Goal: Information Seeking & Learning: Check status

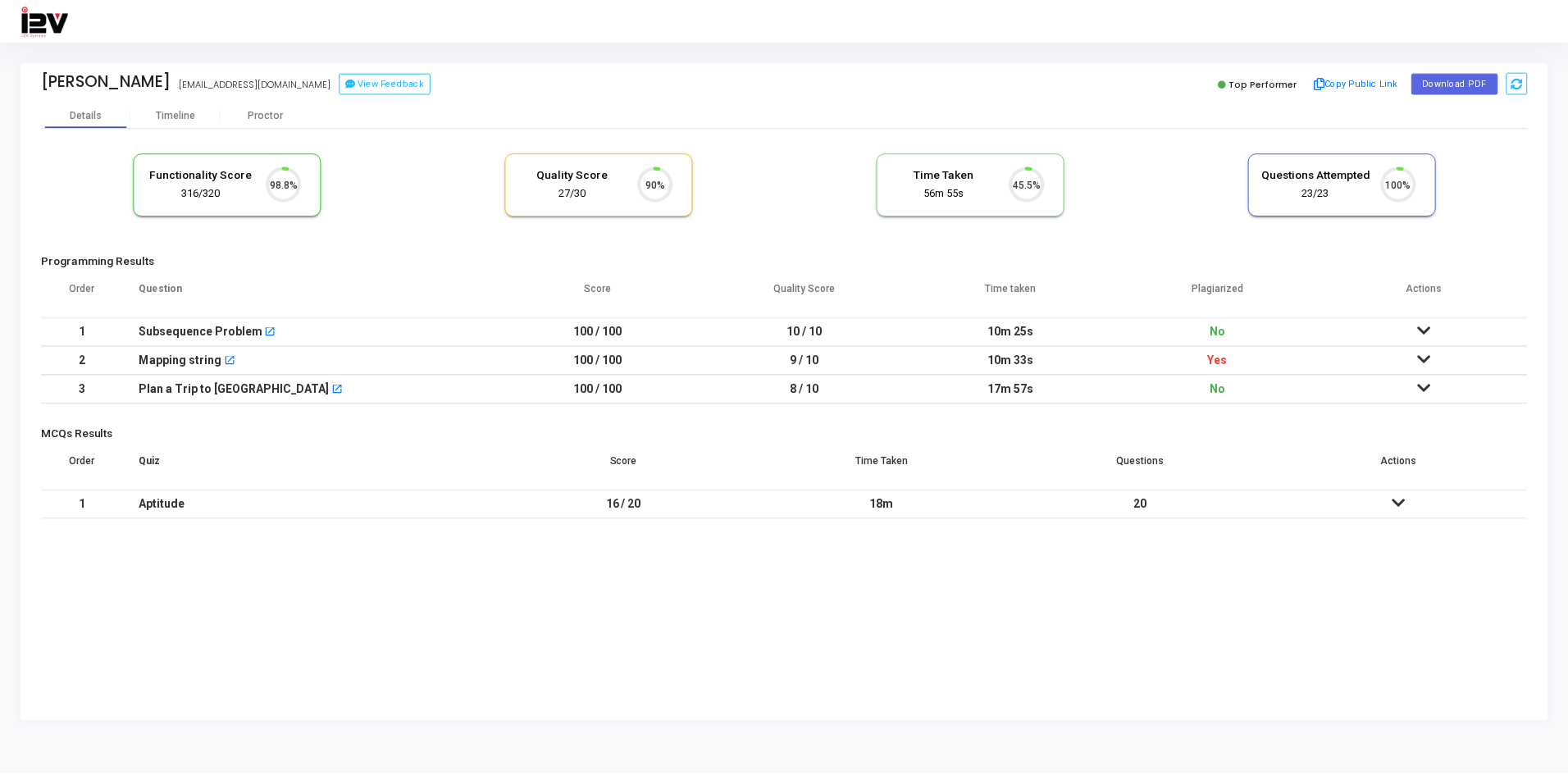
scroll to position [35, 42]
click at [1231, 390] on td "No" at bounding box center [1221, 389] width 207 height 28
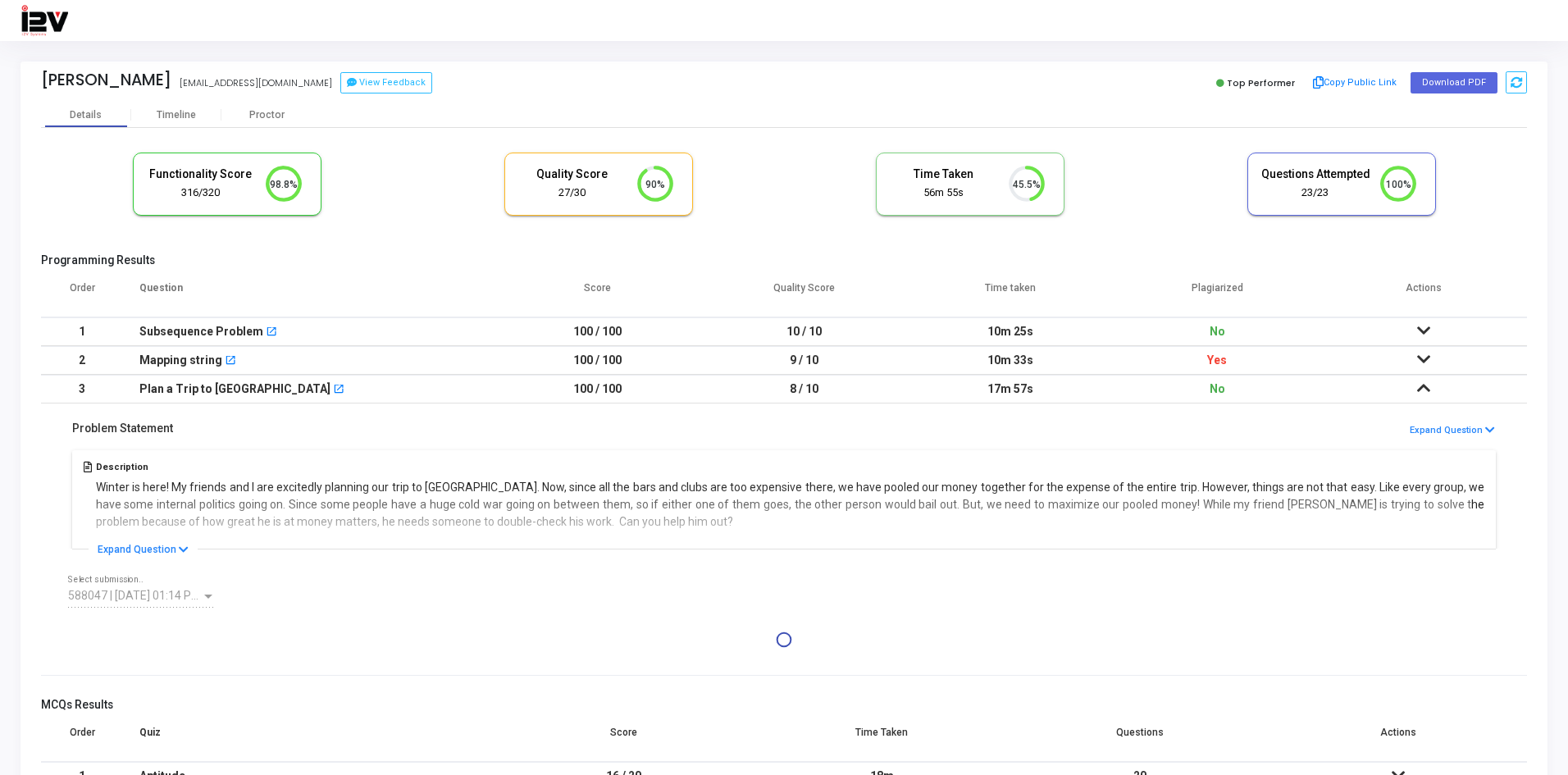
click at [1431, 392] on td at bounding box center [1423, 389] width 206 height 28
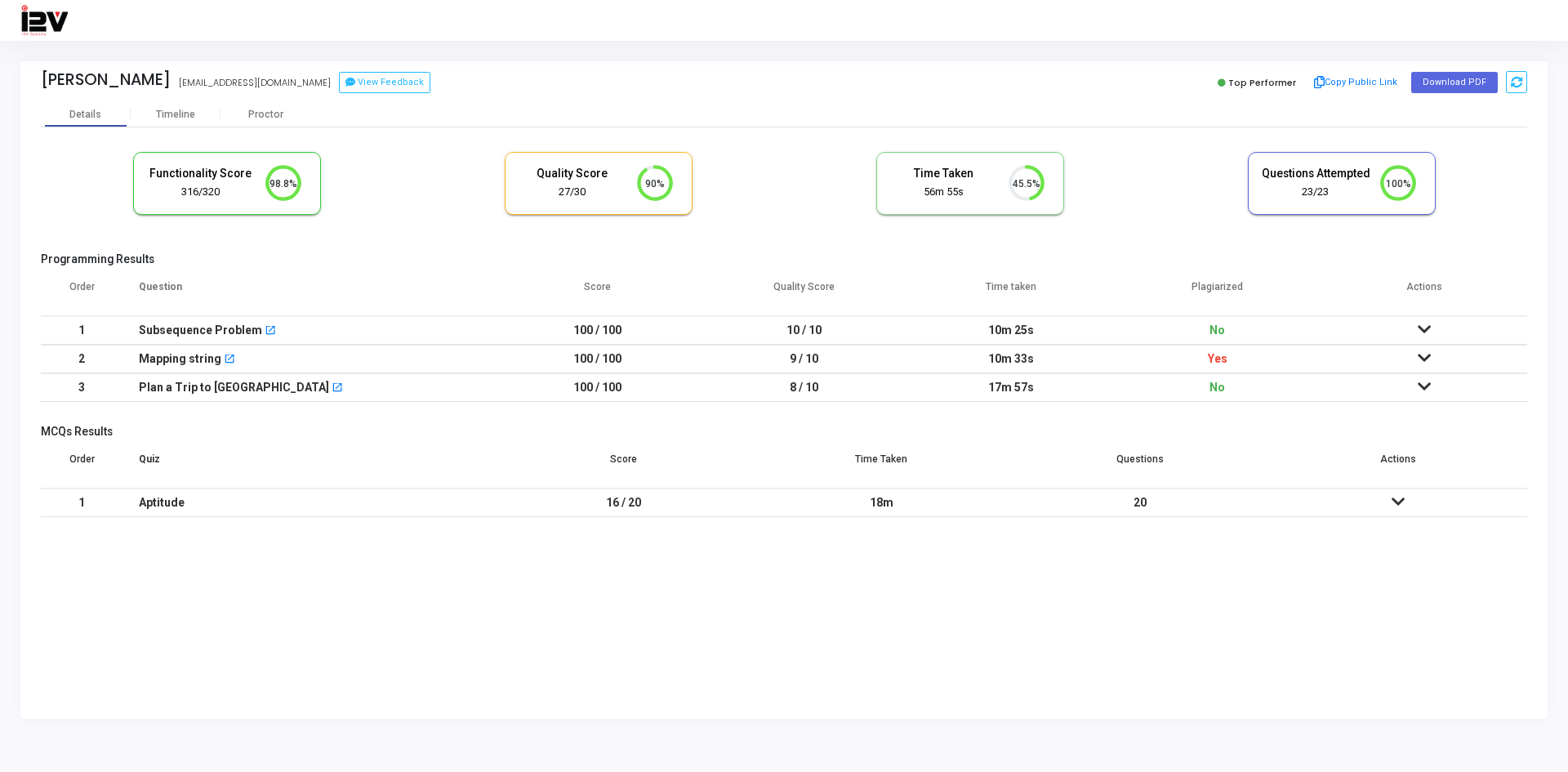
click at [1425, 390] on icon at bounding box center [1424, 386] width 13 height 12
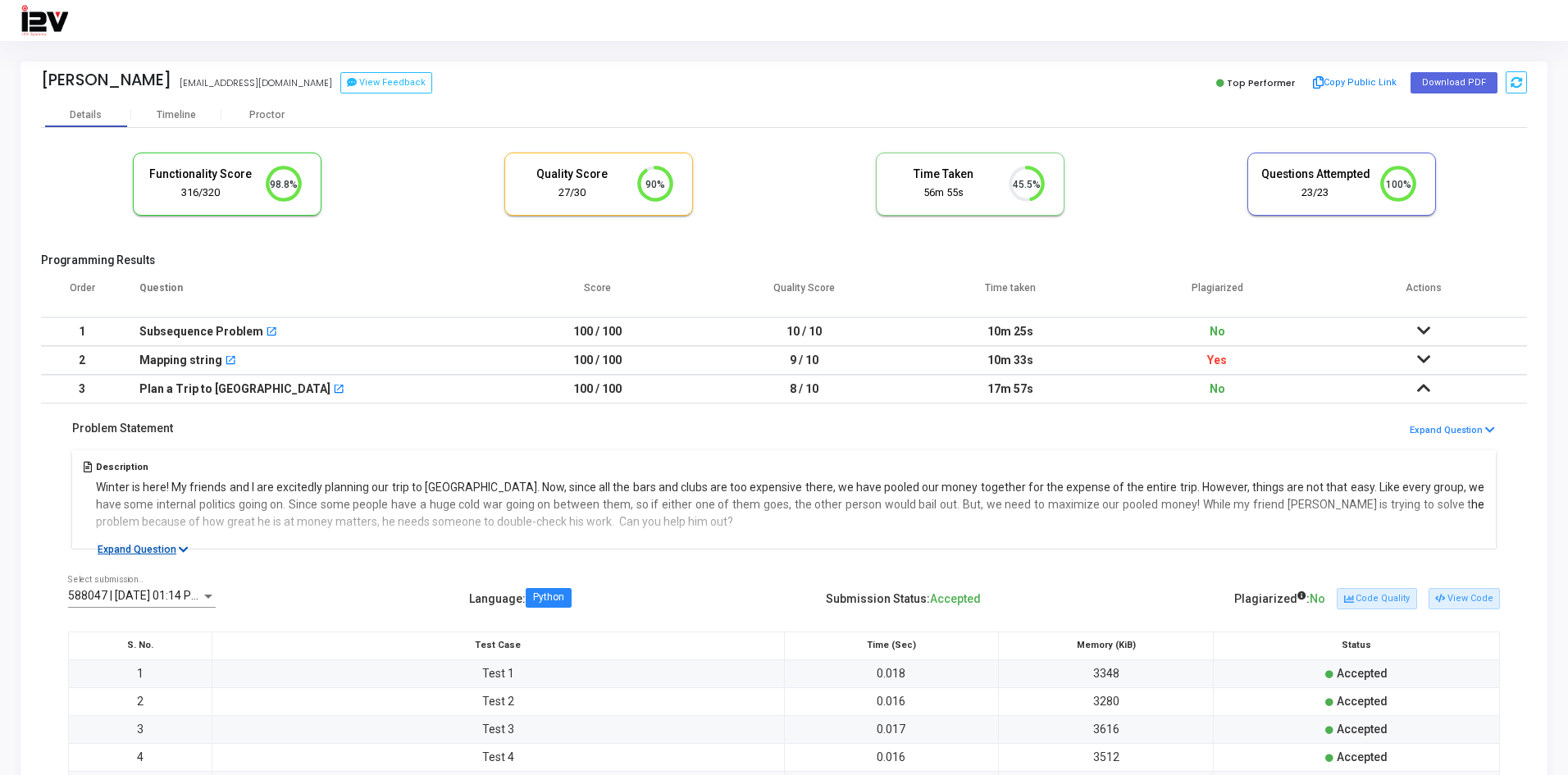
click at [174, 543] on button "Expand Question" at bounding box center [143, 549] width 109 height 16
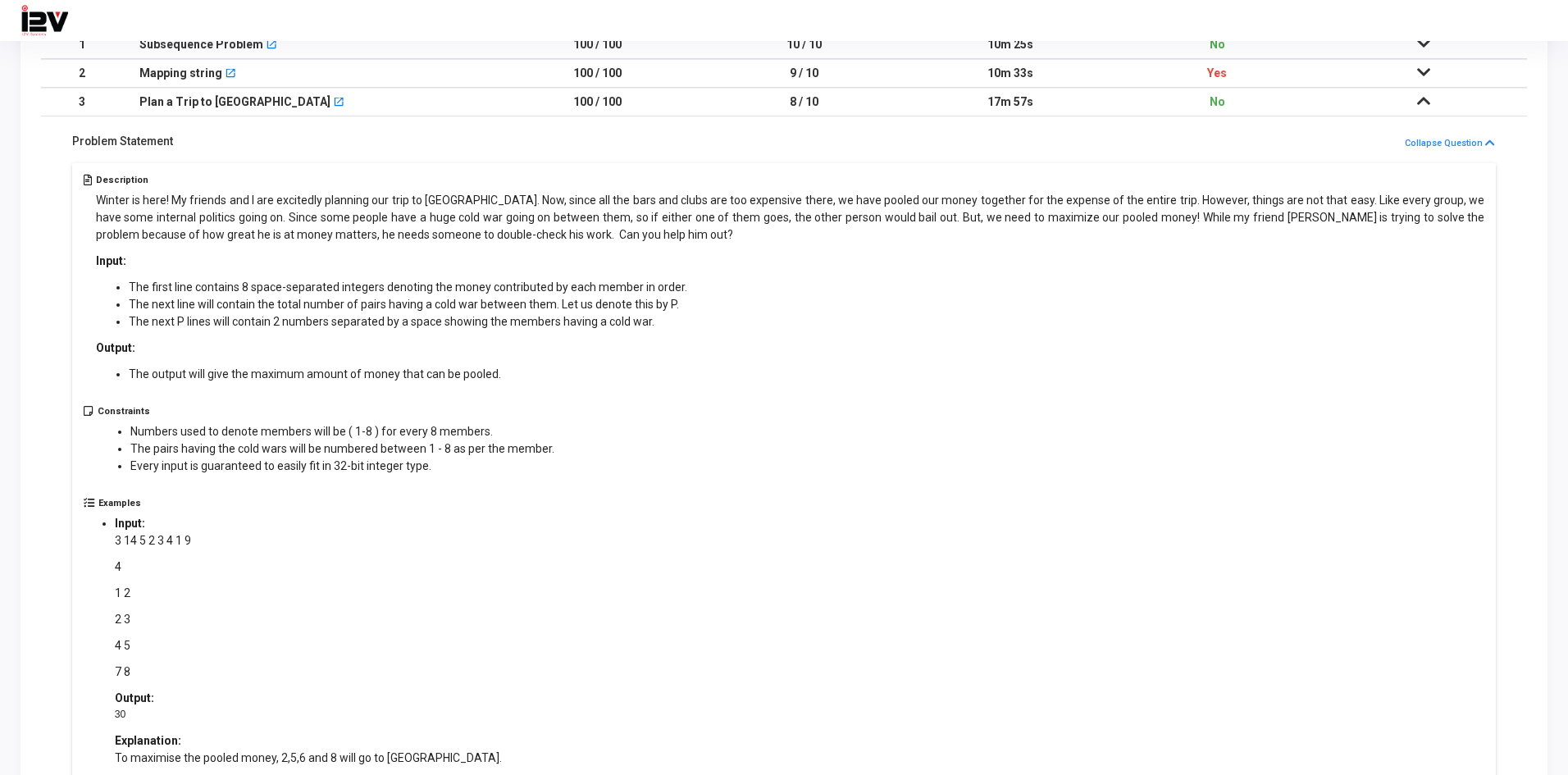
scroll to position [574, 0]
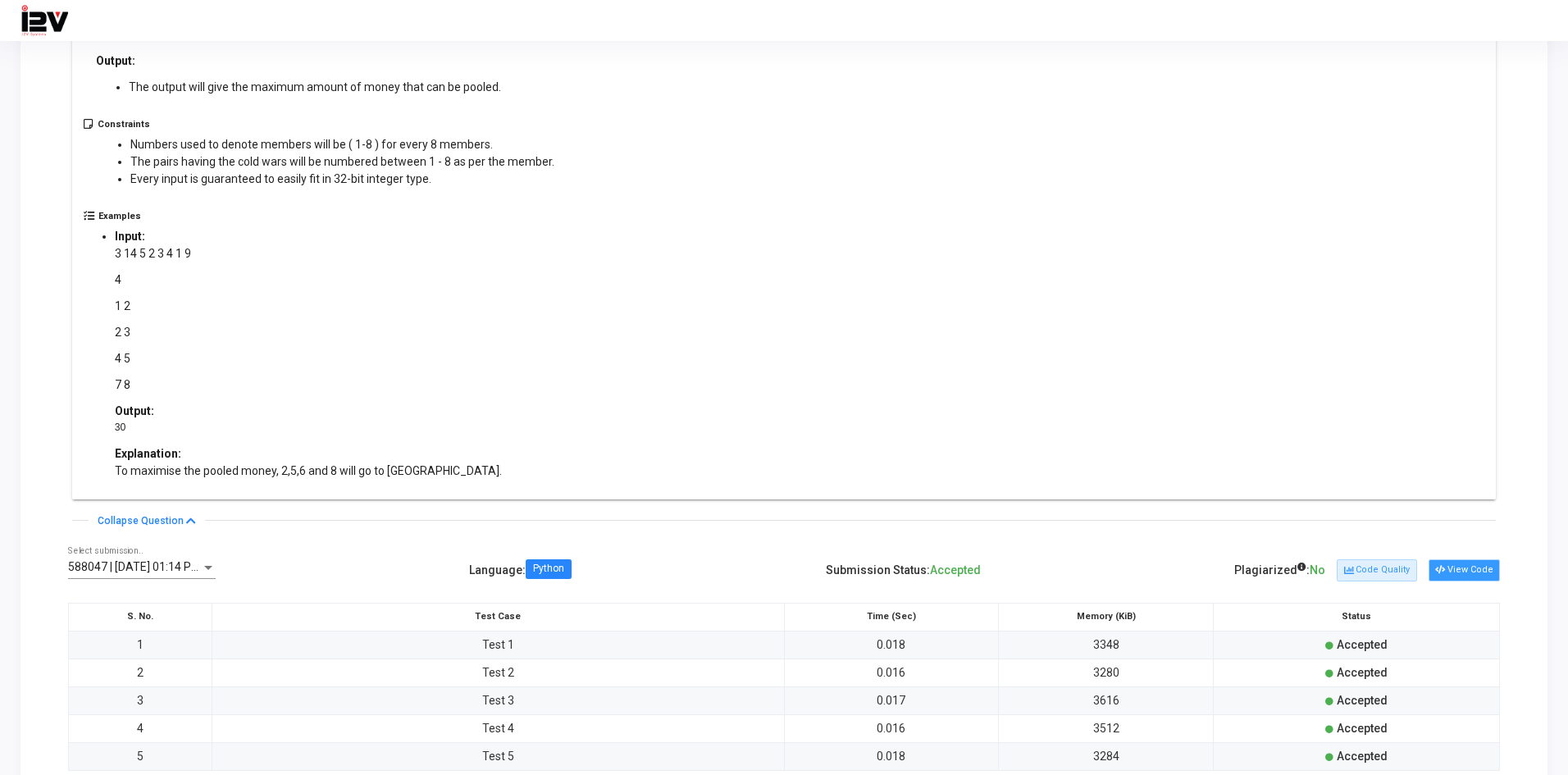
click at [1469, 559] on button "View Code" at bounding box center [1464, 570] width 71 height 21
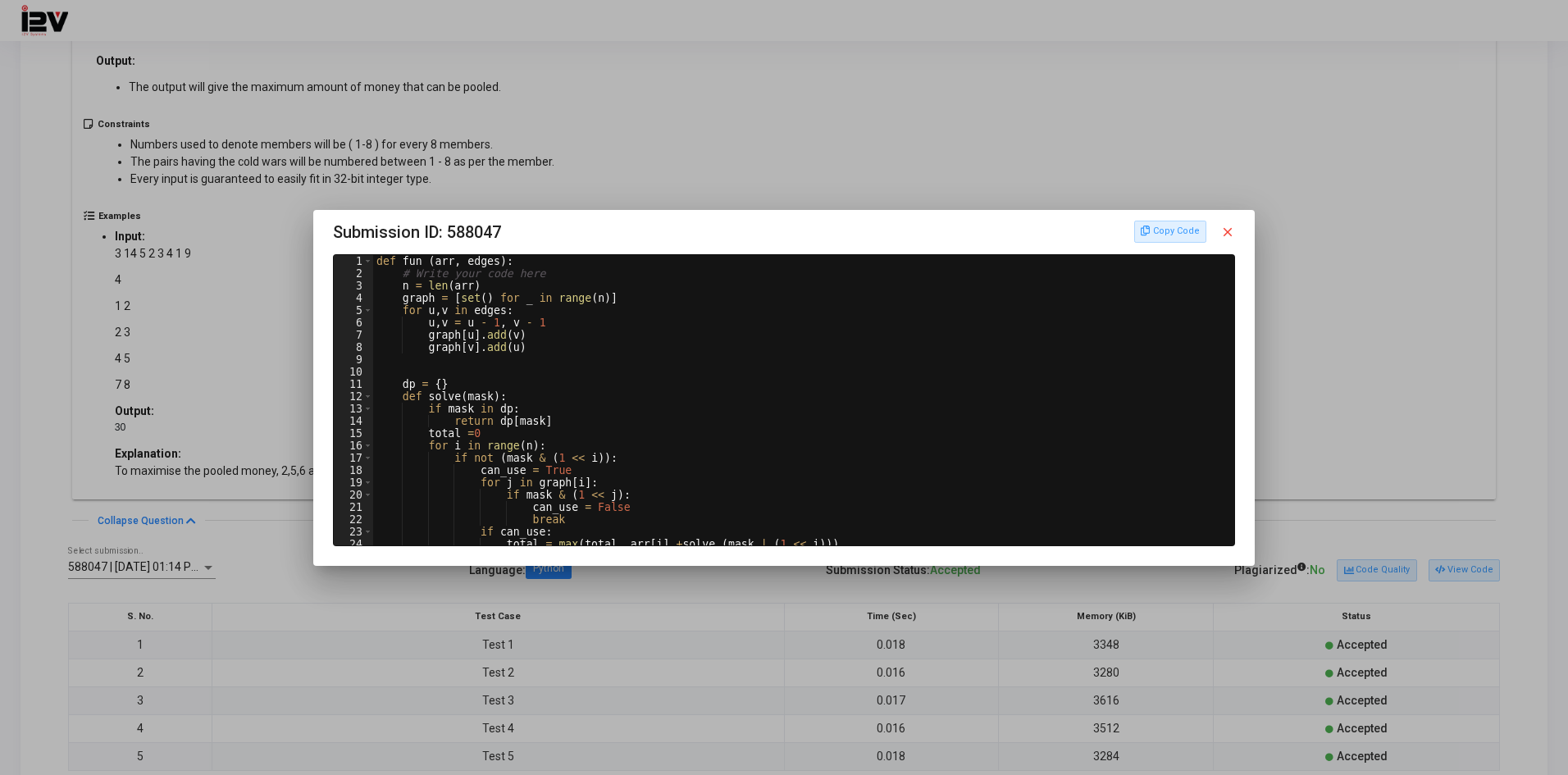
scroll to position [153, 0]
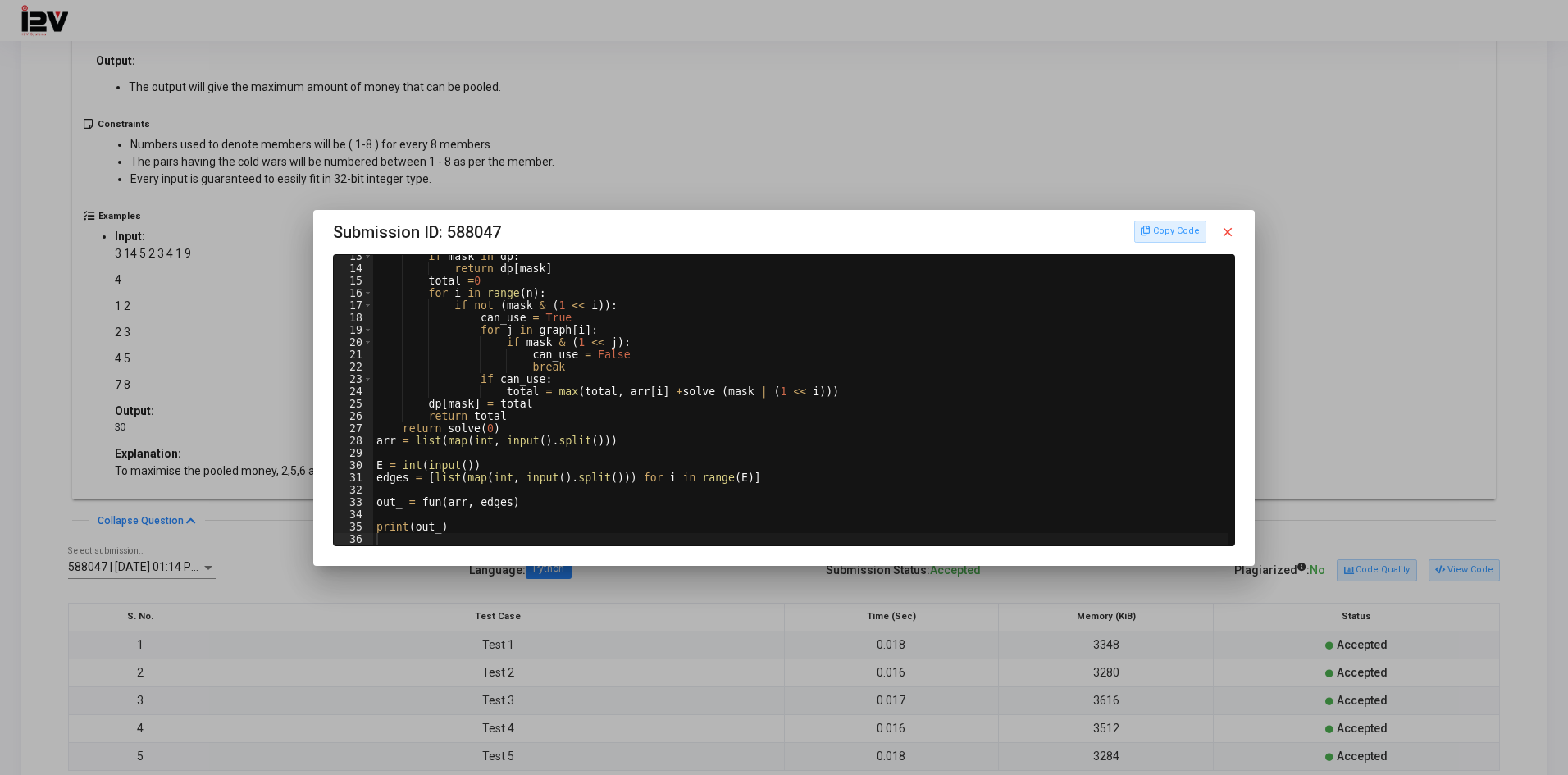
click at [788, 609] on div at bounding box center [784, 388] width 1568 height 775
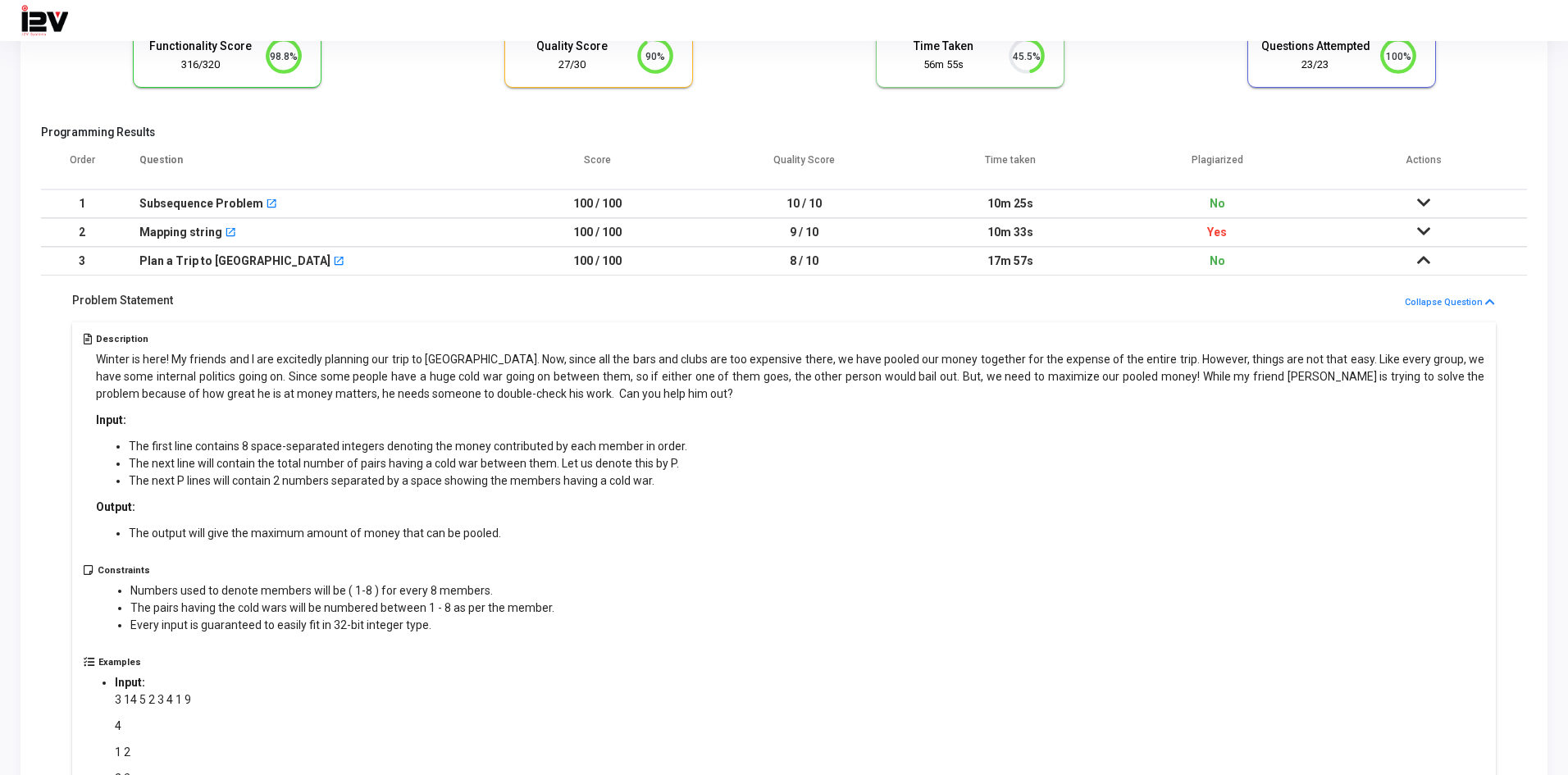
scroll to position [0, 0]
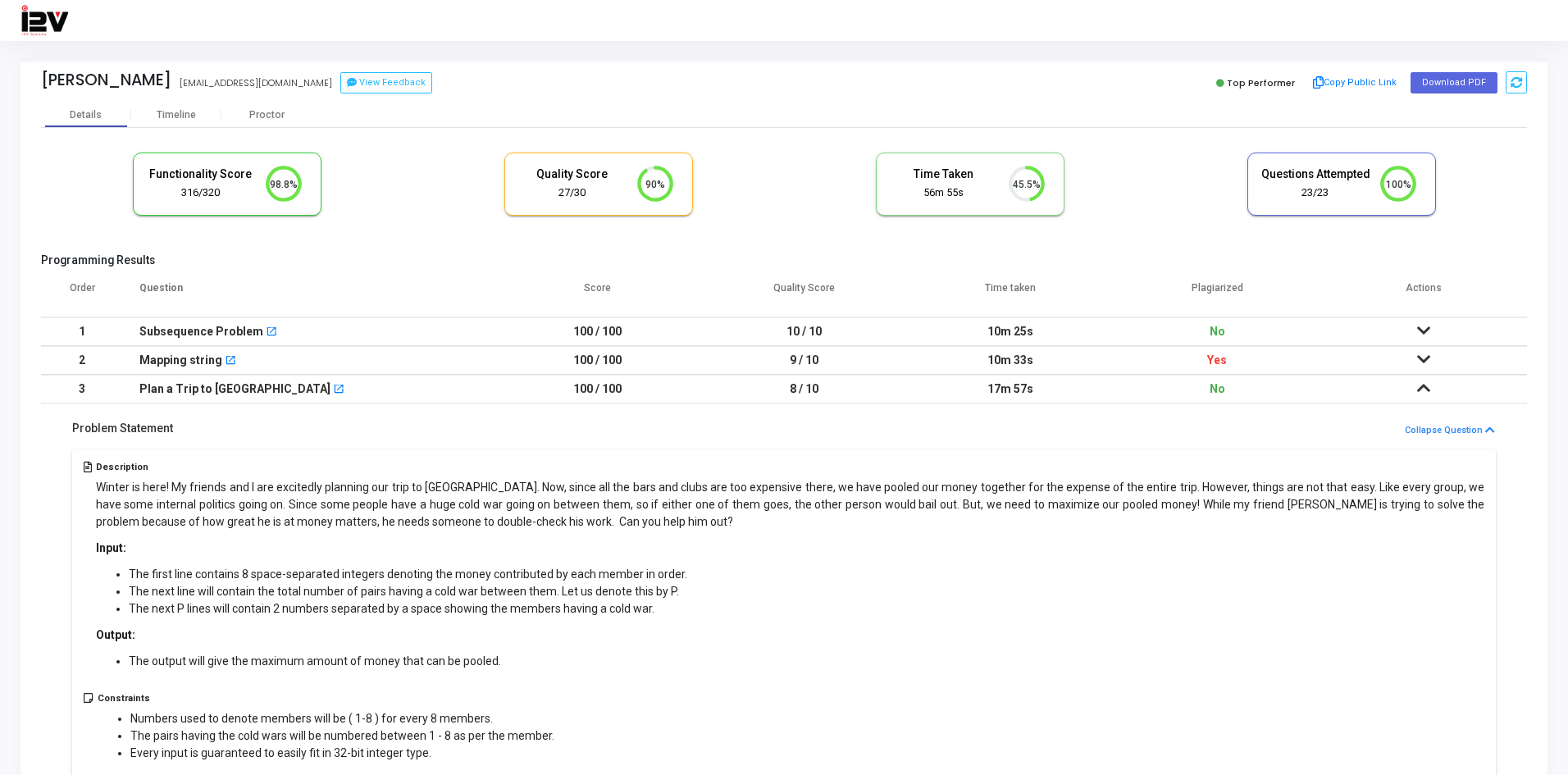
click at [1389, 182] on circle at bounding box center [1397, 184] width 20 height 20
click at [332, 387] on mat-icon "open_in_new" at bounding box center [338, 390] width 12 height 12
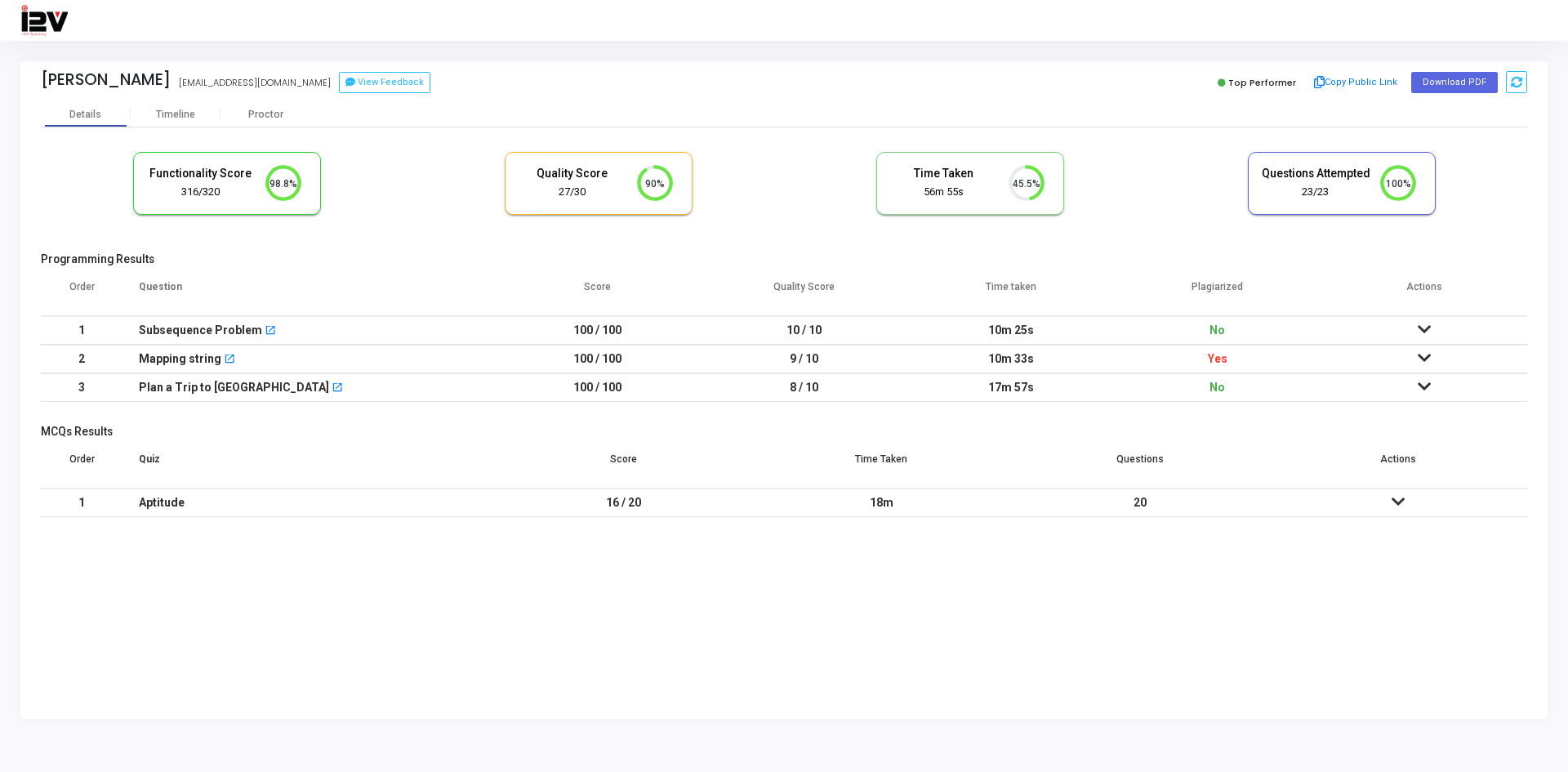
click at [1310, 502] on td at bounding box center [1397, 503] width 258 height 28
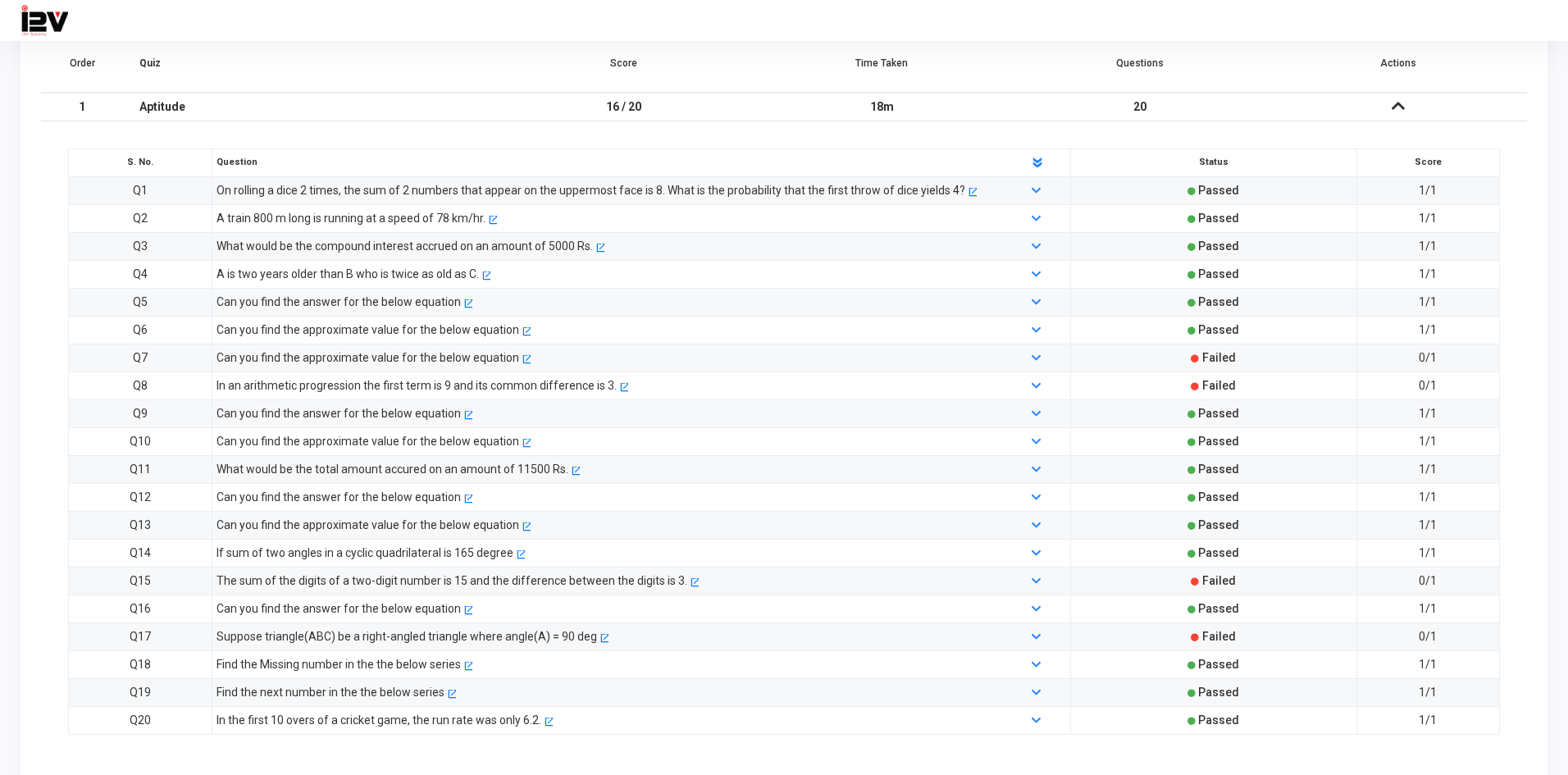
scroll to position [439, 0]
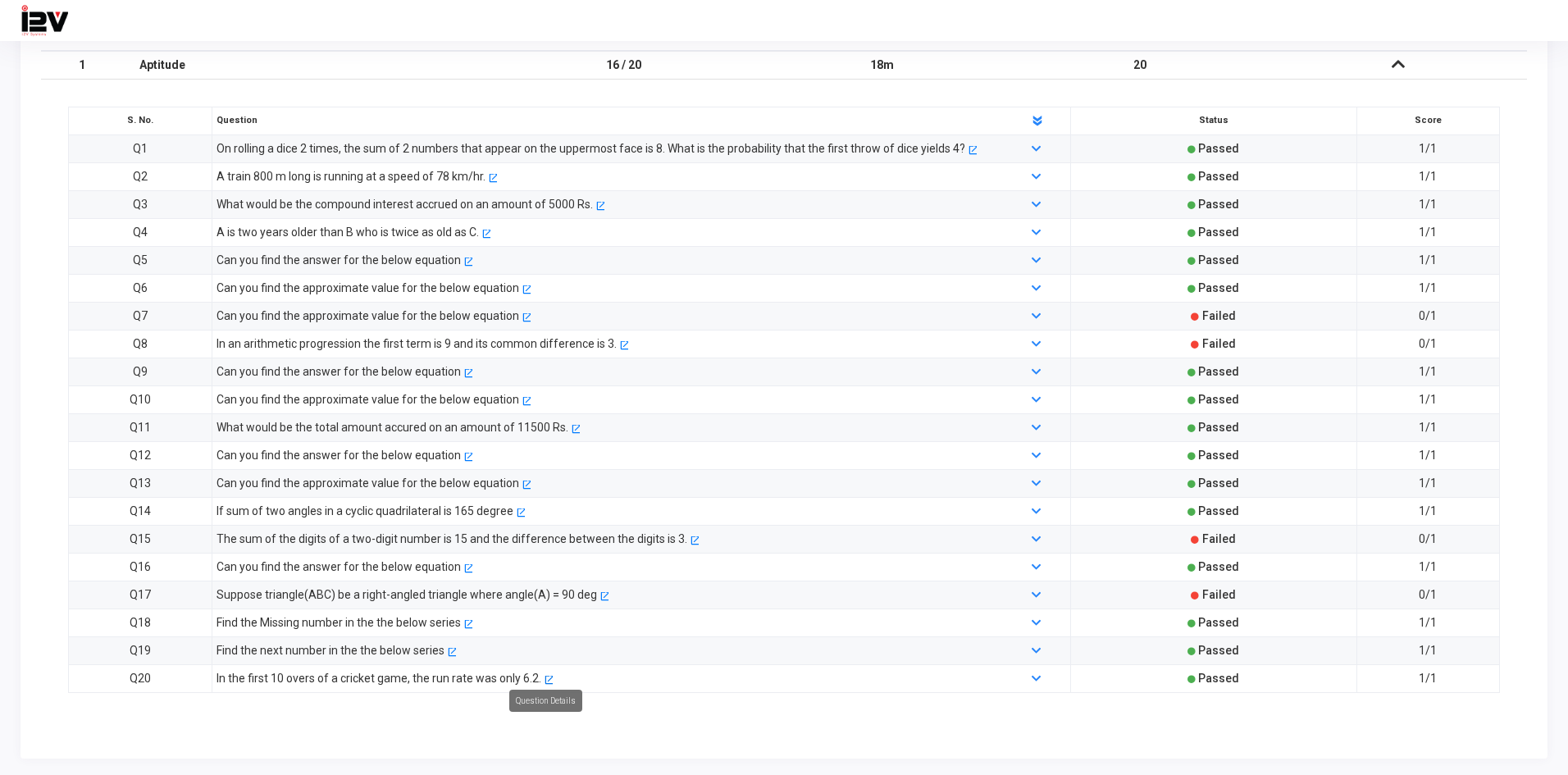
drag, startPoint x: 220, startPoint y: 683, endPoint x: 541, endPoint y: 682, distance: 321.0
click at [596, 681] on div "In the first 10 overs of a cricket game, the run rate was only 6.2. open_in_new" at bounding box center [604, 678] width 793 height 18
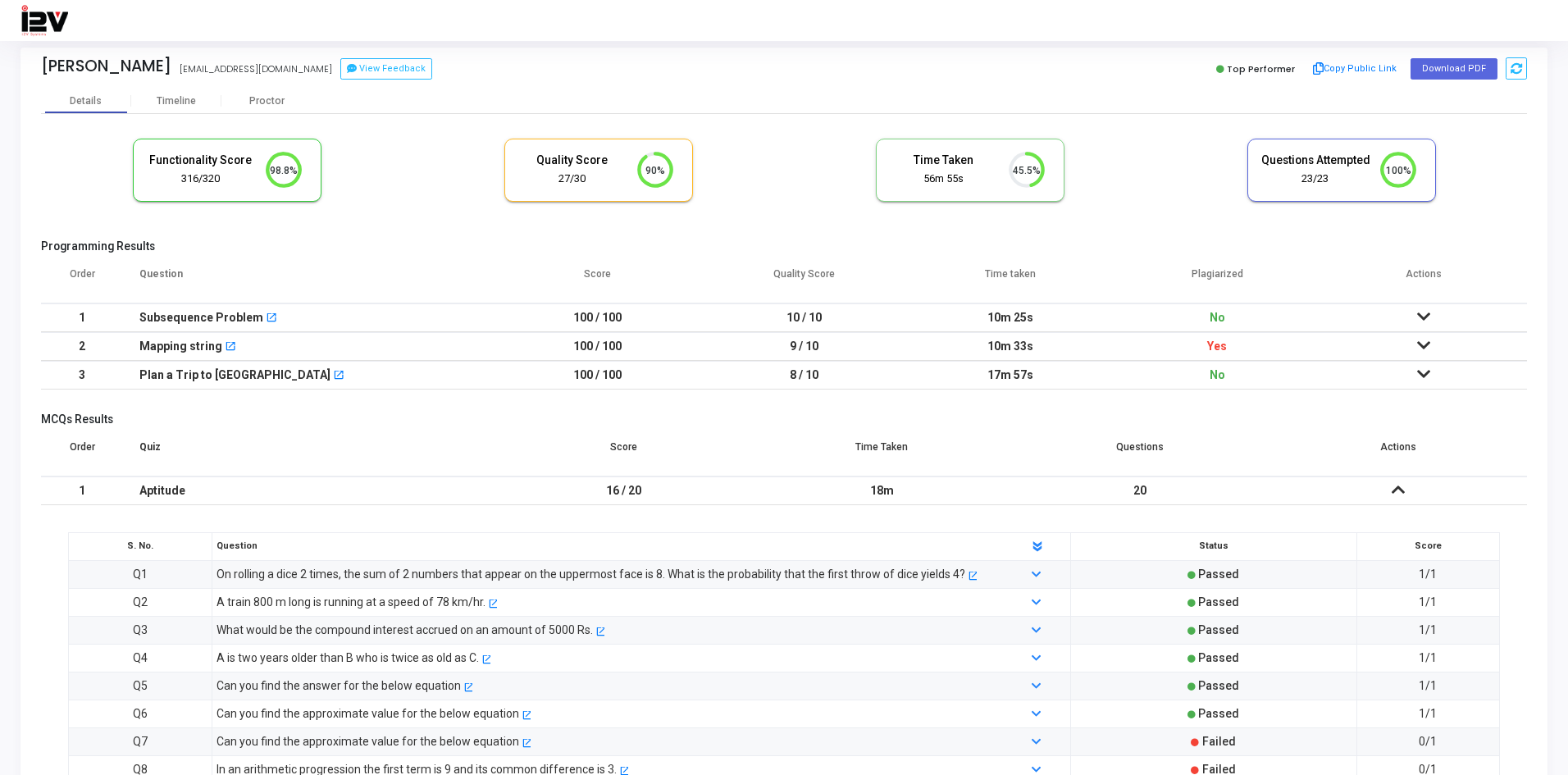
scroll to position [0, 0]
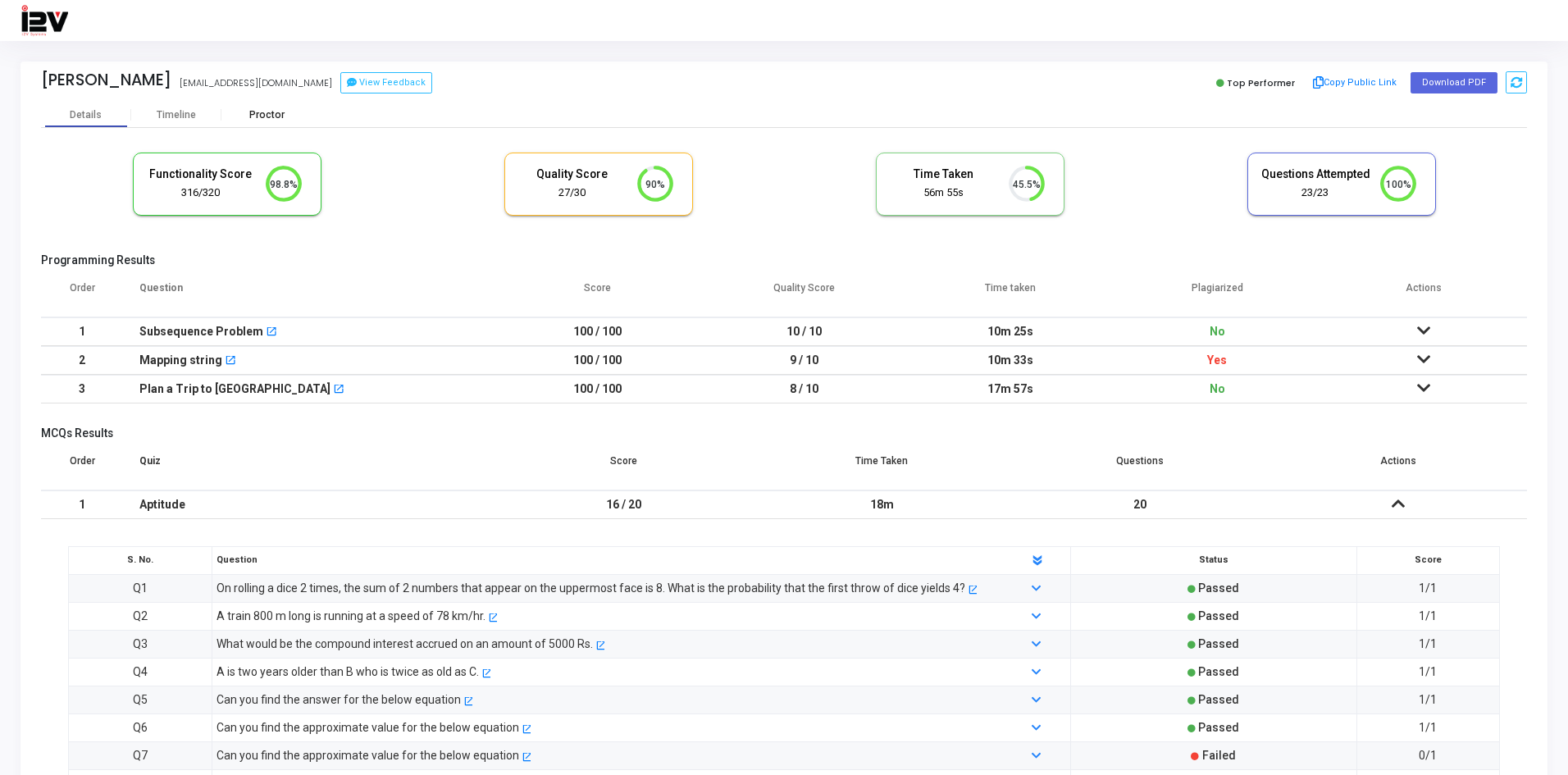
click at [264, 113] on div "Proctor" at bounding box center [266, 116] width 90 height 12
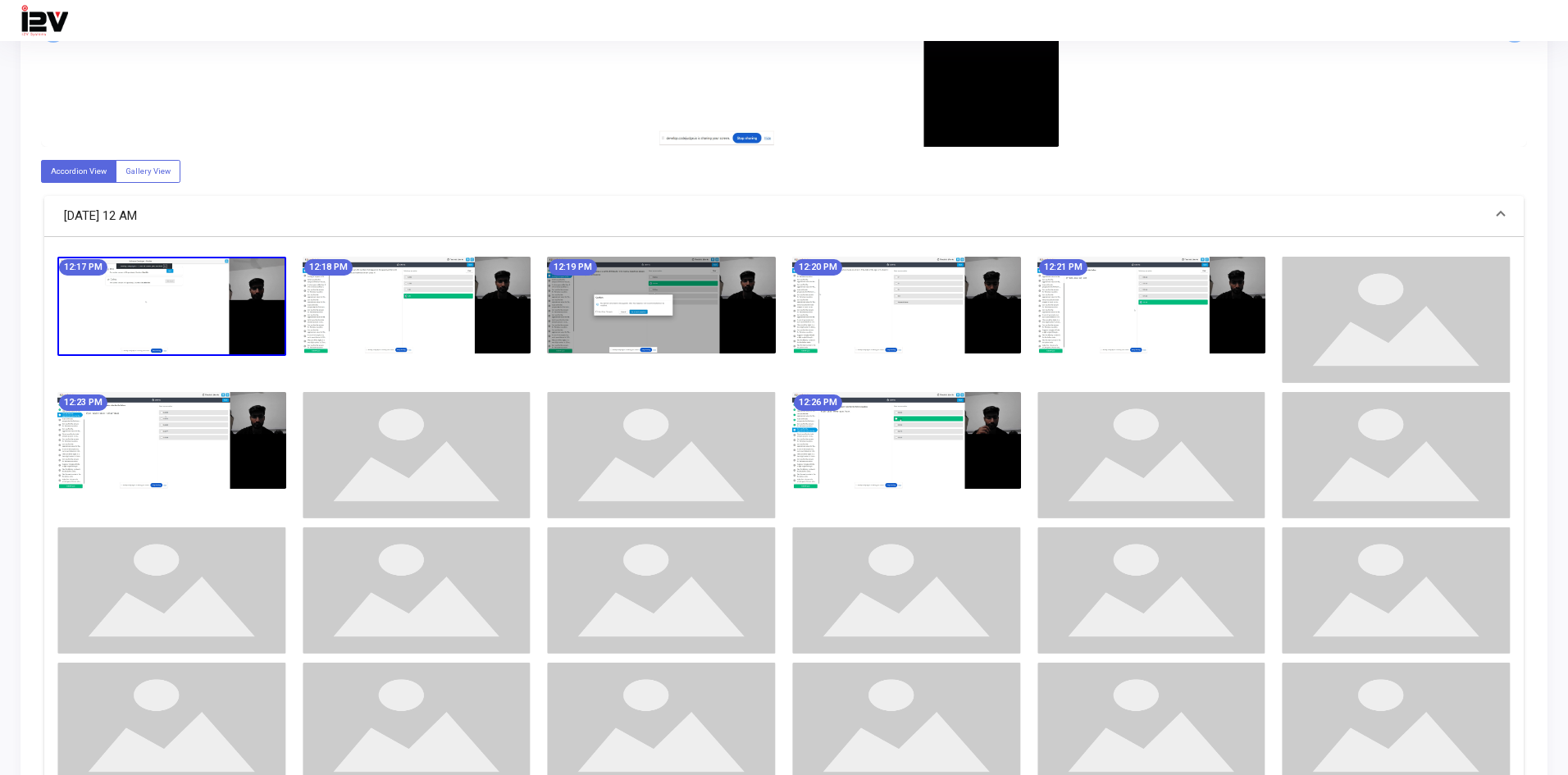
scroll to position [574, 0]
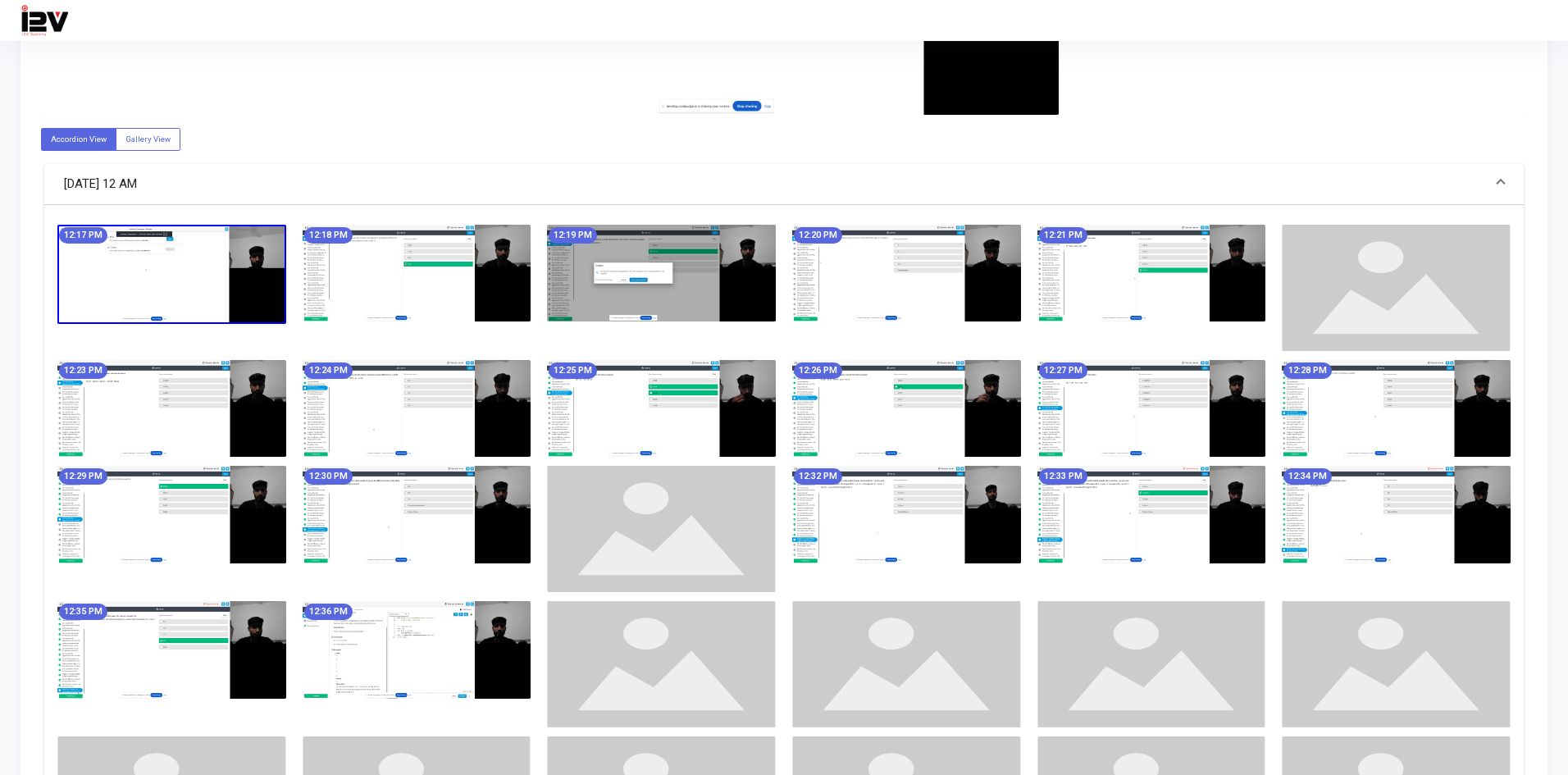
click at [190, 292] on img at bounding box center [172, 275] width 228 height 100
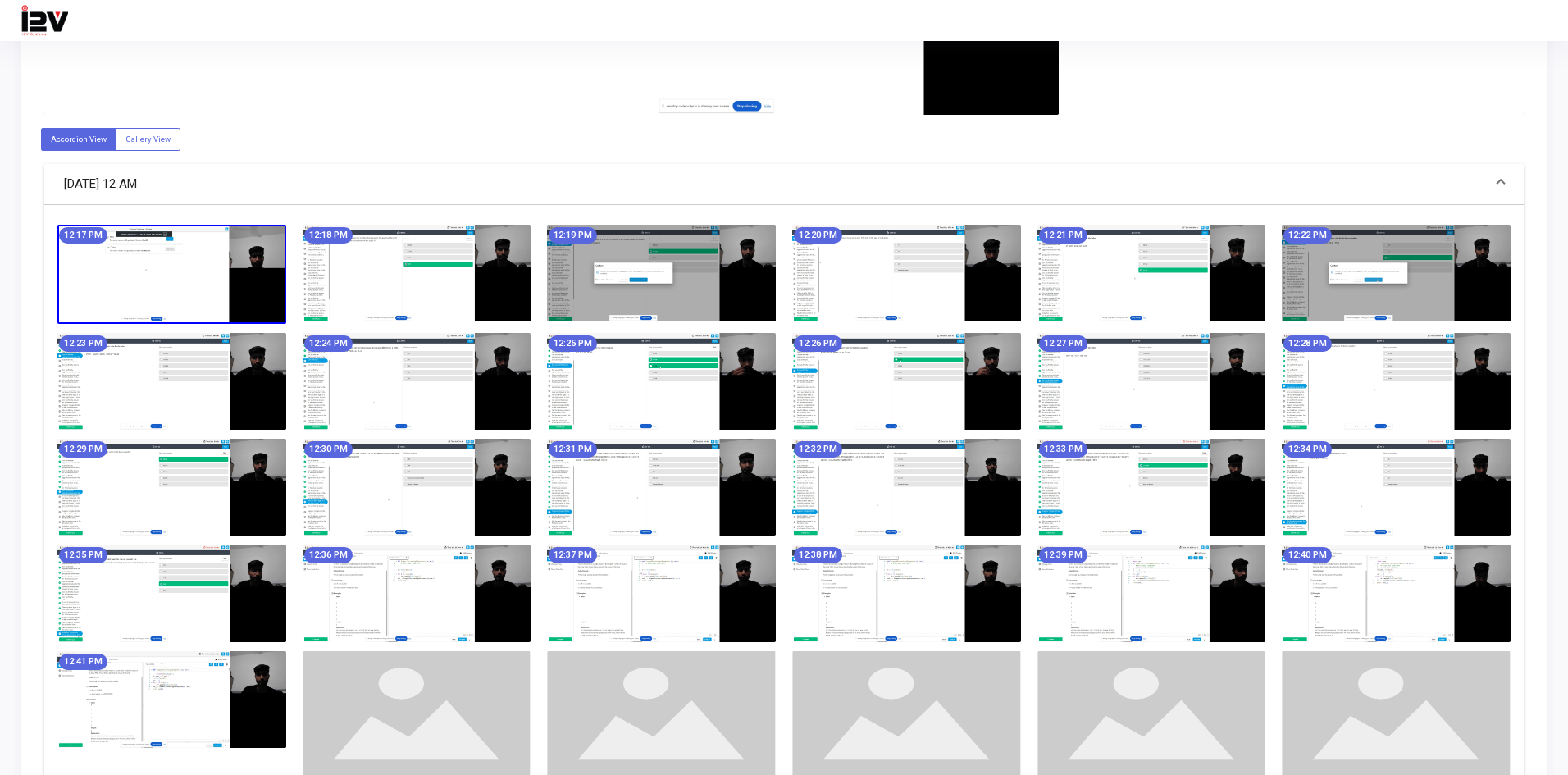
click at [219, 284] on img at bounding box center [172, 275] width 228 height 100
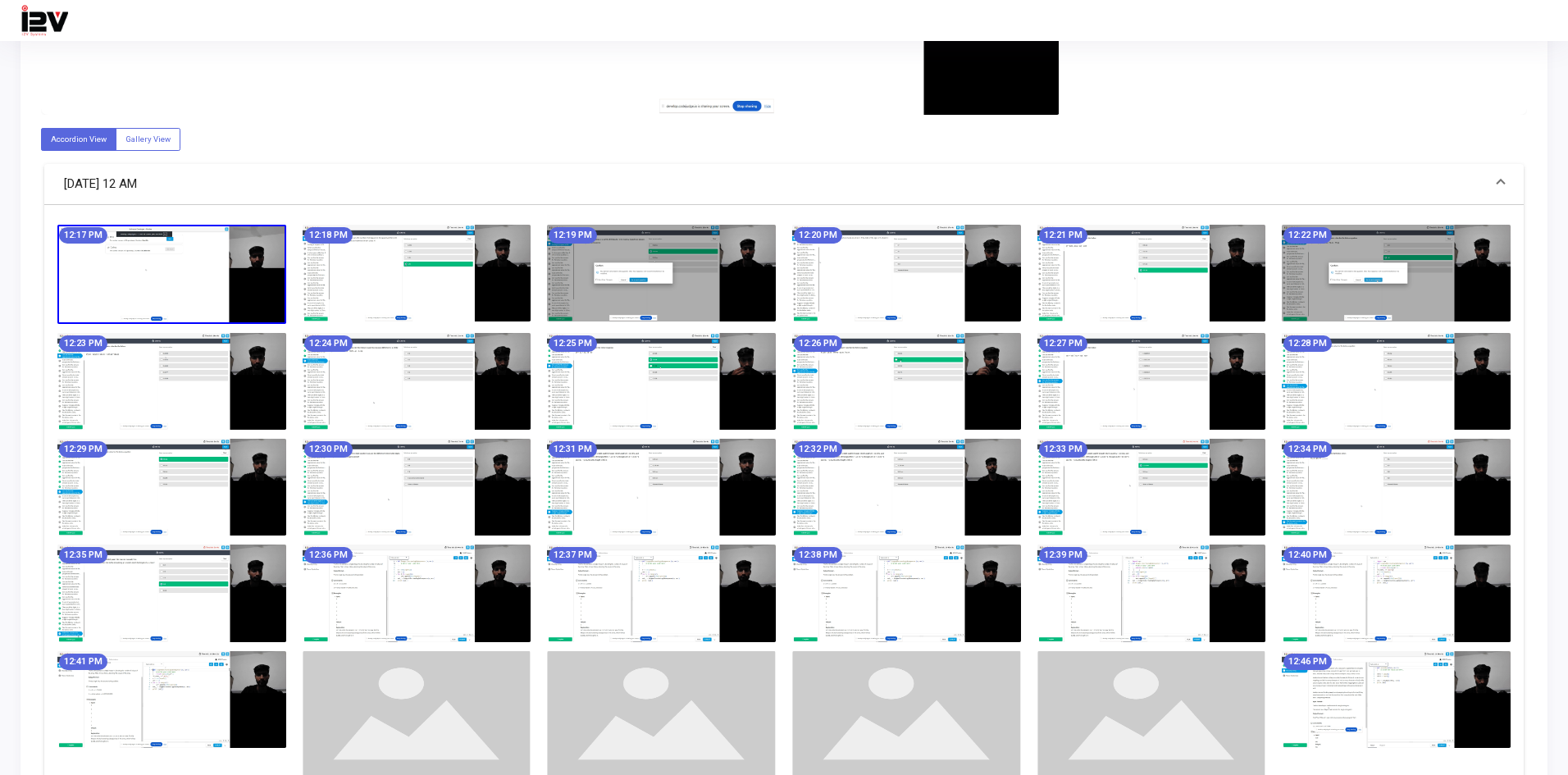
click at [219, 284] on img at bounding box center [172, 275] width 228 height 100
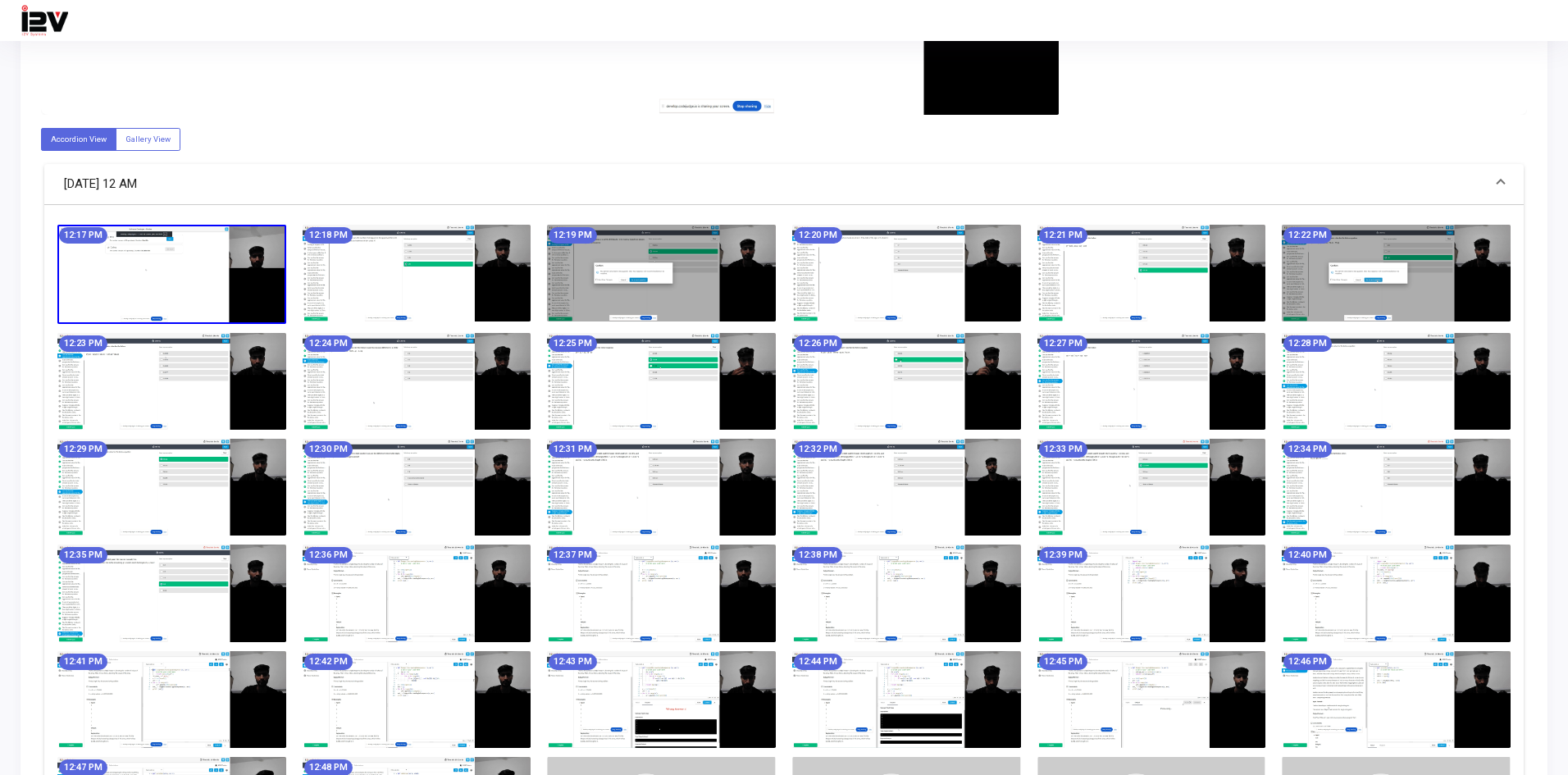
click at [350, 281] on img at bounding box center [416, 273] width 228 height 97
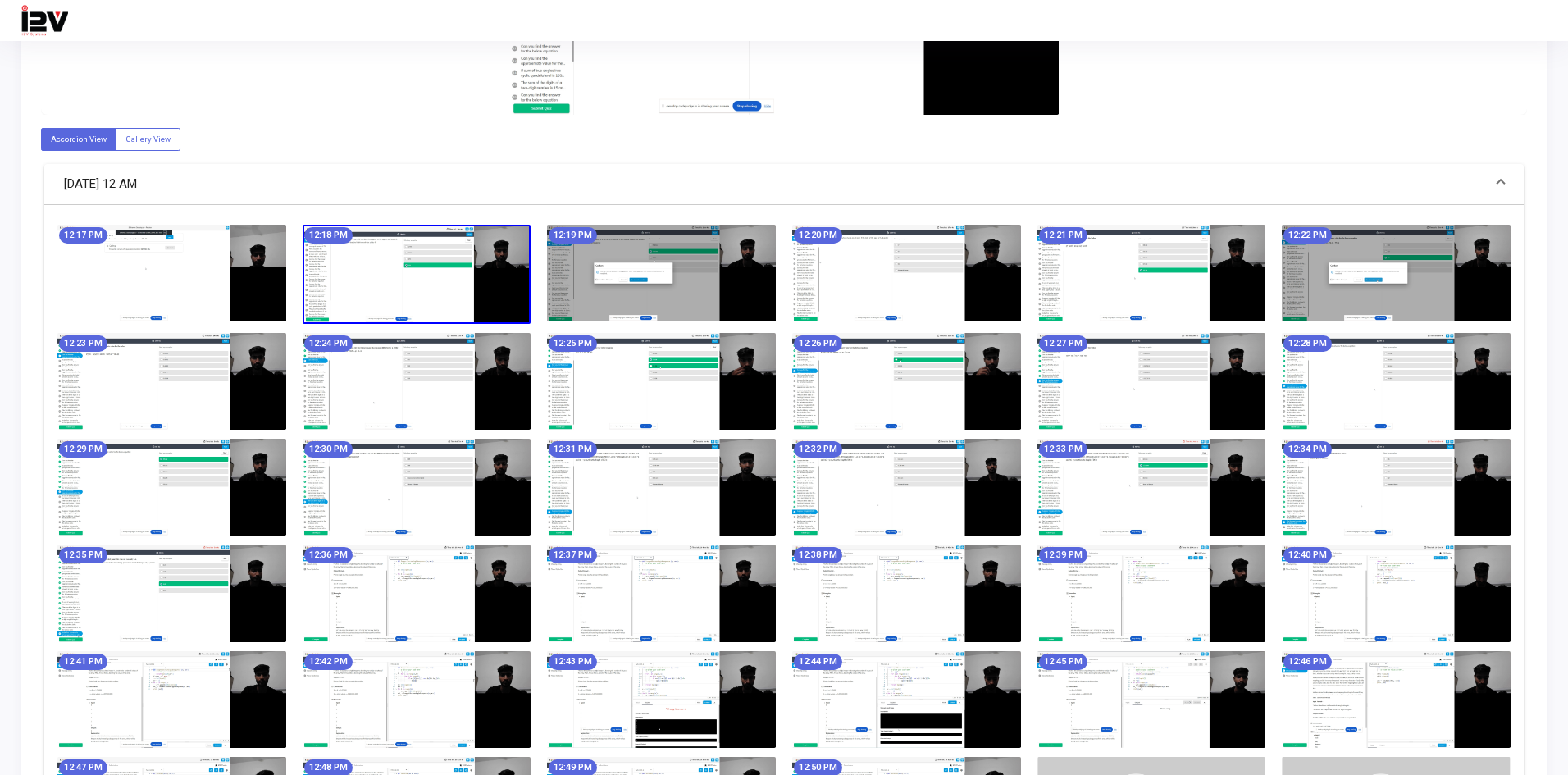
click at [350, 281] on img at bounding box center [416, 275] width 228 height 100
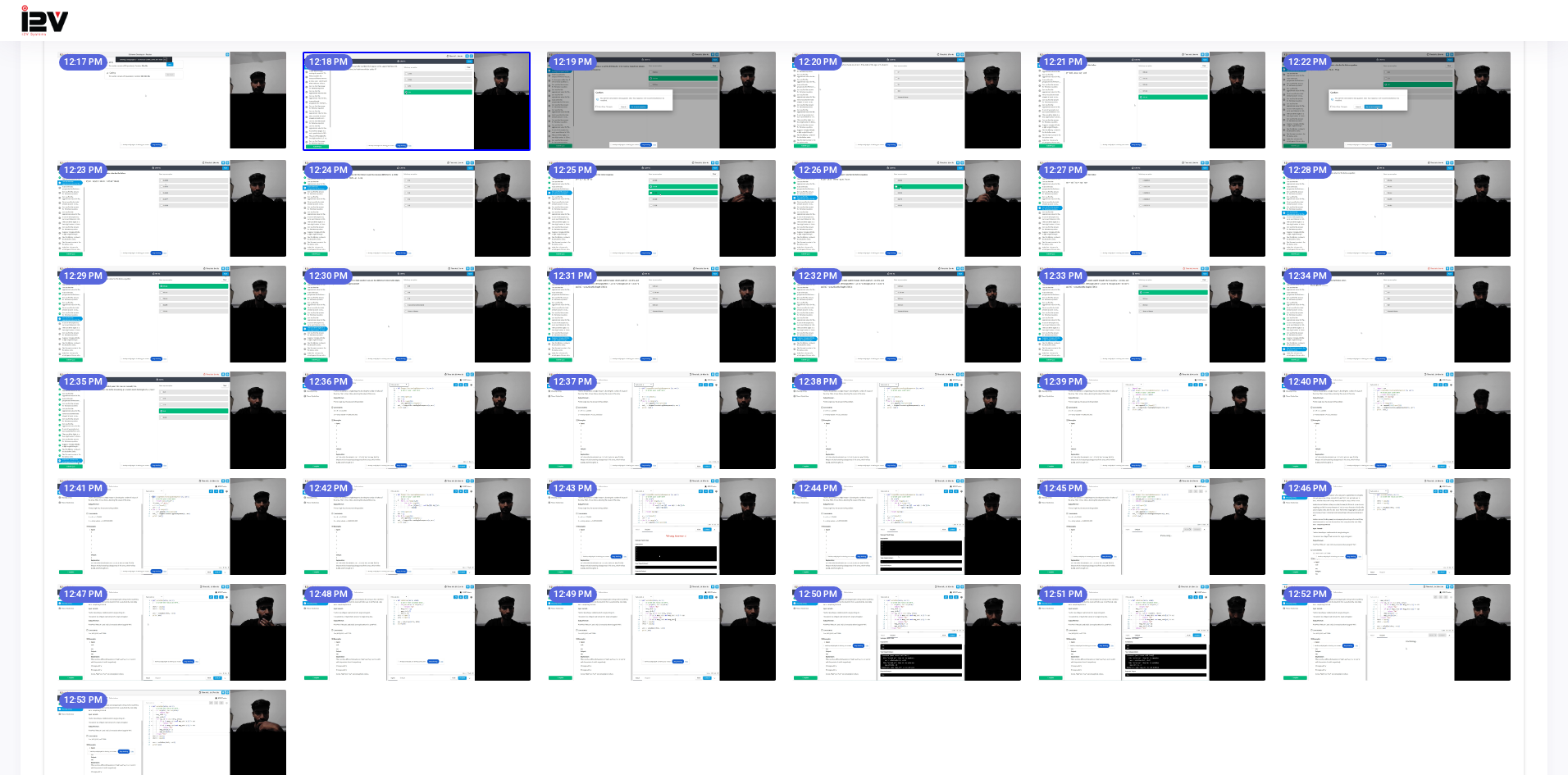
scroll to position [846, 0]
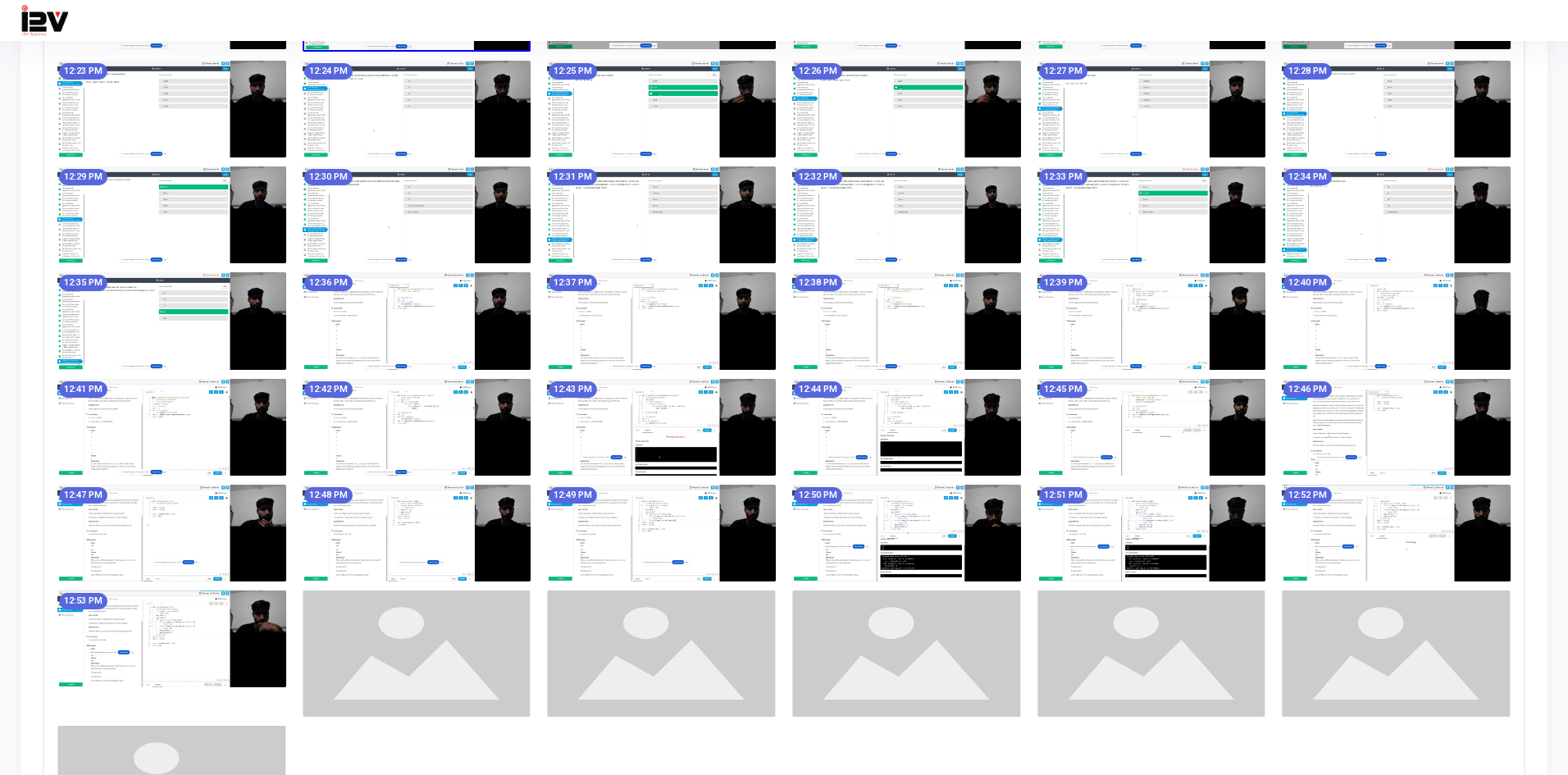
click at [735, 519] on img at bounding box center [660, 532] width 228 height 97
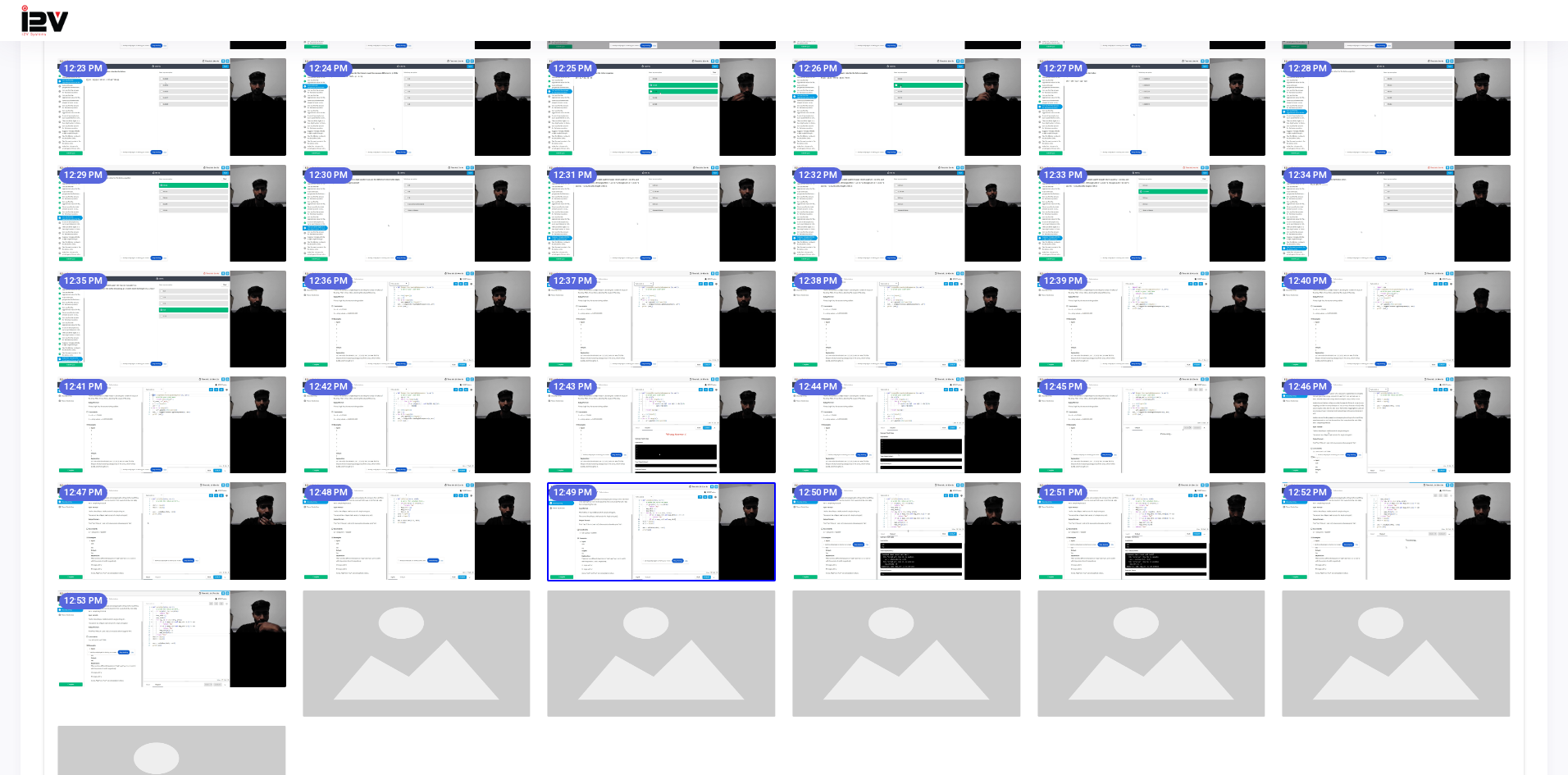
click at [734, 517] on img at bounding box center [660, 531] width 228 height 100
click at [367, 542] on img at bounding box center [416, 530] width 228 height 97
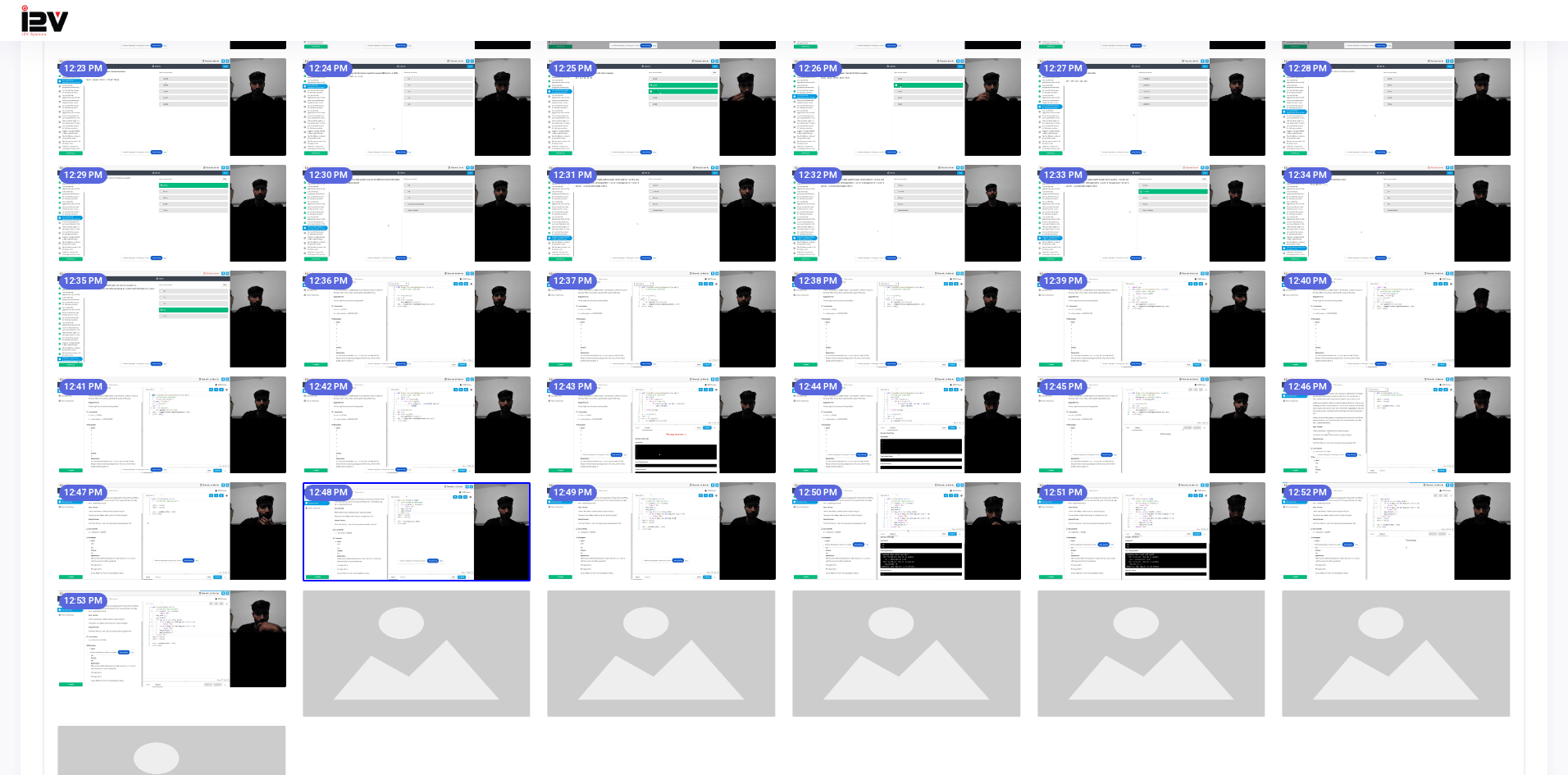
click at [367, 542] on img at bounding box center [416, 531] width 228 height 100
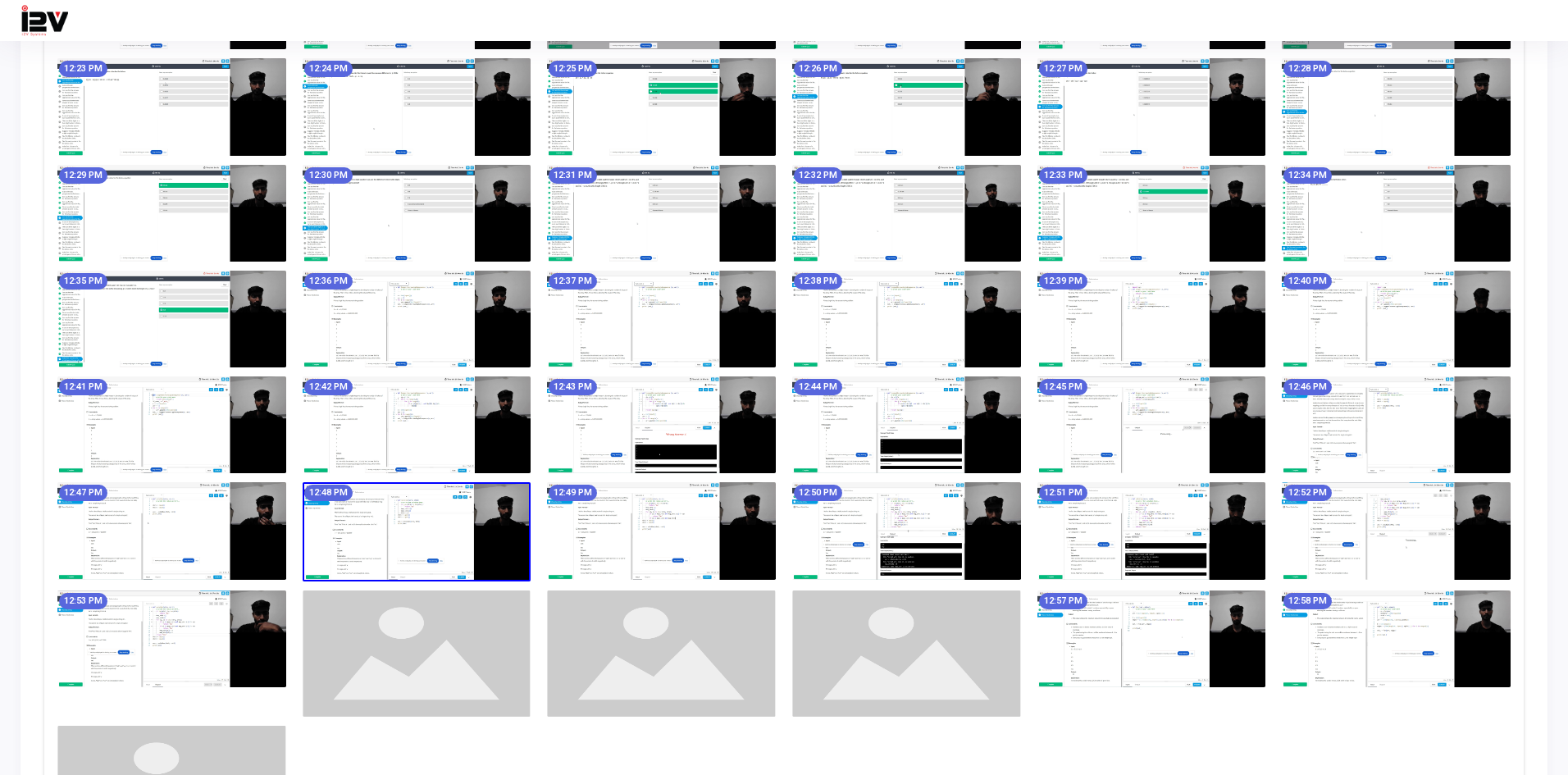
click at [216, 539] on img at bounding box center [172, 530] width 228 height 97
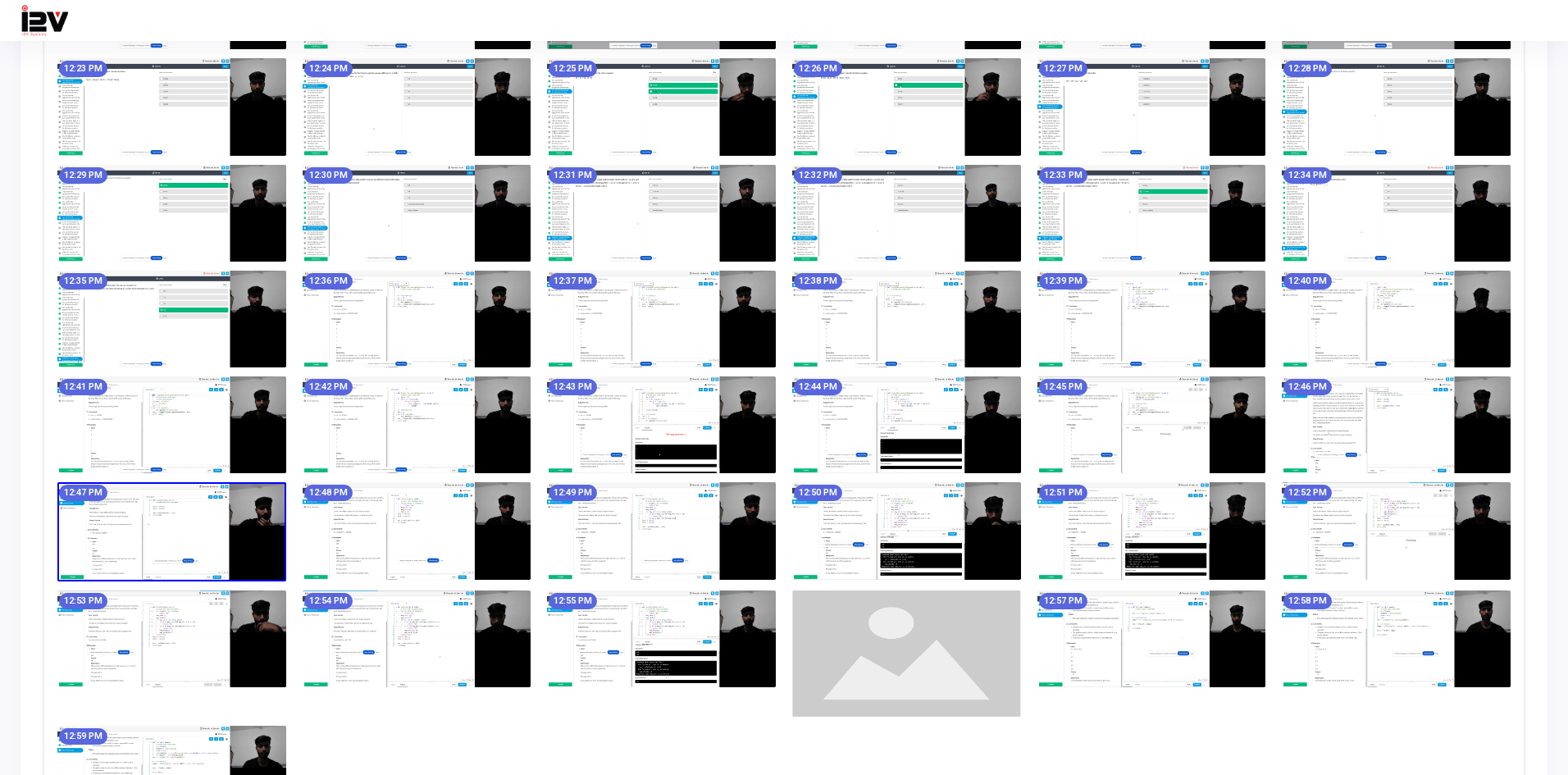
click at [216, 539] on img at bounding box center [172, 531] width 228 height 100
click at [241, 538] on img at bounding box center [172, 531] width 228 height 100
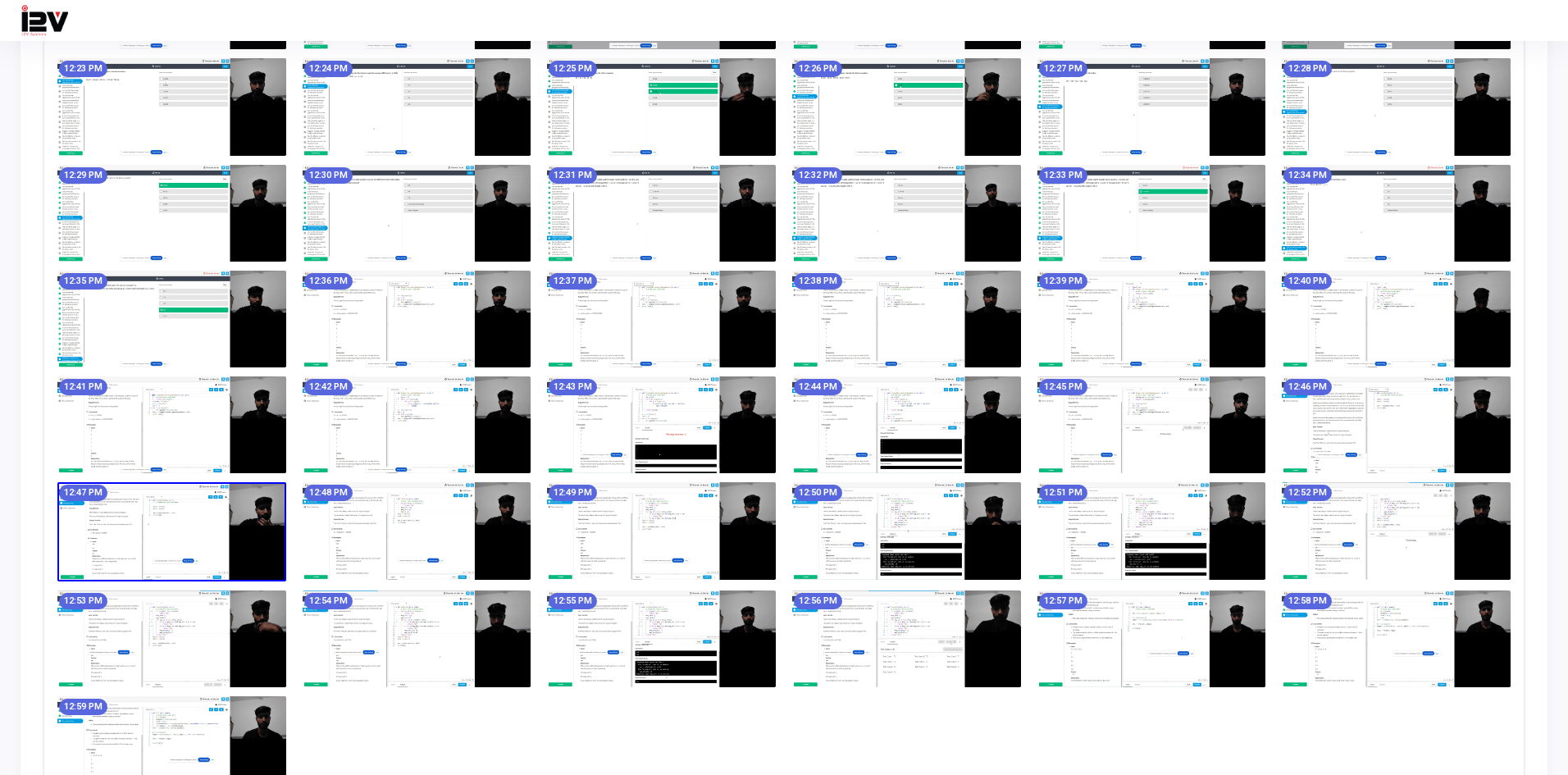
click at [241, 538] on img at bounding box center [172, 531] width 228 height 100
click at [233, 409] on img at bounding box center [172, 424] width 228 height 97
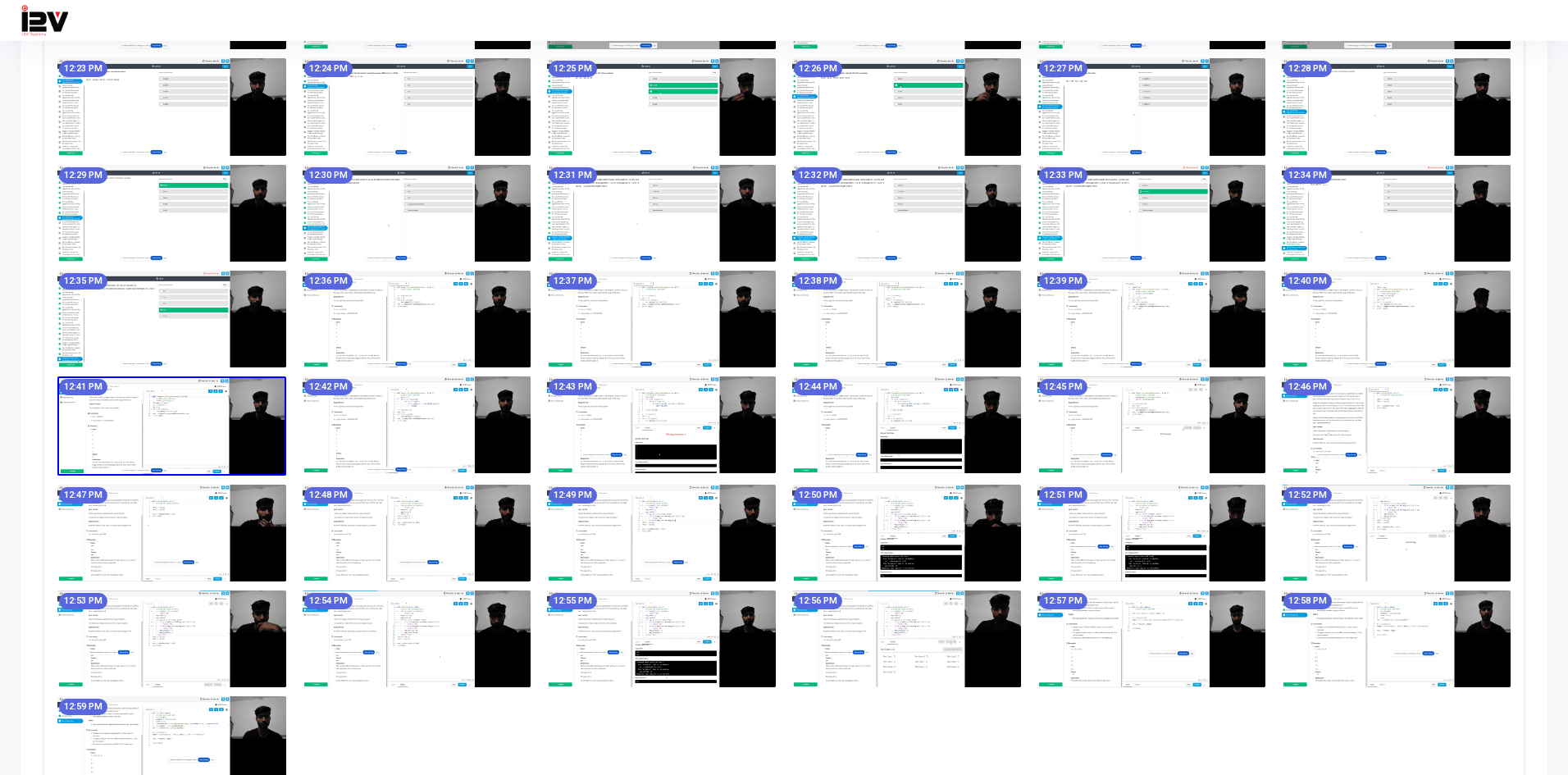
click at [233, 409] on img at bounding box center [172, 426] width 228 height 100
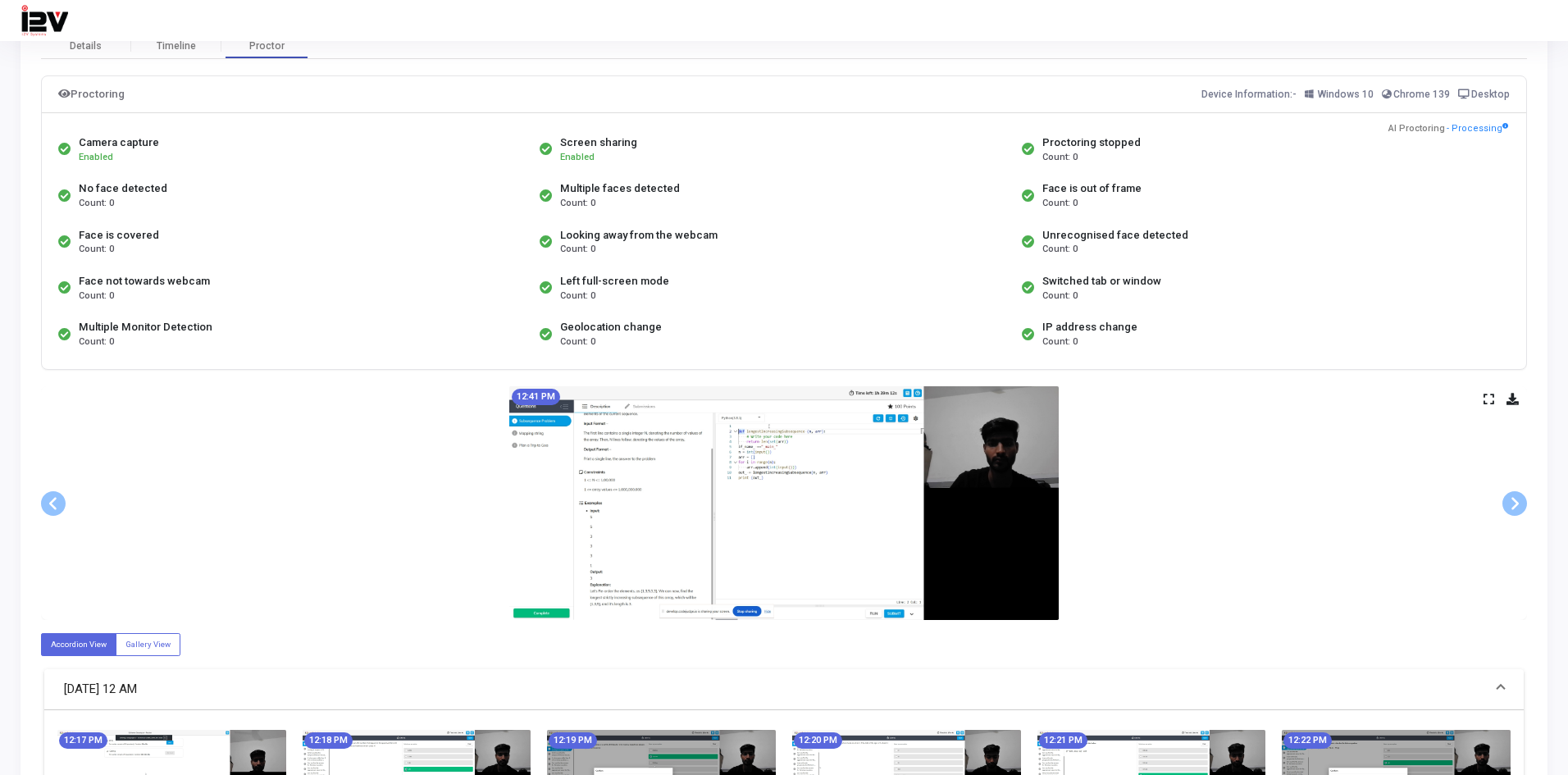
scroll to position [0, 0]
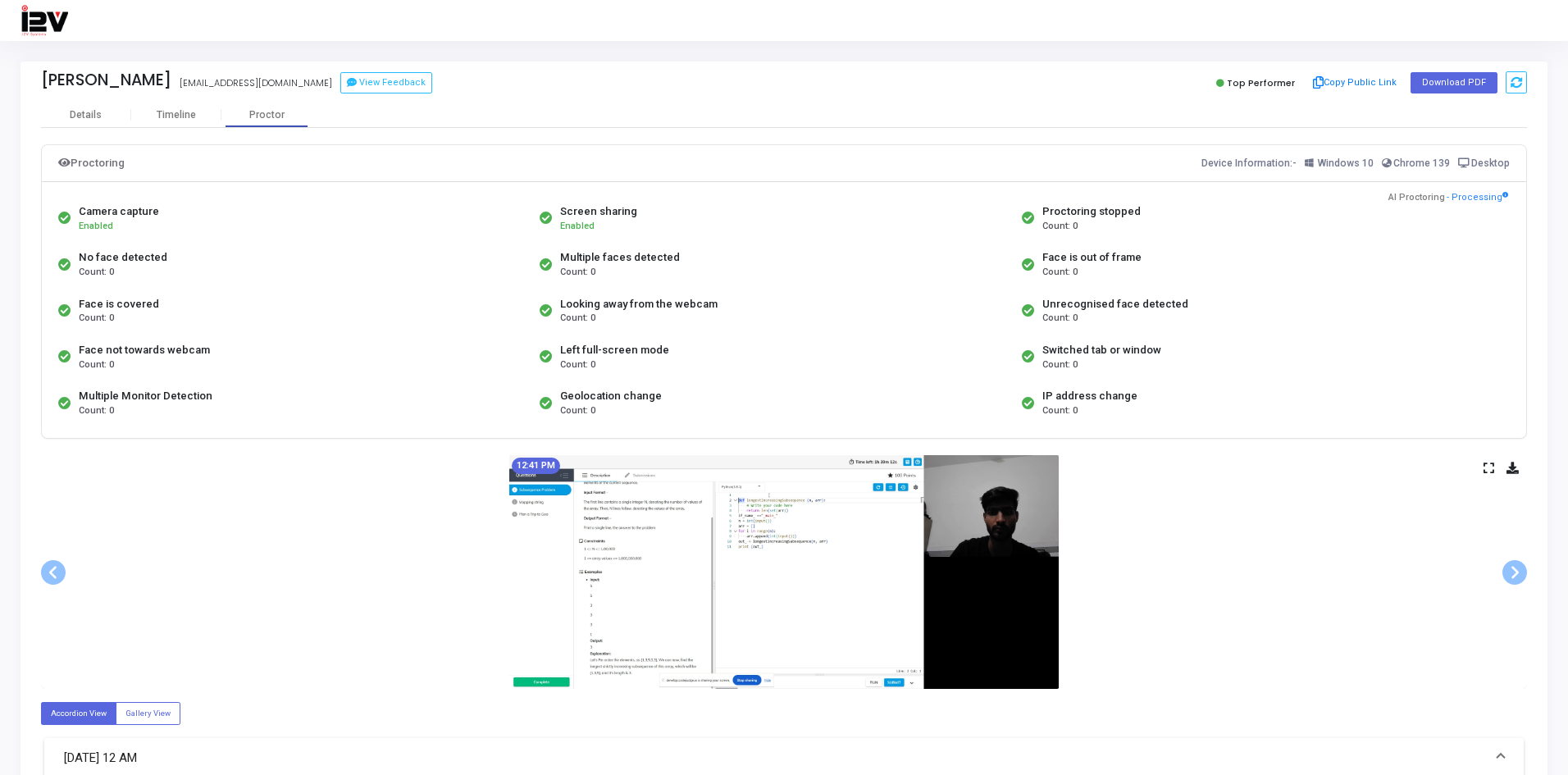
click at [964, 582] on img at bounding box center [784, 571] width 549 height 233
click at [112, 713] on label "Accordion View" at bounding box center [78, 713] width 76 height 22
click at [61, 713] on input "Accordion View" at bounding box center [56, 713] width 11 height 11
click at [132, 710] on label "Gallery View" at bounding box center [148, 713] width 65 height 22
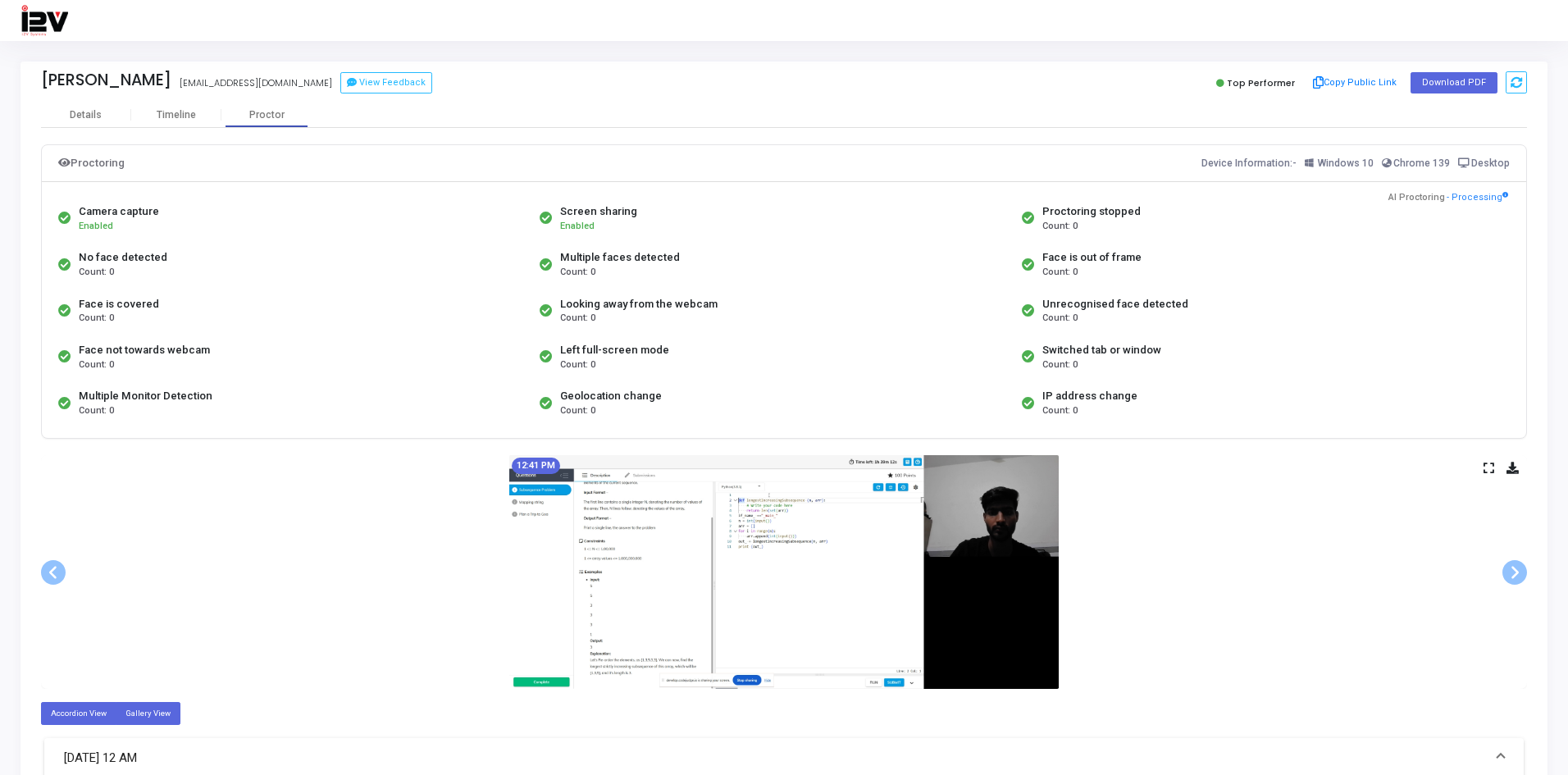
click at [132, 710] on input "Gallery View" at bounding box center [131, 713] width 11 height 11
radio input "true"
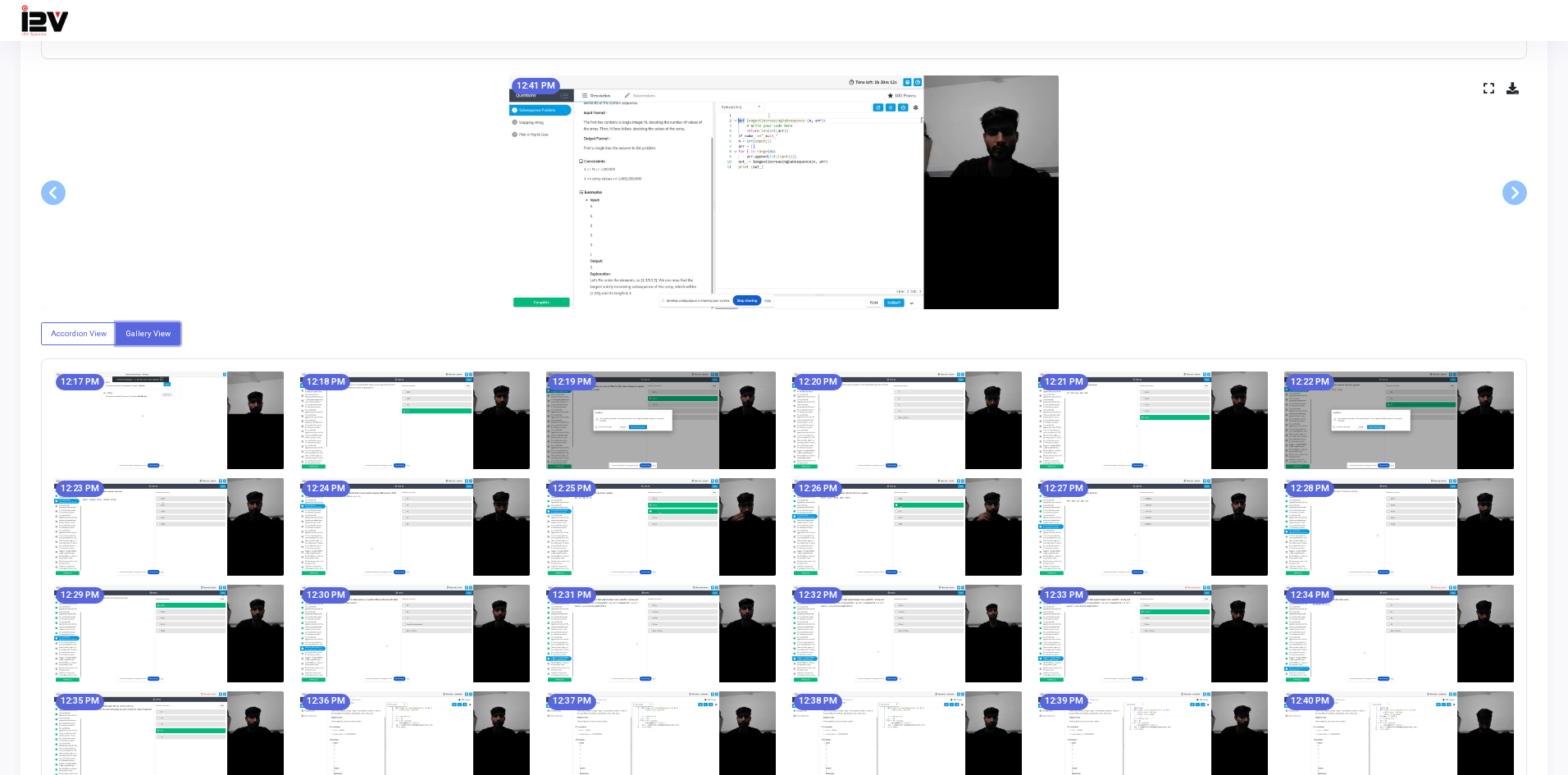
scroll to position [383, 0]
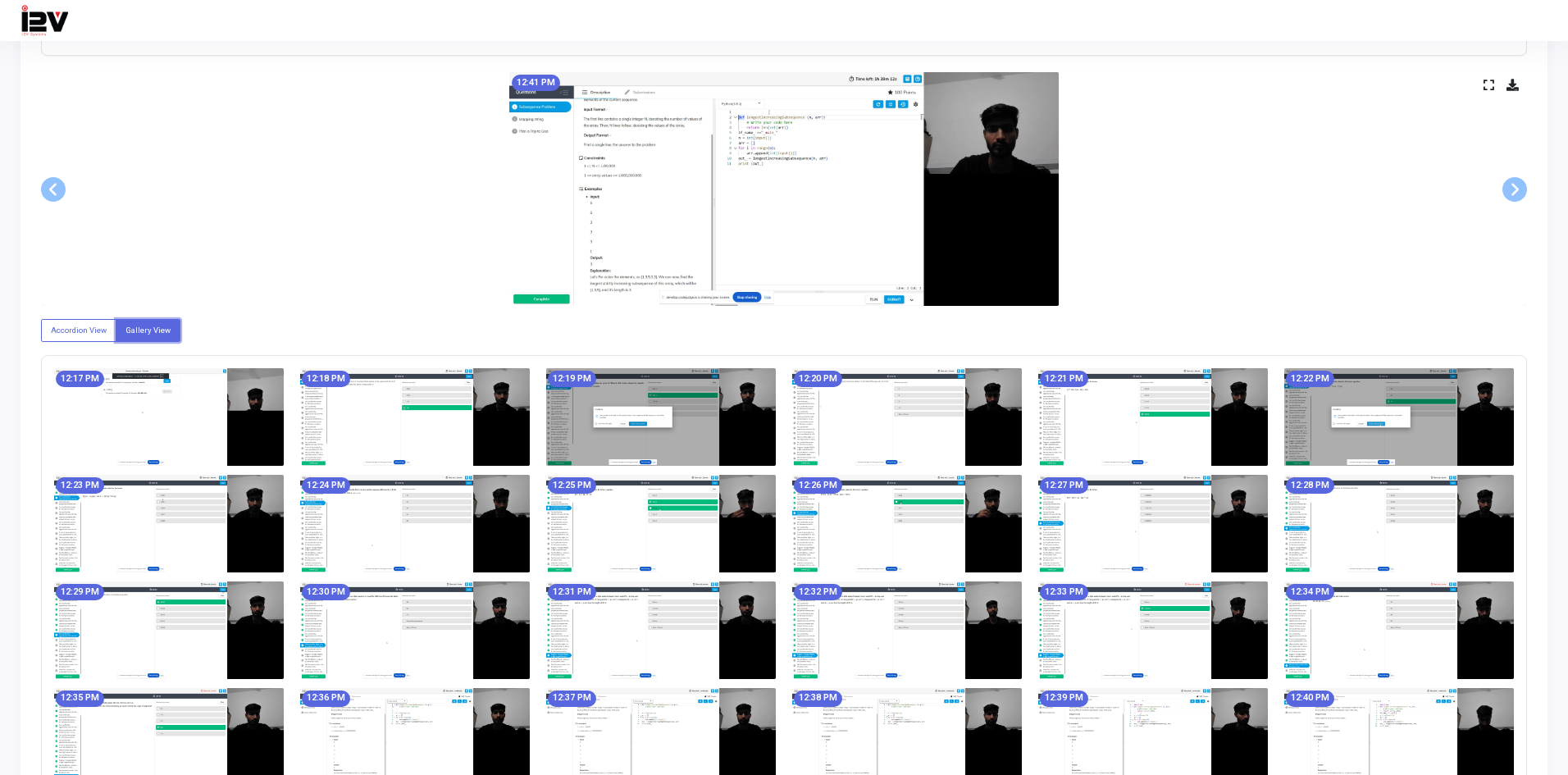
click at [90, 322] on label "Accordion View" at bounding box center [78, 330] width 76 height 22
click at [61, 324] on input "Accordion View" at bounding box center [56, 330] width 11 height 11
radio input "true"
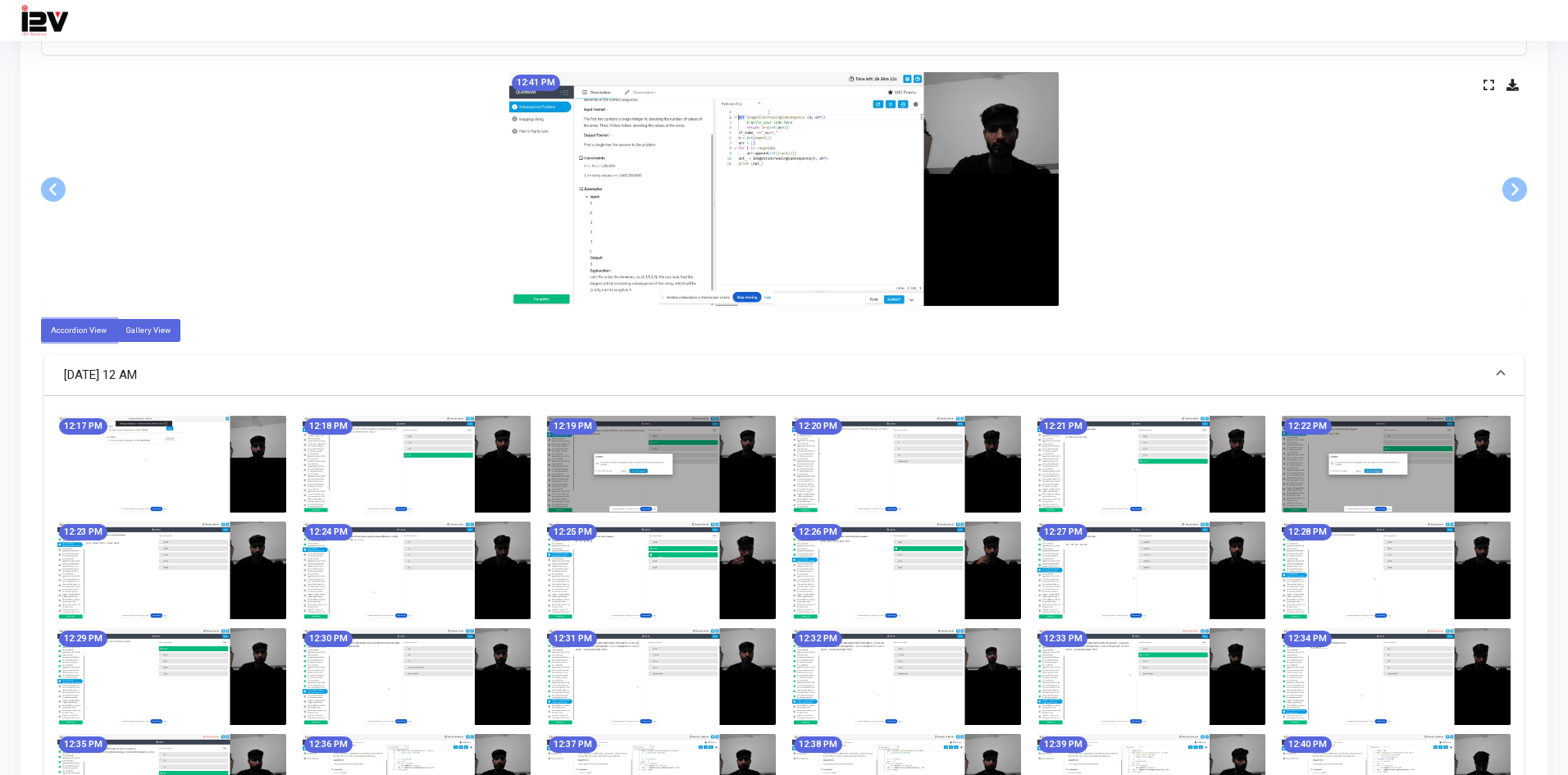
click at [143, 331] on label "Gallery View" at bounding box center [148, 330] width 65 height 22
click at [136, 331] on input "Gallery View" at bounding box center [131, 330] width 11 height 11
radio input "true"
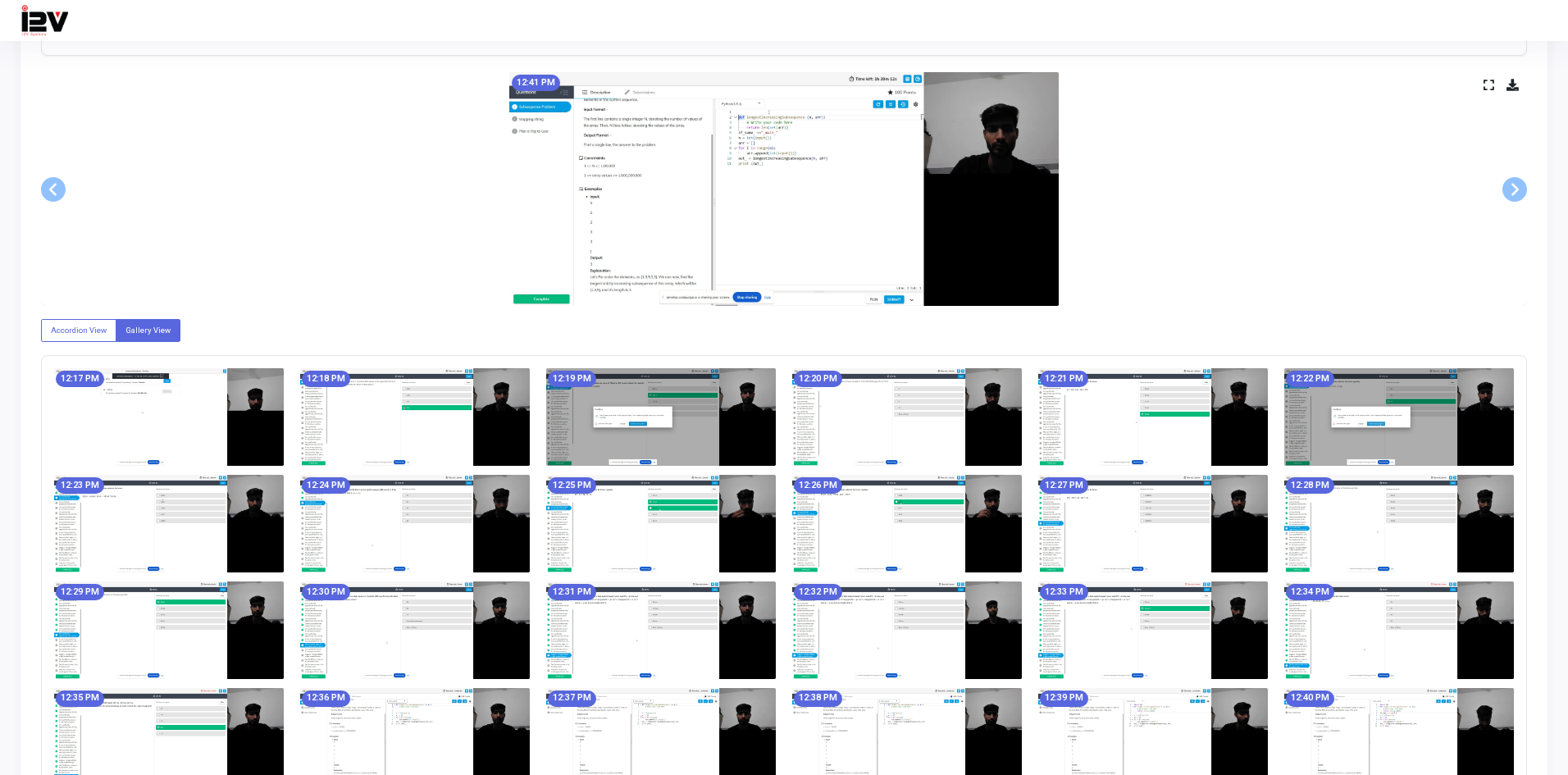
click at [1489, 82] on icon at bounding box center [1489, 84] width 11 height 9
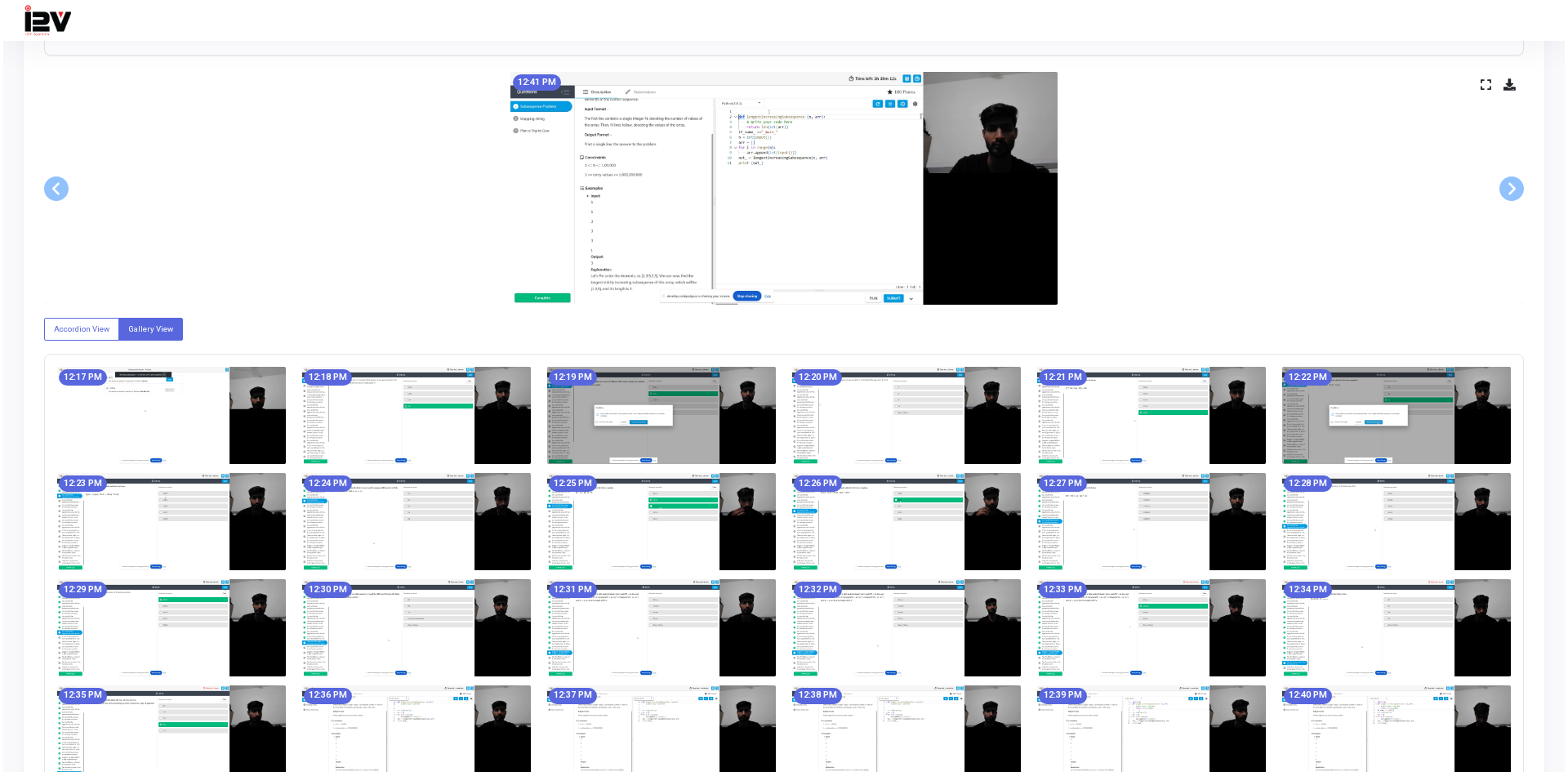
scroll to position [0, 0]
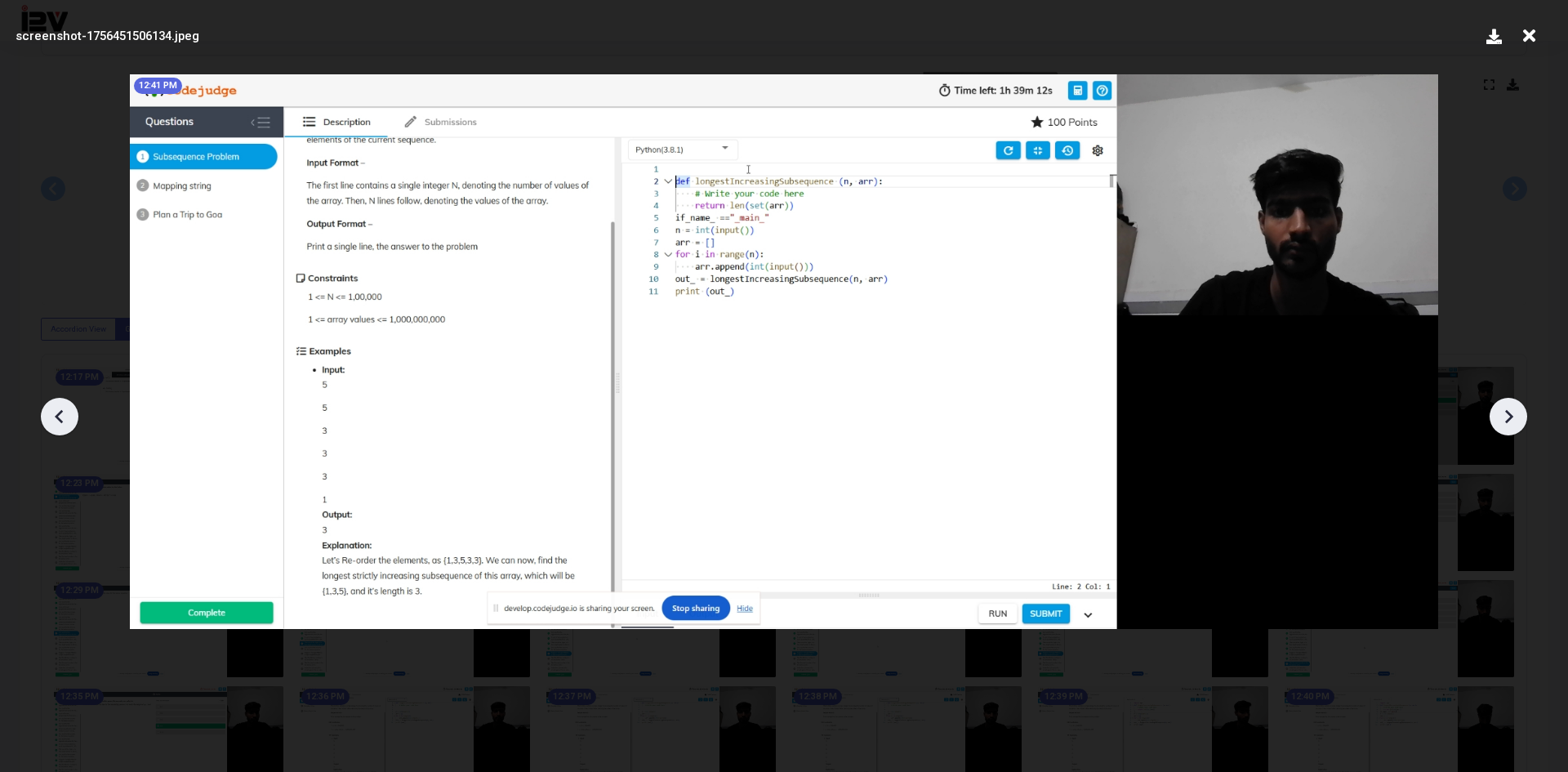
click at [1507, 411] on icon at bounding box center [1509, 416] width 8 height 14
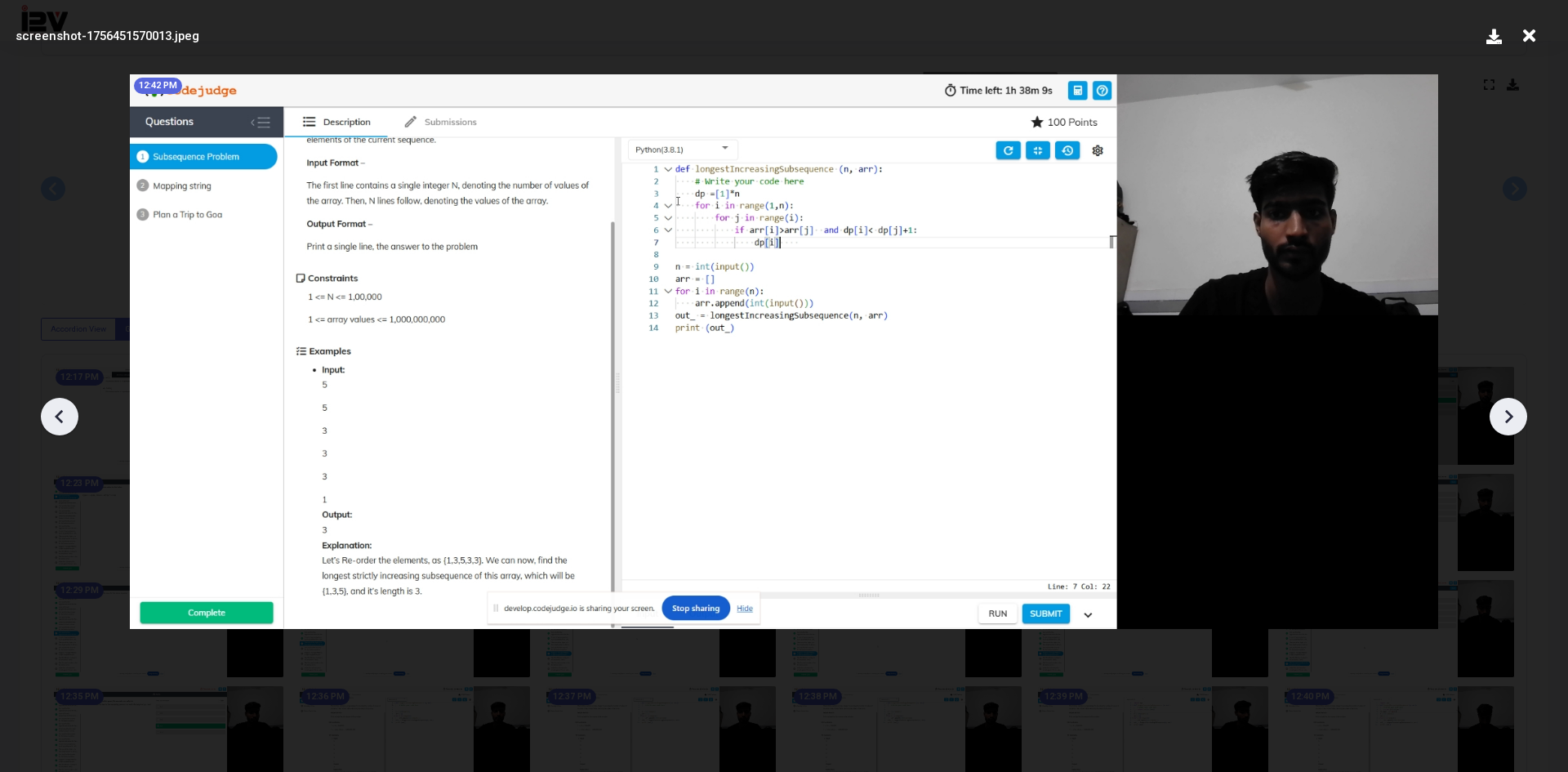
click at [1507, 411] on icon at bounding box center [1509, 416] width 8 height 14
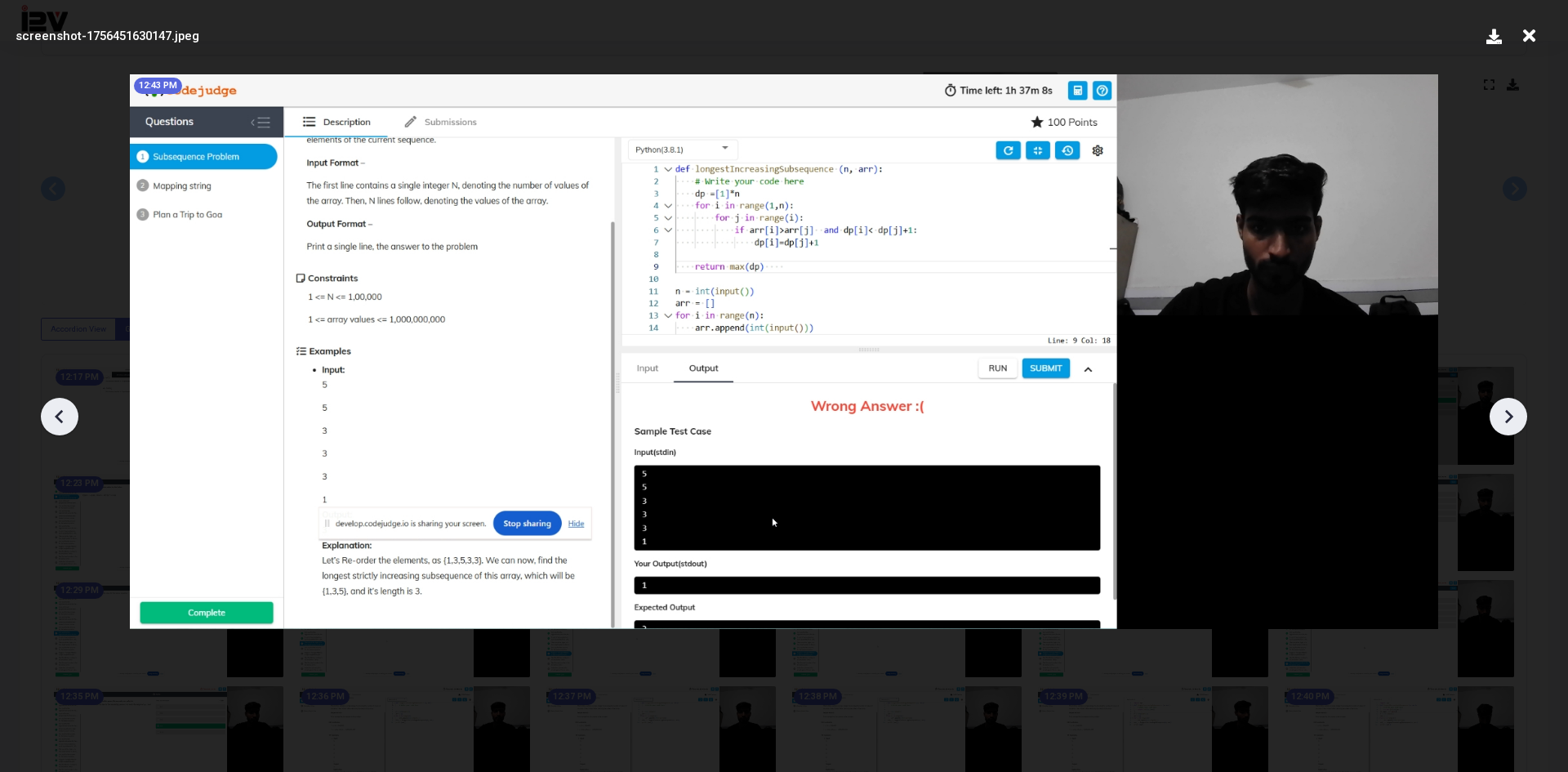
click at [1507, 411] on icon at bounding box center [1509, 416] width 8 height 14
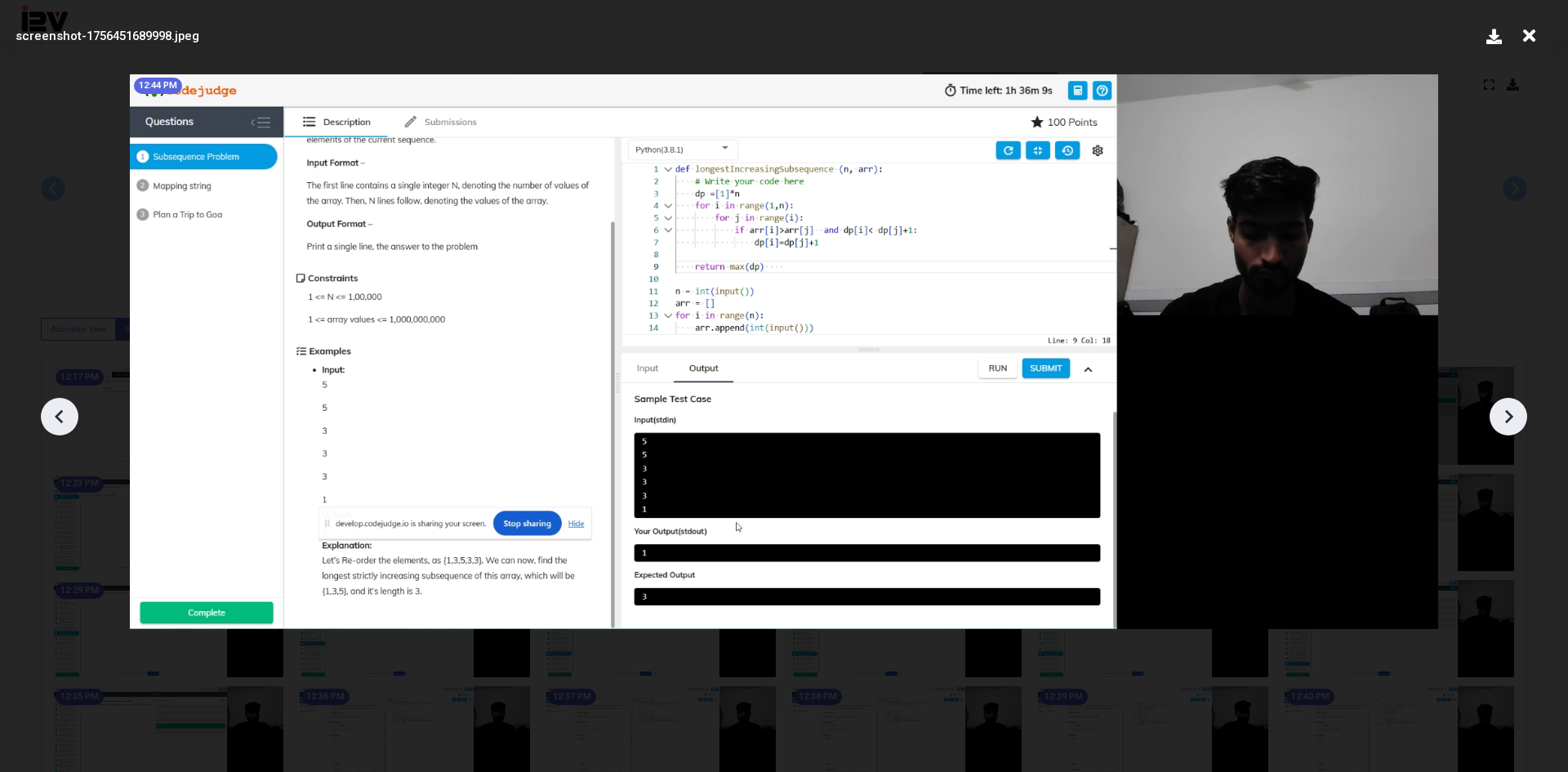
click at [1507, 411] on icon at bounding box center [1509, 416] width 8 height 14
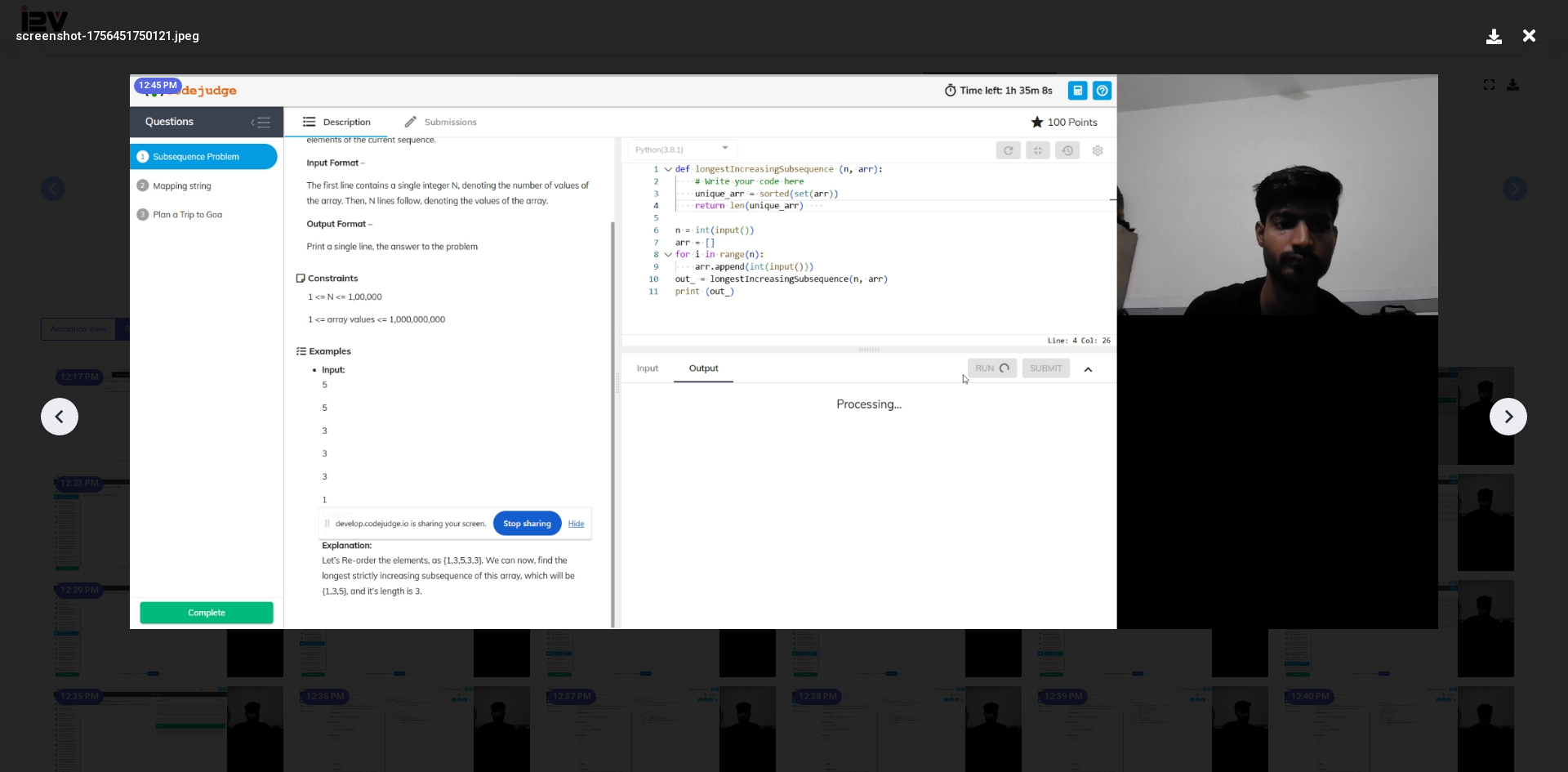
click at [1507, 411] on icon at bounding box center [1509, 416] width 8 height 14
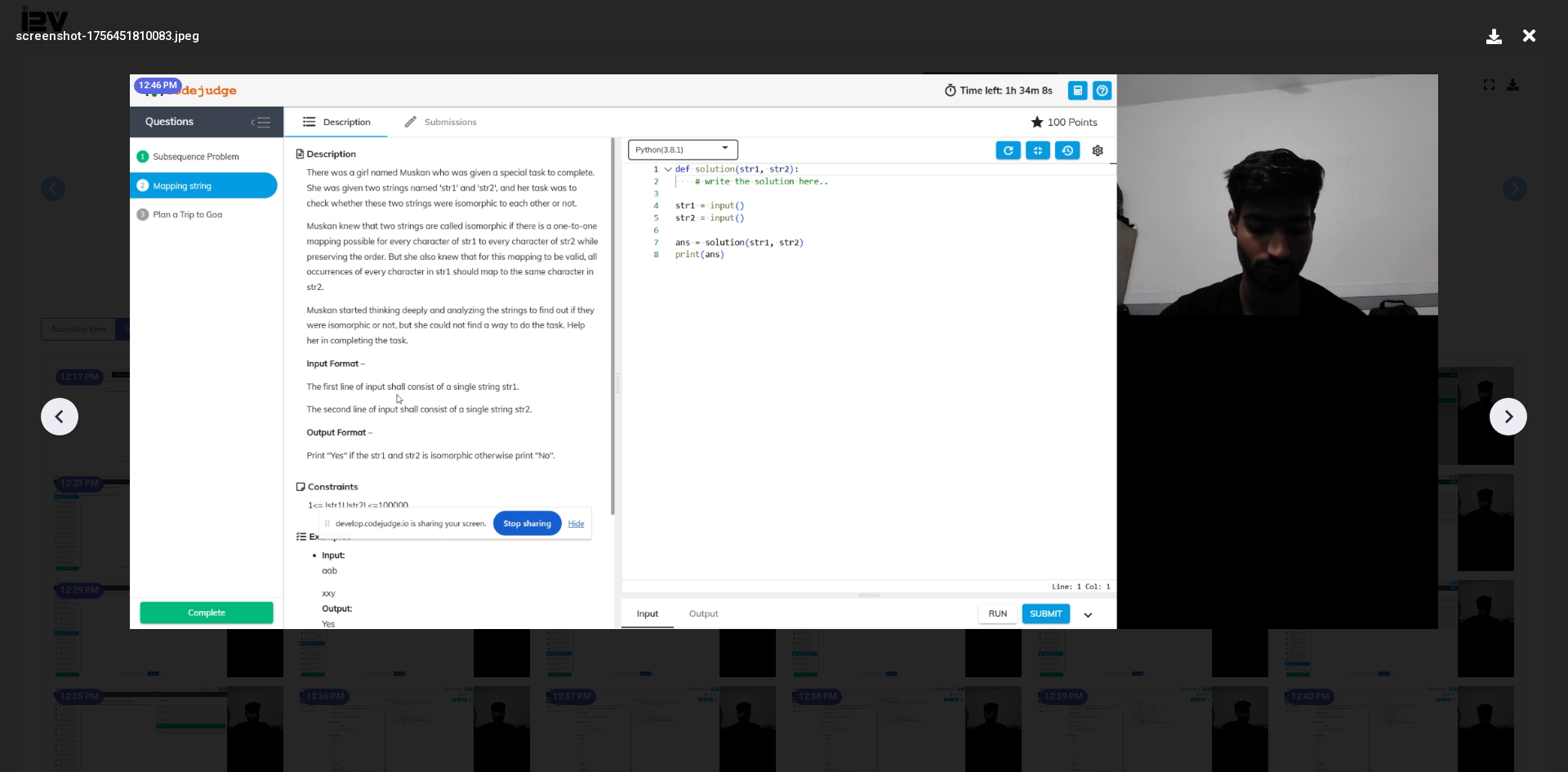
click at [1507, 411] on icon at bounding box center [1509, 416] width 8 height 14
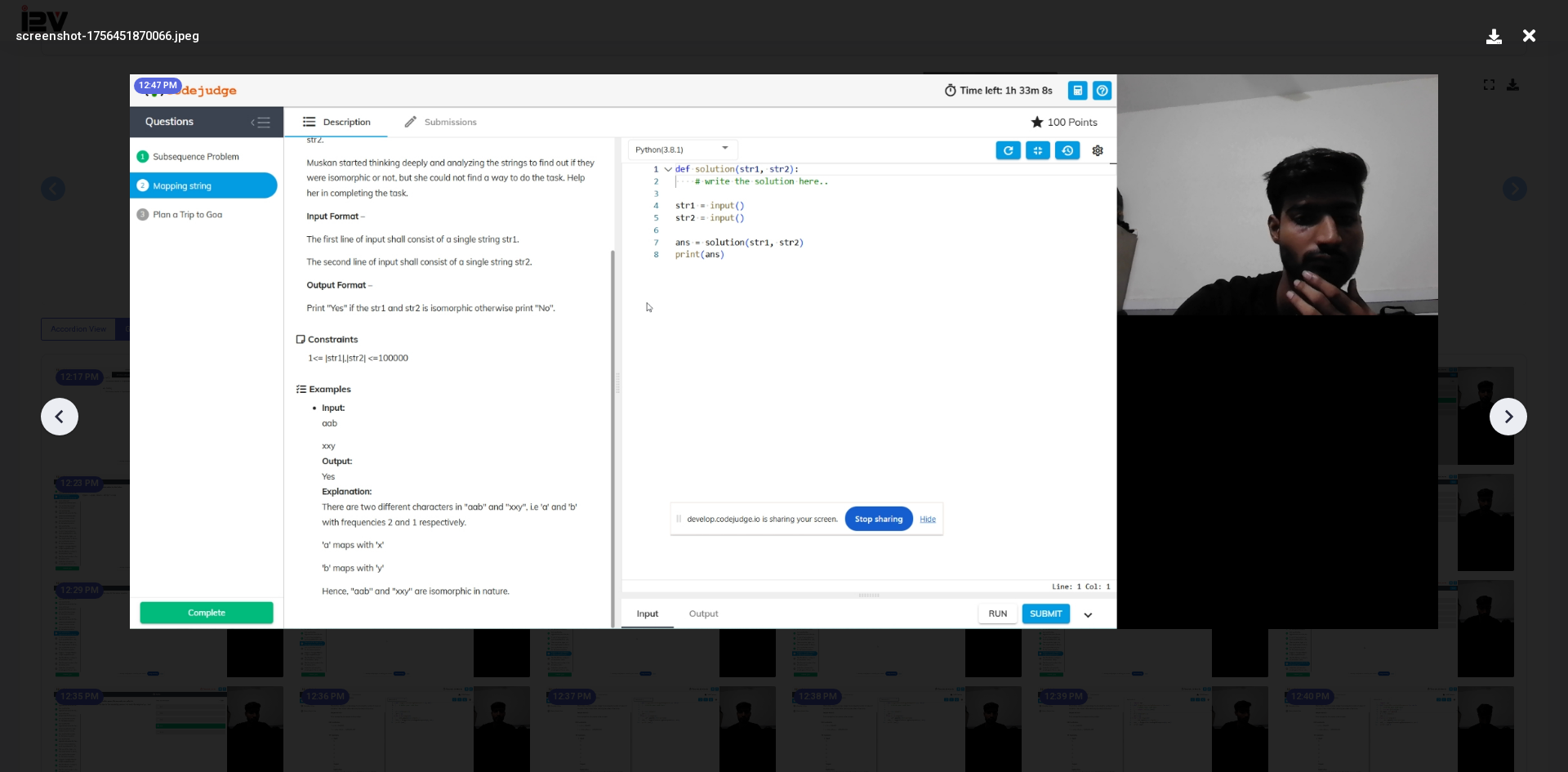
click at [1507, 411] on icon at bounding box center [1509, 416] width 8 height 14
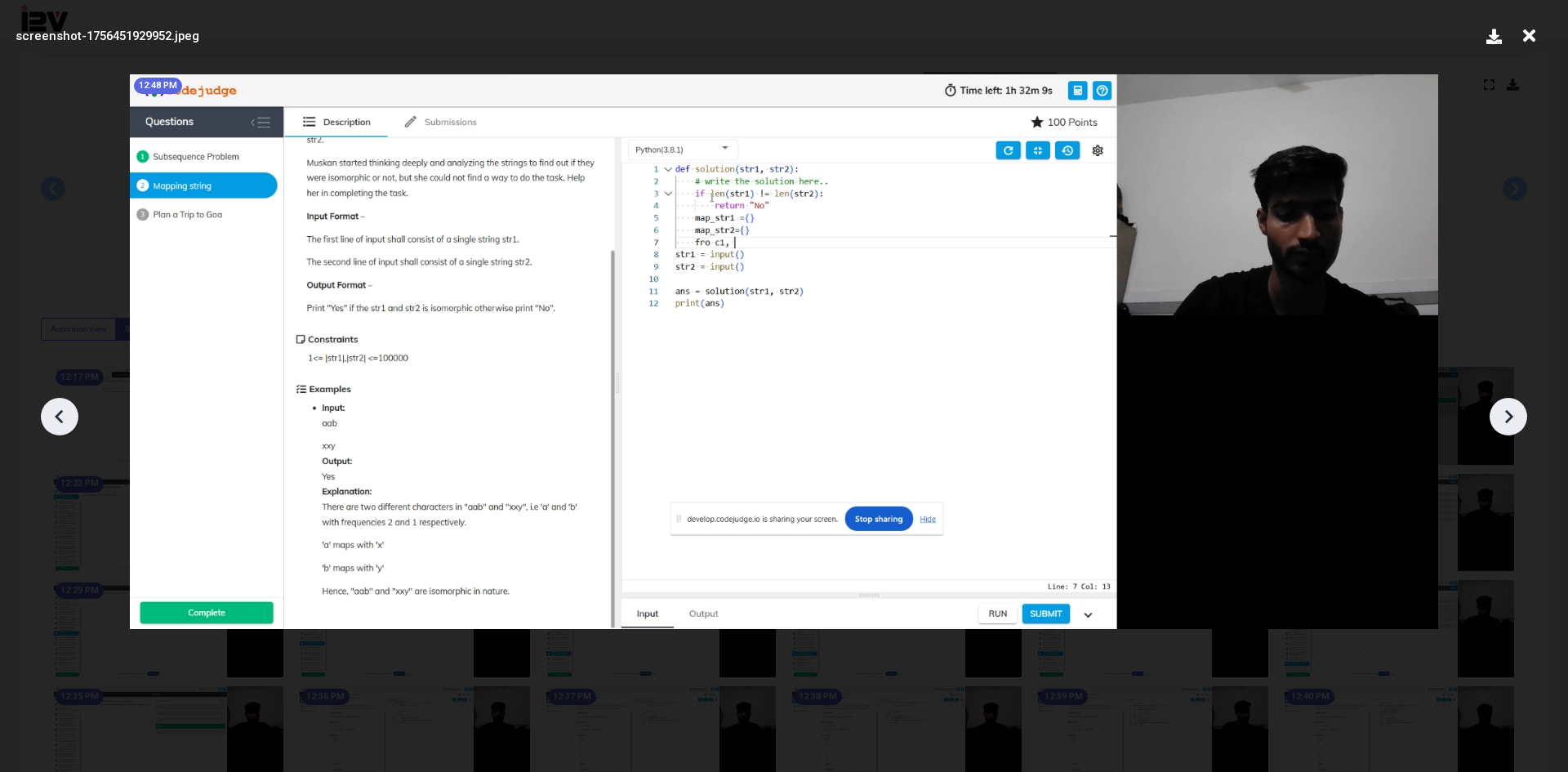
click at [1507, 411] on icon at bounding box center [1509, 416] width 8 height 14
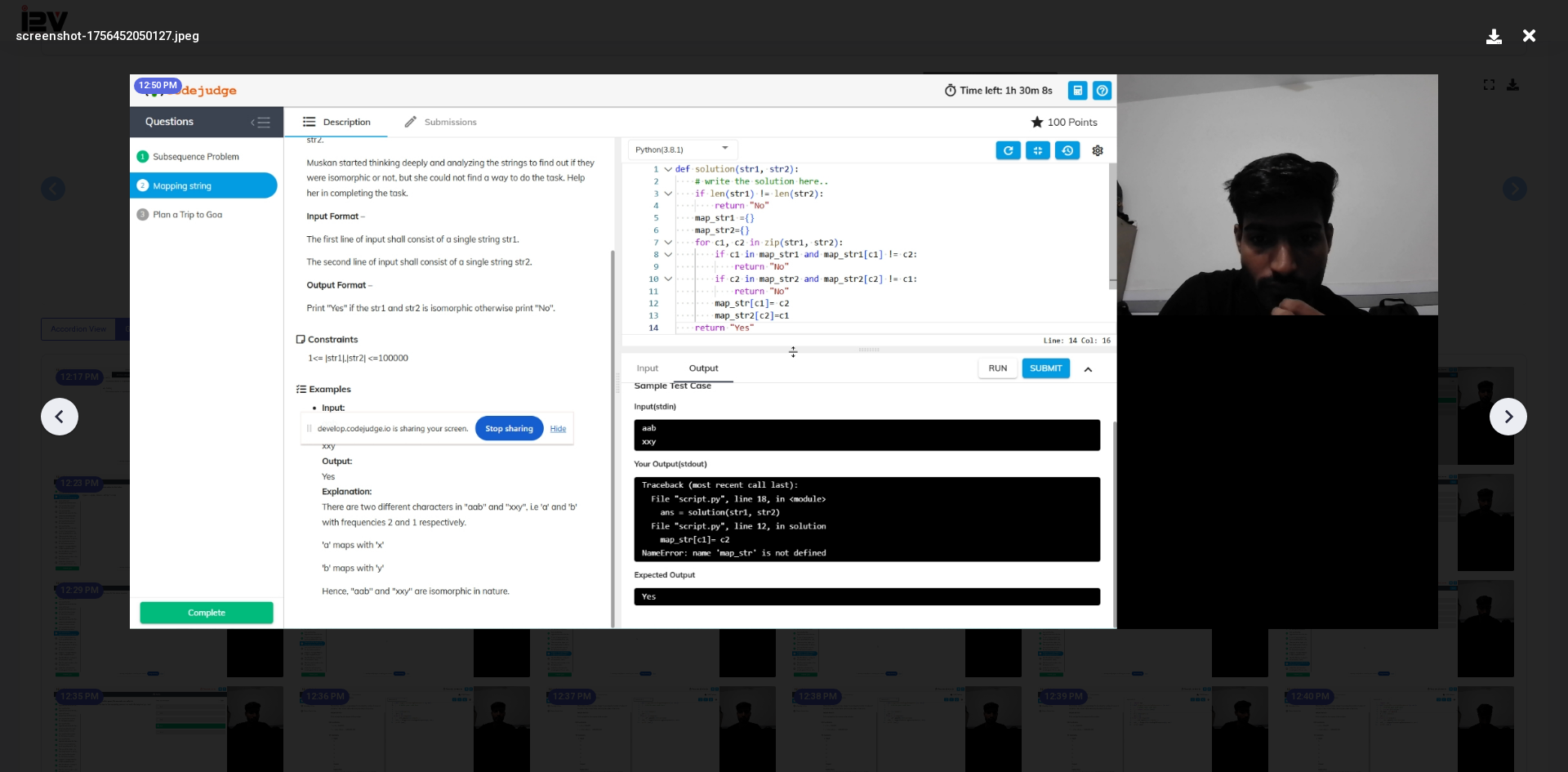
click at [1507, 411] on icon at bounding box center [1509, 416] width 8 height 14
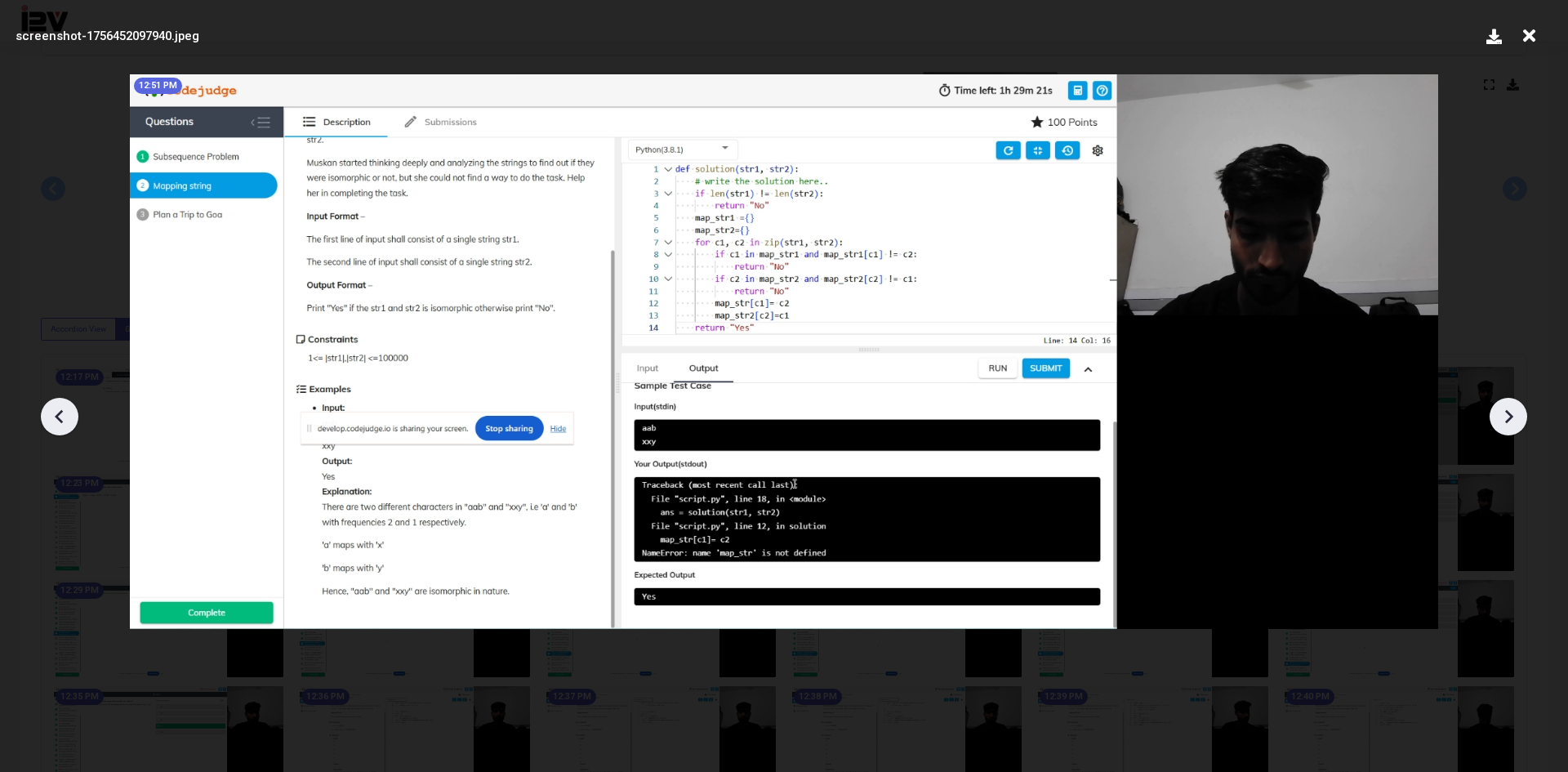
click at [1507, 411] on icon at bounding box center [1509, 416] width 8 height 14
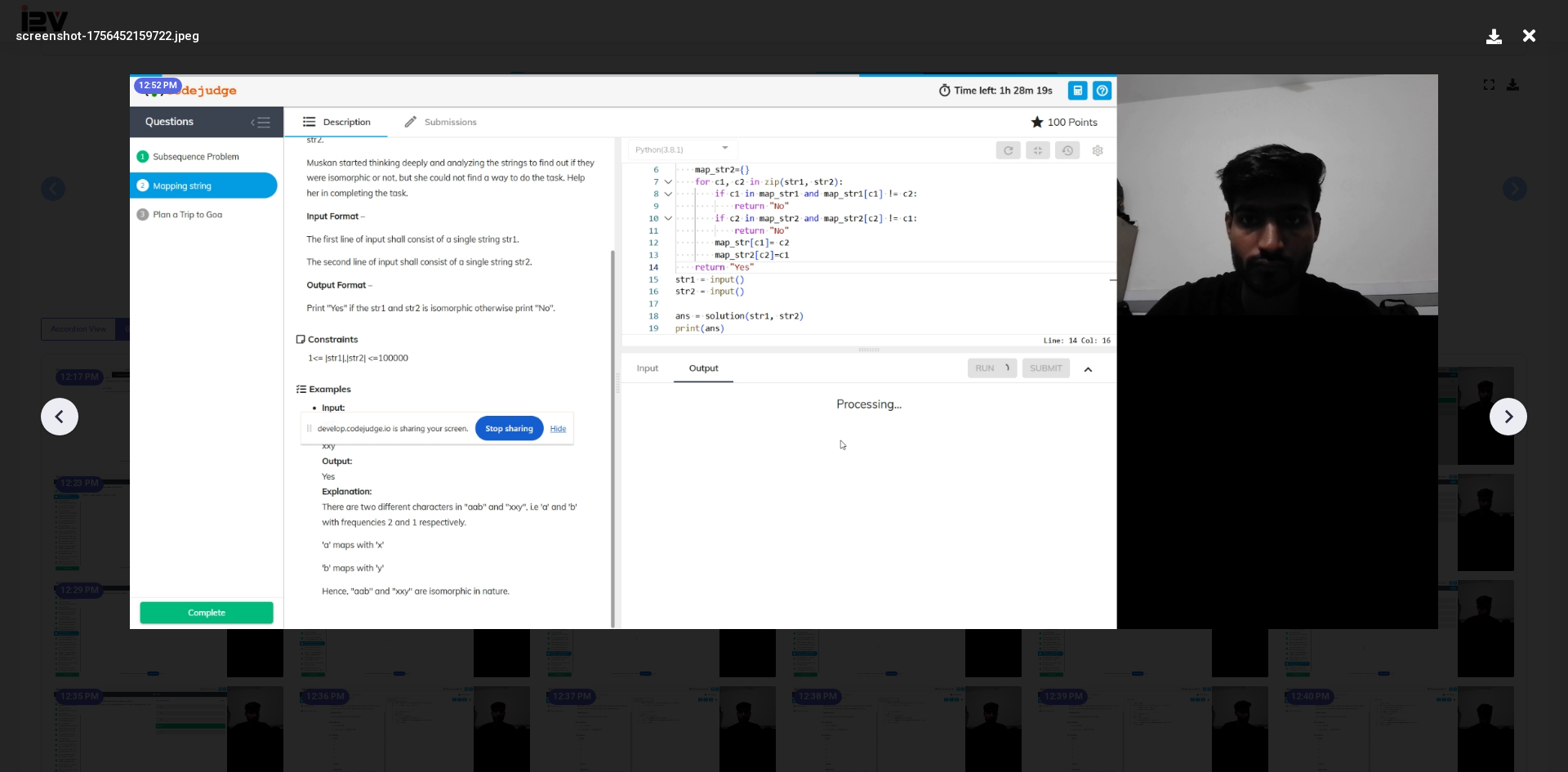
click at [1507, 411] on icon at bounding box center [1509, 416] width 8 height 14
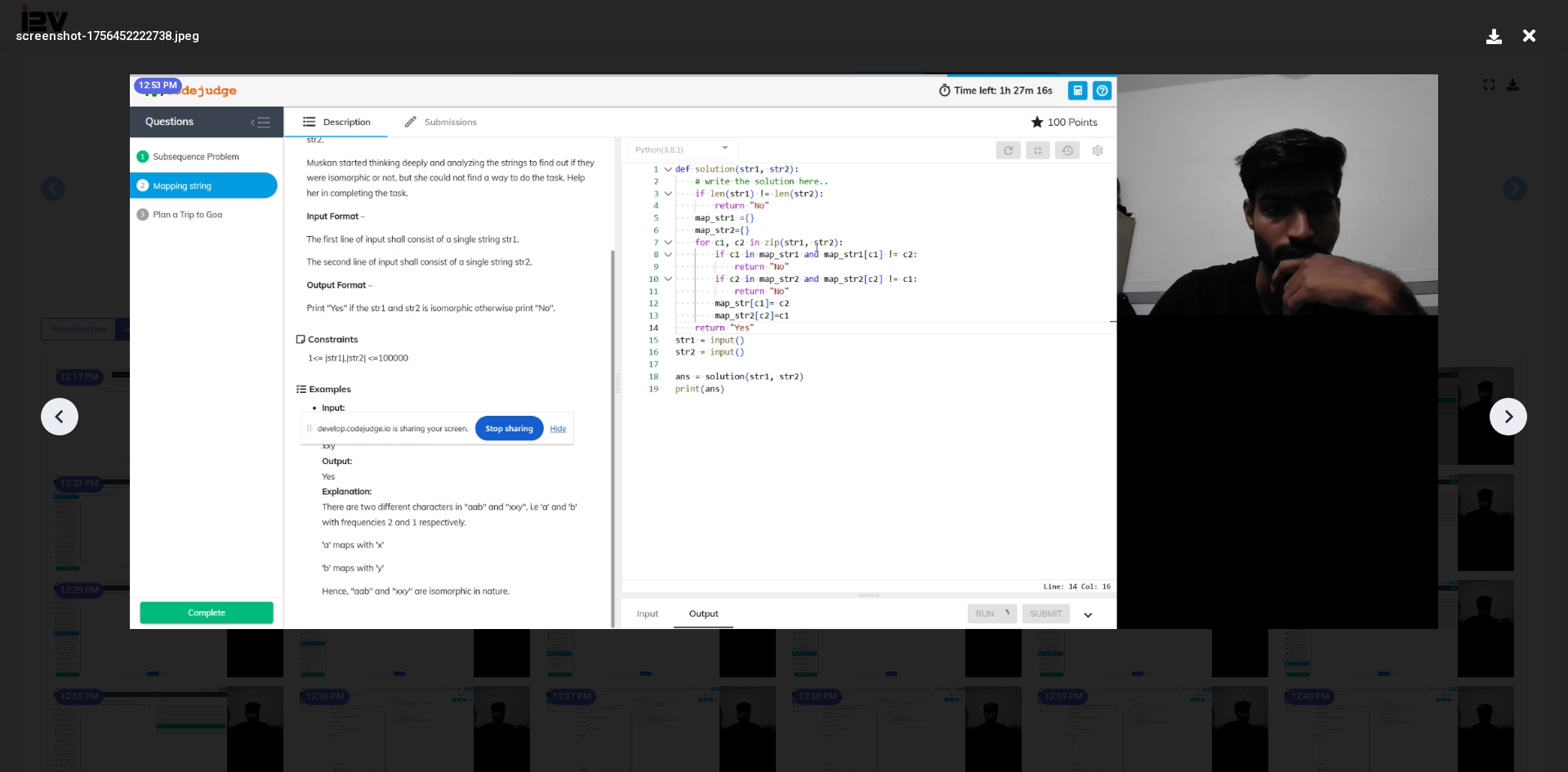
click at [1507, 411] on icon at bounding box center [1509, 416] width 8 height 14
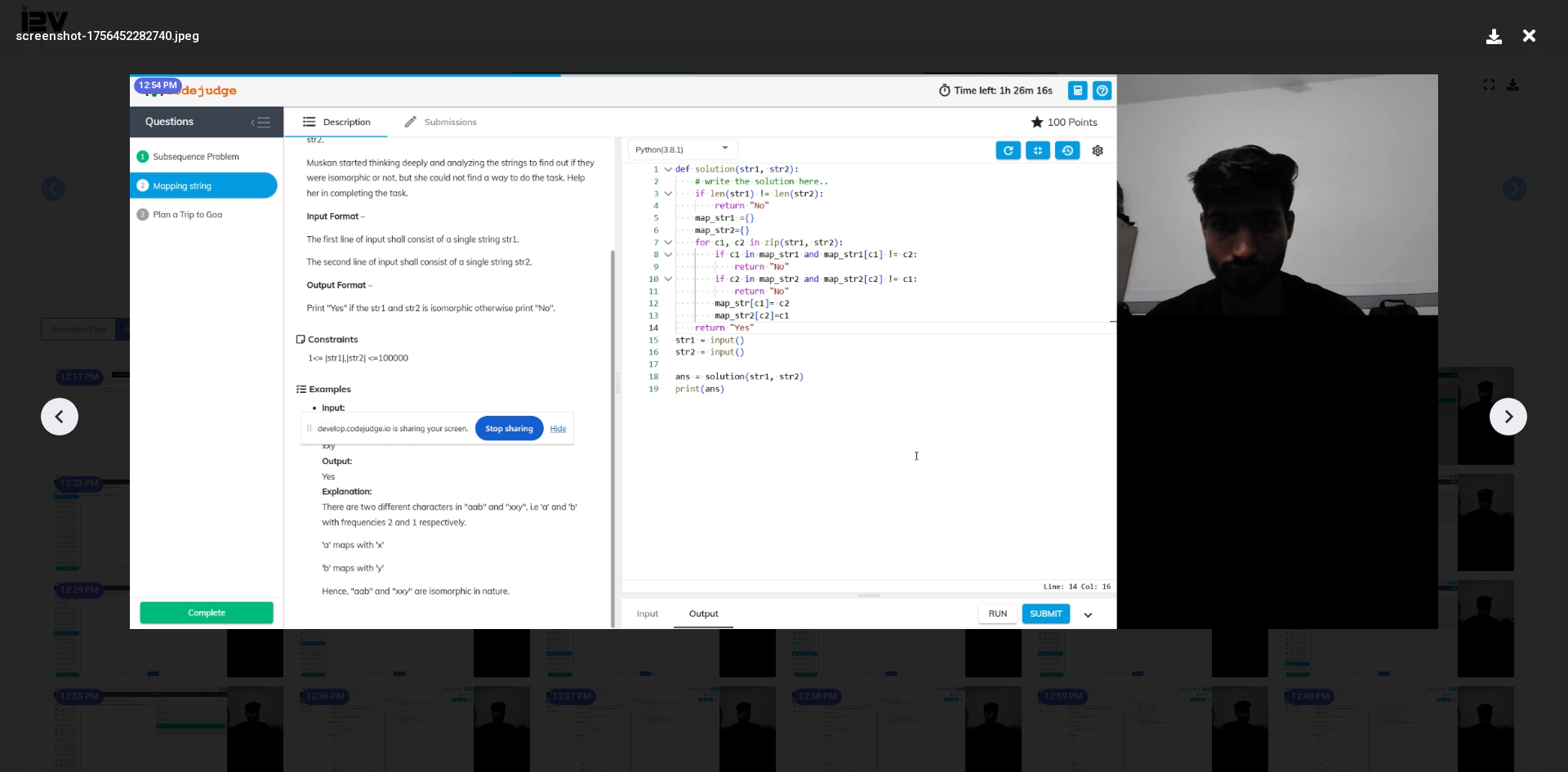
click at [1507, 411] on icon at bounding box center [1509, 416] width 8 height 14
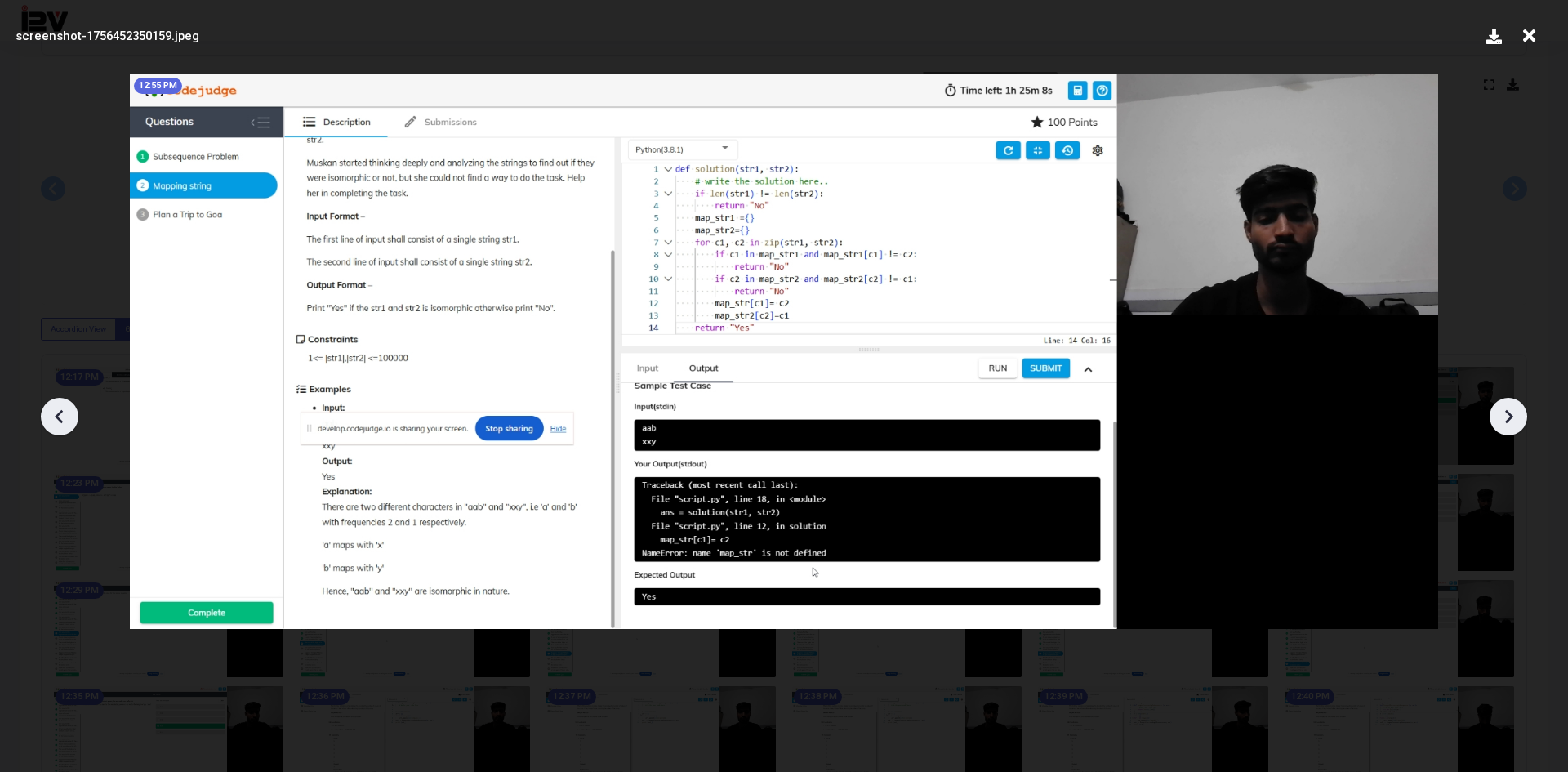
click at [1507, 411] on icon at bounding box center [1509, 416] width 8 height 14
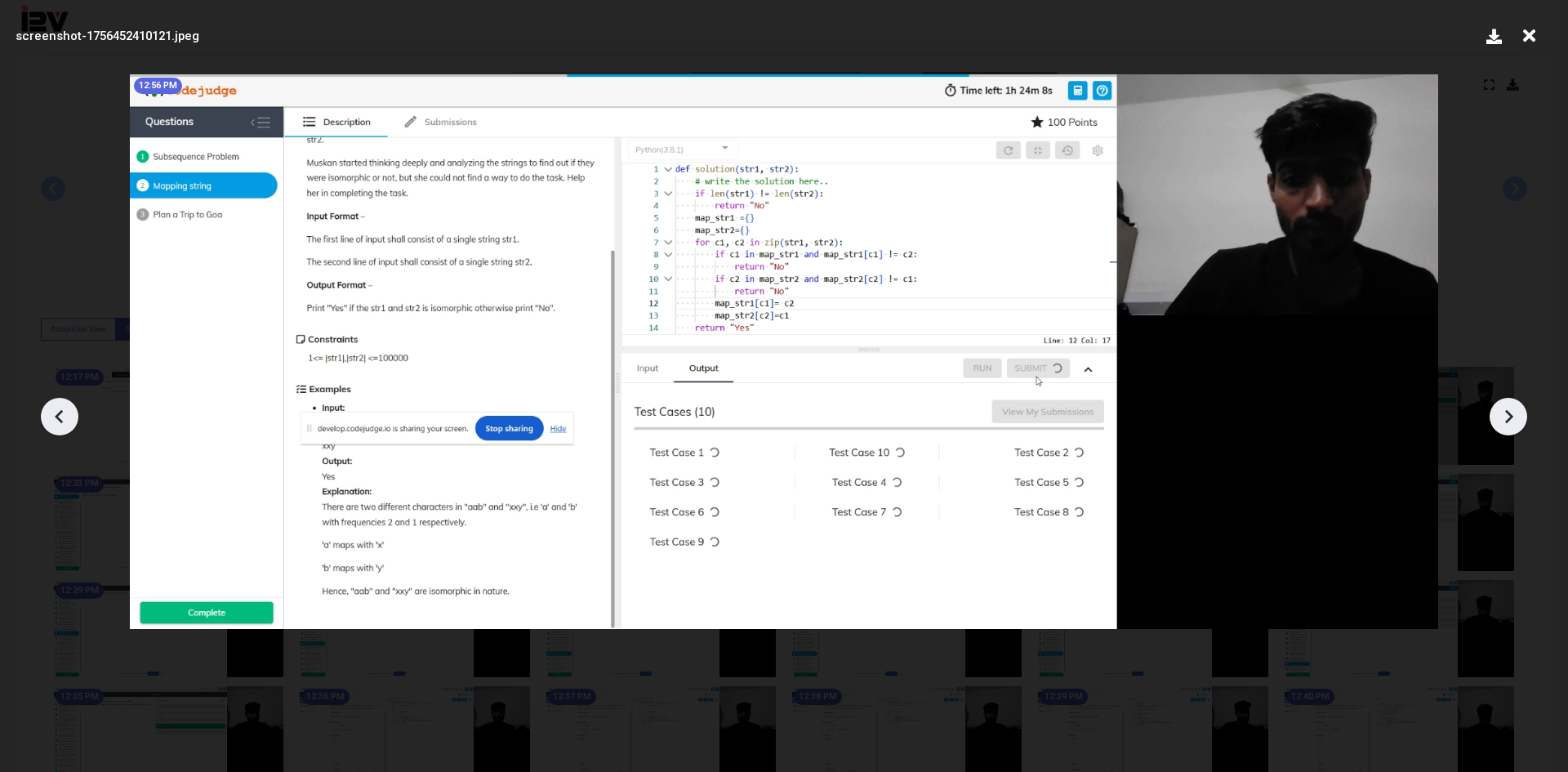
click at [61, 422] on icon at bounding box center [58, 416] width 8 height 14
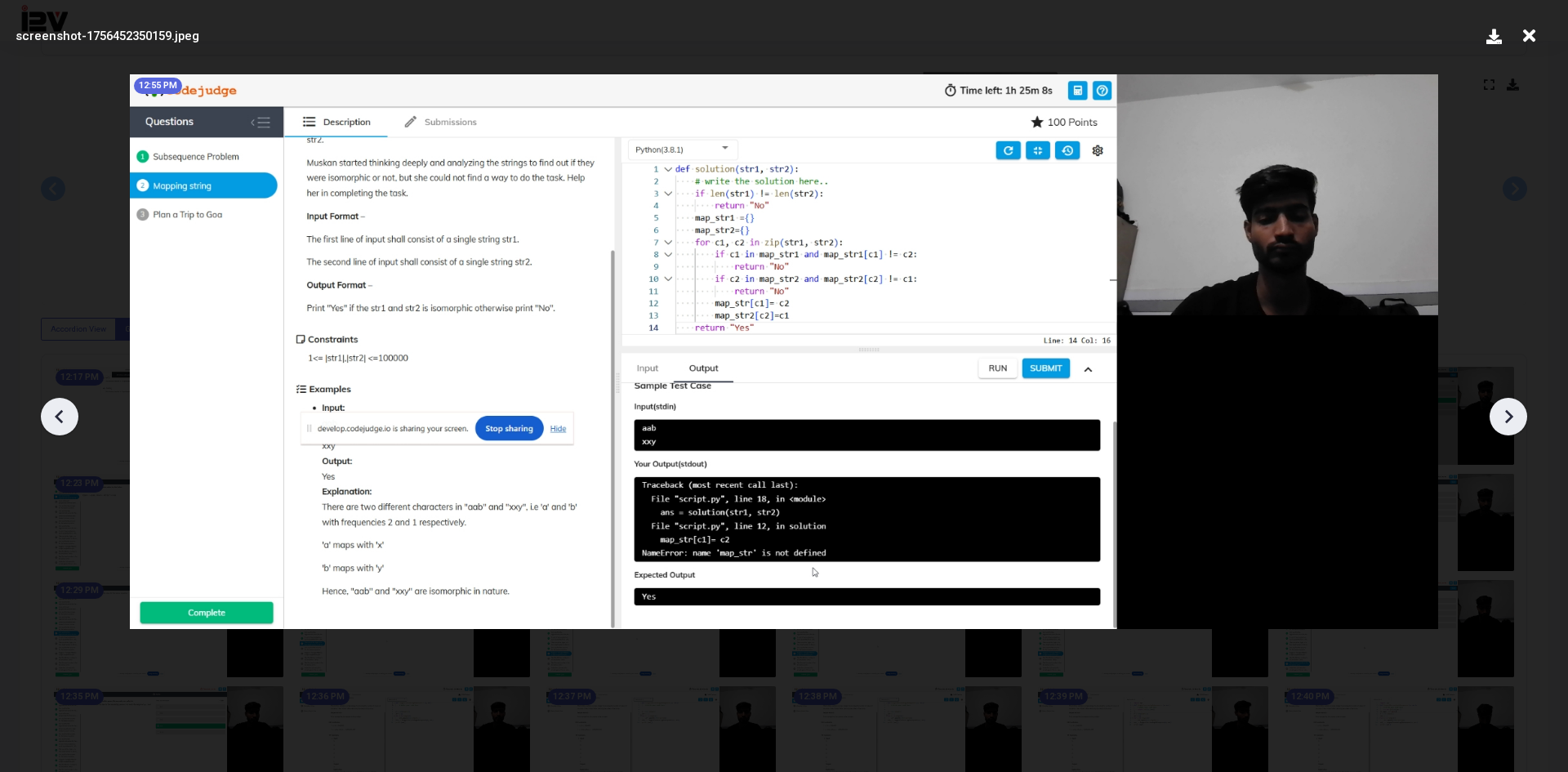
click at [1504, 405] on icon at bounding box center [1509, 417] width 25 height 25
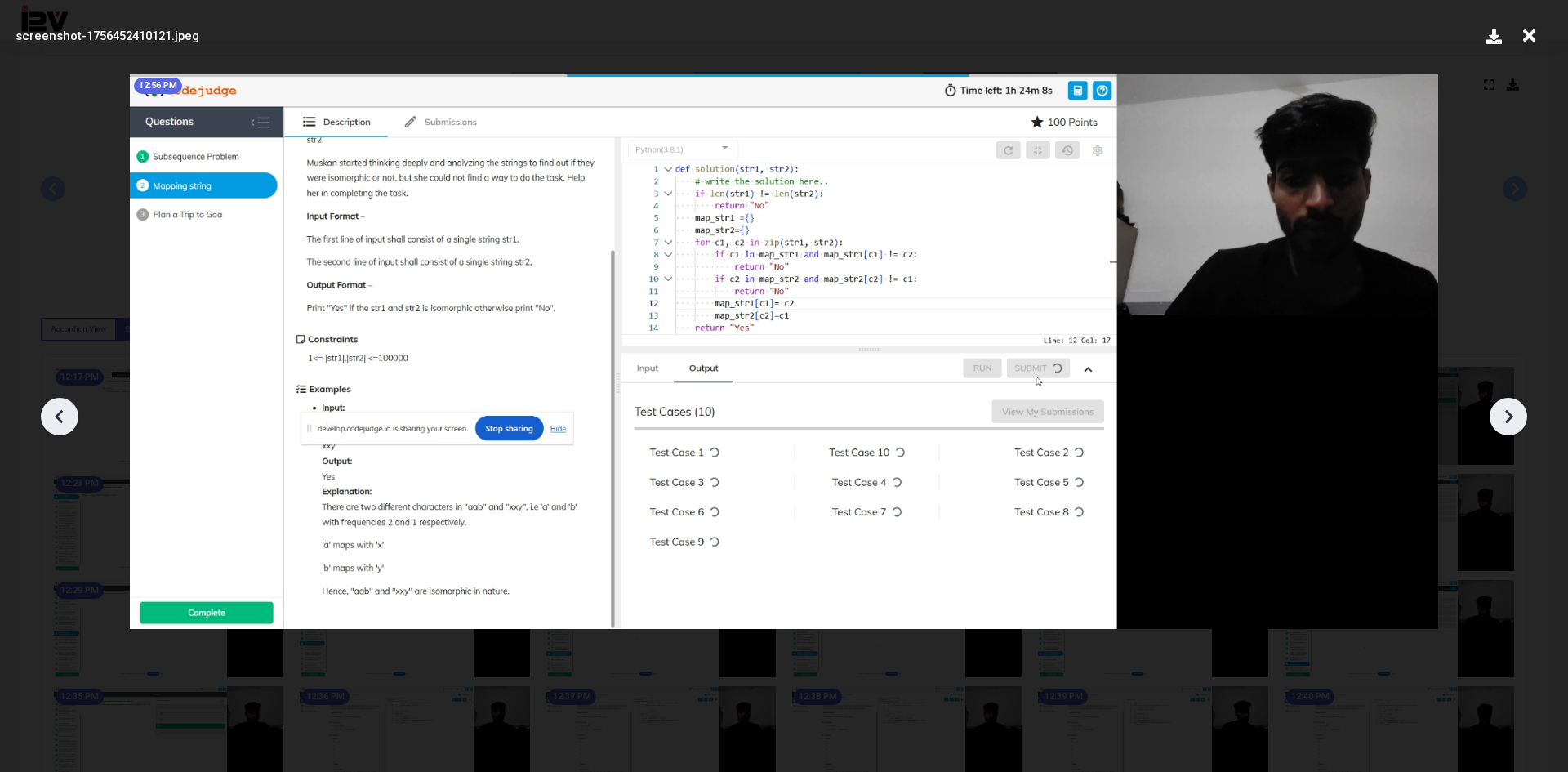
click at [1504, 405] on icon at bounding box center [1509, 417] width 25 height 25
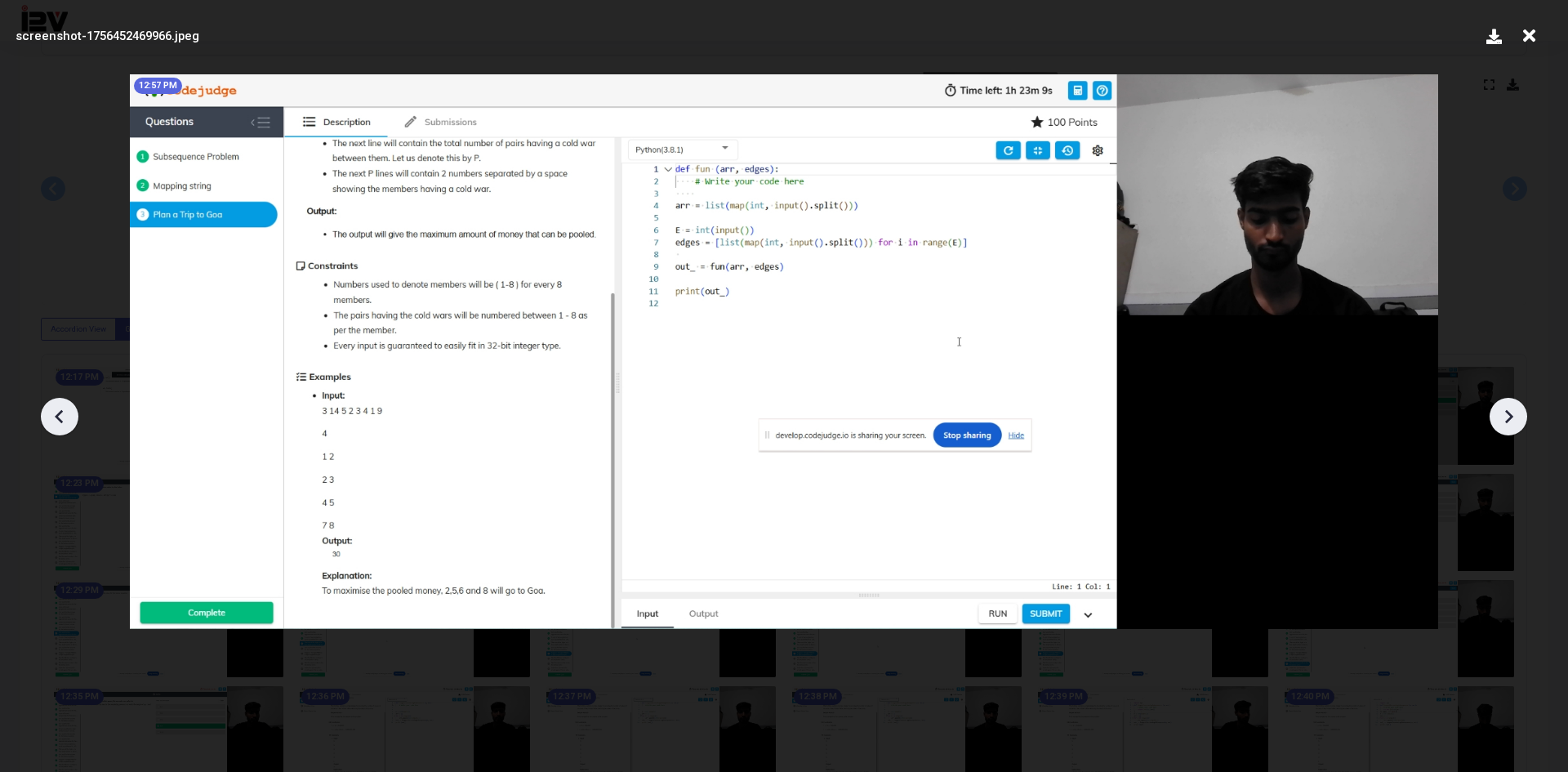
click at [1504, 405] on icon at bounding box center [1509, 417] width 25 height 25
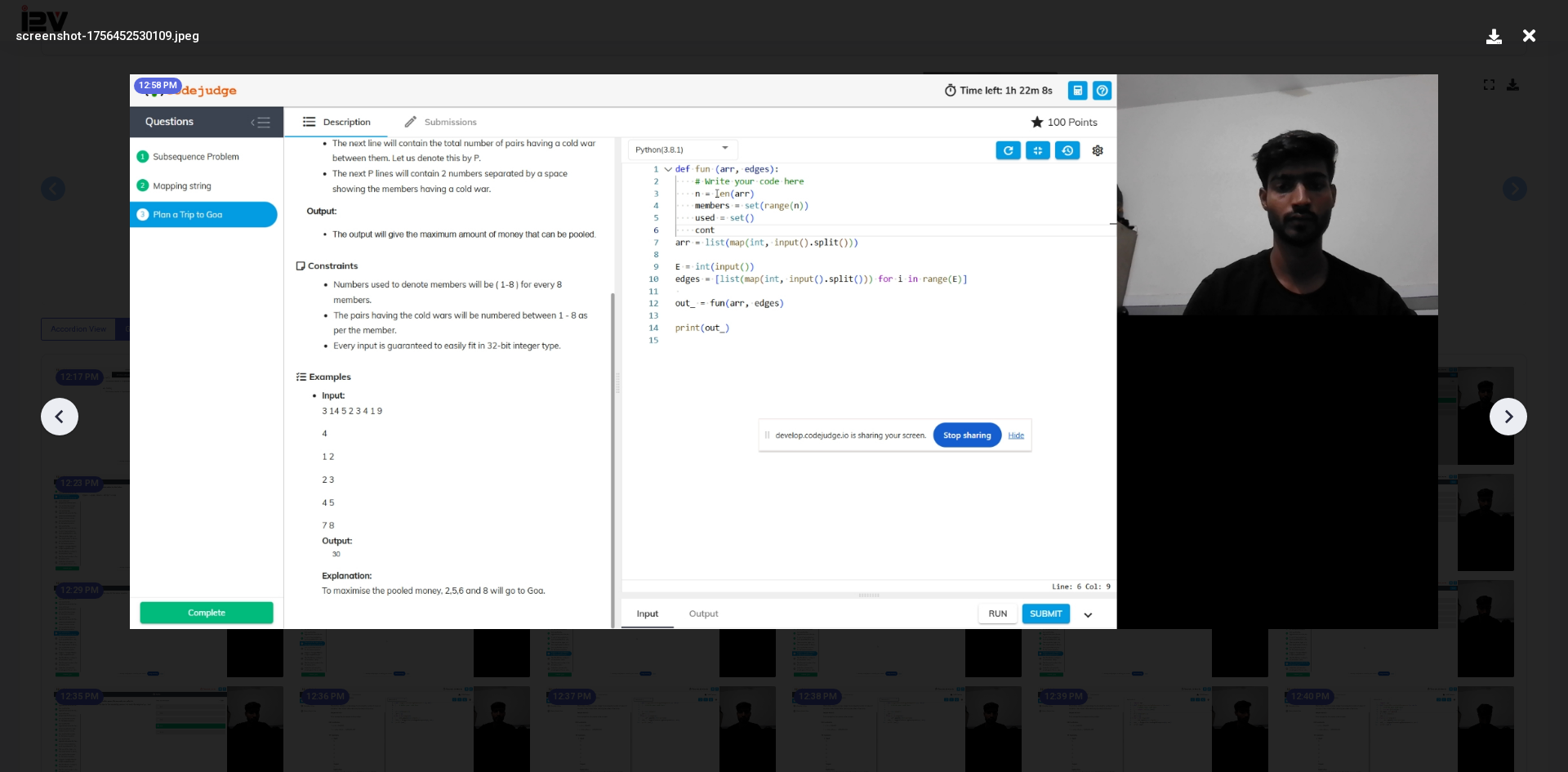
click at [1504, 405] on icon at bounding box center [1509, 417] width 25 height 25
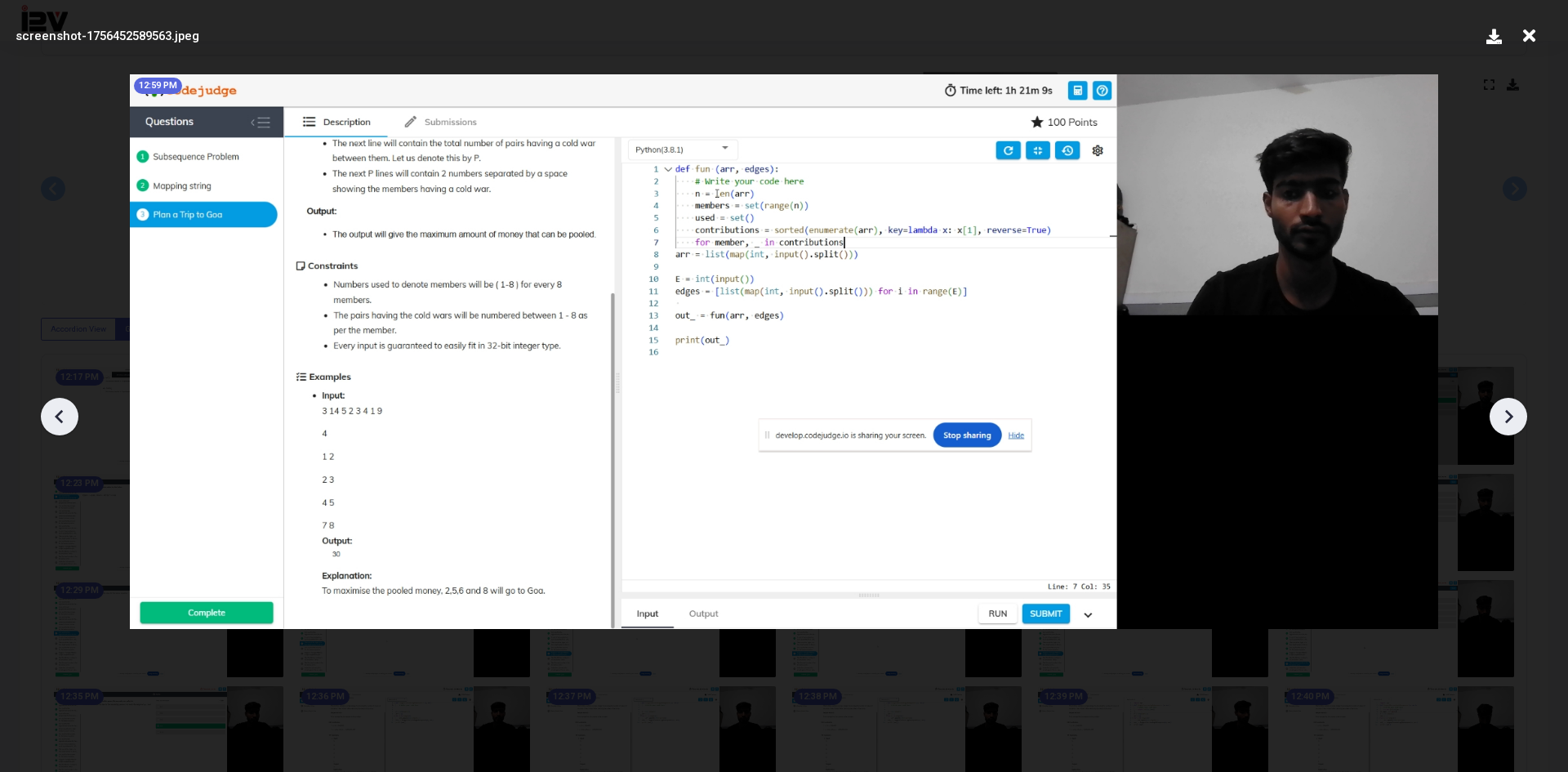
click at [1504, 405] on icon at bounding box center [1509, 417] width 25 height 25
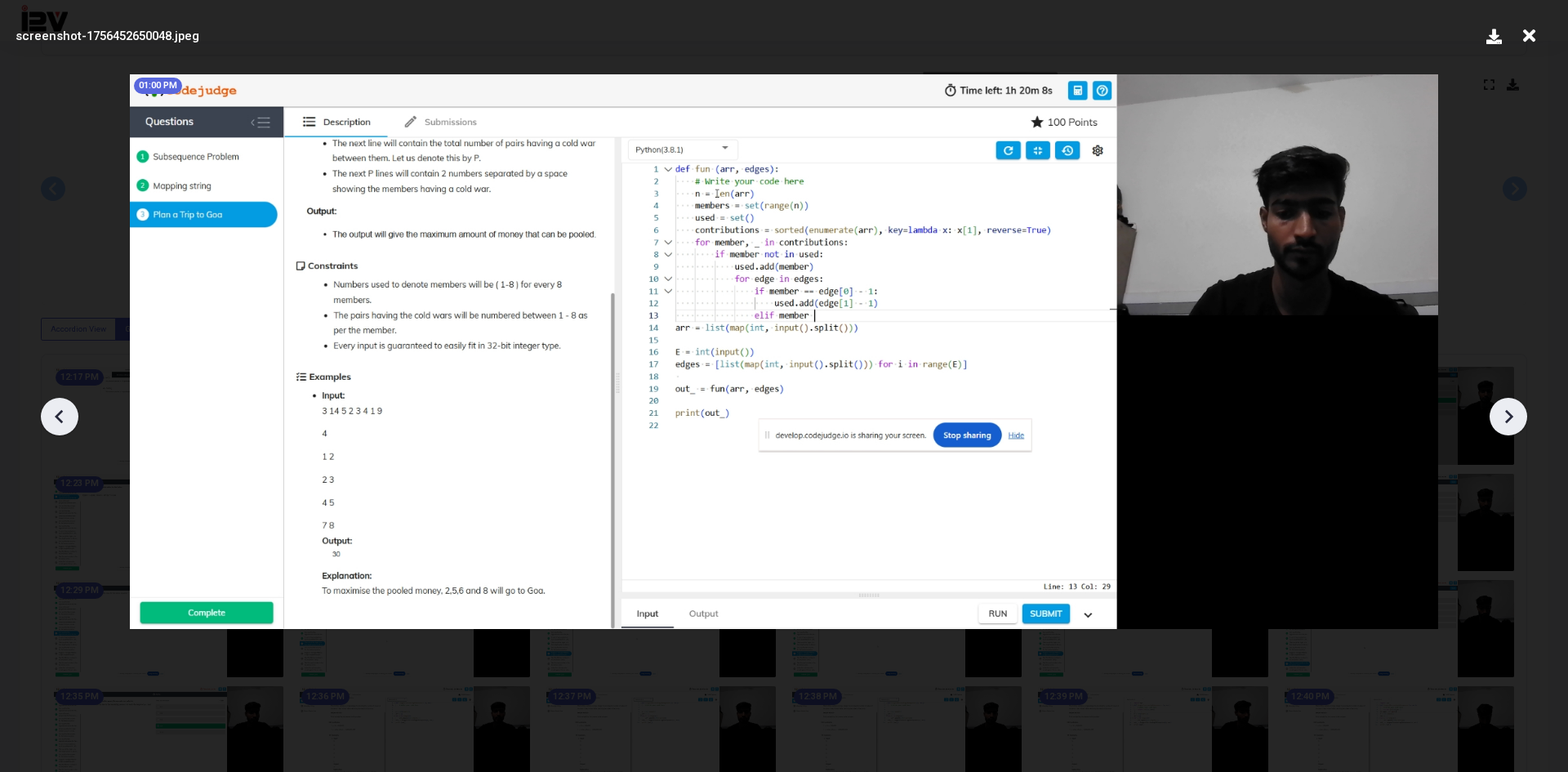
click at [1504, 405] on icon at bounding box center [1509, 417] width 25 height 25
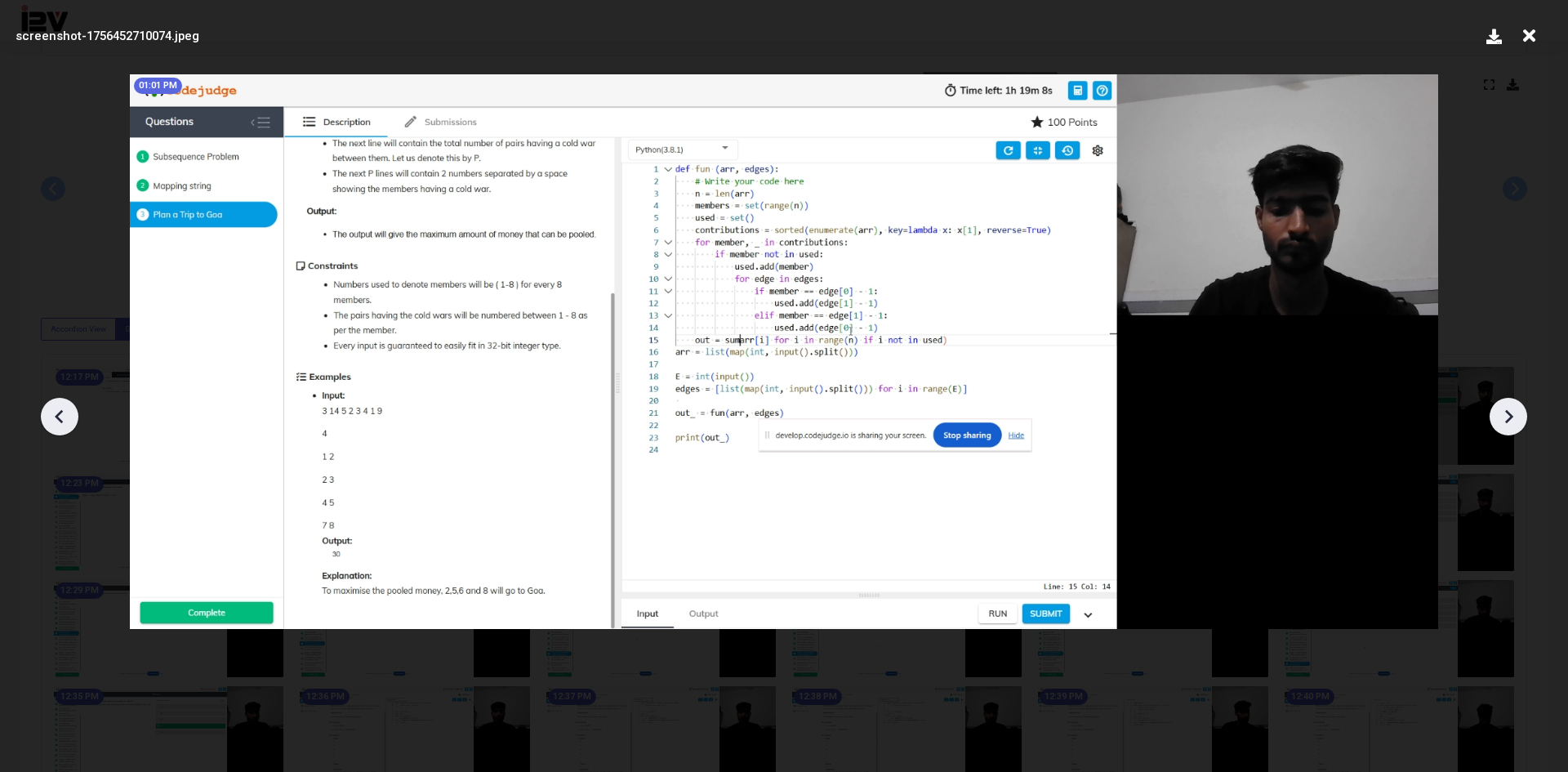
click at [1504, 405] on icon at bounding box center [1509, 417] width 25 height 25
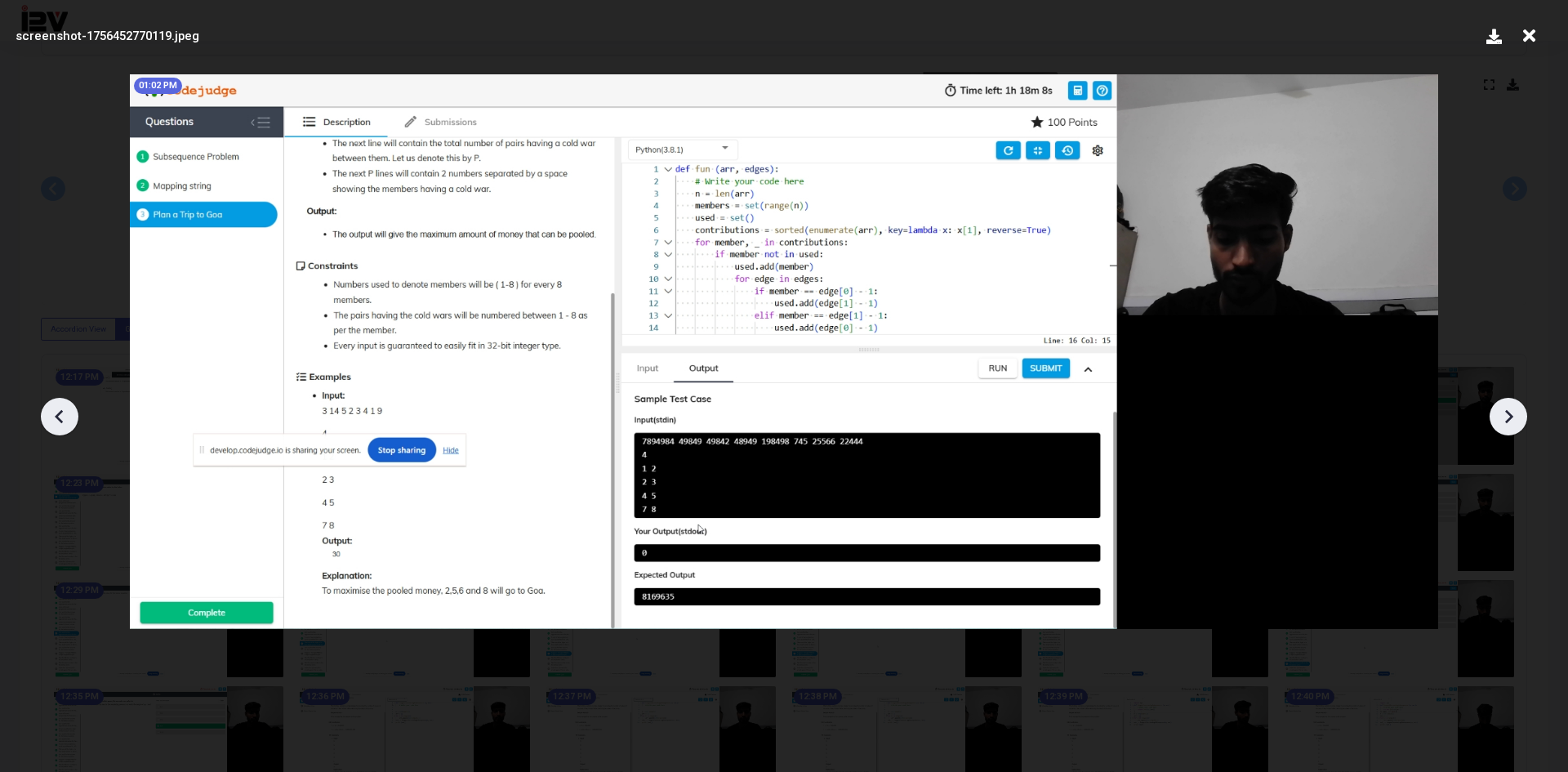
click at [1504, 405] on icon at bounding box center [1509, 417] width 25 height 25
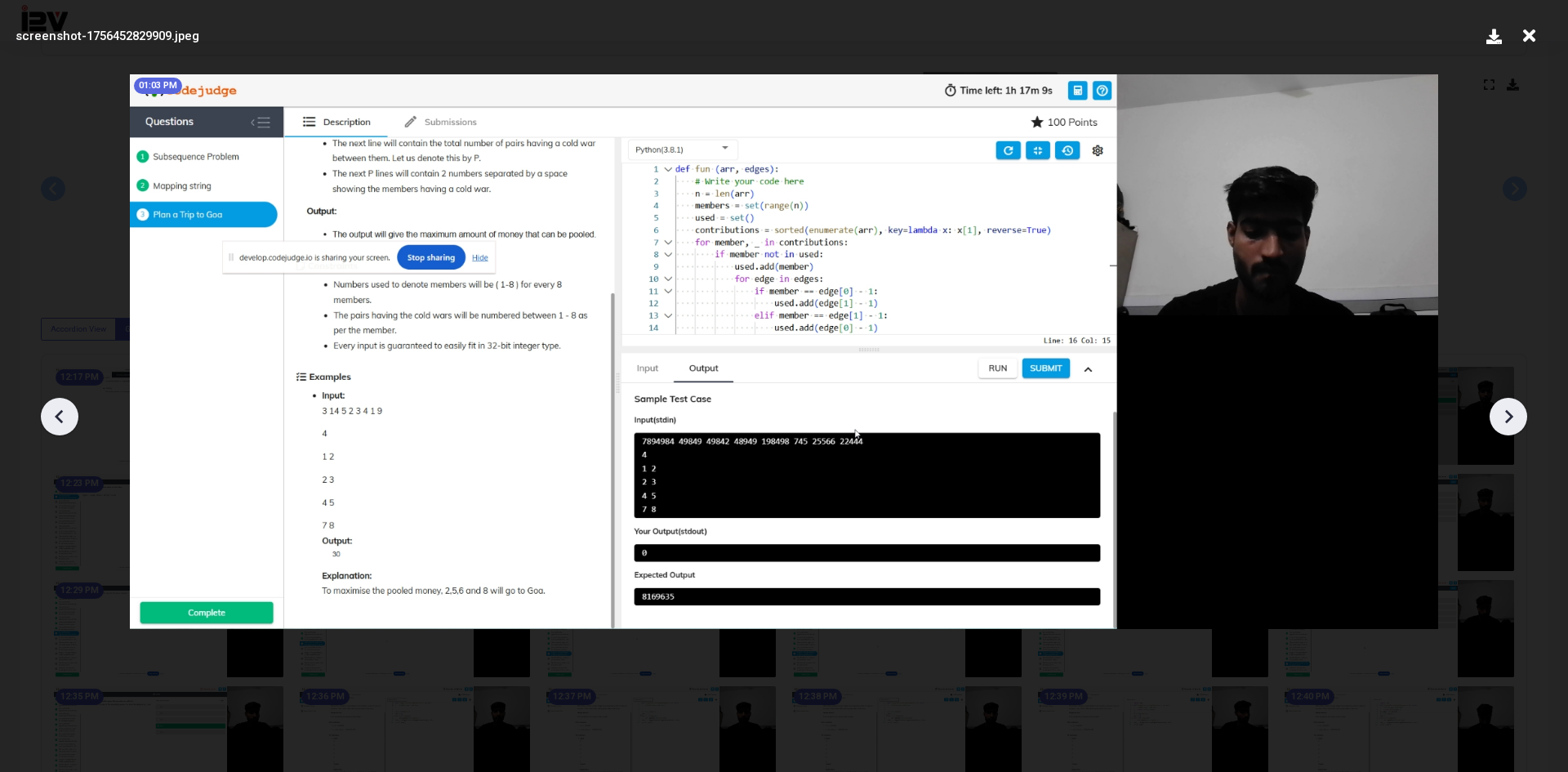
click at [1504, 405] on icon at bounding box center [1509, 417] width 25 height 25
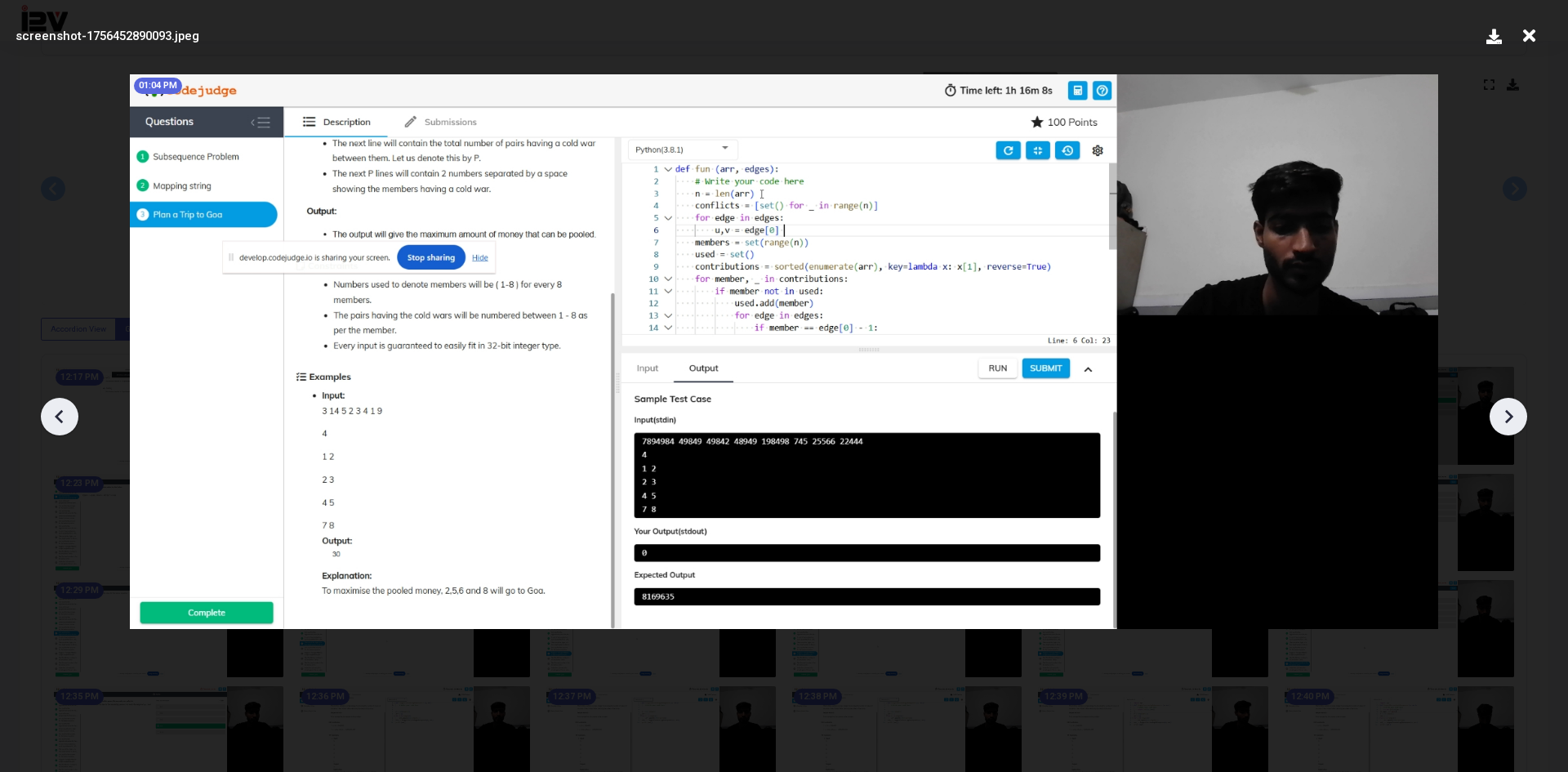
click at [1504, 405] on icon at bounding box center [1509, 417] width 25 height 25
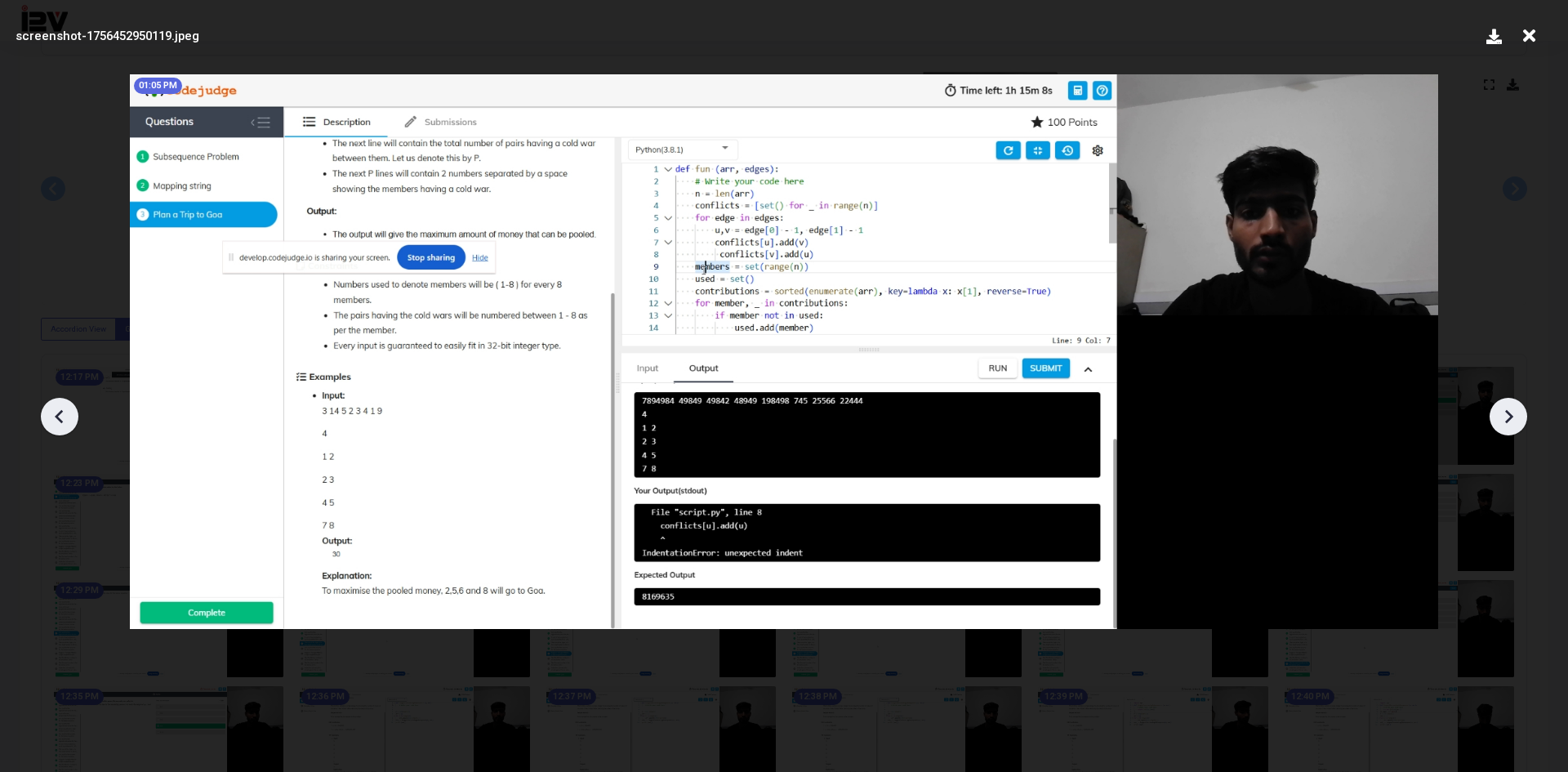
click at [1504, 405] on icon at bounding box center [1509, 417] width 25 height 25
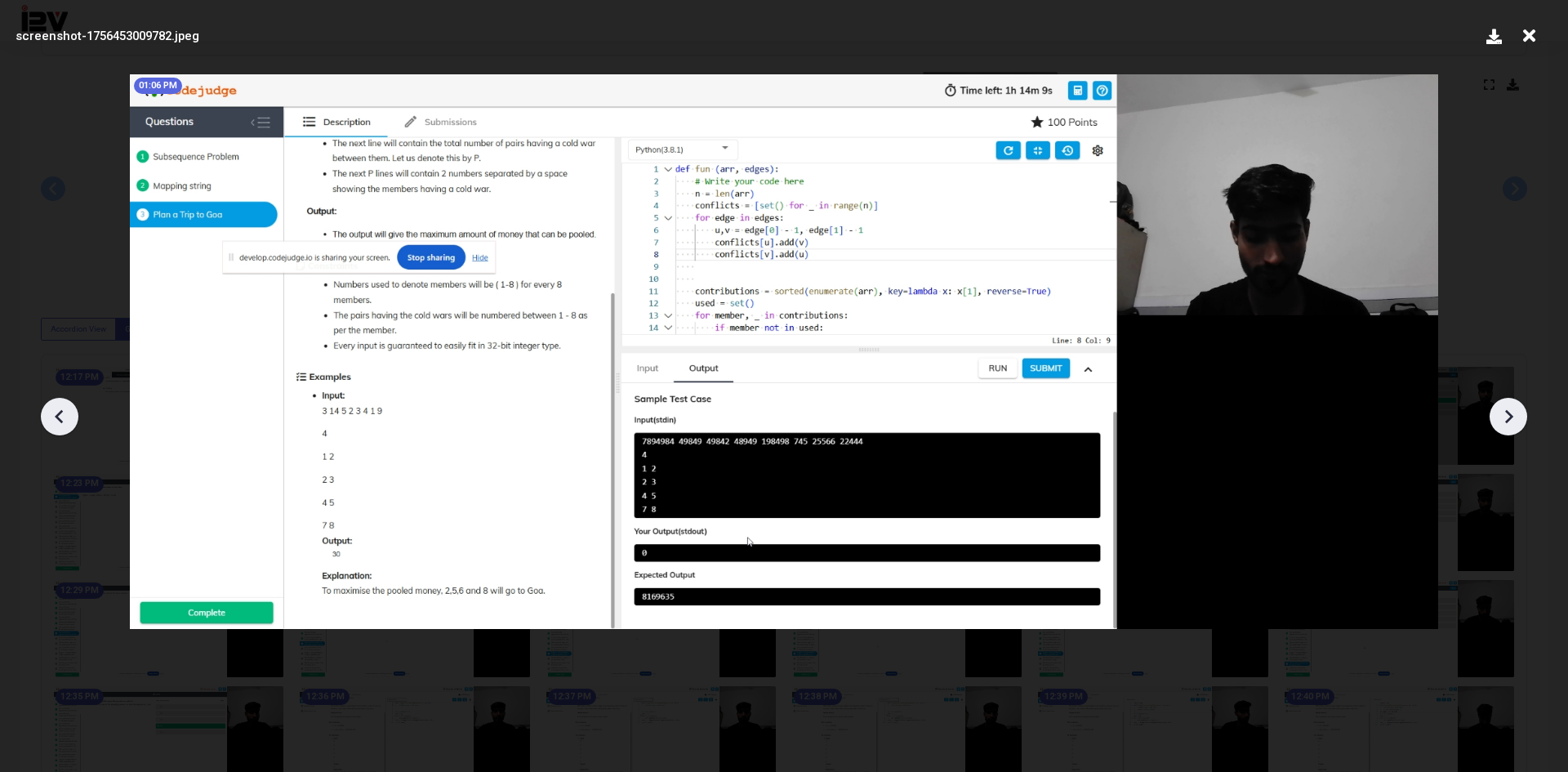
click at [1504, 405] on icon at bounding box center [1509, 417] width 25 height 25
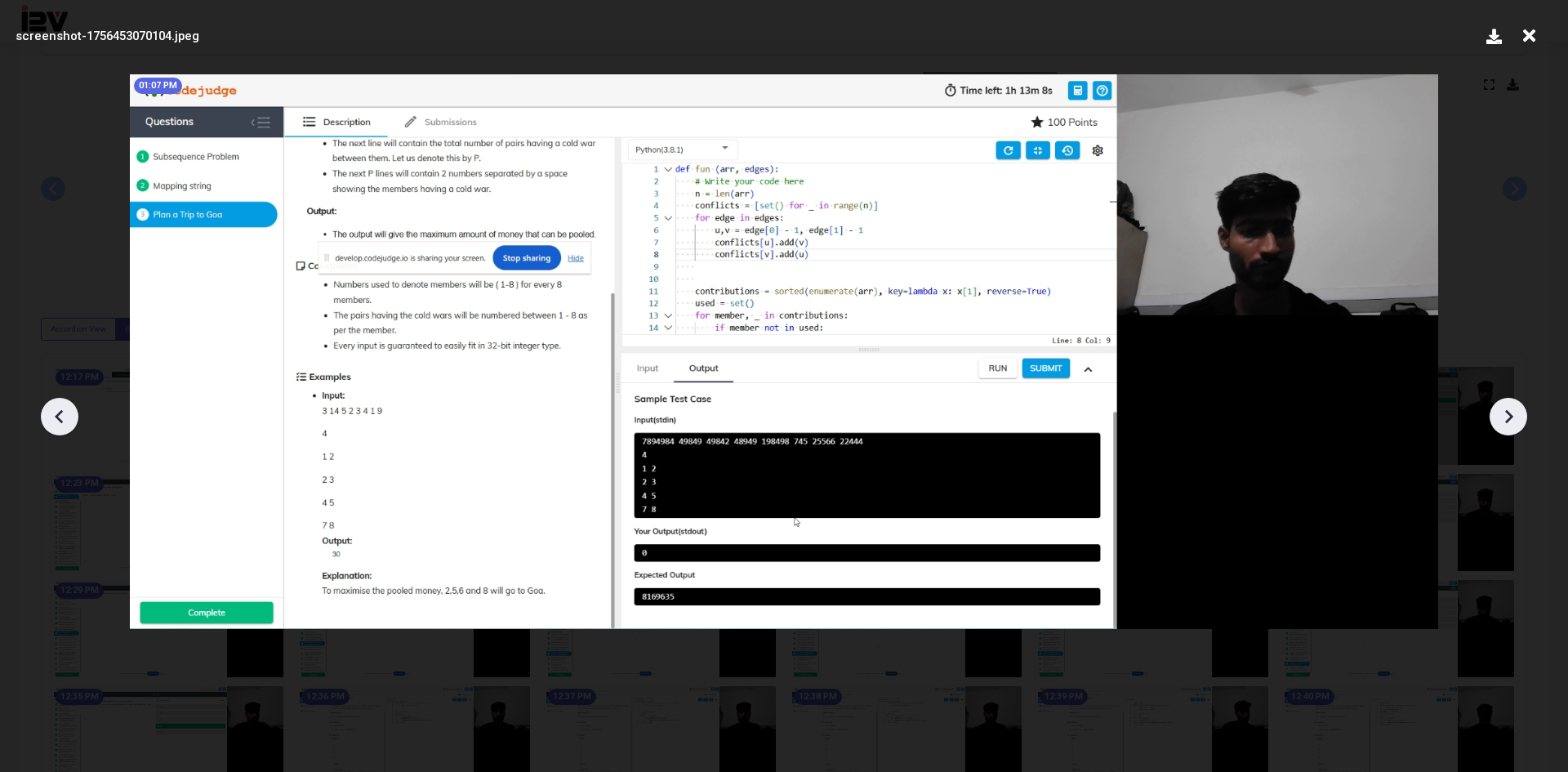
click at [1504, 405] on icon at bounding box center [1509, 417] width 25 height 25
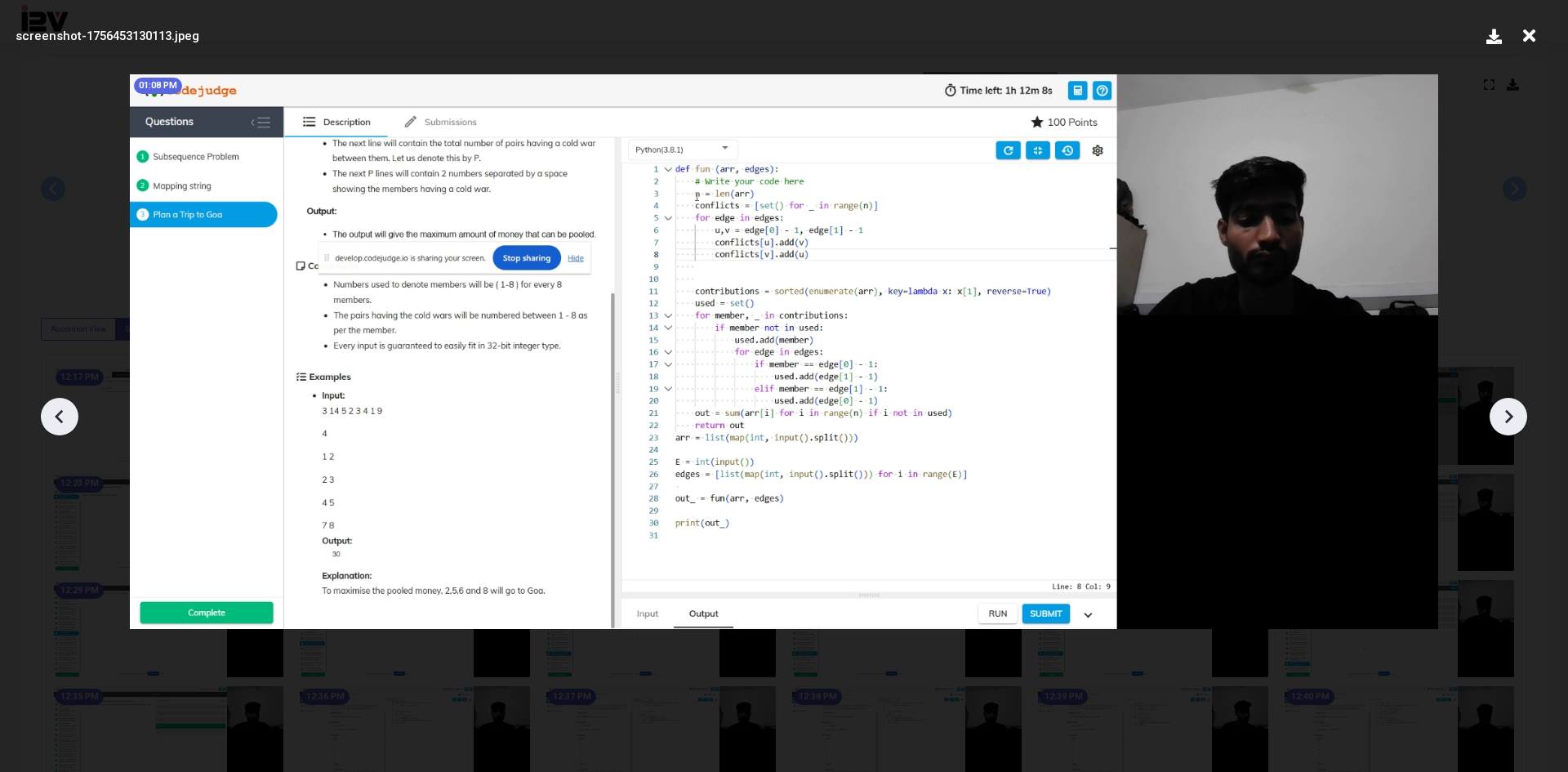
click at [1504, 405] on icon at bounding box center [1509, 417] width 25 height 25
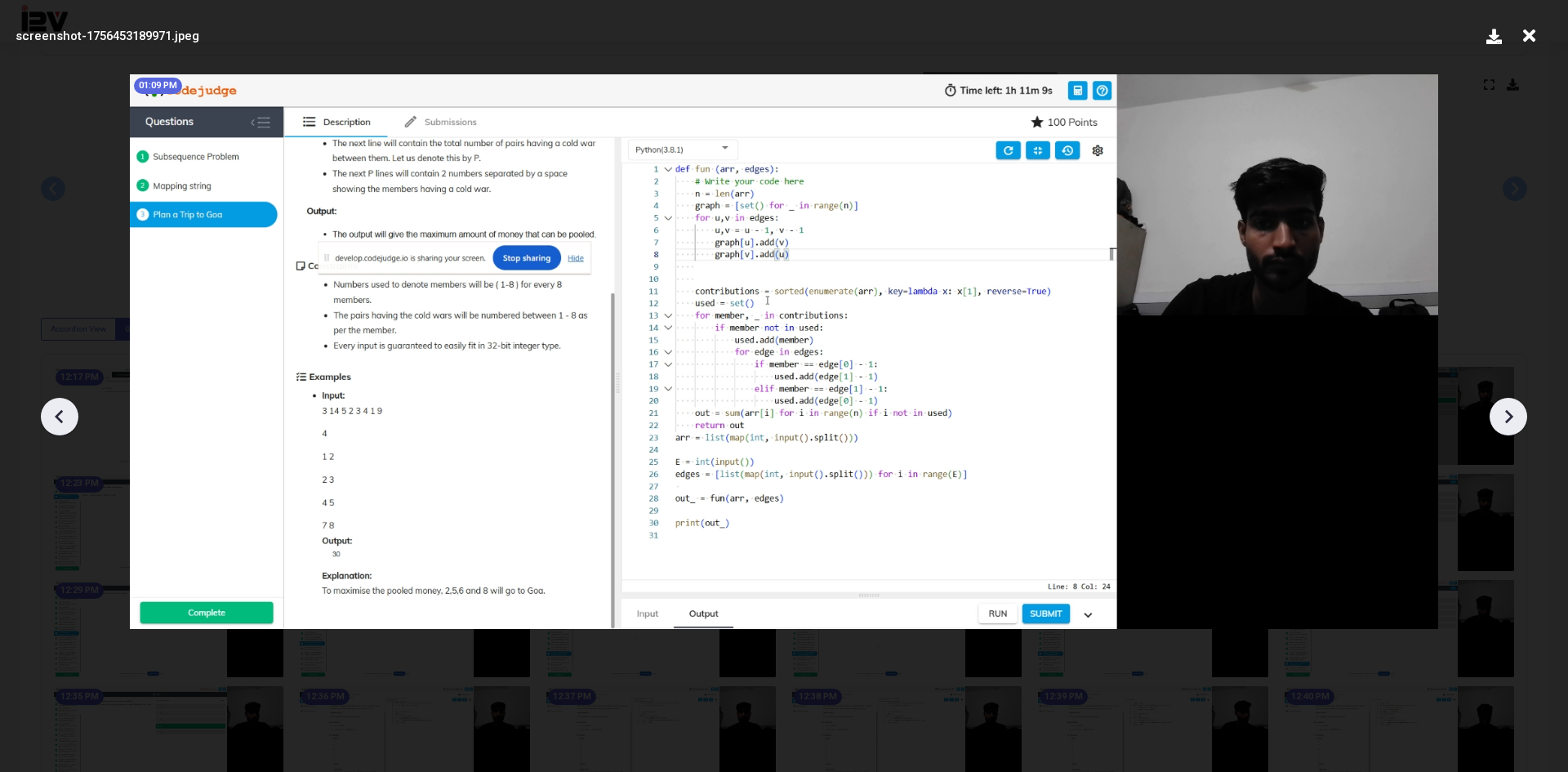
click at [1504, 405] on icon at bounding box center [1509, 417] width 25 height 25
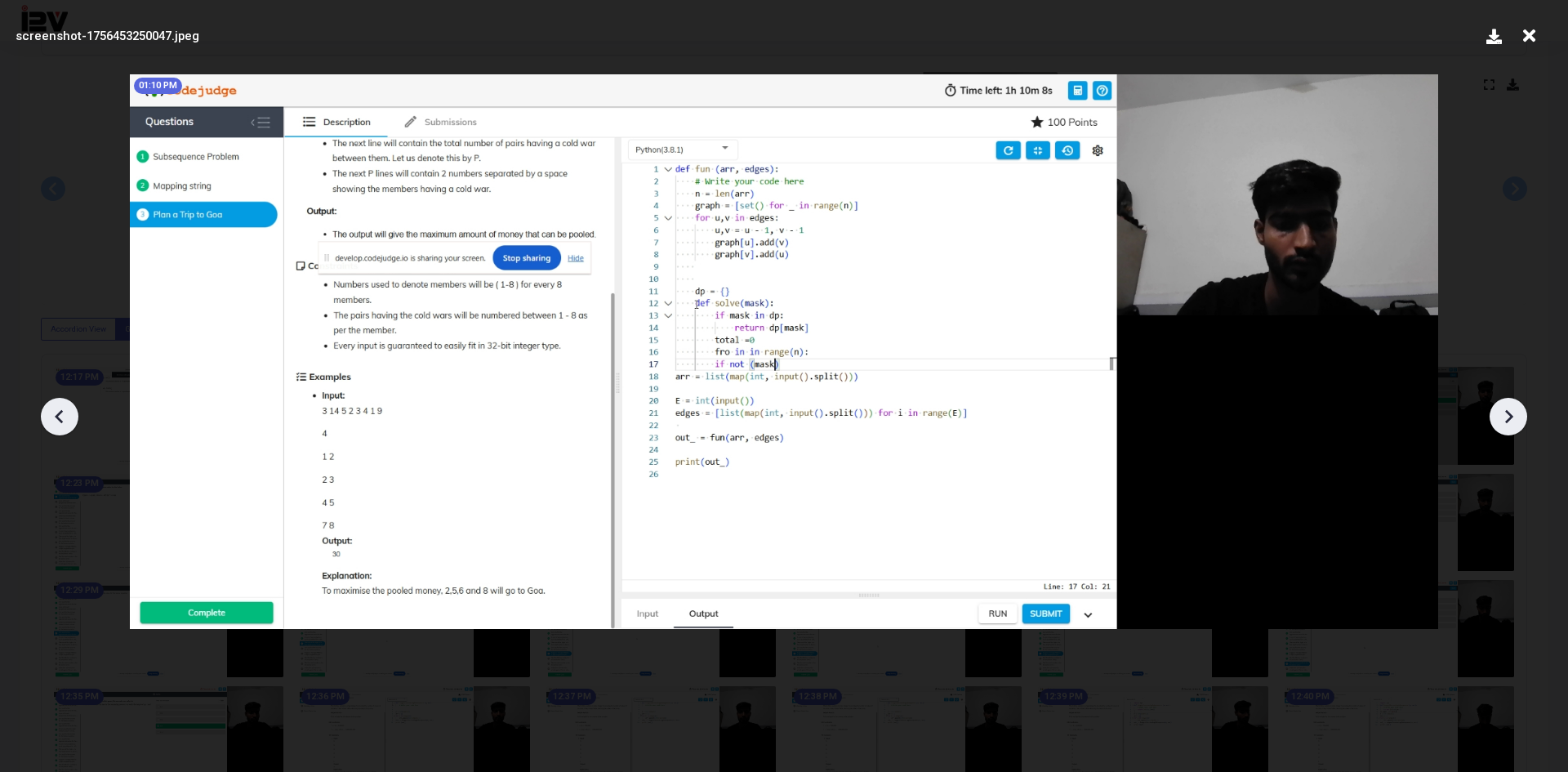
click at [1504, 405] on icon at bounding box center [1509, 417] width 25 height 25
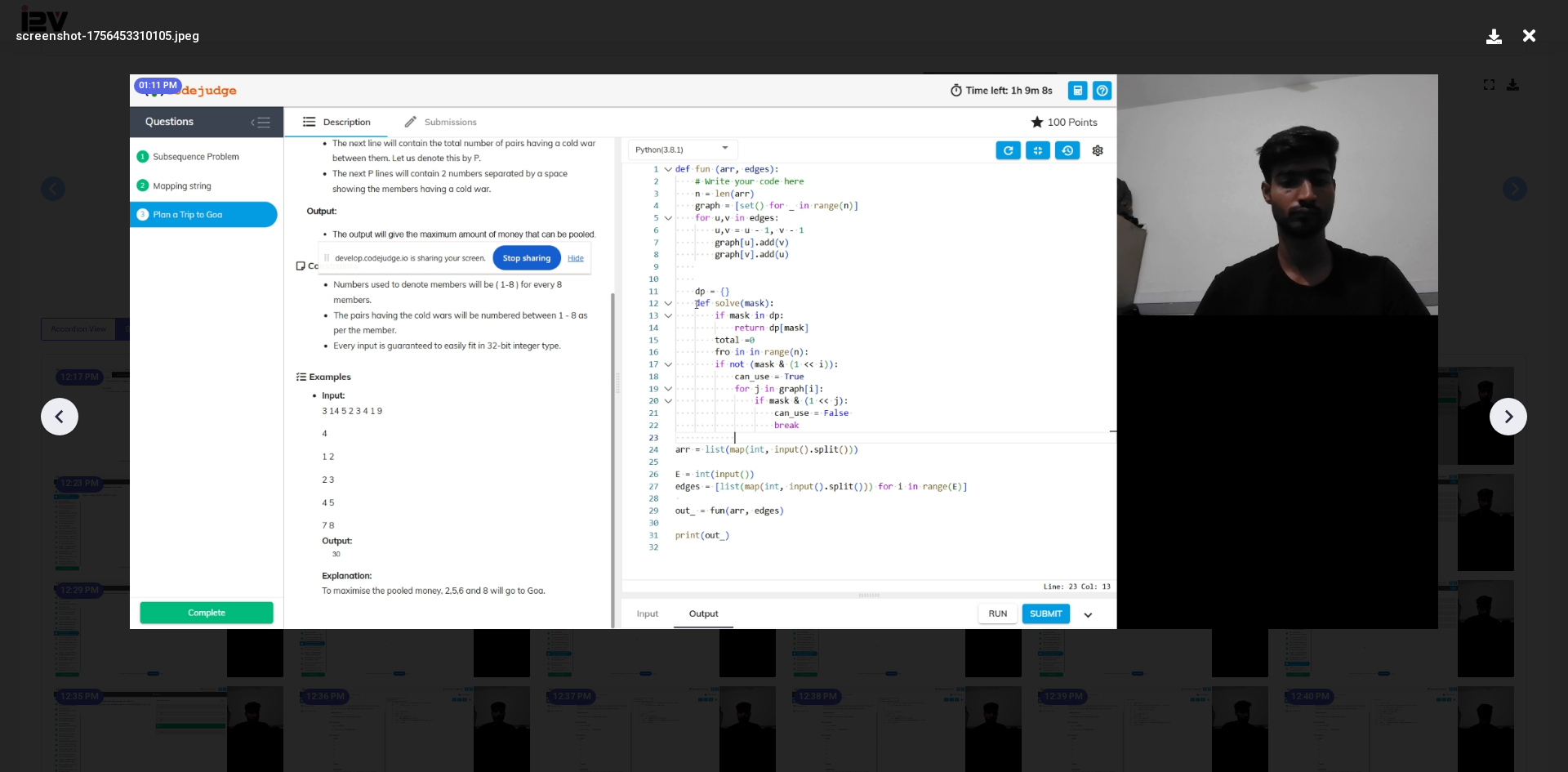
click at [1504, 405] on icon at bounding box center [1509, 417] width 25 height 25
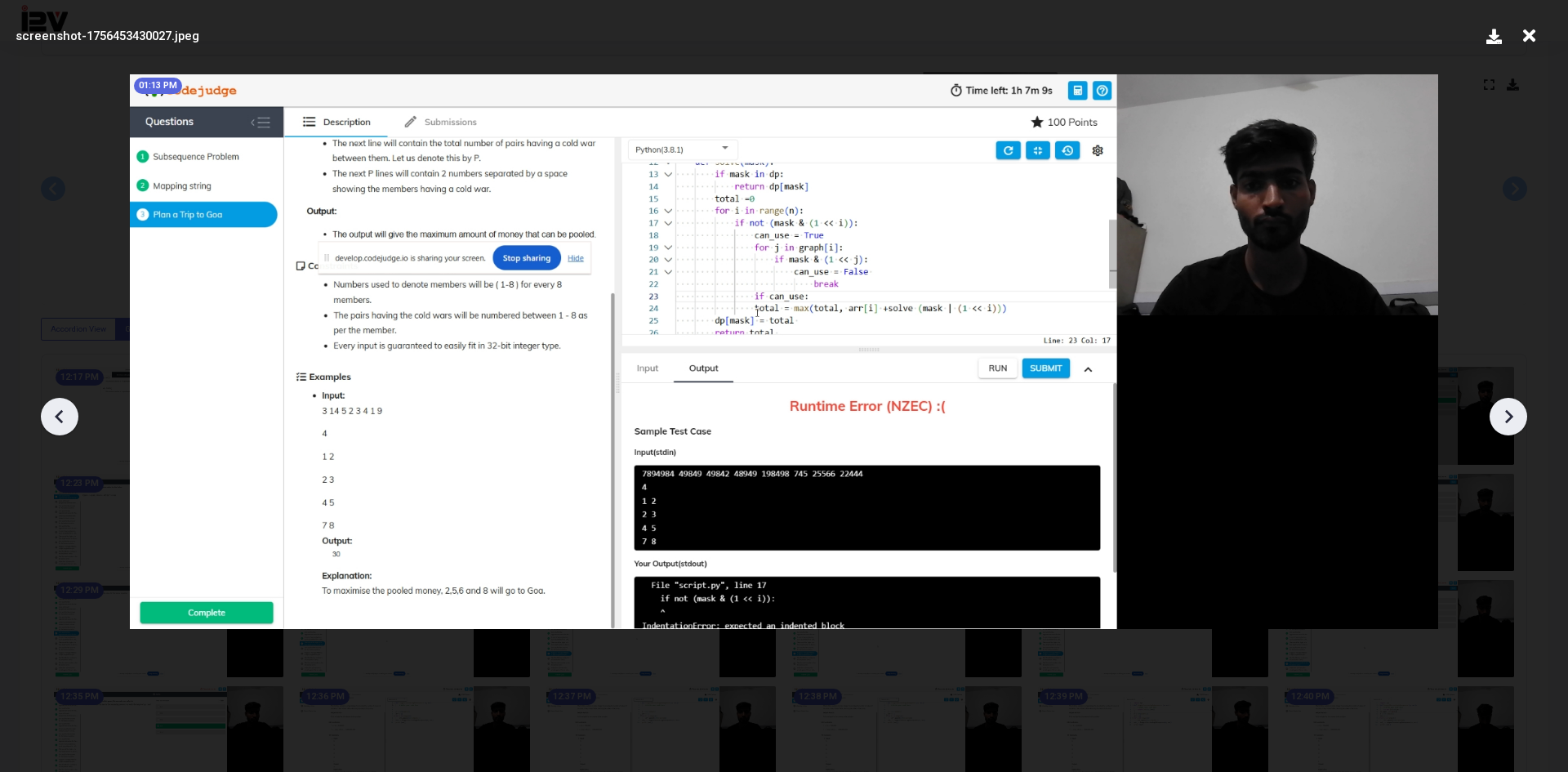
click at [77, 415] on div at bounding box center [59, 416] width 37 height 37
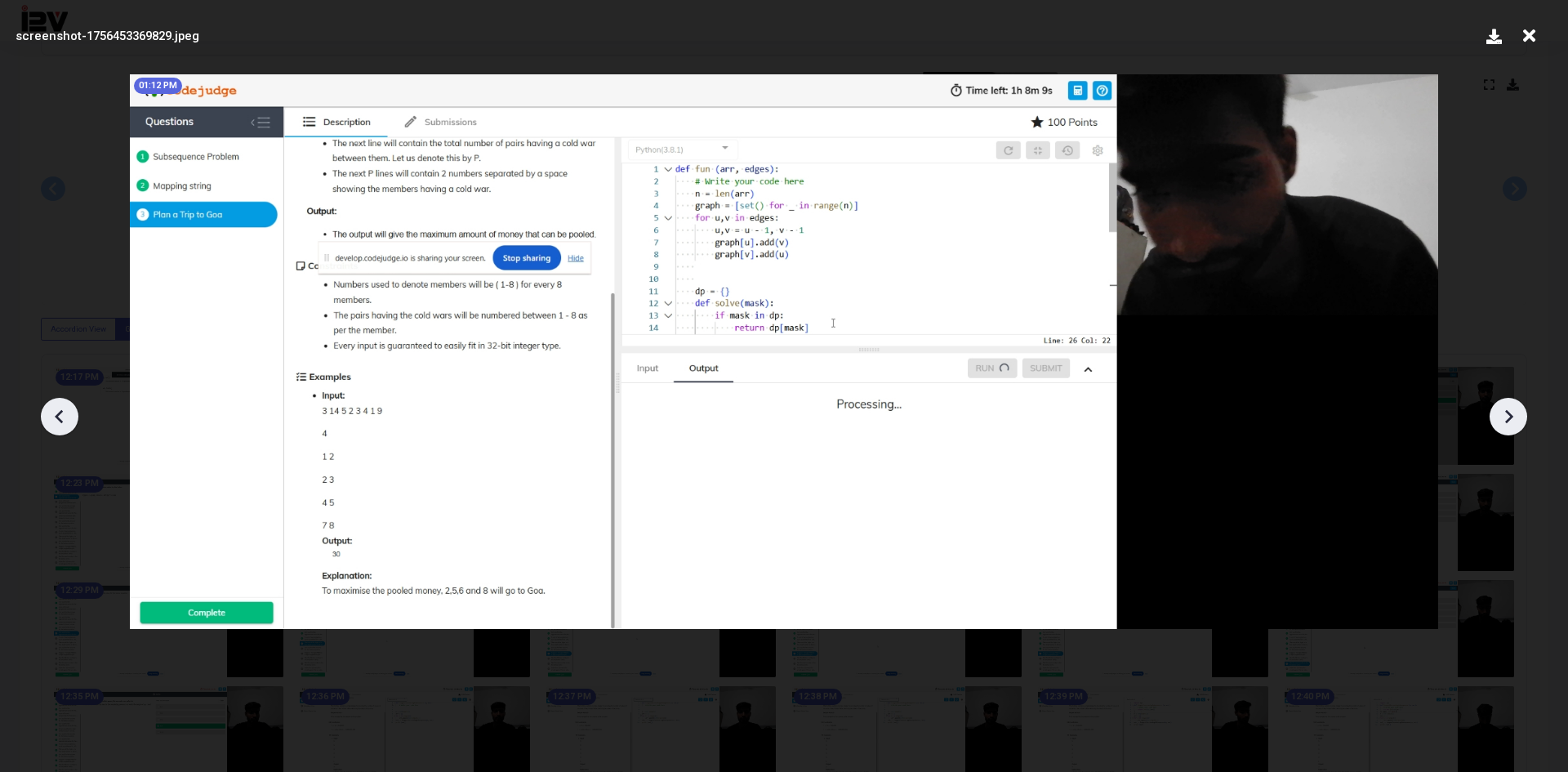
click at [1484, 402] on div at bounding box center [784, 410] width 1568 height 722
click at [1495, 408] on div at bounding box center [1508, 416] width 37 height 37
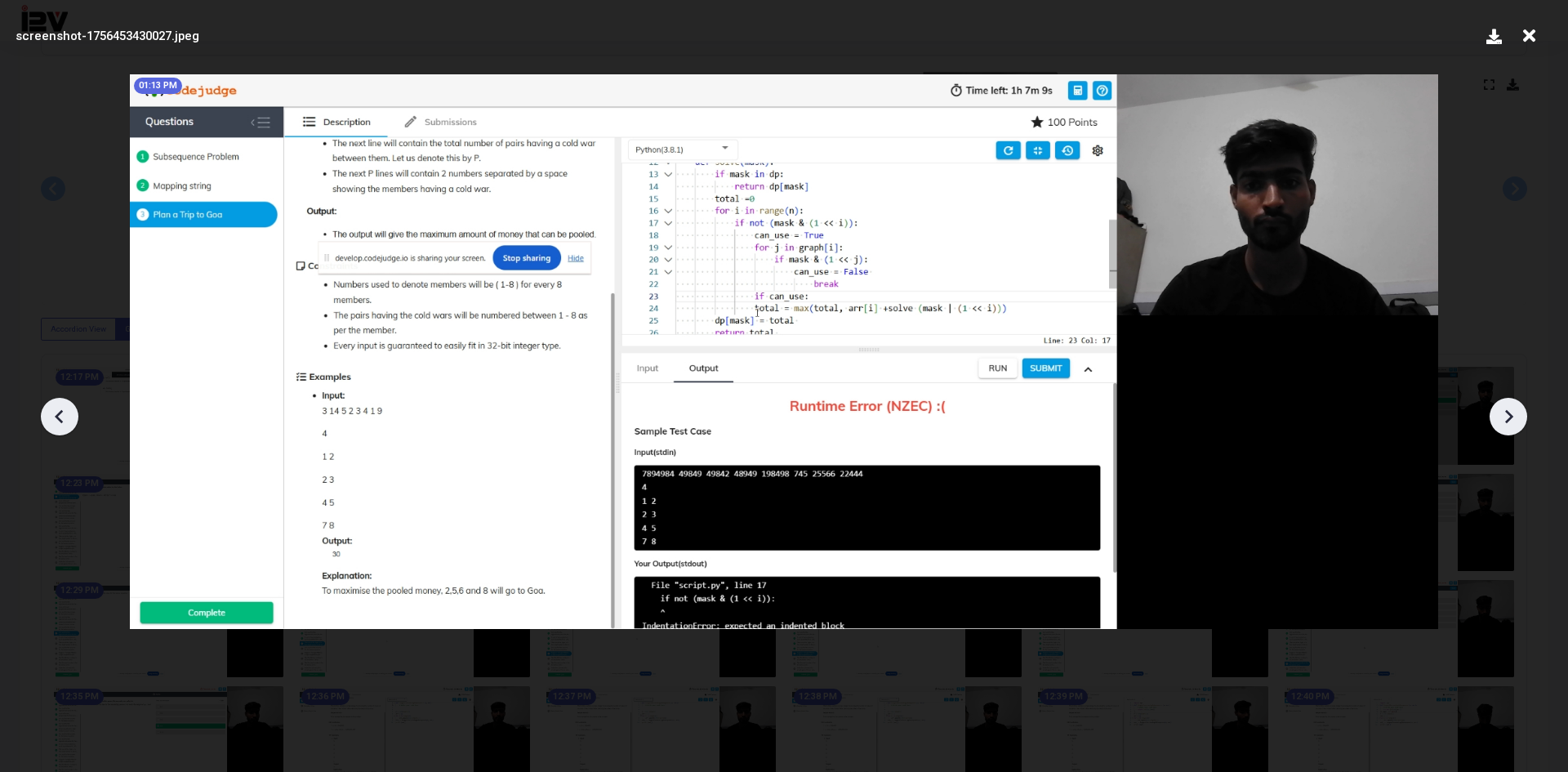
click at [1495, 408] on div at bounding box center [1508, 416] width 37 height 37
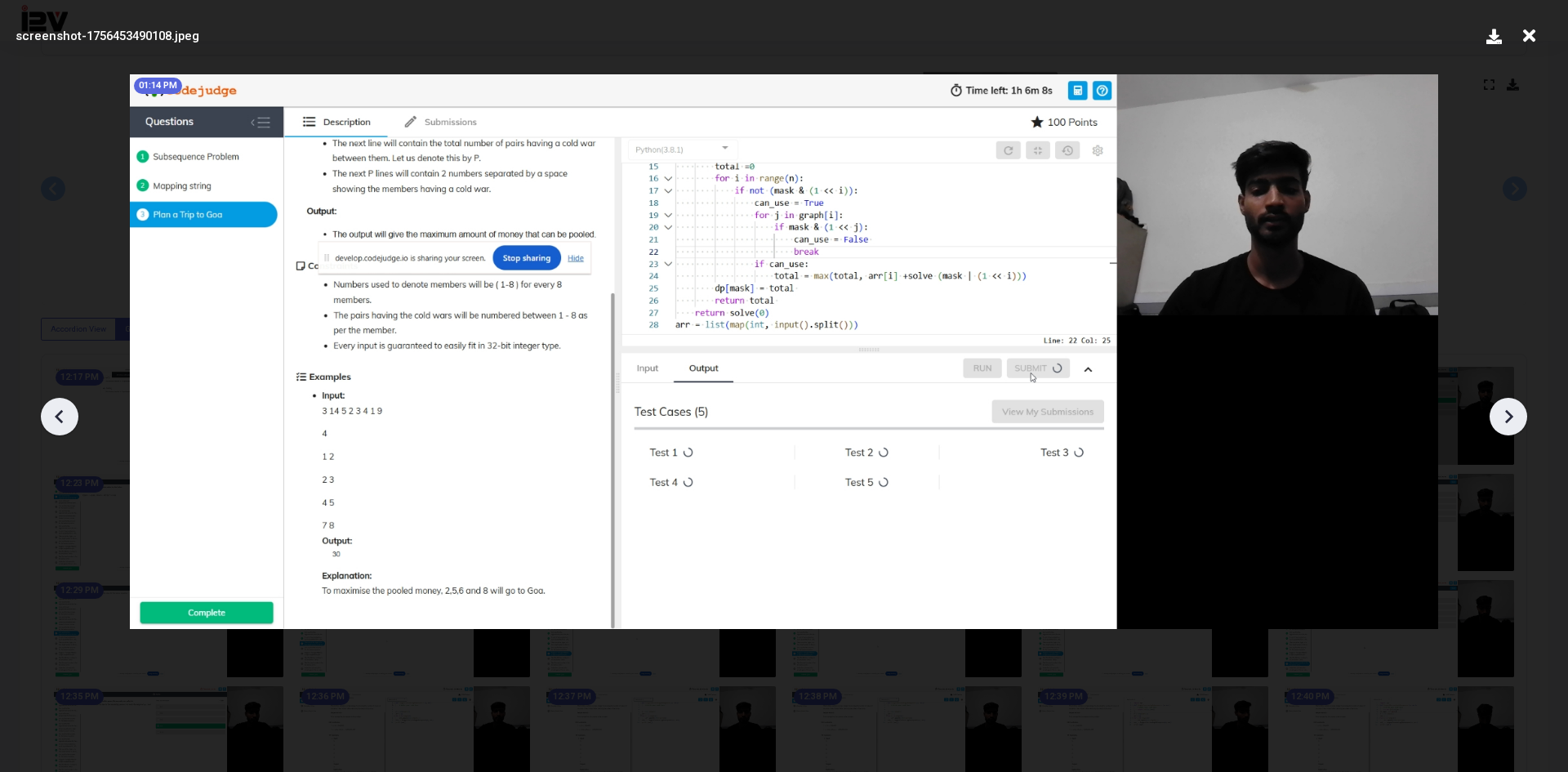
click at [1495, 408] on div at bounding box center [1508, 416] width 37 height 37
click at [1497, 408] on icon at bounding box center [1509, 417] width 25 height 25
click at [1255, 311] on img at bounding box center [784, 351] width 1308 height 555
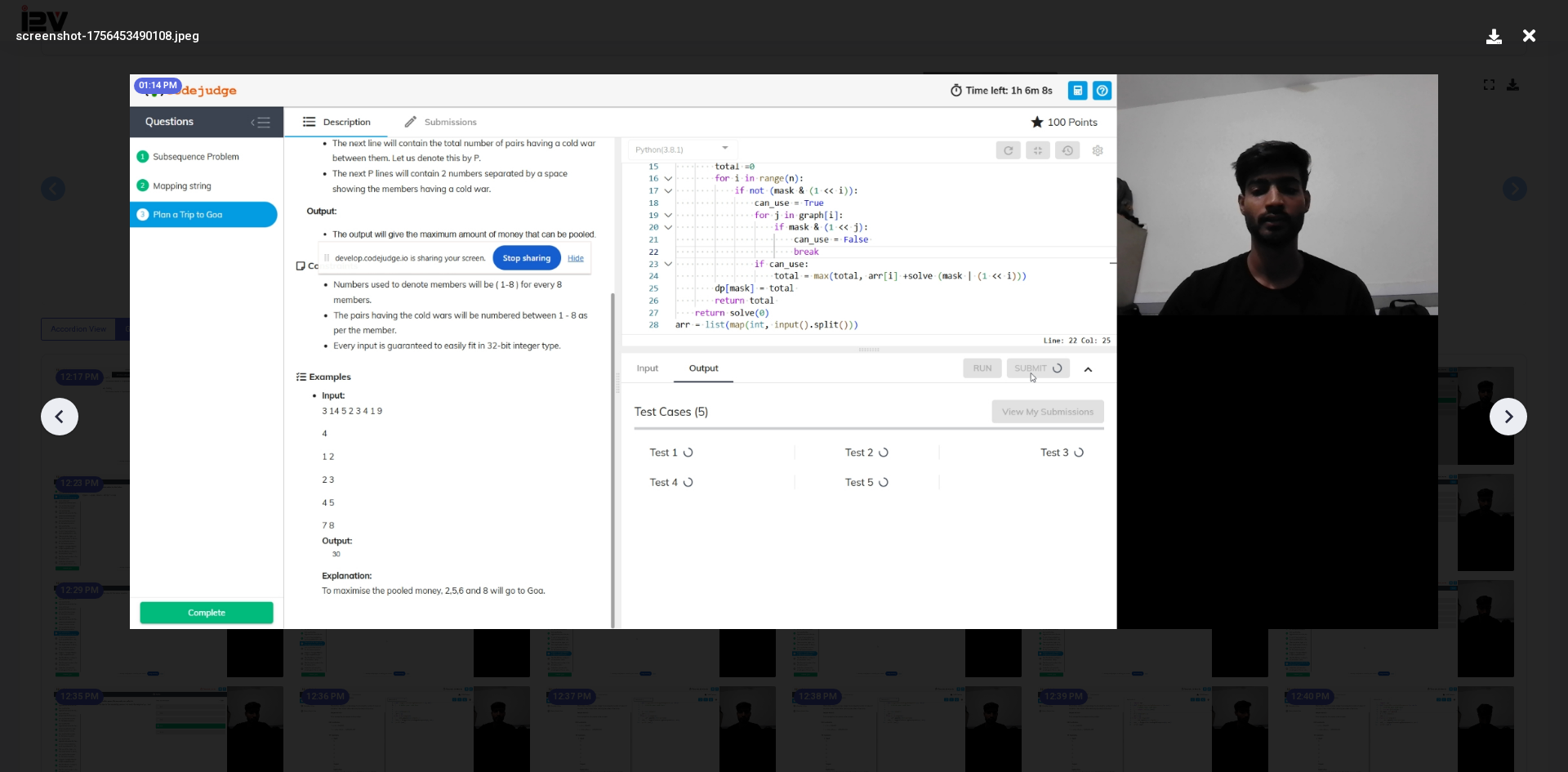
click at [93, 174] on div at bounding box center [784, 410] width 1568 height 722
click at [53, 417] on icon at bounding box center [59, 417] width 25 height 25
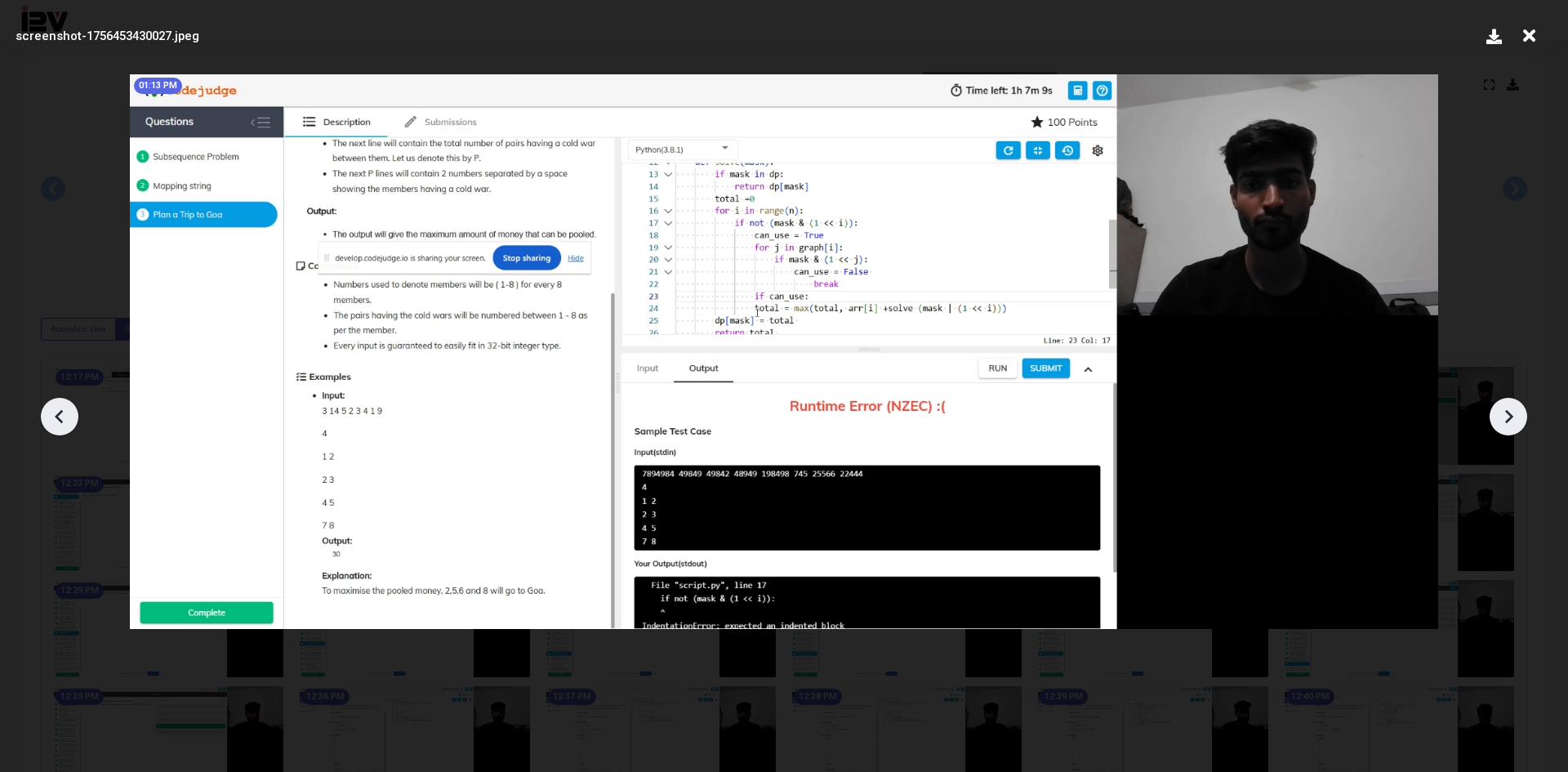
click at [76, 424] on div at bounding box center [59, 416] width 37 height 37
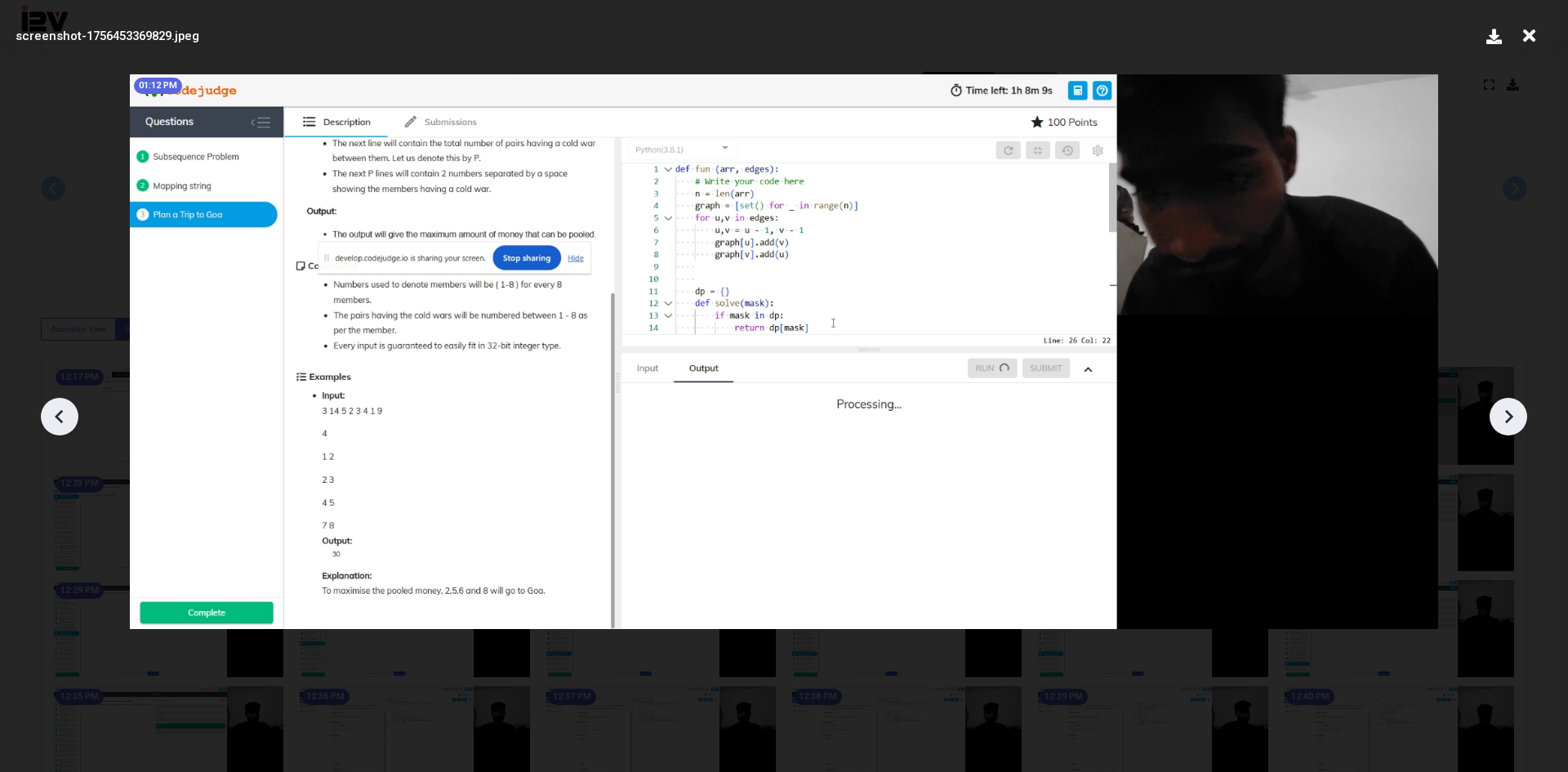
click at [76, 424] on div at bounding box center [59, 416] width 37 height 37
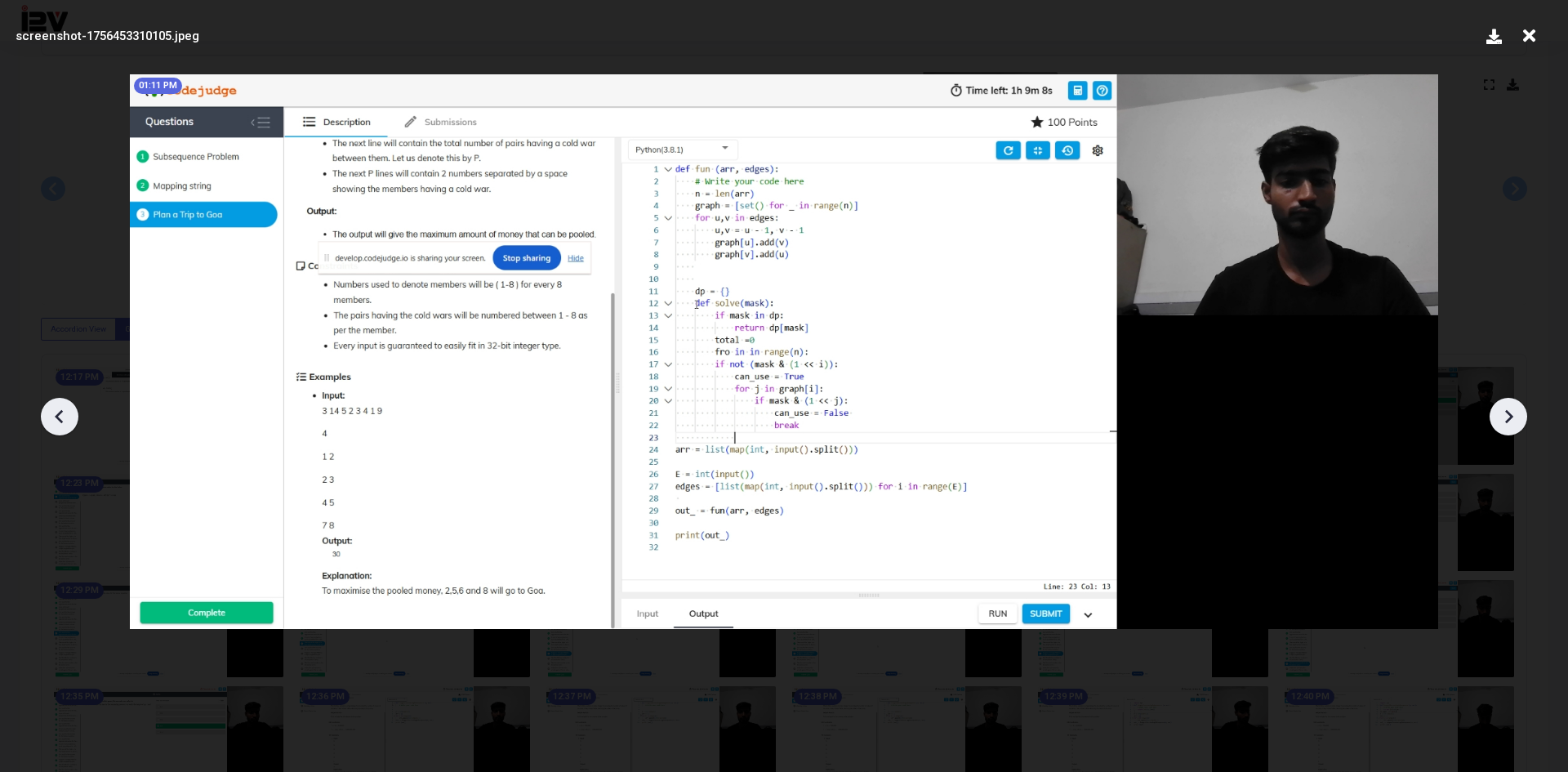
click at [76, 424] on div at bounding box center [59, 416] width 37 height 37
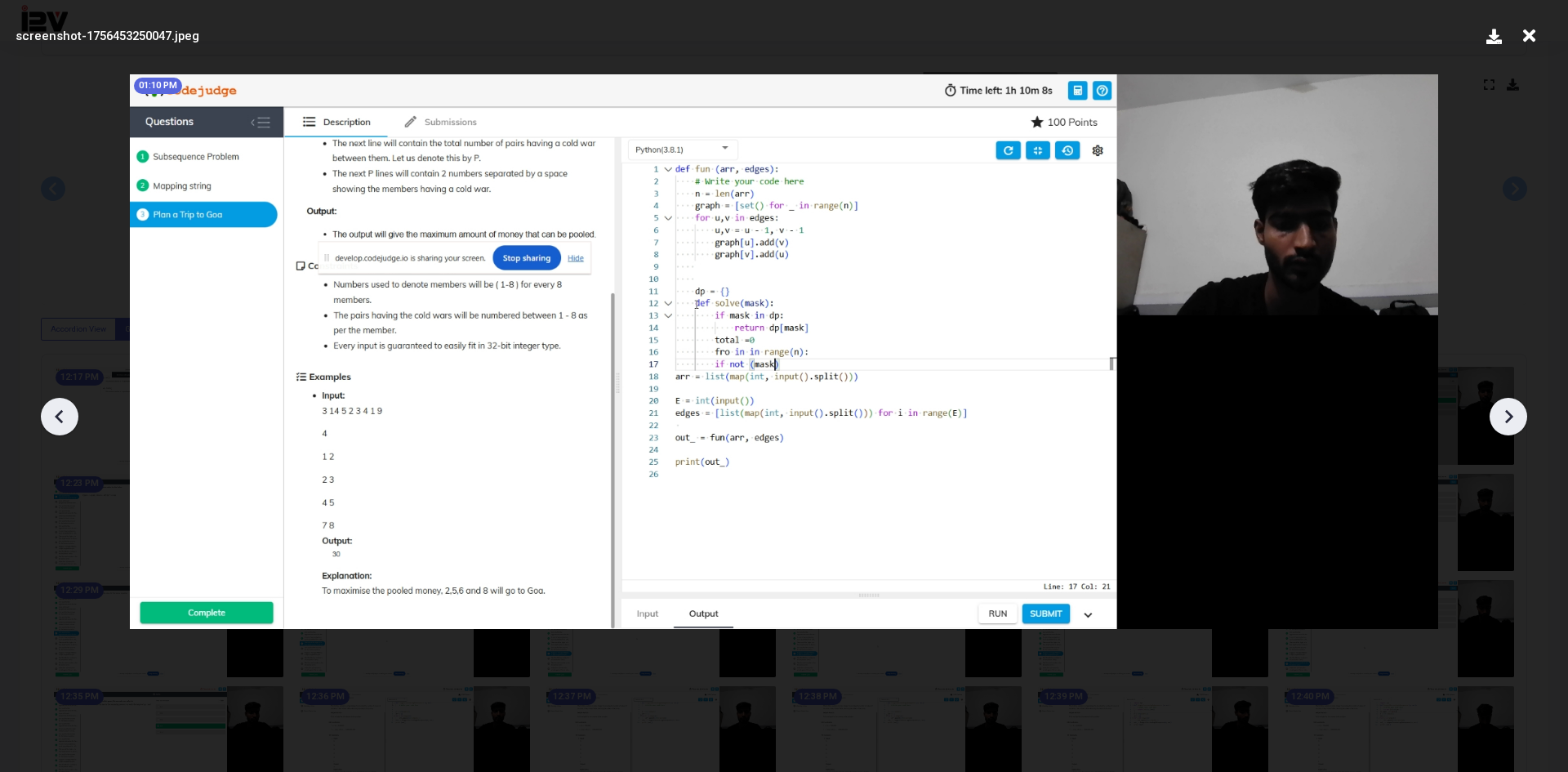
click at [1533, 37] on icon at bounding box center [1529, 35] width 26 height 31
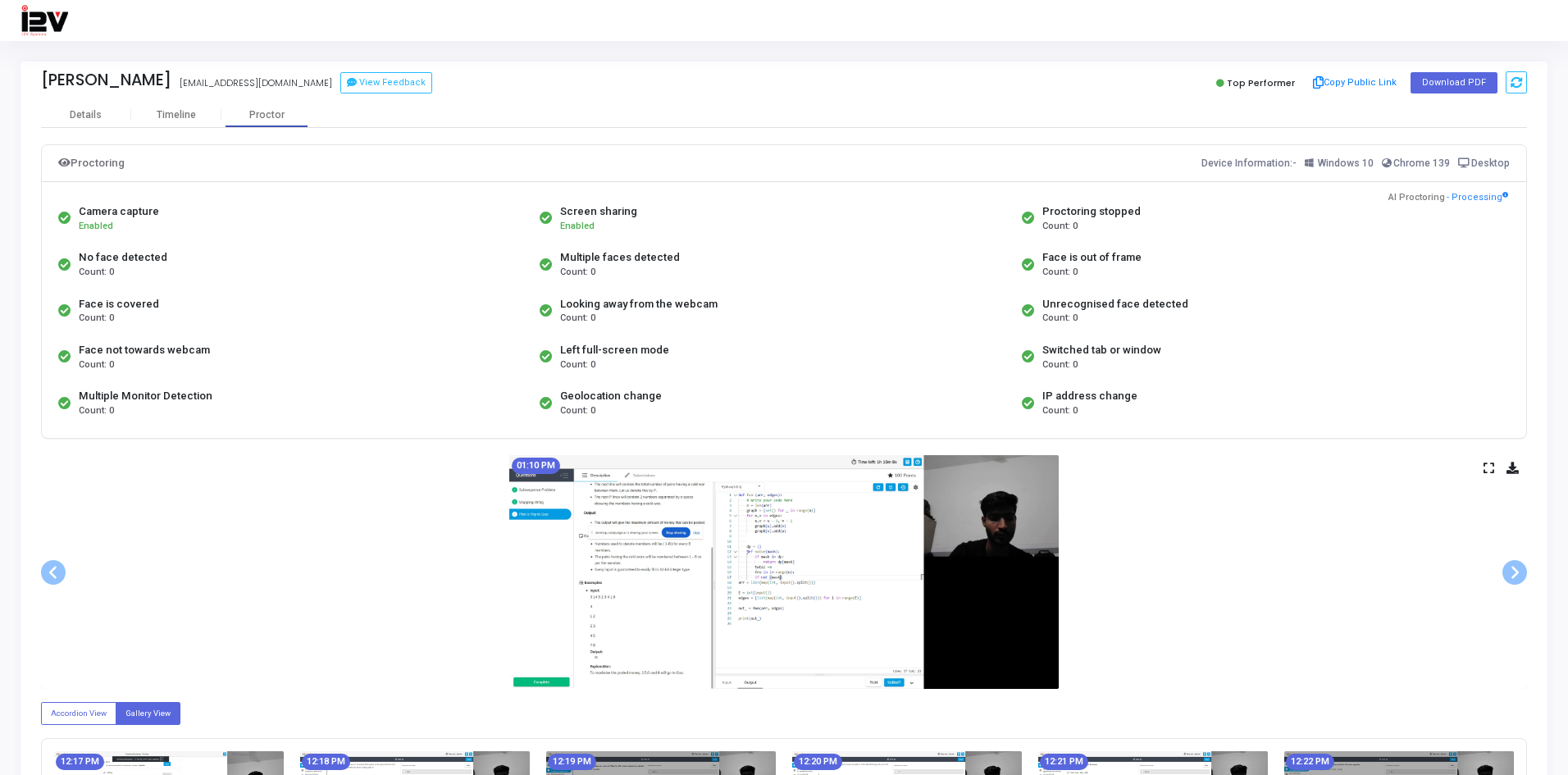
drag, startPoint x: 48, startPoint y: 133, endPoint x: 58, endPoint y: 132, distance: 10.0
click at [90, 116] on div "Details" at bounding box center [85, 116] width 32 height 12
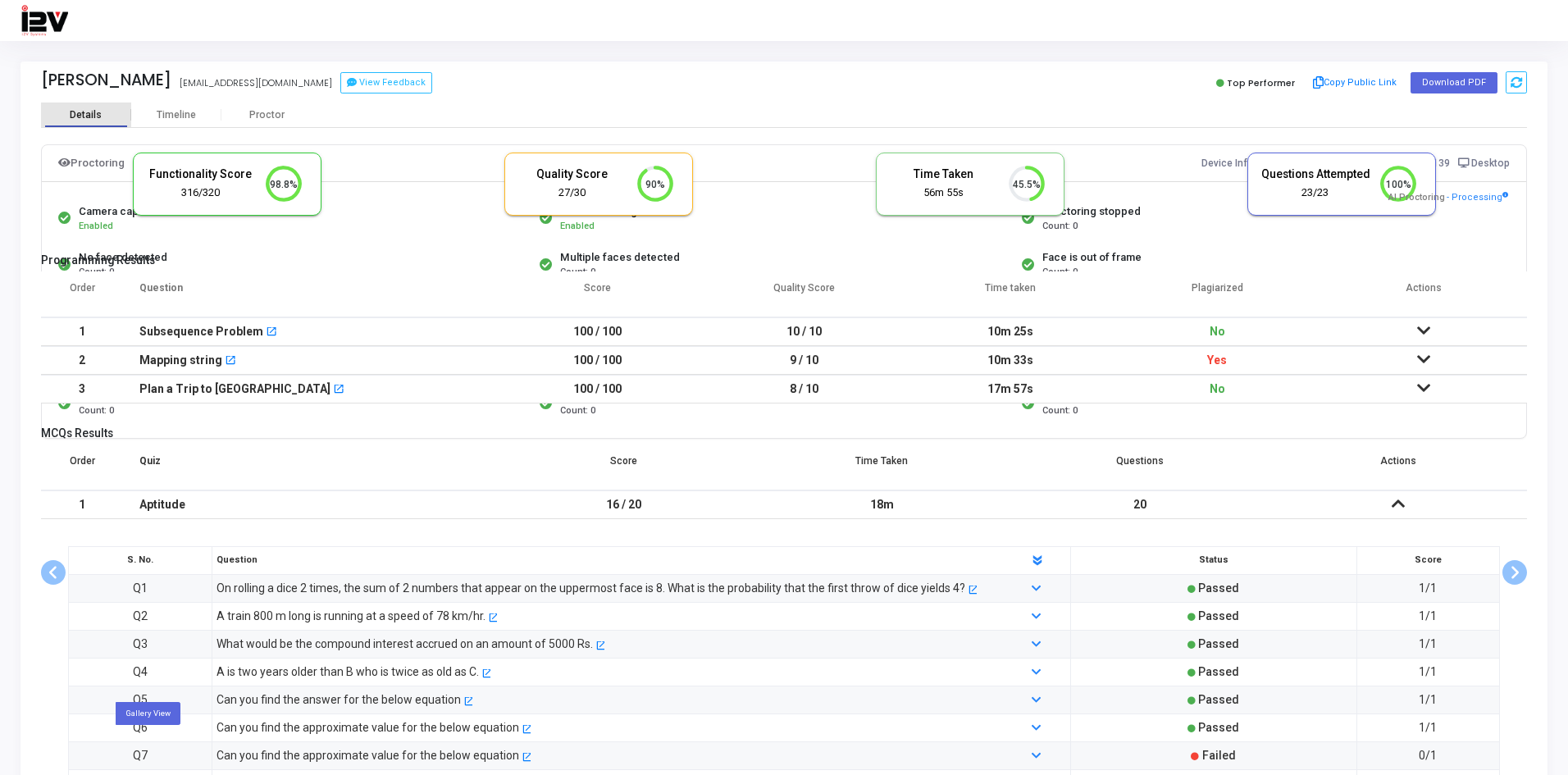
scroll to position [7, 7]
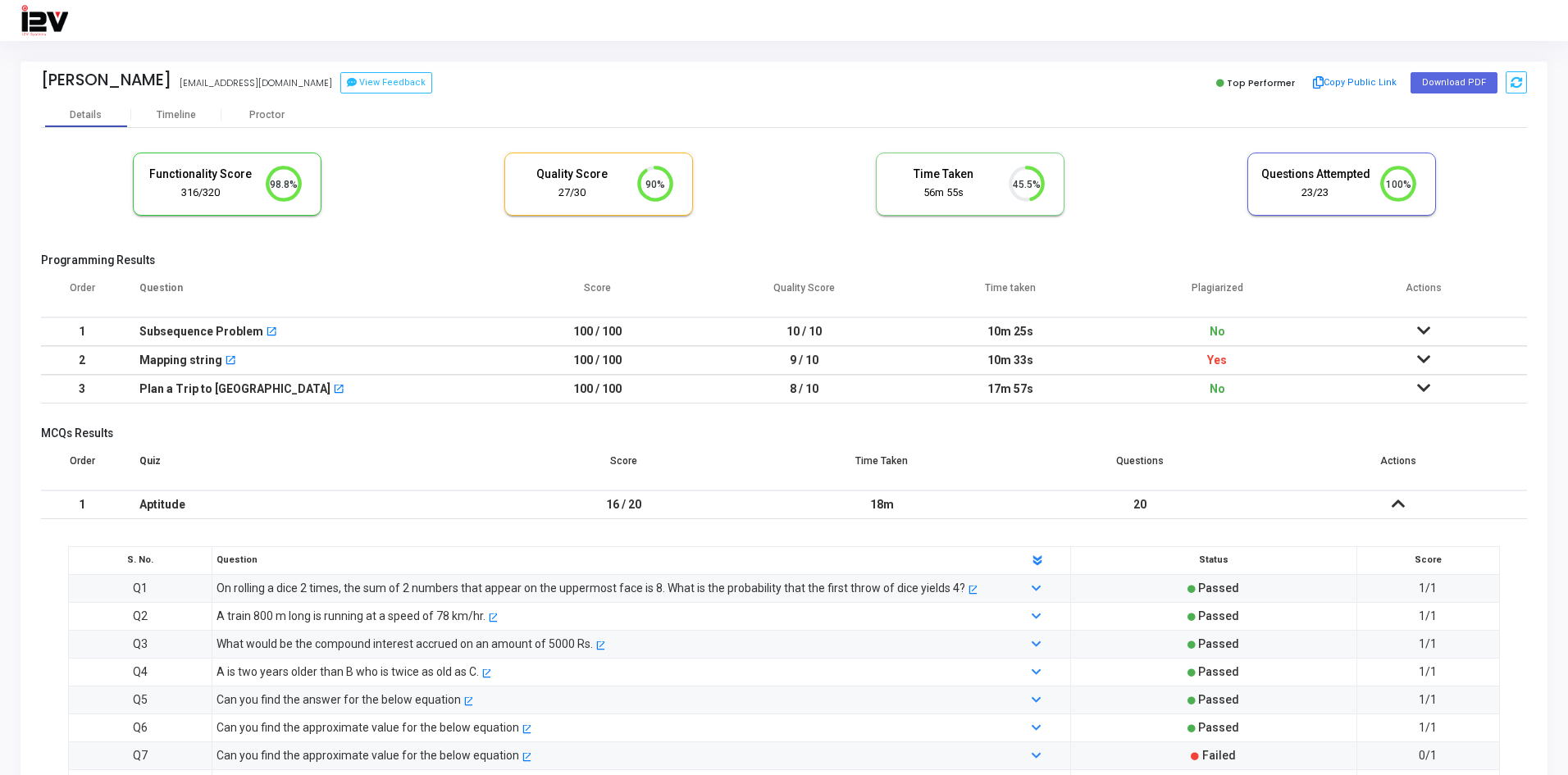
click at [1026, 384] on td "17m 57s" at bounding box center [1011, 389] width 206 height 28
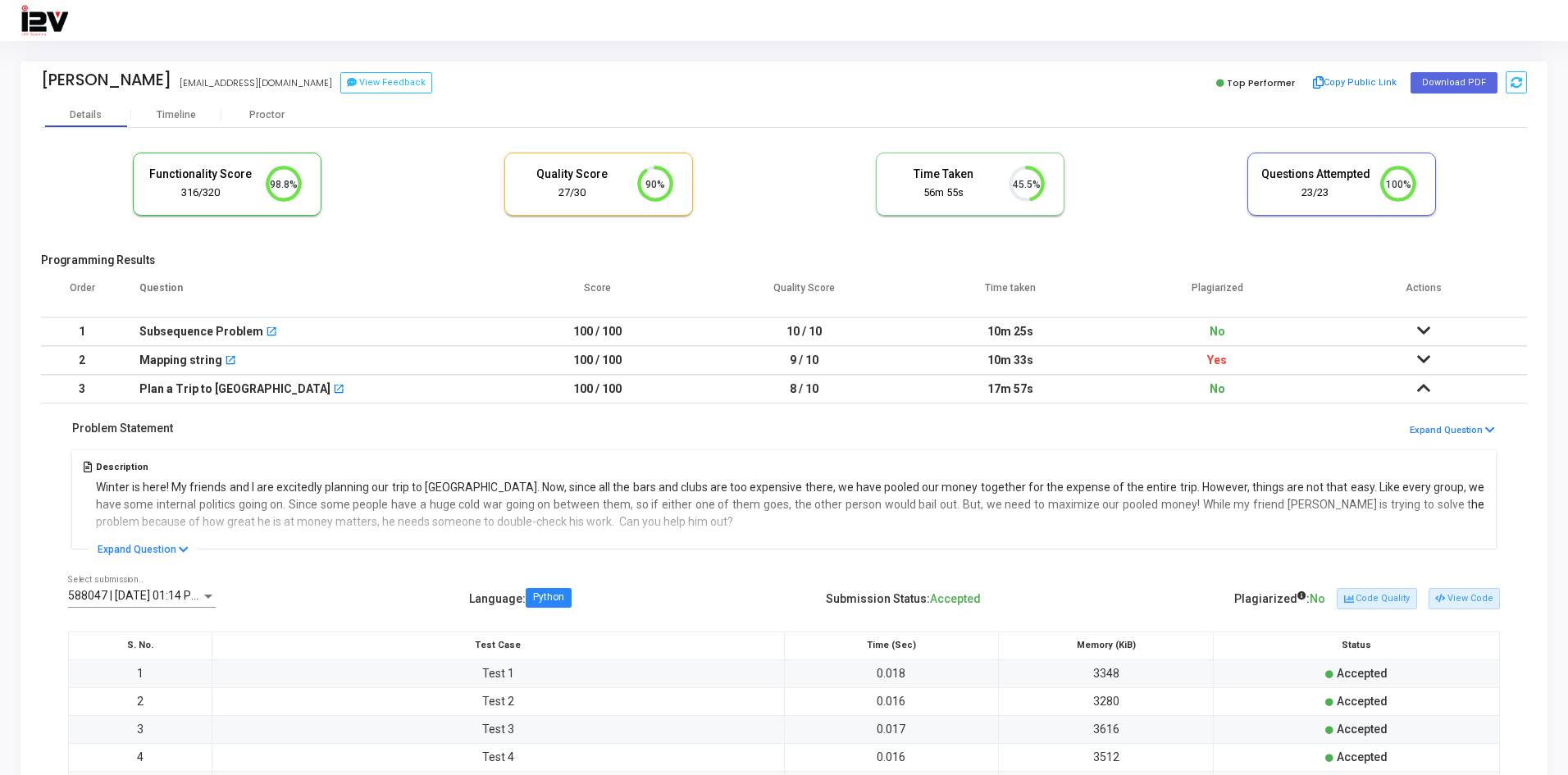
click at [1035, 386] on td "17m 57s" at bounding box center [1011, 389] width 206 height 28
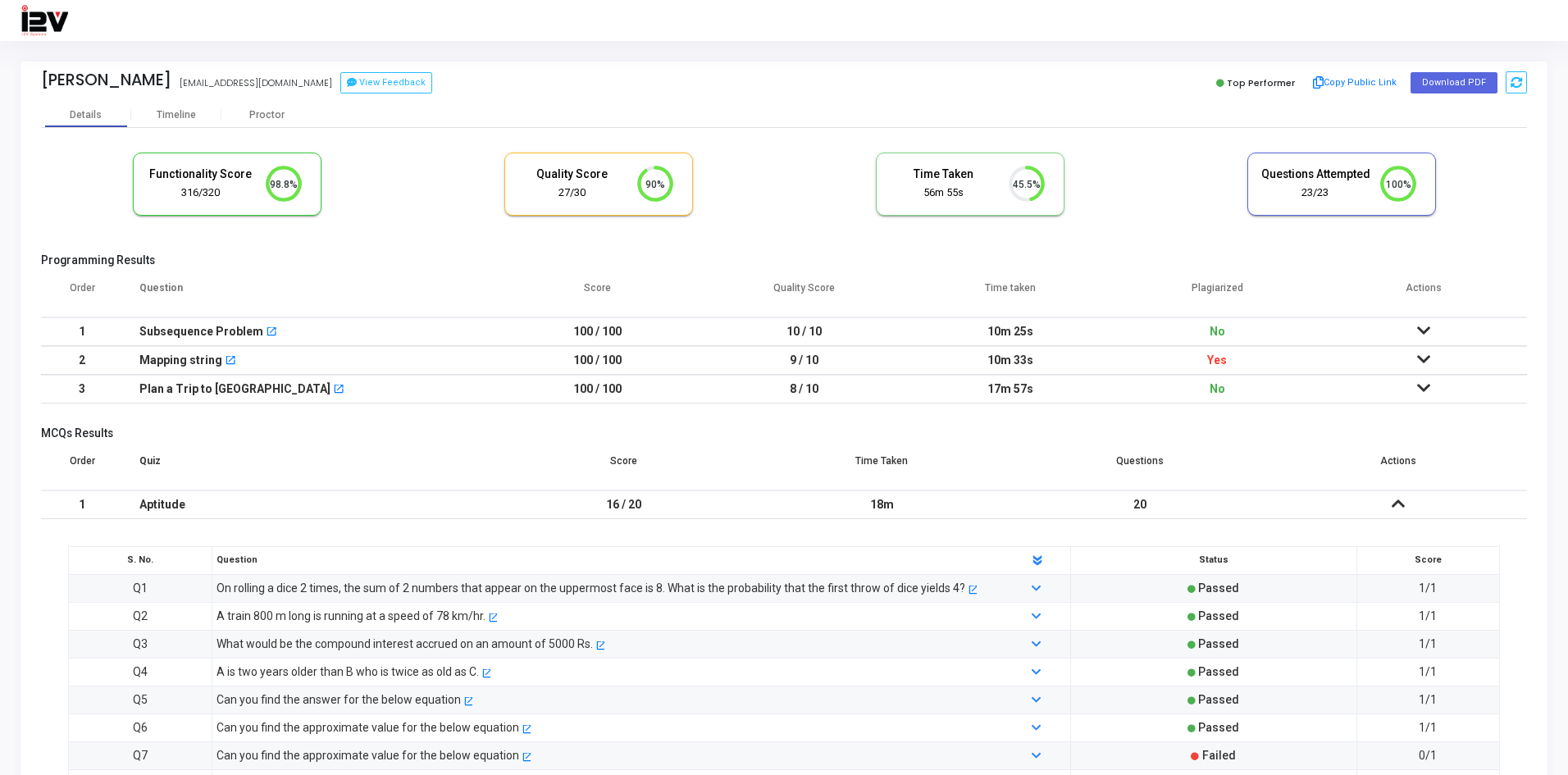
drag, startPoint x: 1046, startPoint y: 390, endPoint x: 1023, endPoint y: 399, distance: 24.7
click at [941, 393] on td "17m 57s" at bounding box center [1011, 389] width 206 height 28
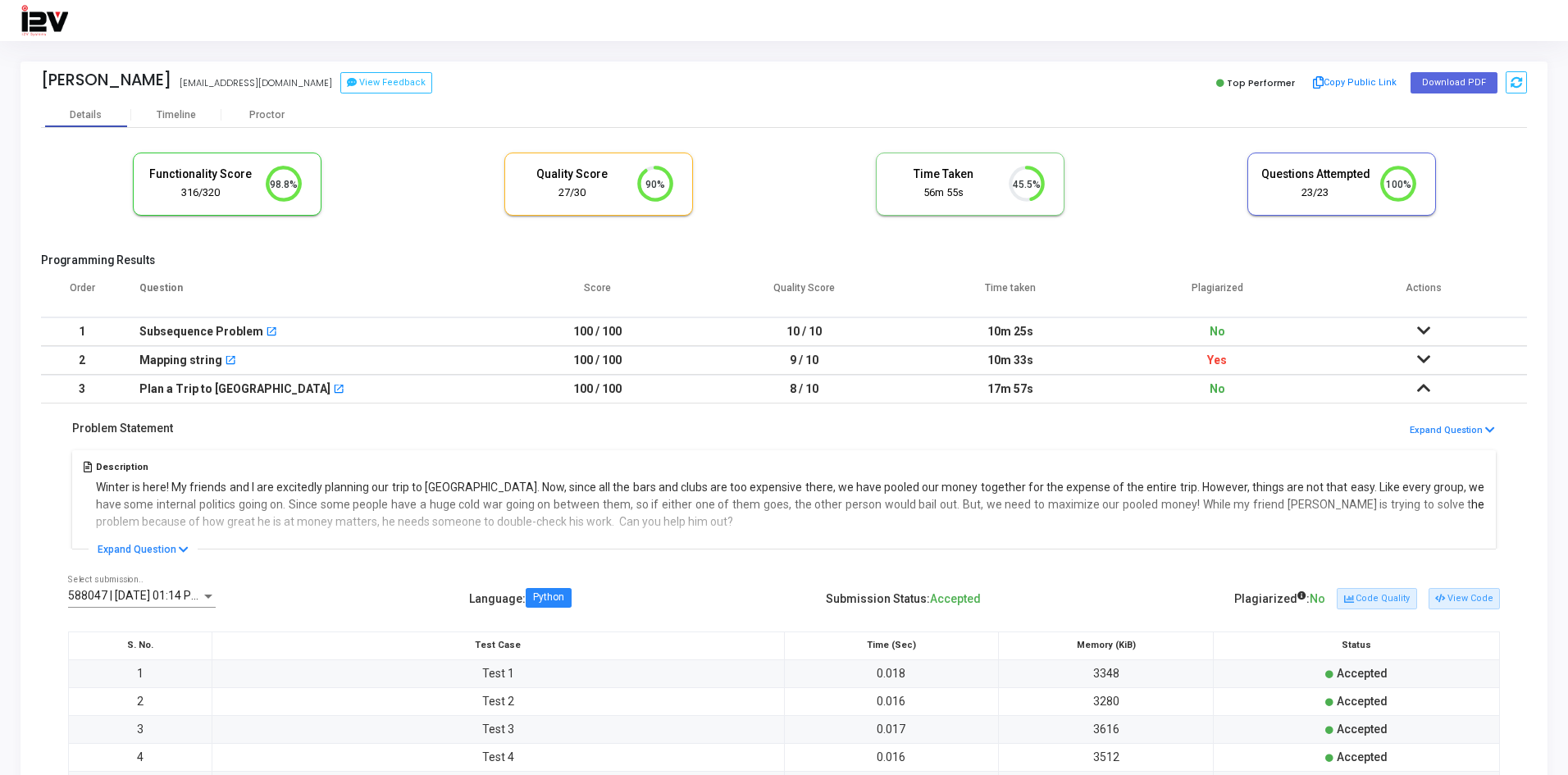
drag, startPoint x: 1044, startPoint y: 356, endPoint x: 935, endPoint y: 361, distance: 109.1
click at [938, 359] on td "10m 33s" at bounding box center [1011, 360] width 206 height 28
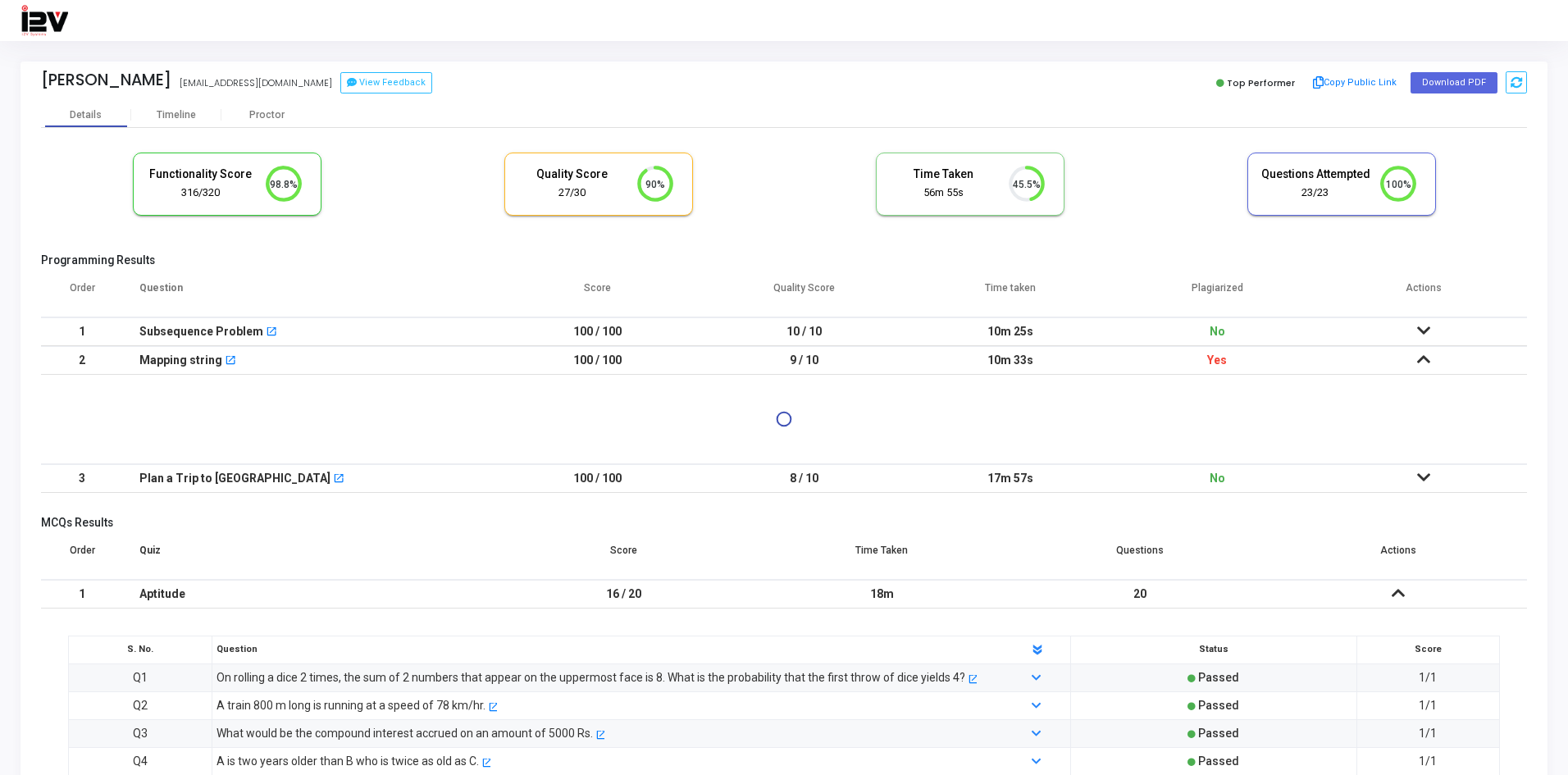
drag, startPoint x: 988, startPoint y: 330, endPoint x: 1090, endPoint y: 329, distance: 102.0
click at [1090, 329] on td "10m 25s" at bounding box center [1011, 332] width 206 height 28
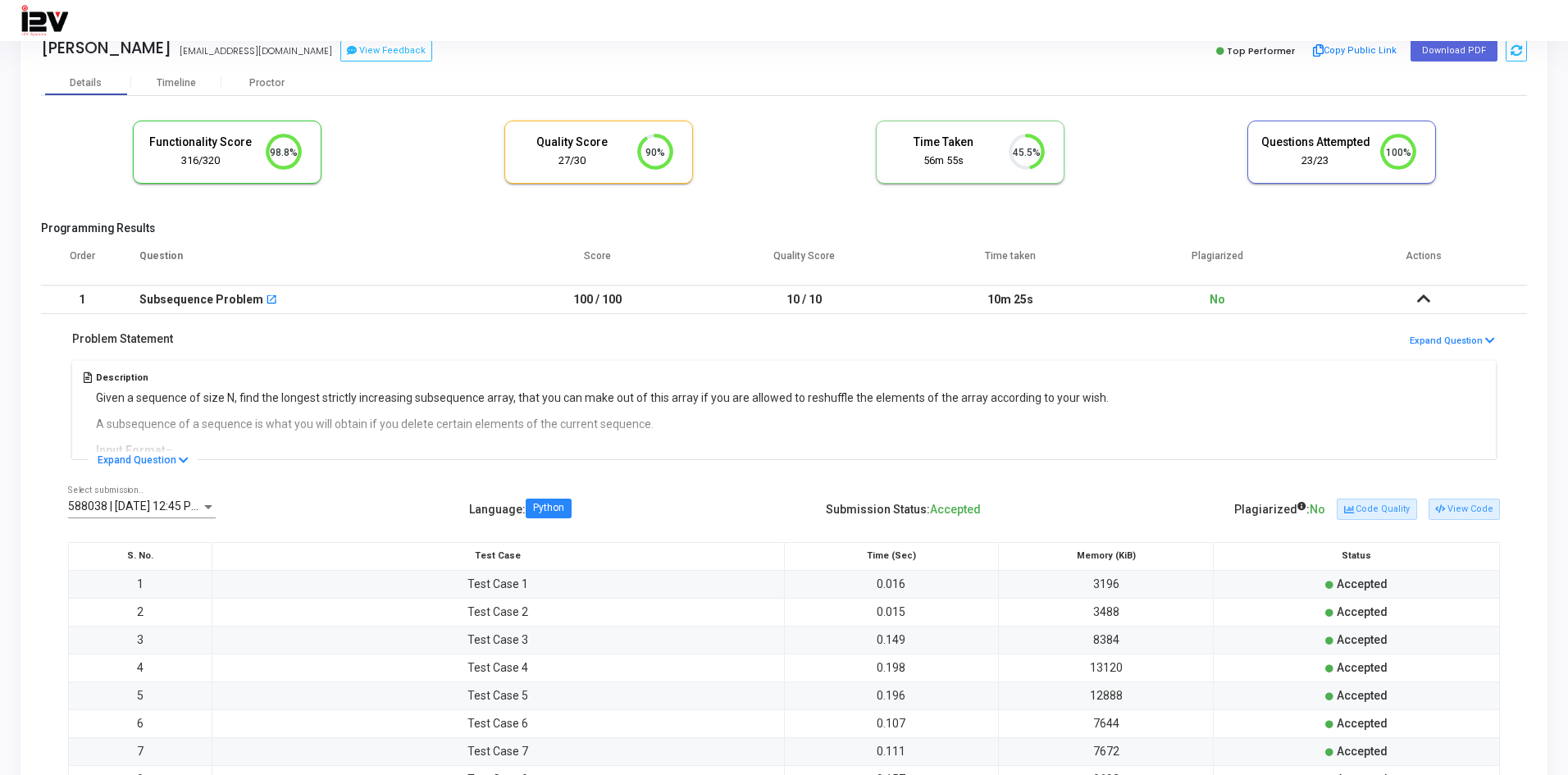
scroll to position [0, 0]
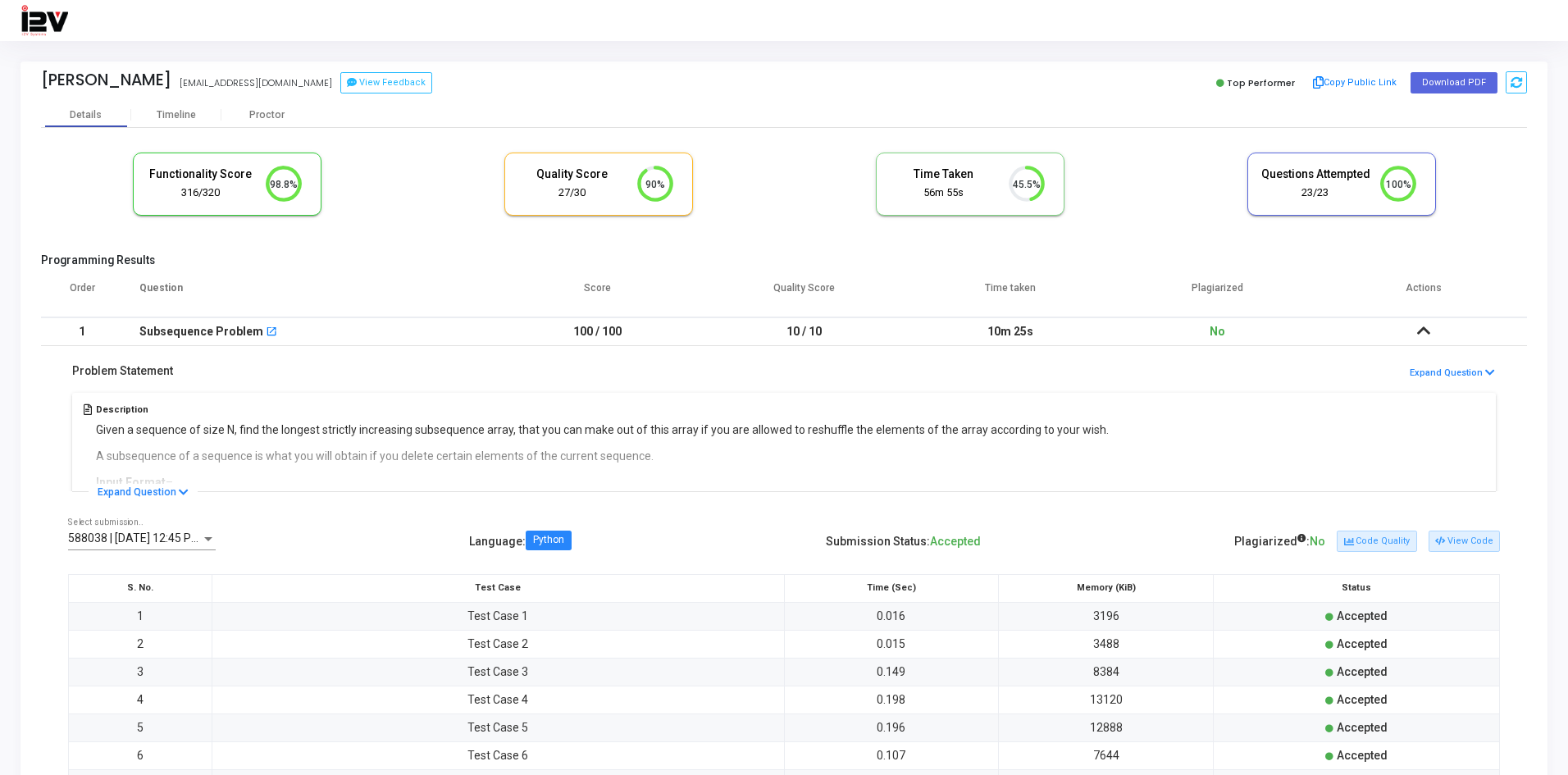
click at [1044, 341] on td "10m 25s" at bounding box center [1011, 332] width 206 height 28
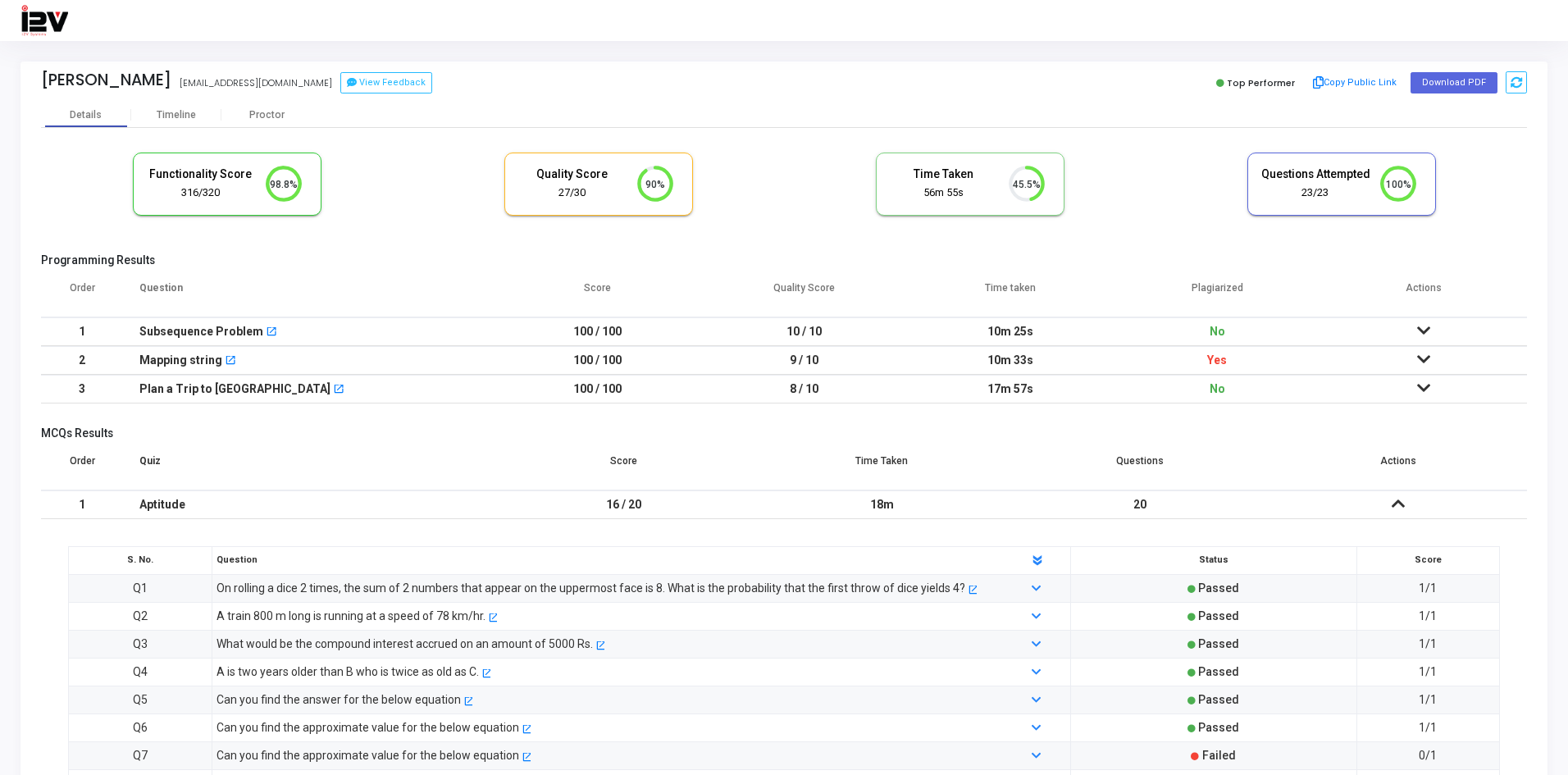
drag, startPoint x: 987, startPoint y: 331, endPoint x: 1082, endPoint y: 334, distance: 95.0
click at [1082, 334] on td "10m 25s" at bounding box center [1011, 332] width 206 height 28
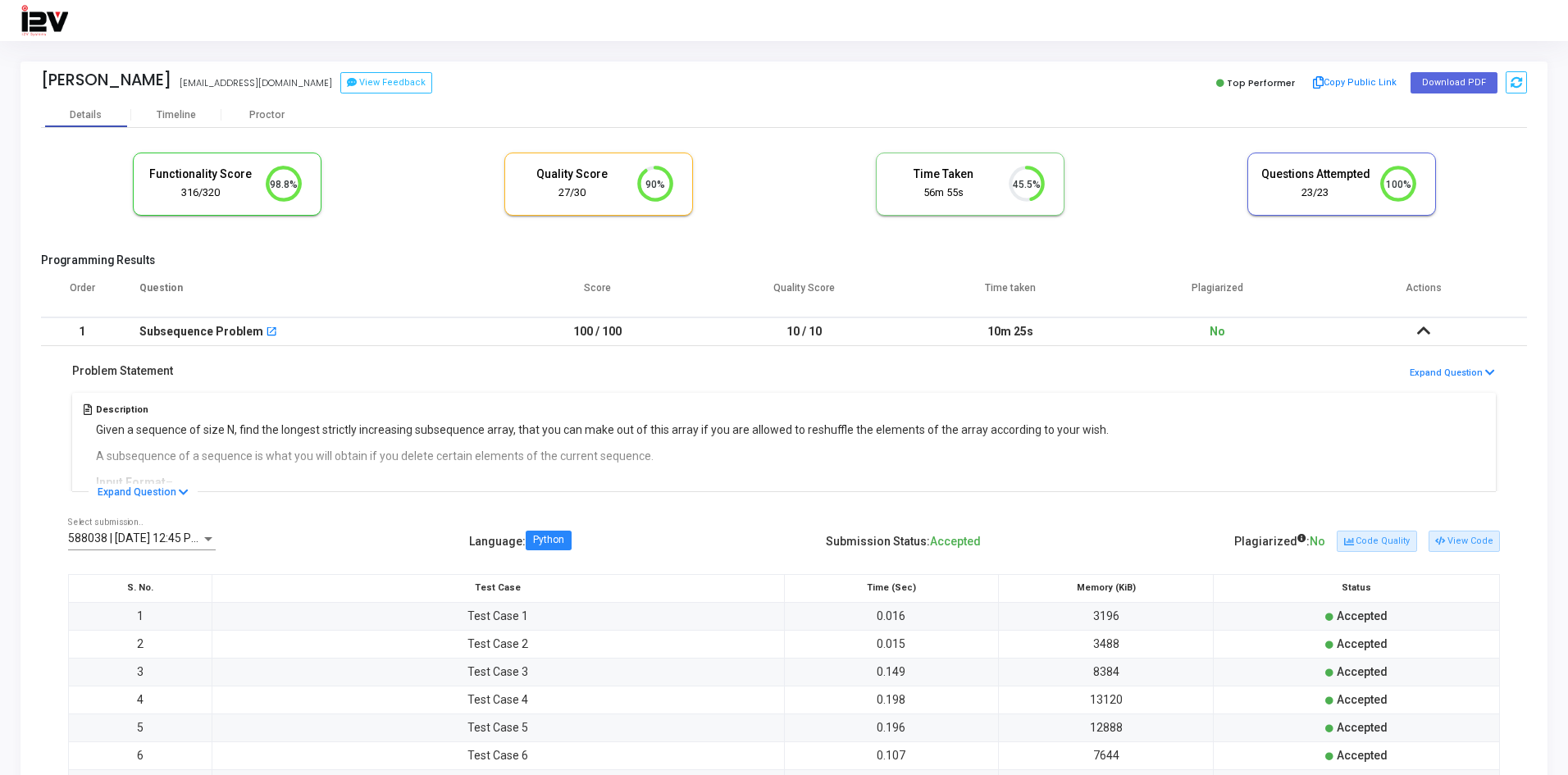
click at [1032, 326] on td "10m 25s" at bounding box center [1011, 332] width 206 height 28
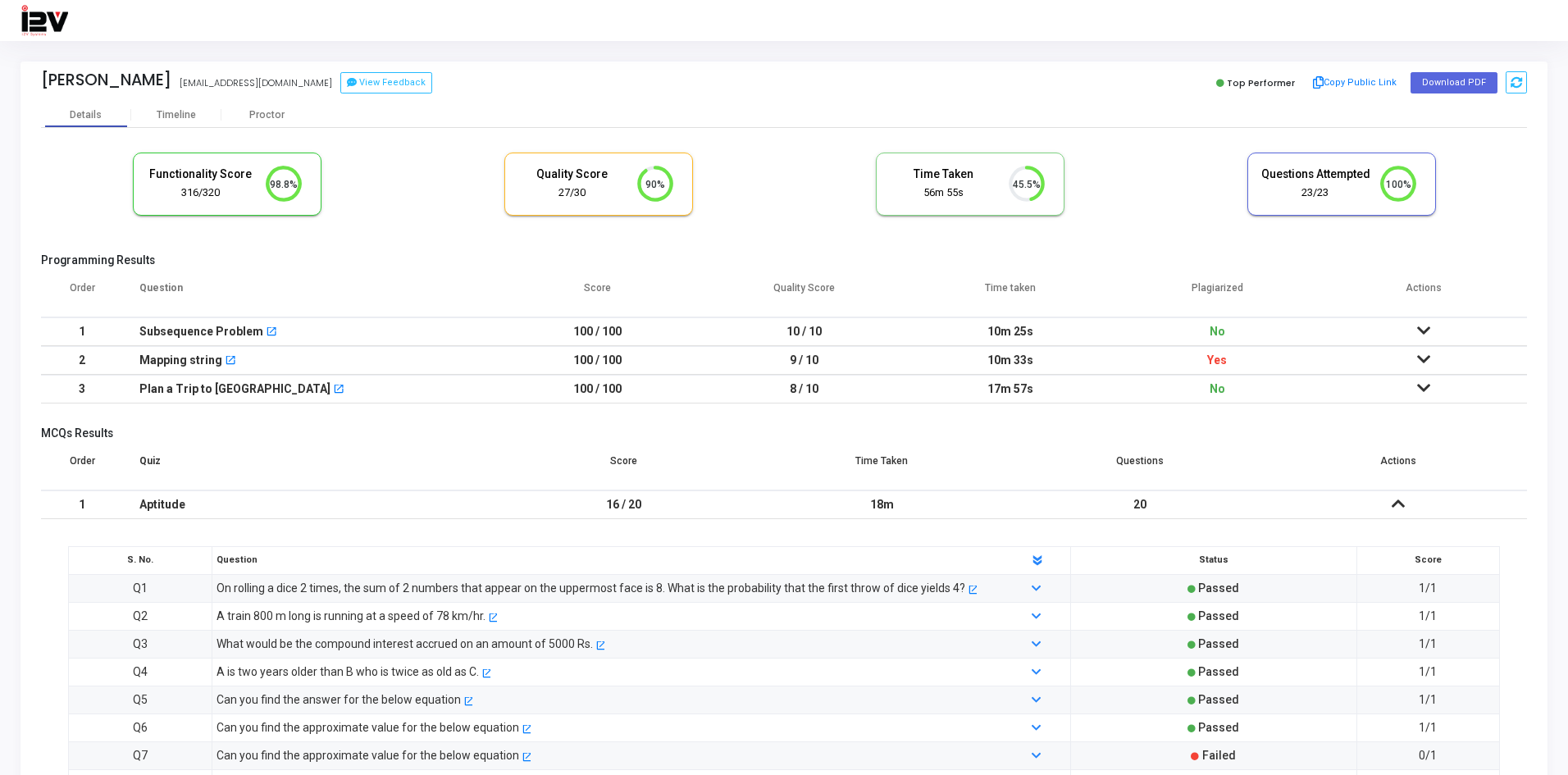
drag, startPoint x: 988, startPoint y: 359, endPoint x: 1053, endPoint y: 358, distance: 65.0
click at [1053, 358] on td "10m 33s" at bounding box center [1011, 360] width 206 height 28
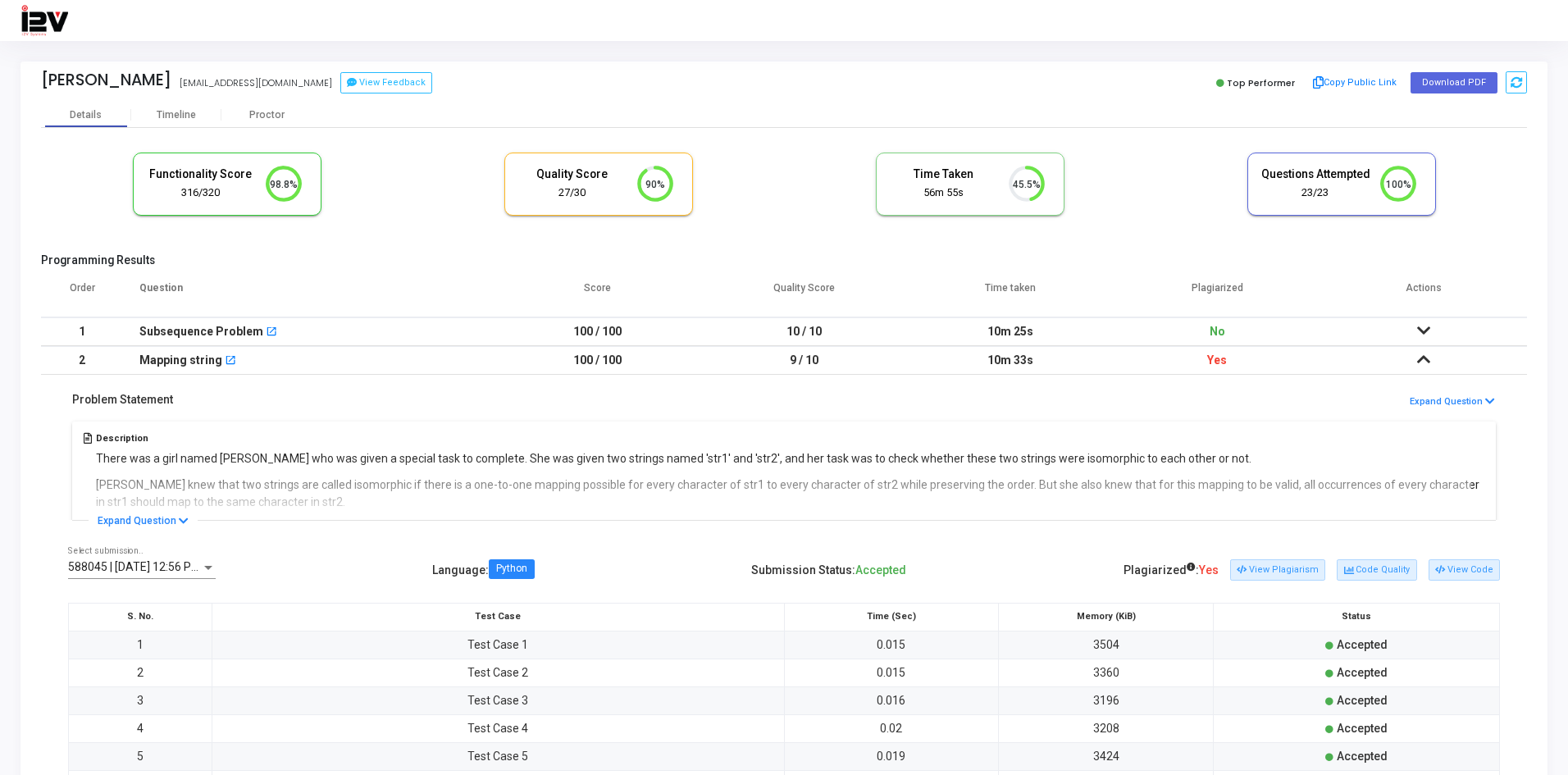
click at [1075, 364] on td "10m 33s" at bounding box center [1011, 360] width 206 height 28
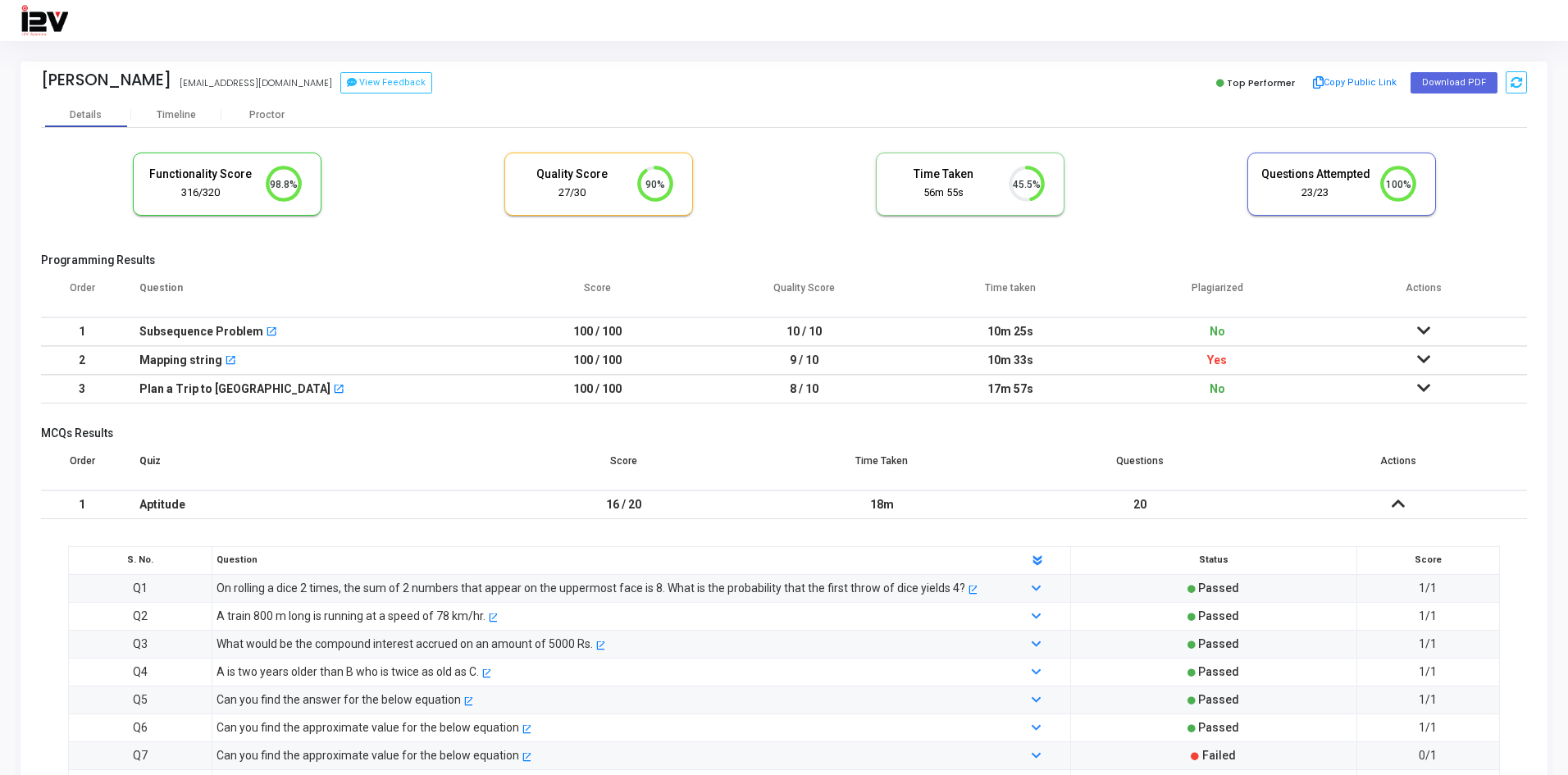
click at [1099, 371] on td "10m 33s" at bounding box center [1011, 360] width 206 height 28
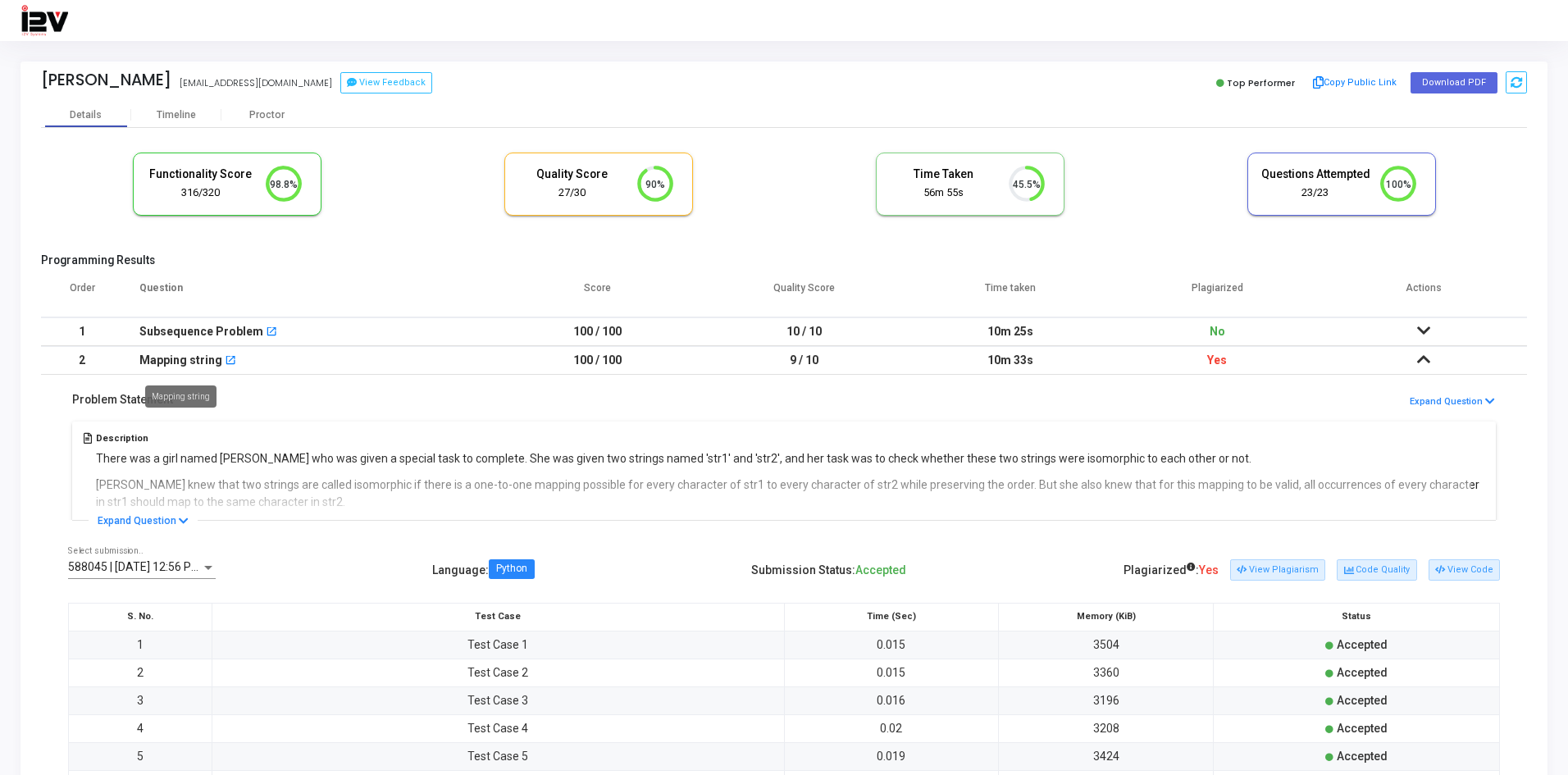
drag, startPoint x: 169, startPoint y: 372, endPoint x: 207, endPoint y: 427, distance: 66.9
click at [169, 371] on div "Mapping string" at bounding box center [180, 360] width 83 height 27
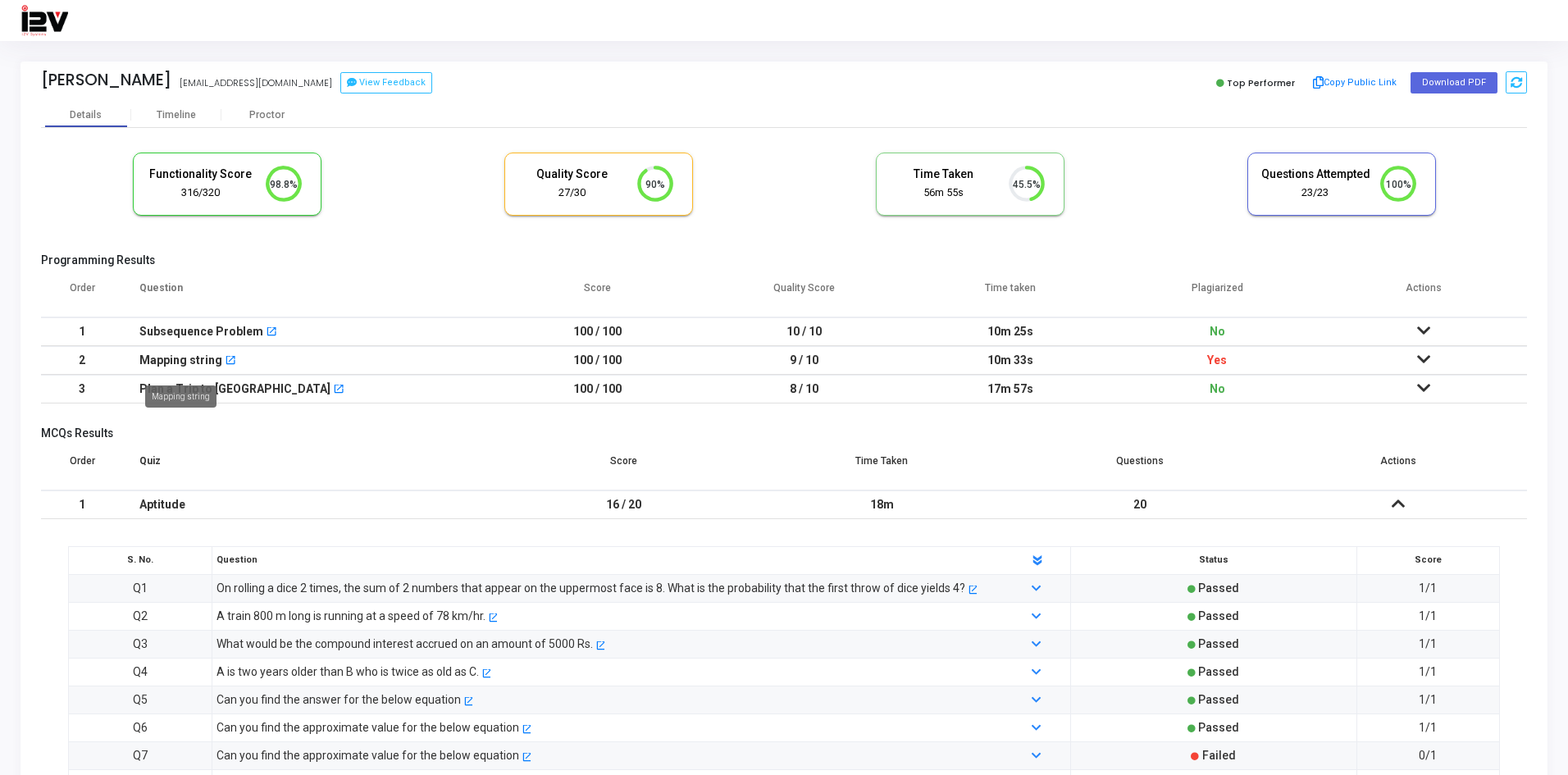
click at [189, 373] on div "Mapping string" at bounding box center [180, 360] width 83 height 27
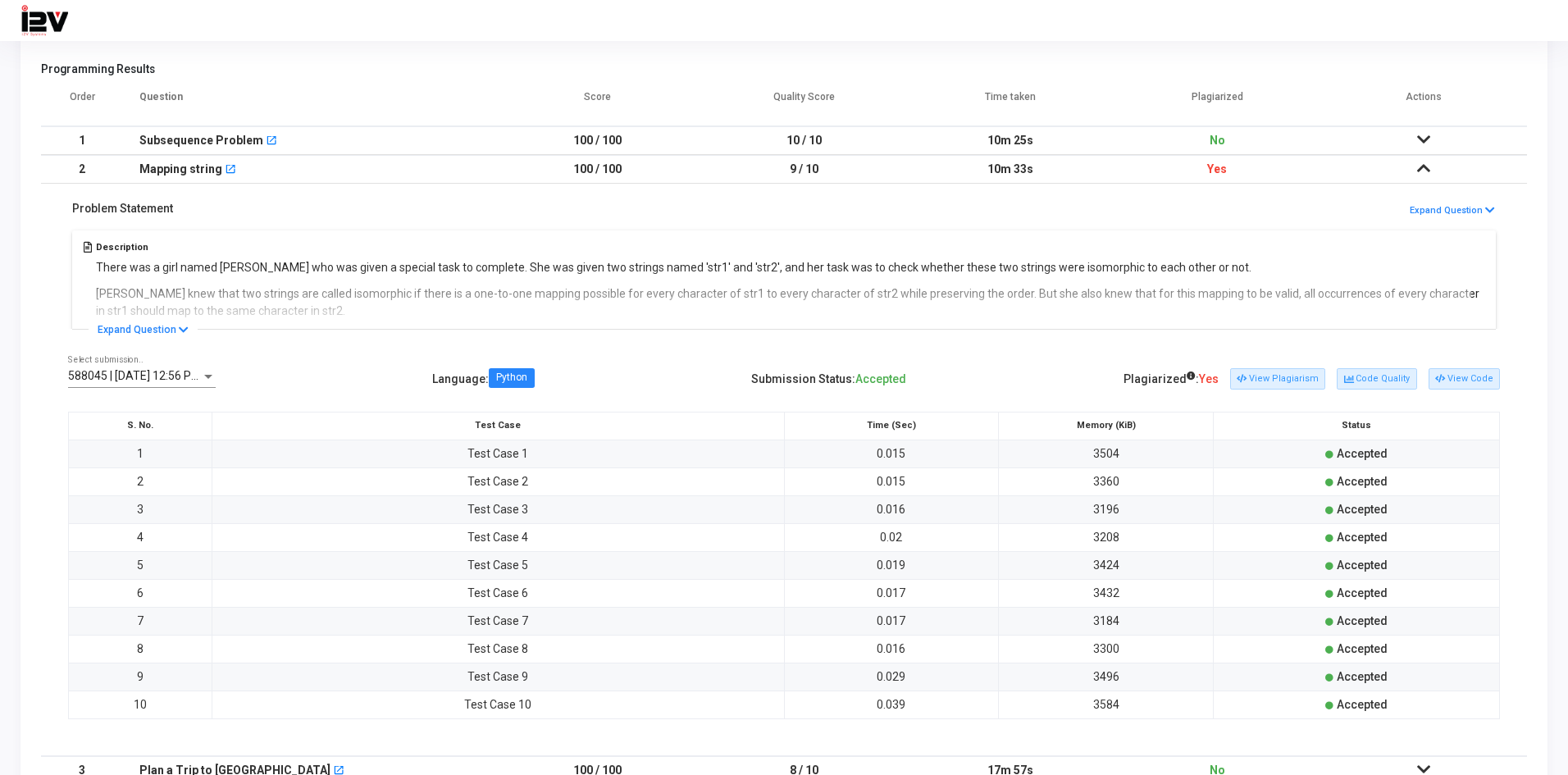
scroll to position [765, 0]
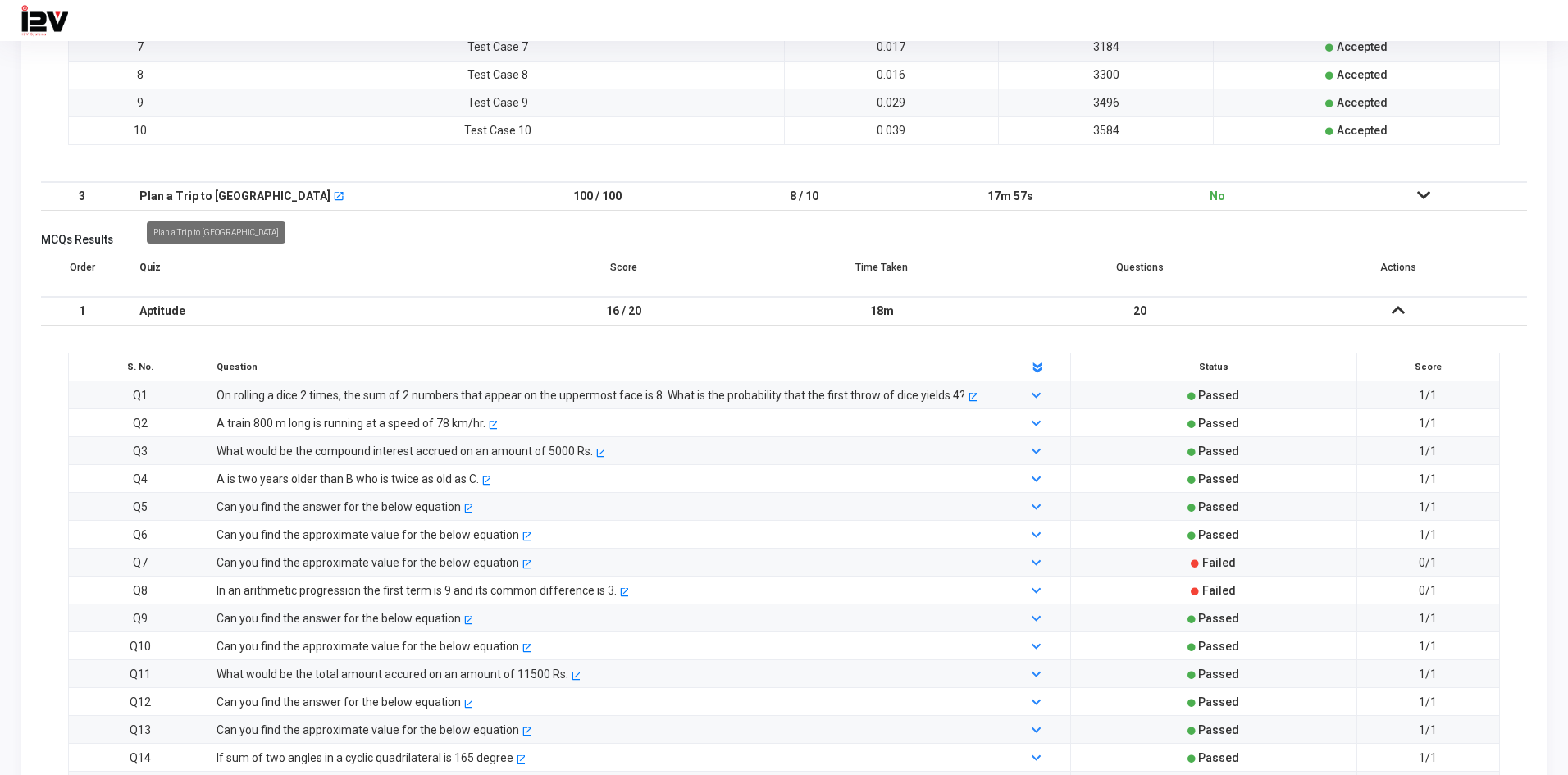
click at [174, 196] on div "Plan a Trip to Goa" at bounding box center [235, 196] width 191 height 27
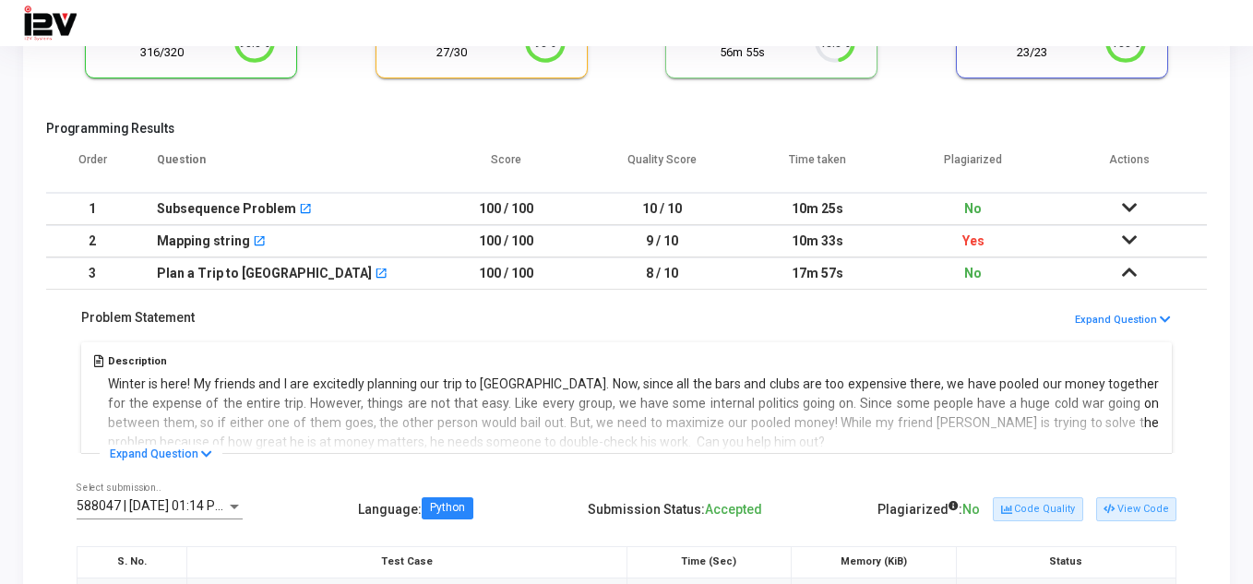
scroll to position [0, 0]
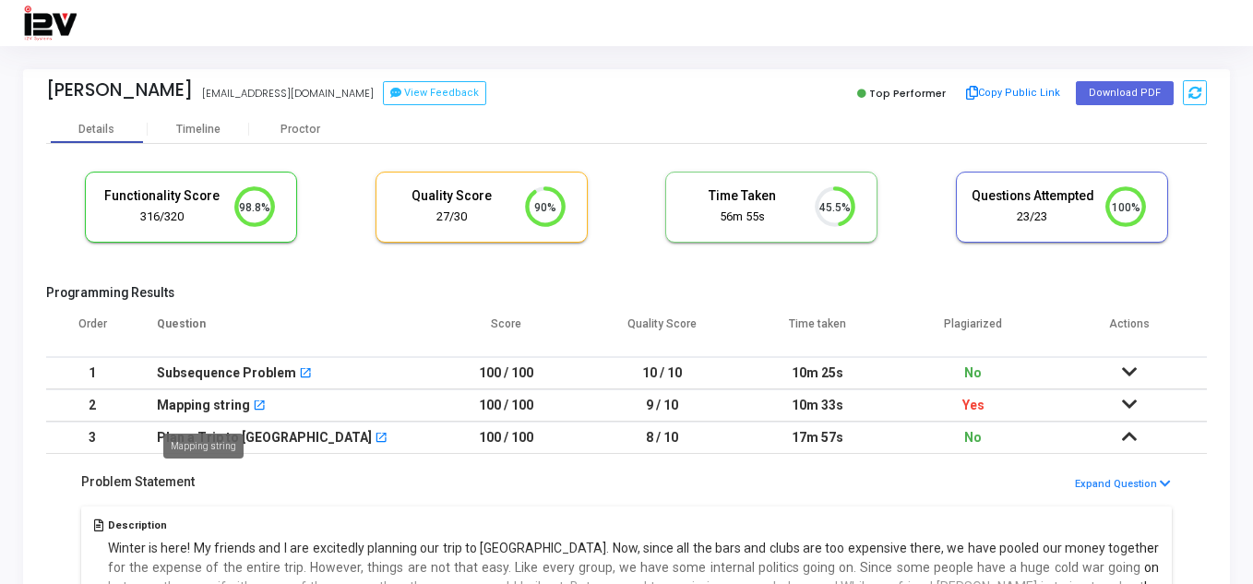
click at [192, 402] on div "Mapping string" at bounding box center [203, 405] width 93 height 30
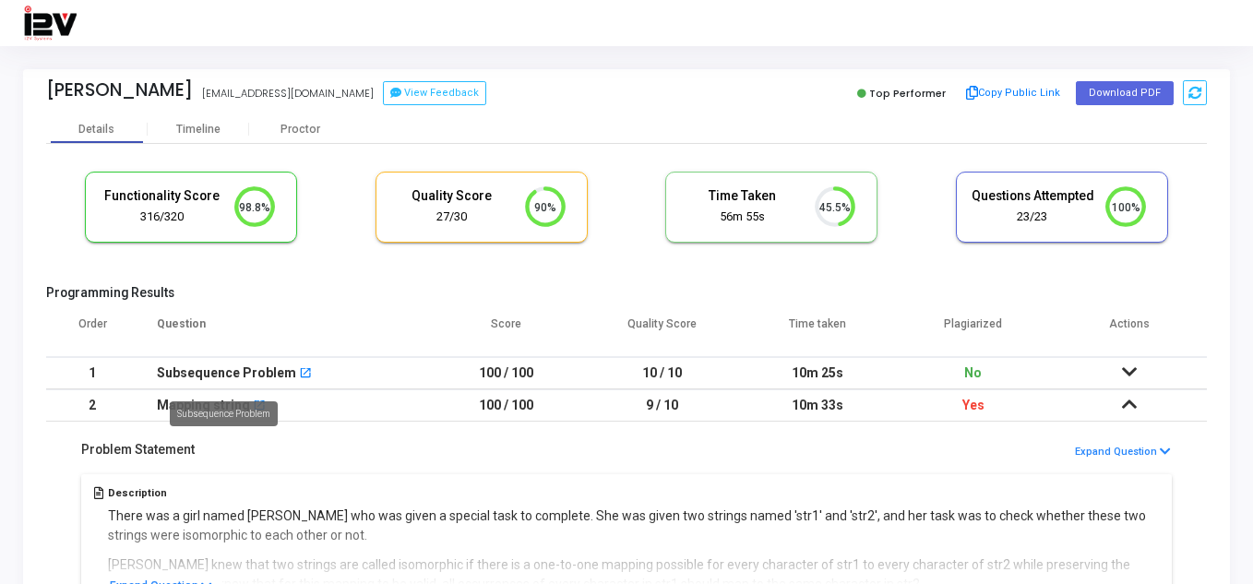
click at [216, 374] on div "Subsequence Problem" at bounding box center [226, 373] width 139 height 30
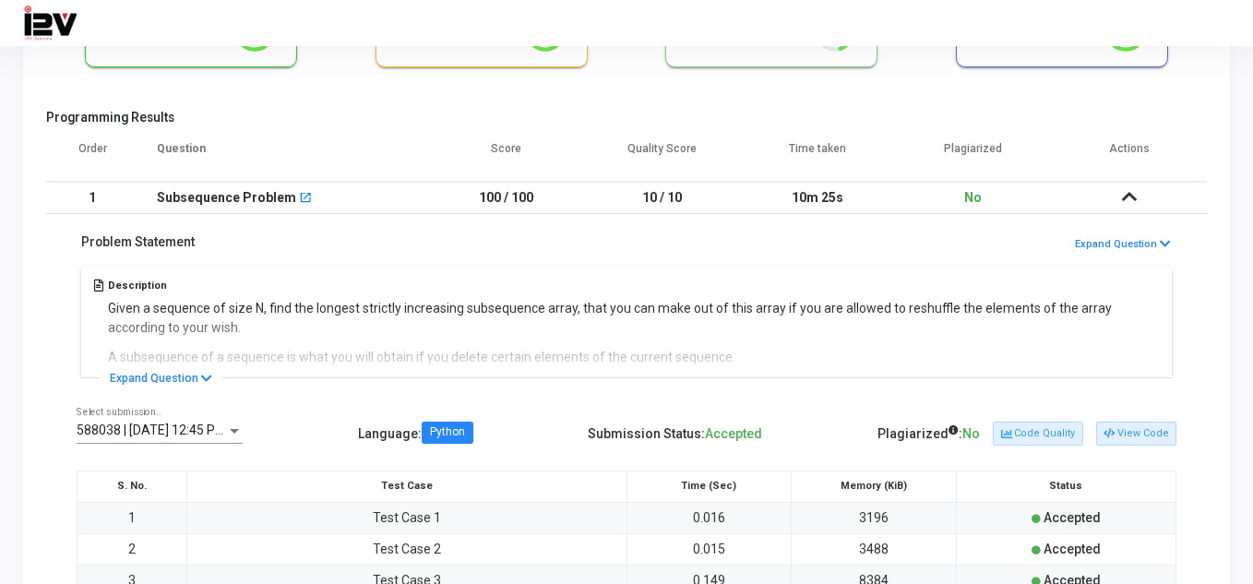
scroll to position [215, 0]
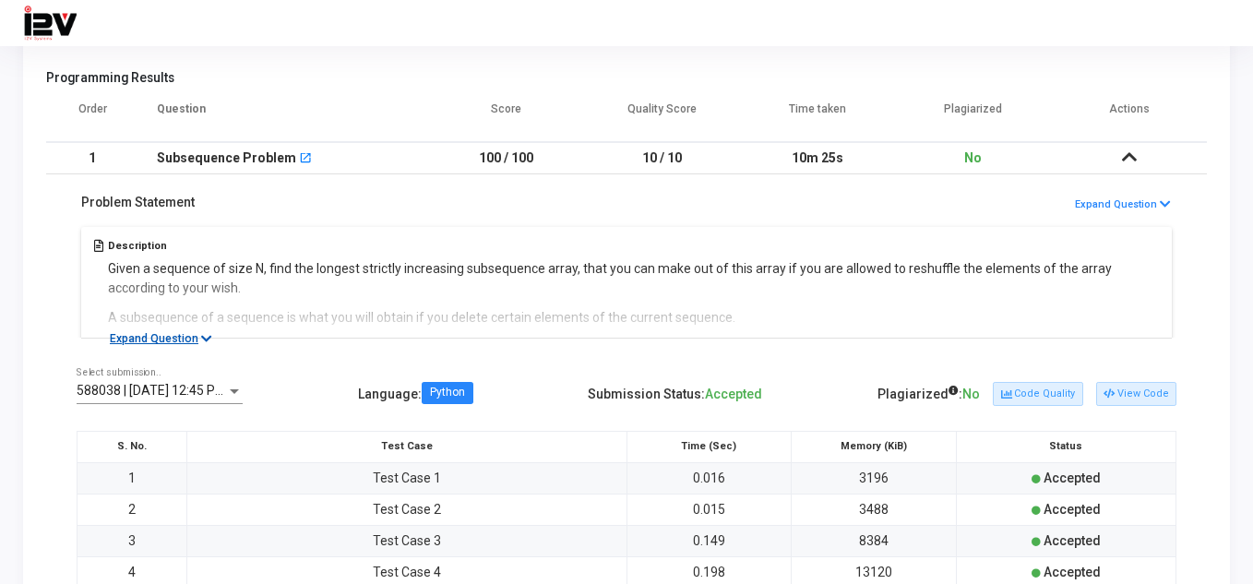
click at [196, 331] on button "Expand Question" at bounding box center [161, 338] width 123 height 18
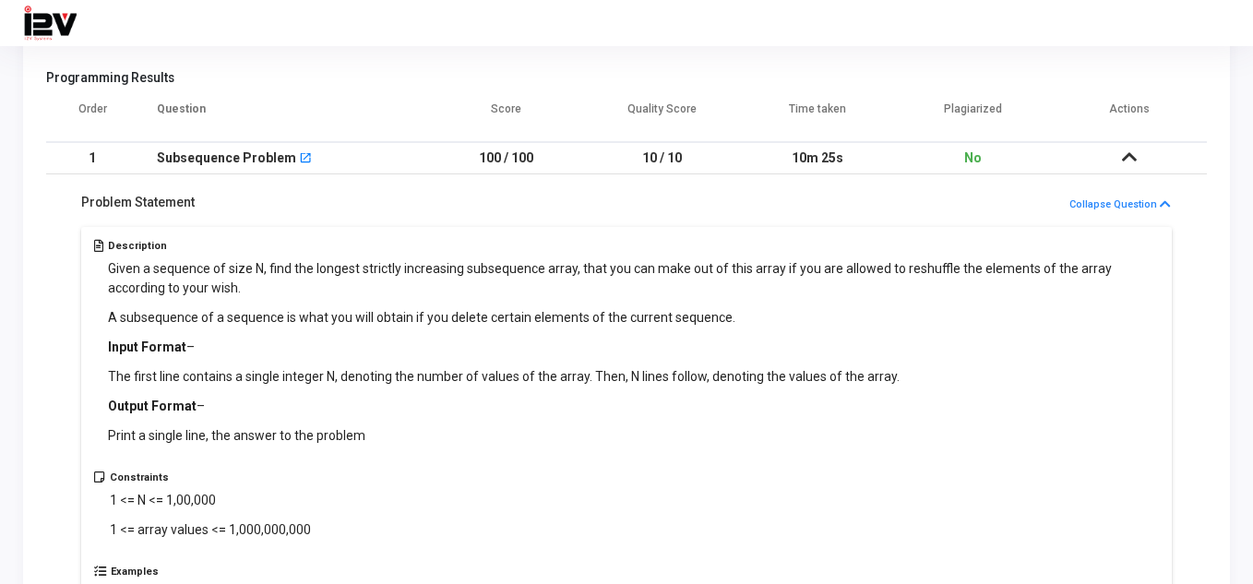
drag, startPoint x: 105, startPoint y: 264, endPoint x: 378, endPoint y: 553, distance: 398.0
click at [378, 553] on div "Description Given a sequence of size N, find the longest strictly increasing su…" at bounding box center [626, 559] width 1090 height 665
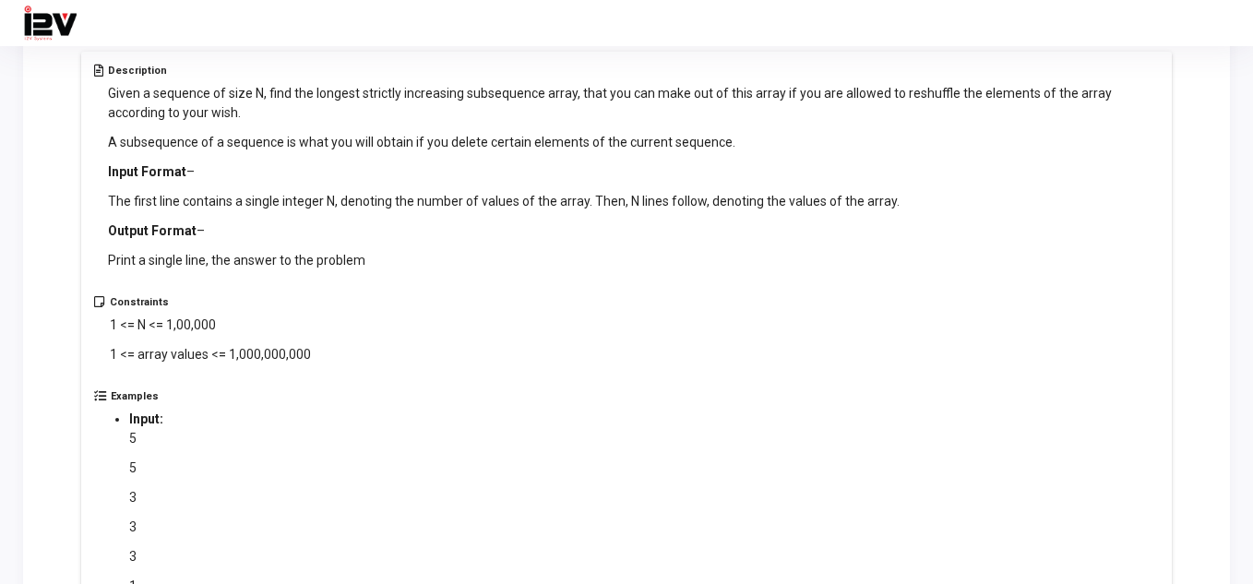
scroll to position [431, 0]
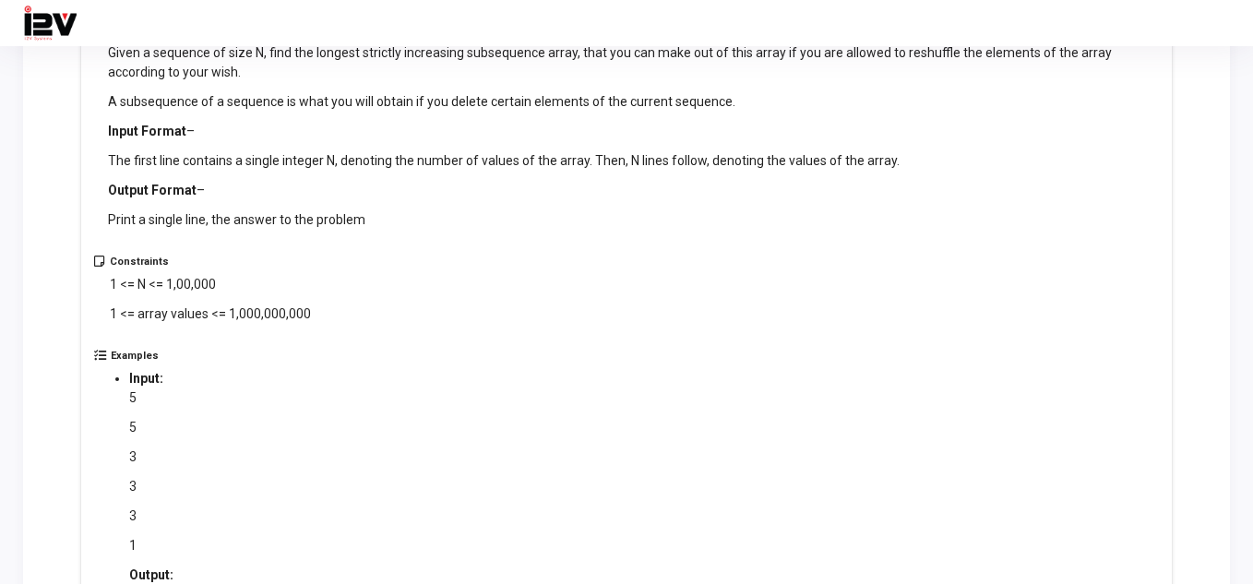
copy div "Given a sequence of size N, find the longest strictly increasing subsequence ar…"
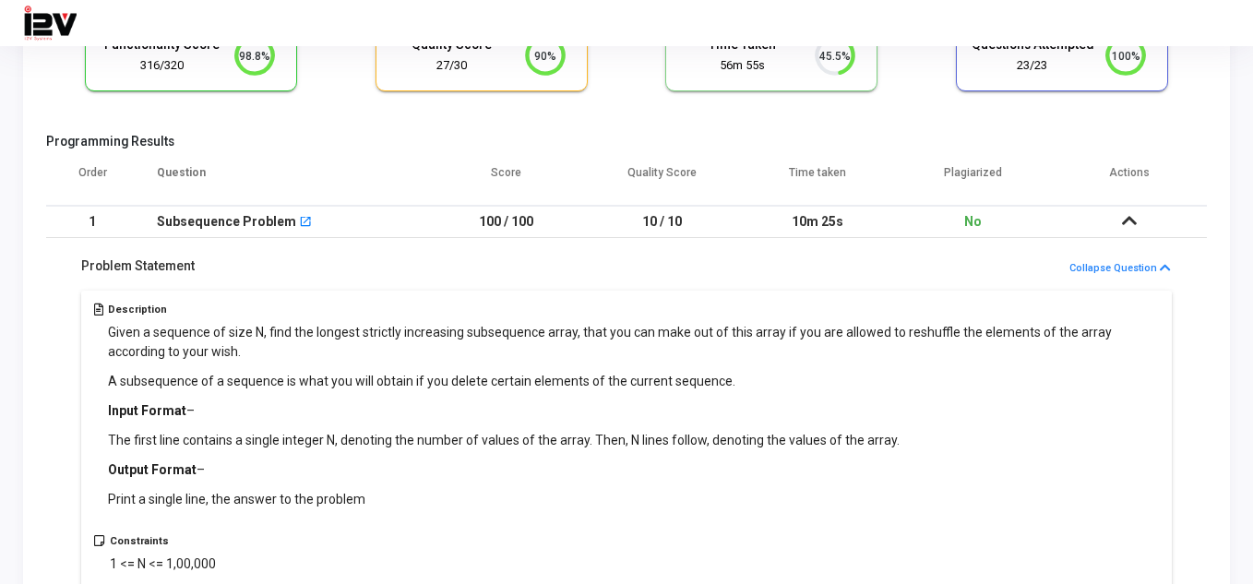
scroll to position [215, 0]
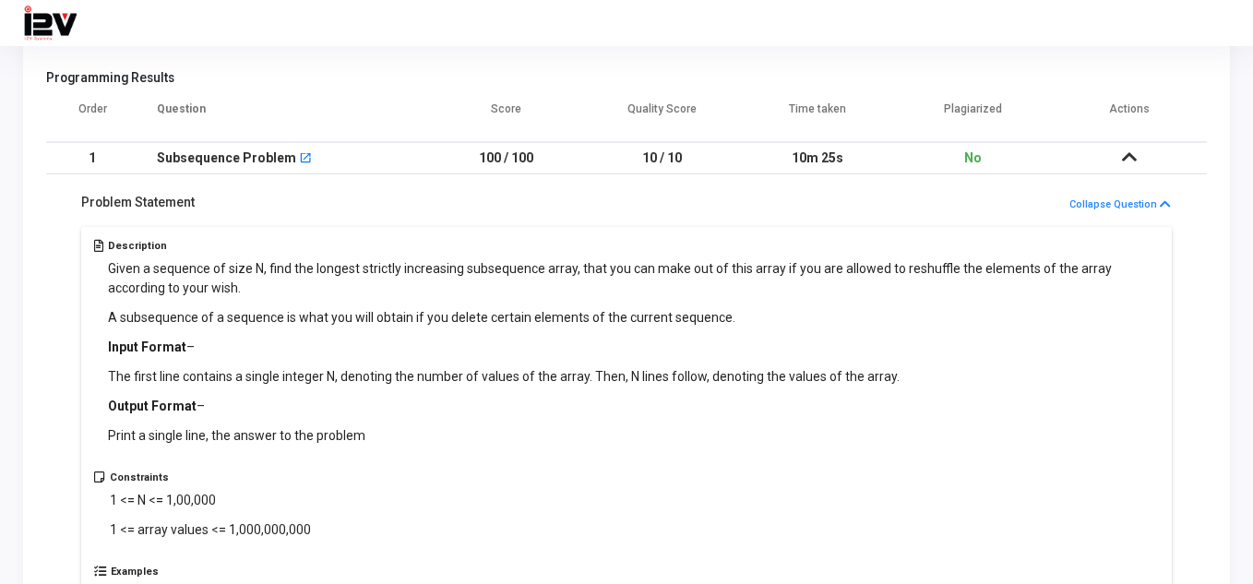
click at [342, 457] on div "Description Given a sequence of size N, find the longest strictly increasing su…" at bounding box center [626, 356] width 1065 height 232
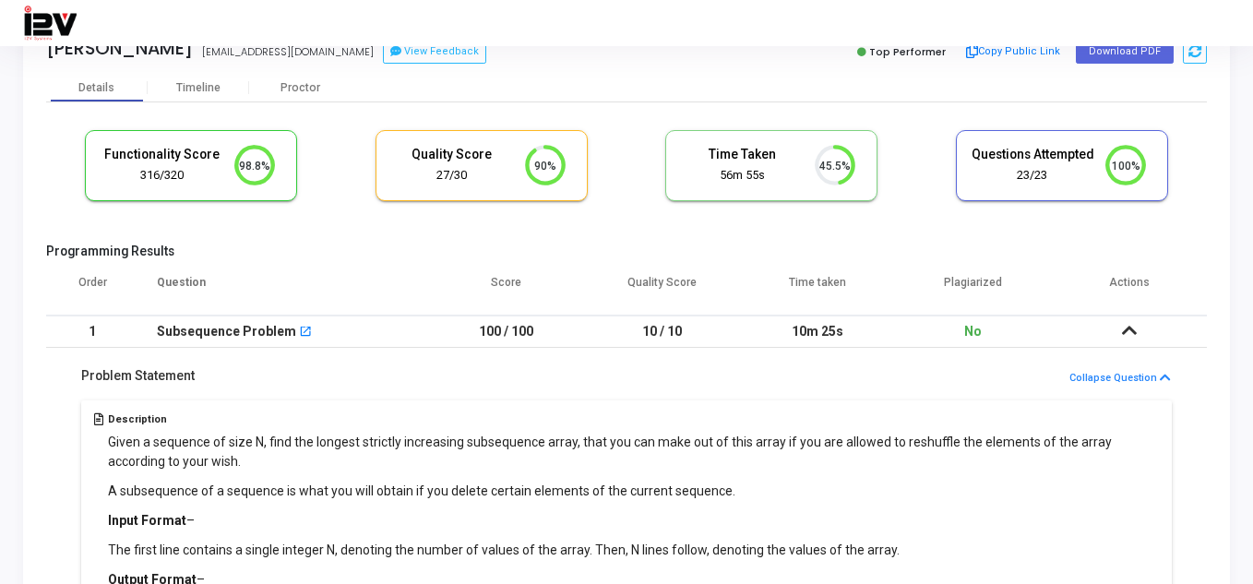
scroll to position [0, 0]
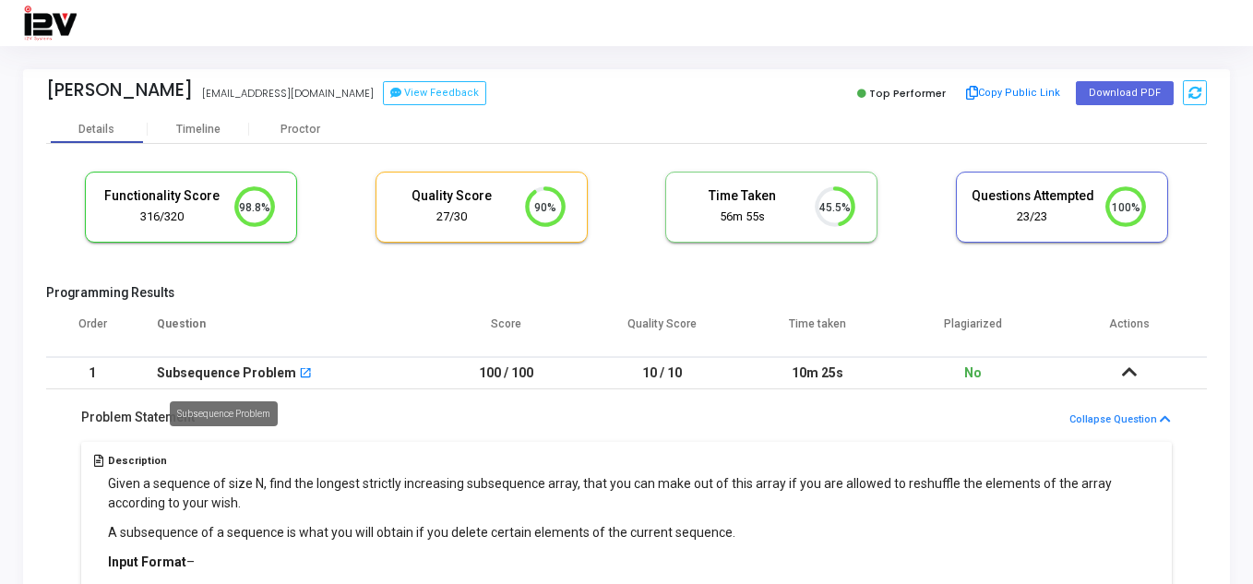
drag, startPoint x: 159, startPoint y: 364, endPoint x: 277, endPoint y: 369, distance: 118.2
click at [277, 369] on div "Subsequence Problem" at bounding box center [226, 373] width 139 height 30
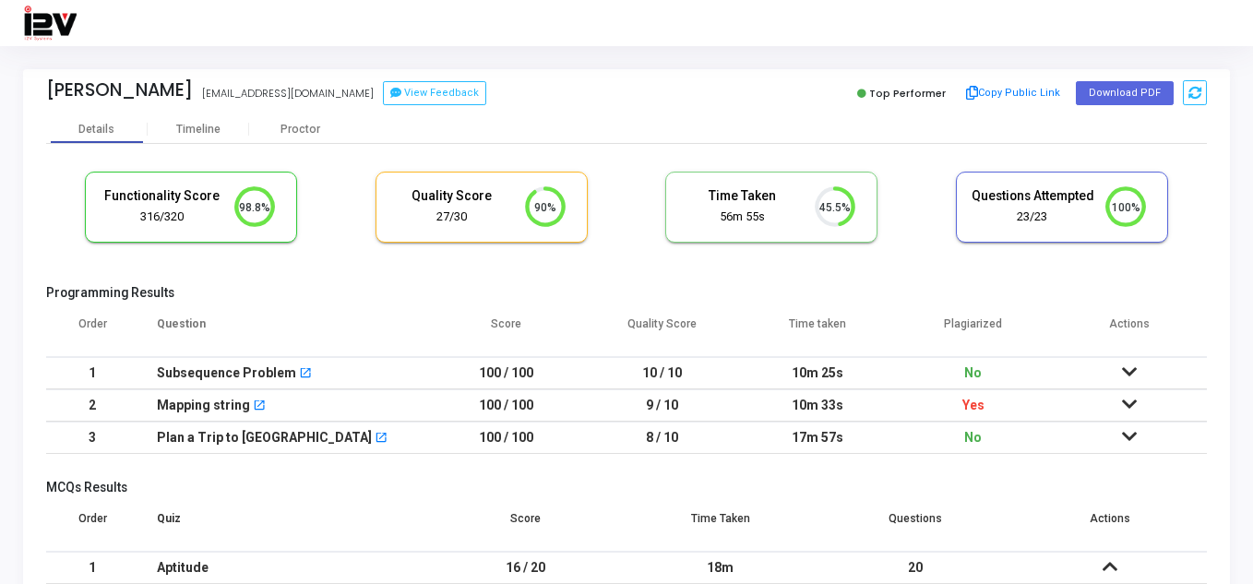
scroll to position [215, 0]
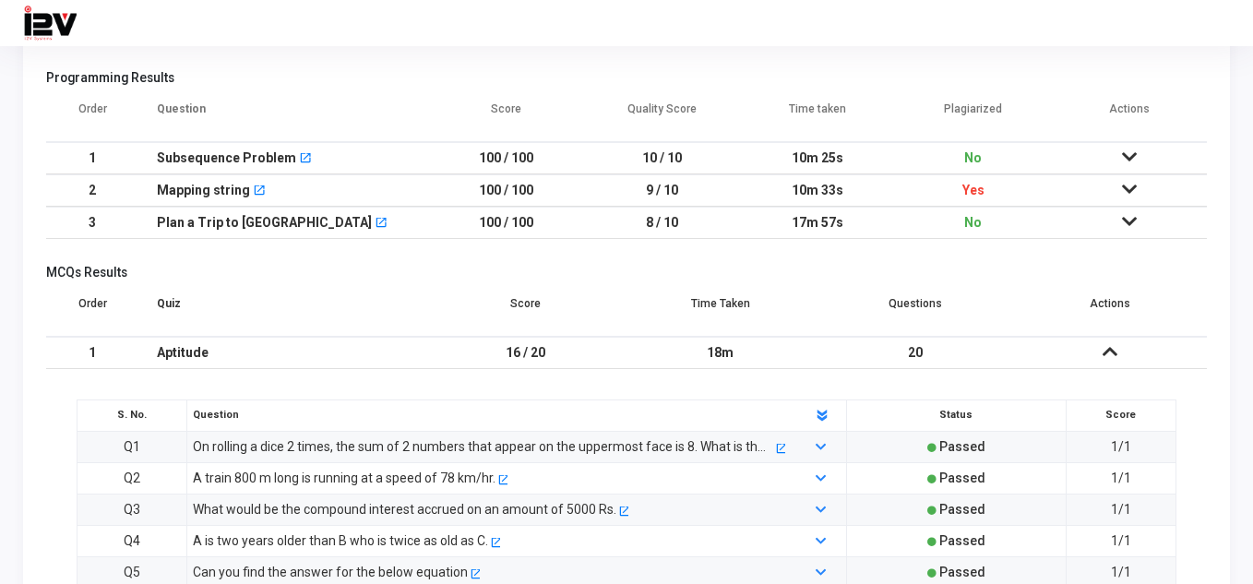
click at [349, 163] on div "Subsequence Problem open_in_new" at bounding box center [284, 158] width 254 height 30
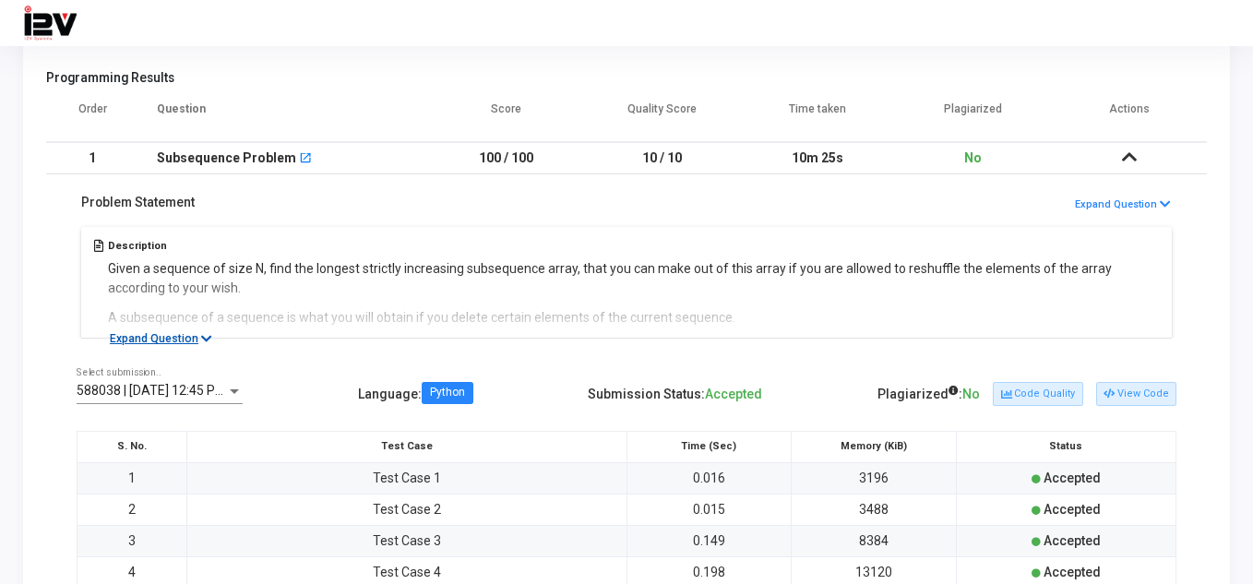
click at [203, 339] on icon at bounding box center [206, 339] width 11 height 12
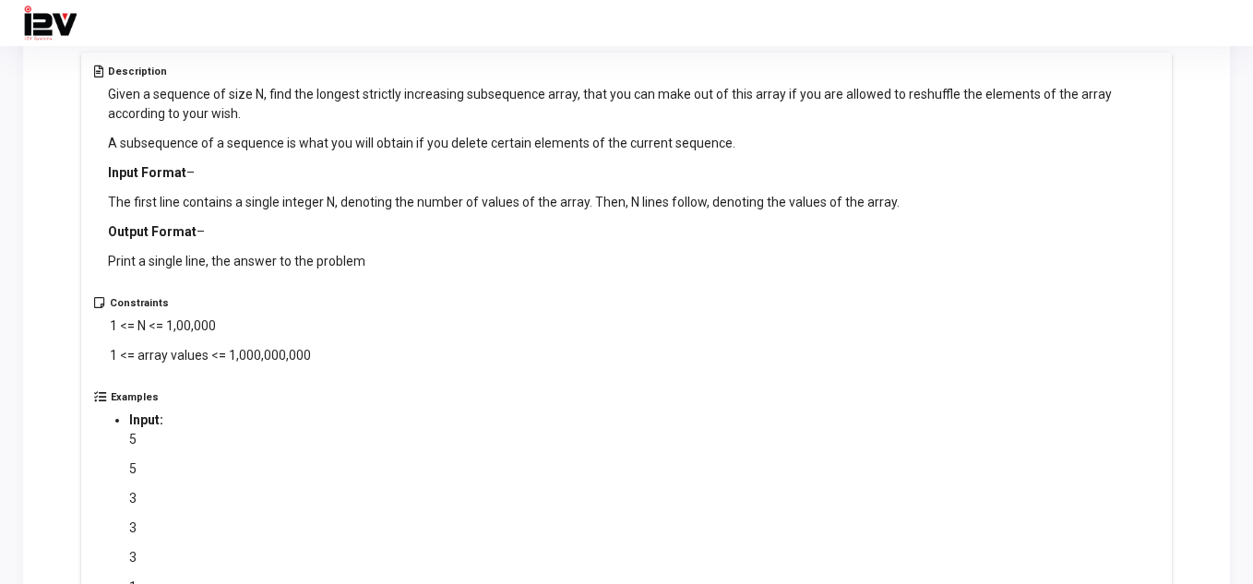
scroll to position [431, 0]
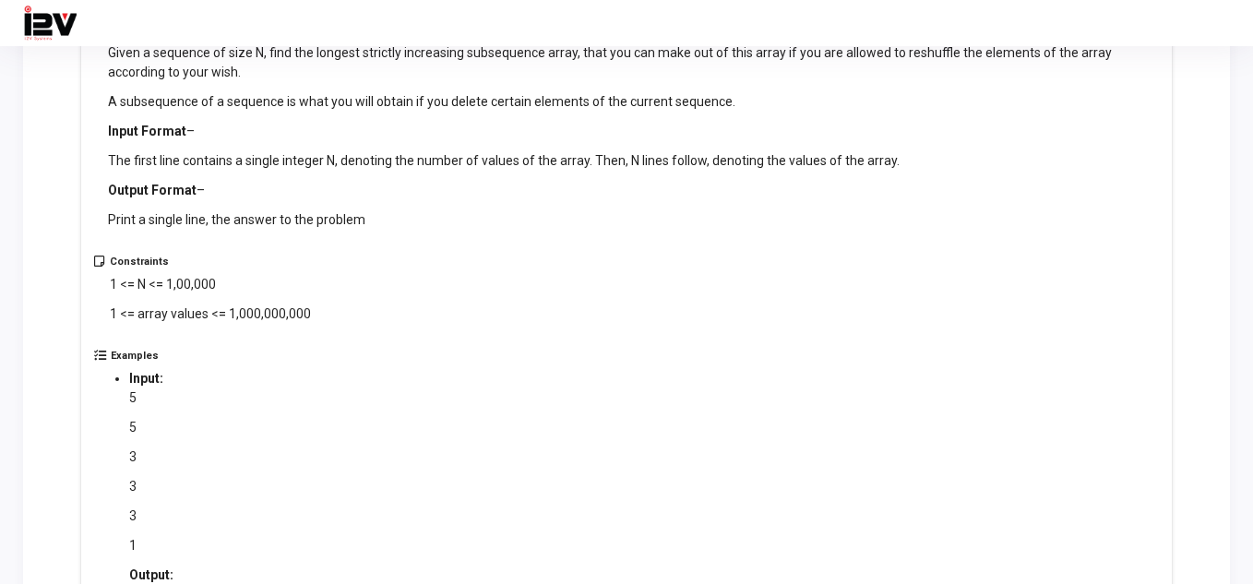
click at [105, 55] on div "Description Given a sequence of size N, find the longest strictly increasing su…" at bounding box center [626, 140] width 1065 height 232
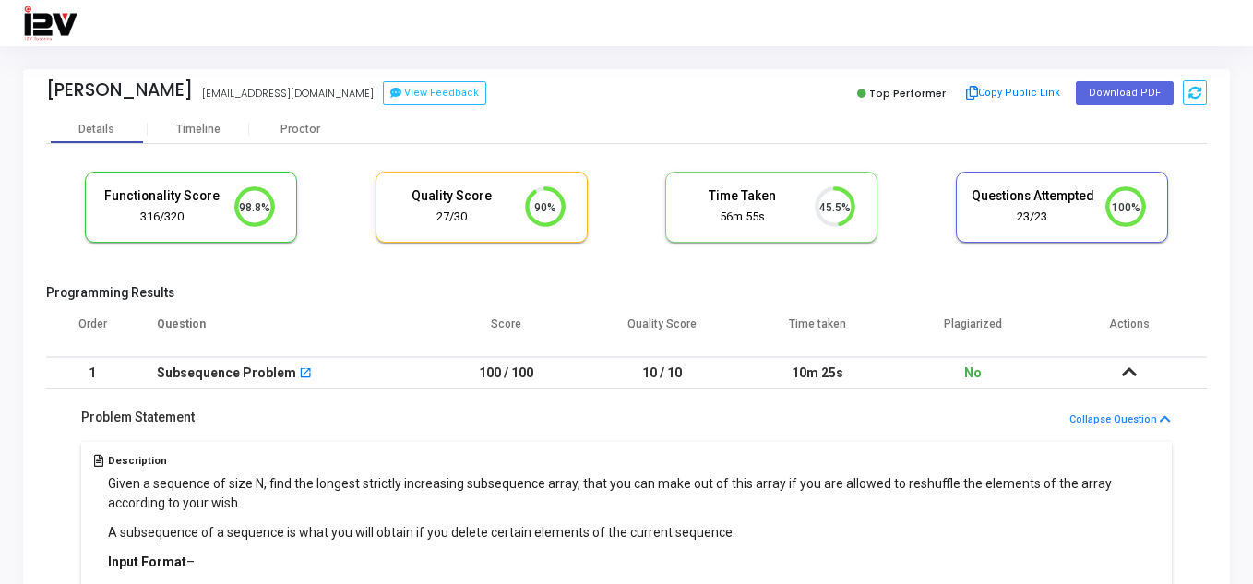
scroll to position [215, 0]
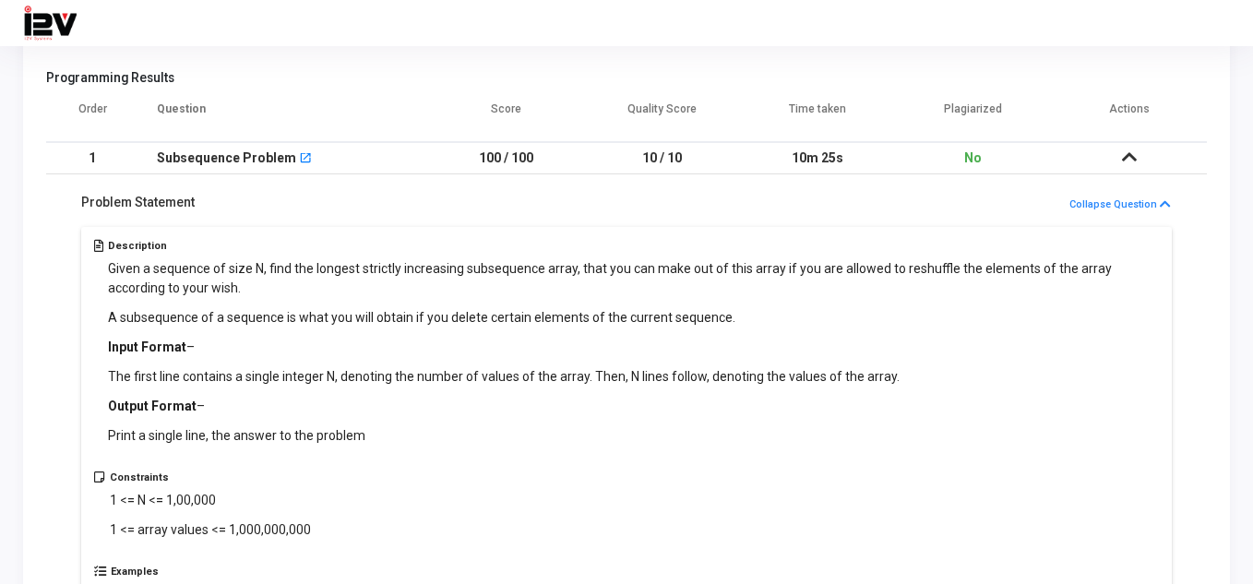
drag, startPoint x: 103, startPoint y: 264, endPoint x: 374, endPoint y: 433, distance: 318.6
click at [374, 433] on div "Description Given a sequence of size N, find the longest strictly increasing su…" at bounding box center [626, 356] width 1065 height 232
copy div "Given a sequence of size N, find the longest strictly increasing subsequence ar…"
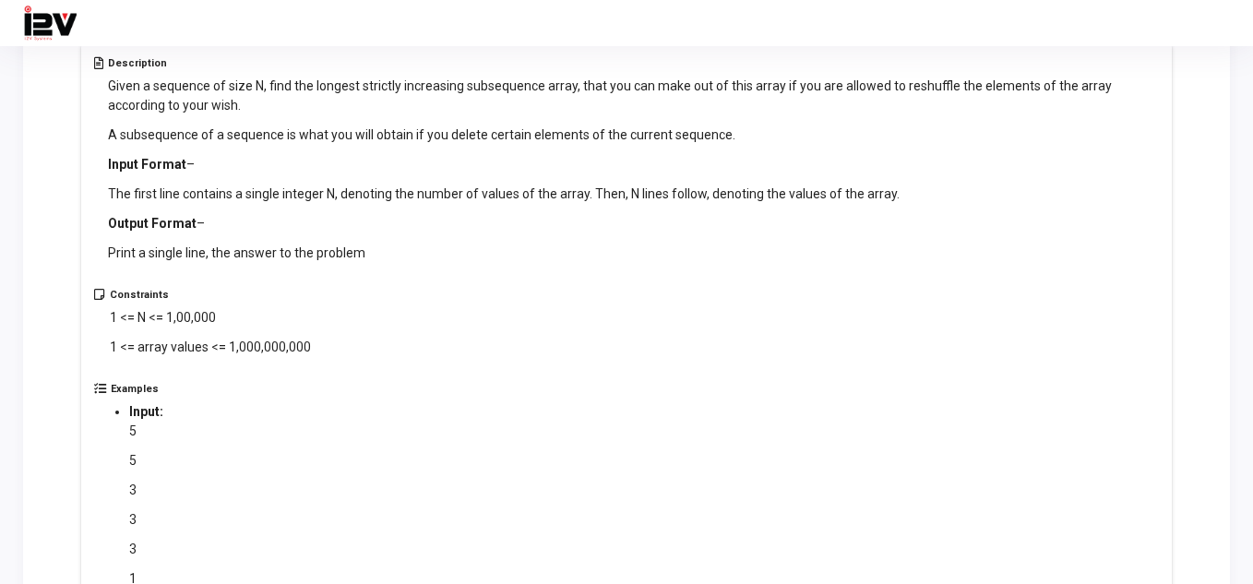
scroll to position [431, 0]
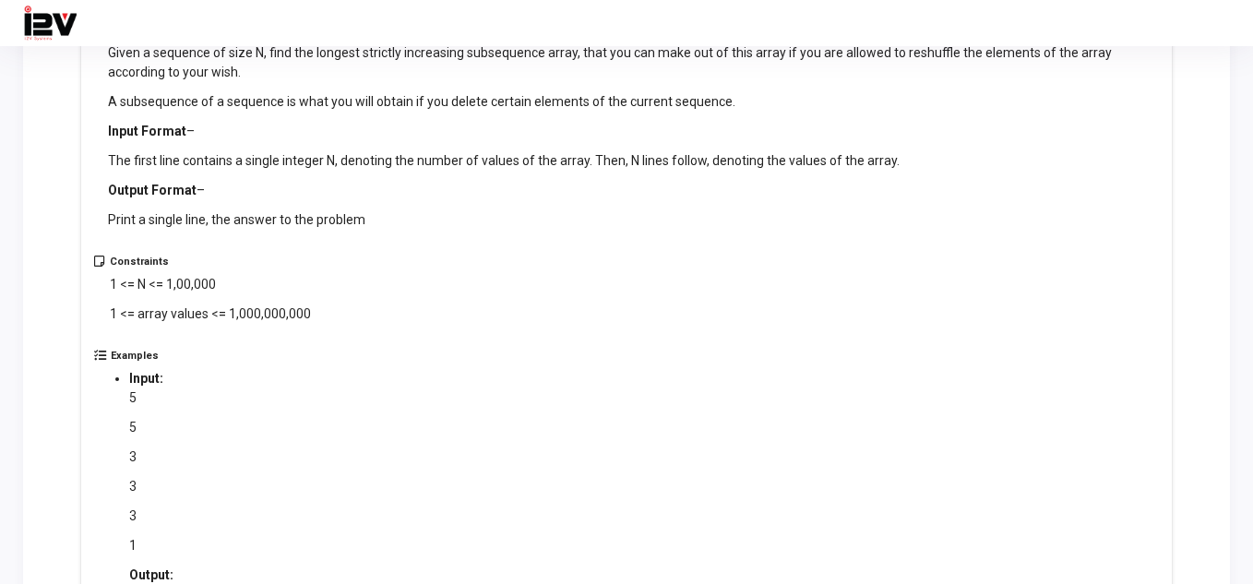
click at [197, 196] on p "Output Format –" at bounding box center [634, 190] width 1052 height 19
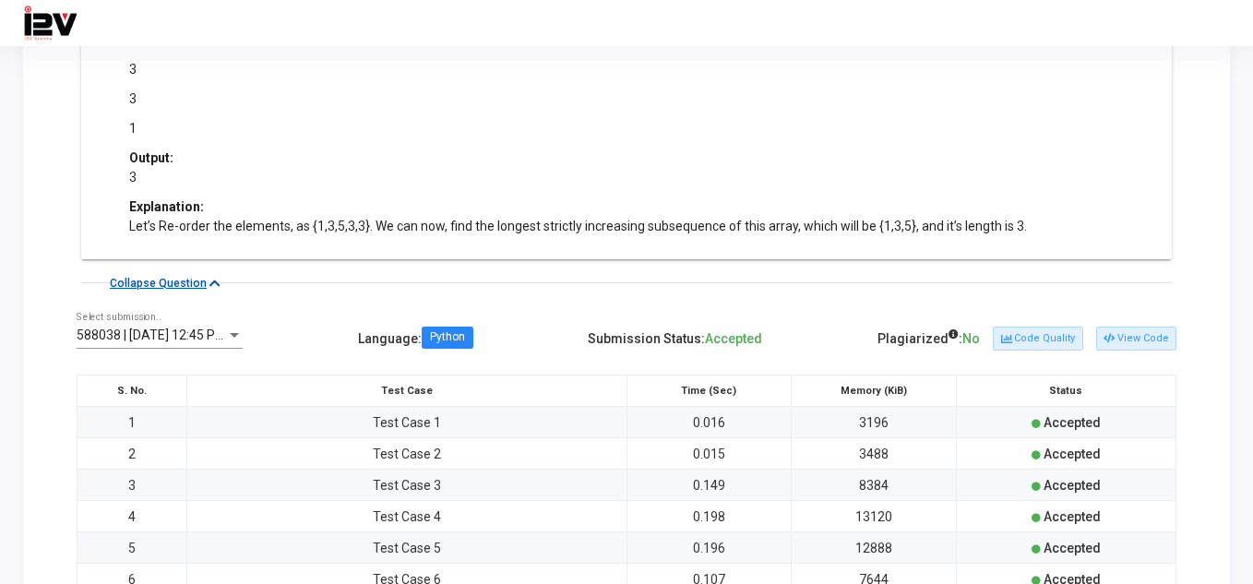
scroll to position [862, 0]
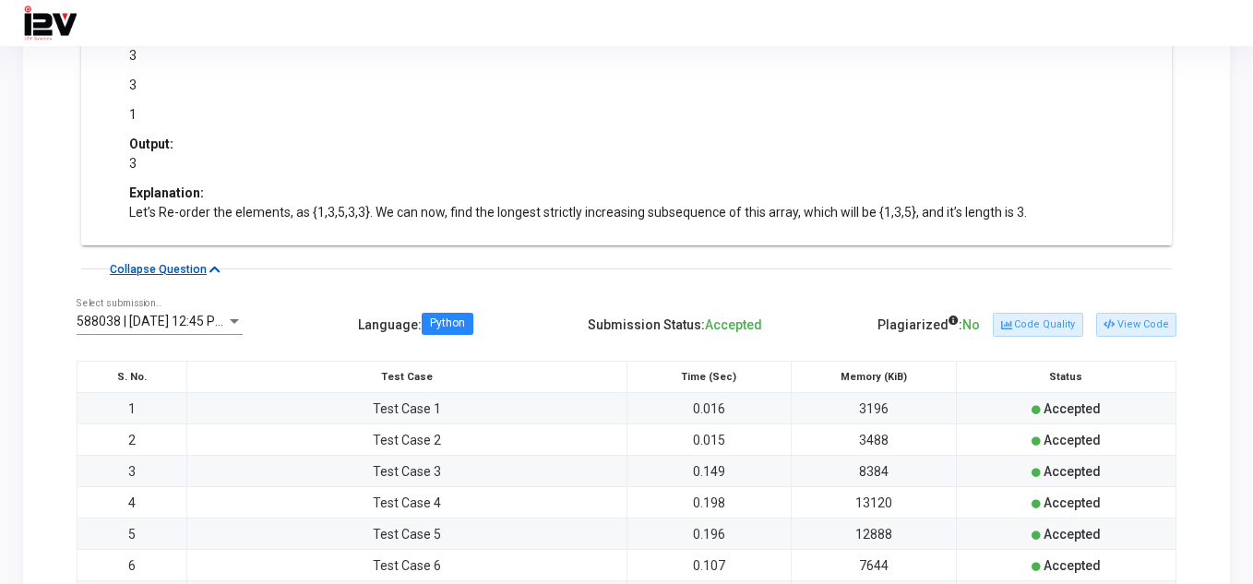
drag, startPoint x: 107, startPoint y: 183, endPoint x: 1086, endPoint y: 224, distance: 979.5
copy div "Output Format – Print a single line, the answer to the problem Constraints 1 <=…"
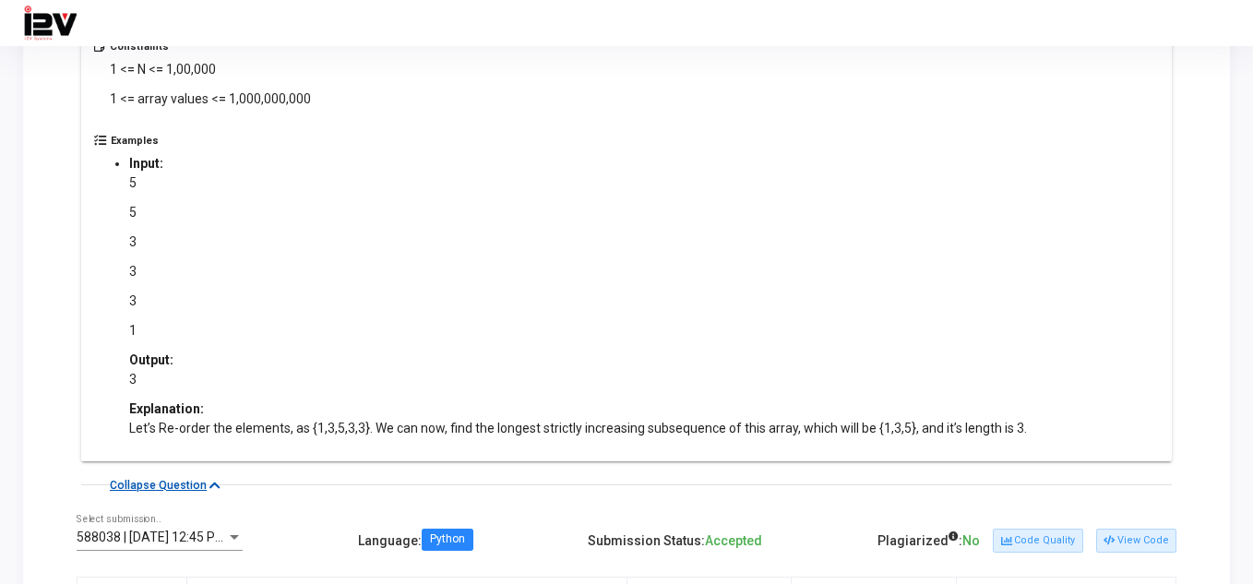
click at [480, 215] on p "5" at bounding box center [577, 212] width 897 height 19
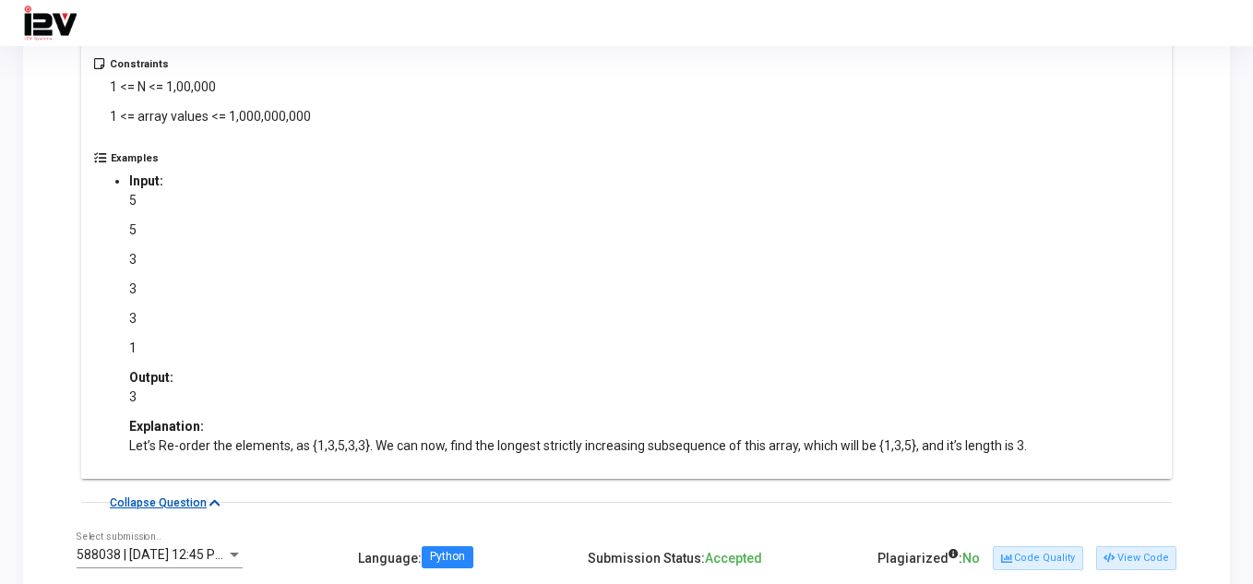
scroll to position [431, 0]
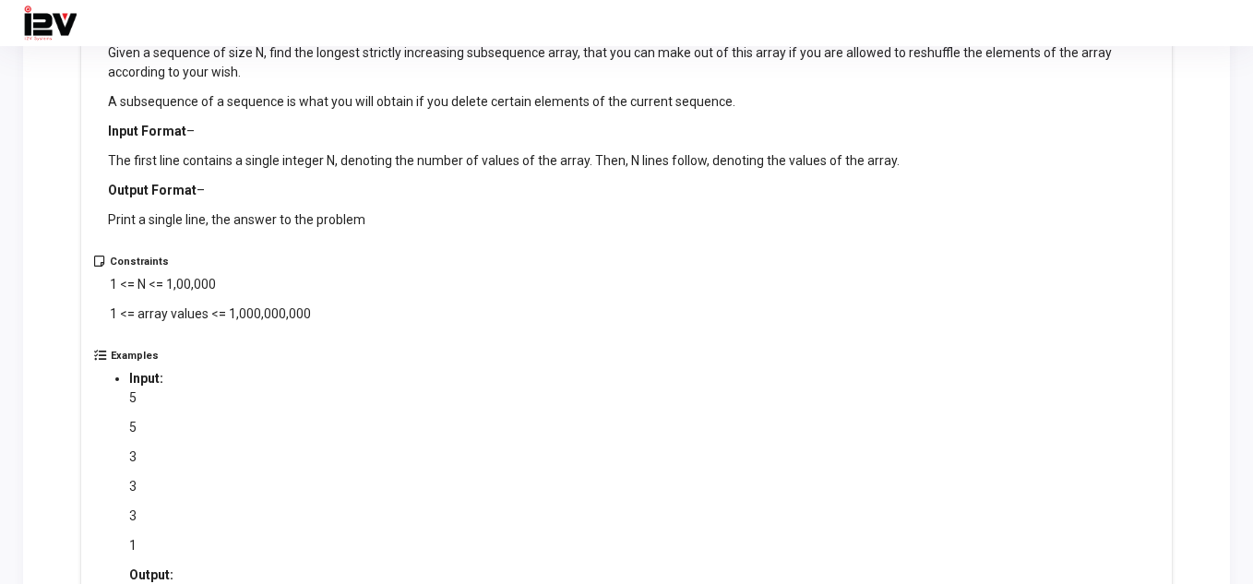
drag, startPoint x: 577, startPoint y: 48, endPoint x: 888, endPoint y: 55, distance: 310.9
click at [888, 55] on p "Given a sequence of size N, find the longest strictly increasing subsequence ar…" at bounding box center [634, 62] width 1052 height 39
click at [898, 53] on p "Given a sequence of size N, find the longest strictly increasing subsequence ar…" at bounding box center [634, 62] width 1052 height 39
drag, startPoint x: 105, startPoint y: 102, endPoint x: 688, endPoint y: 107, distance: 583.0
click at [688, 107] on div "Description Given a sequence of size N, find the longest strictly increasing su…" at bounding box center [626, 140] width 1065 height 232
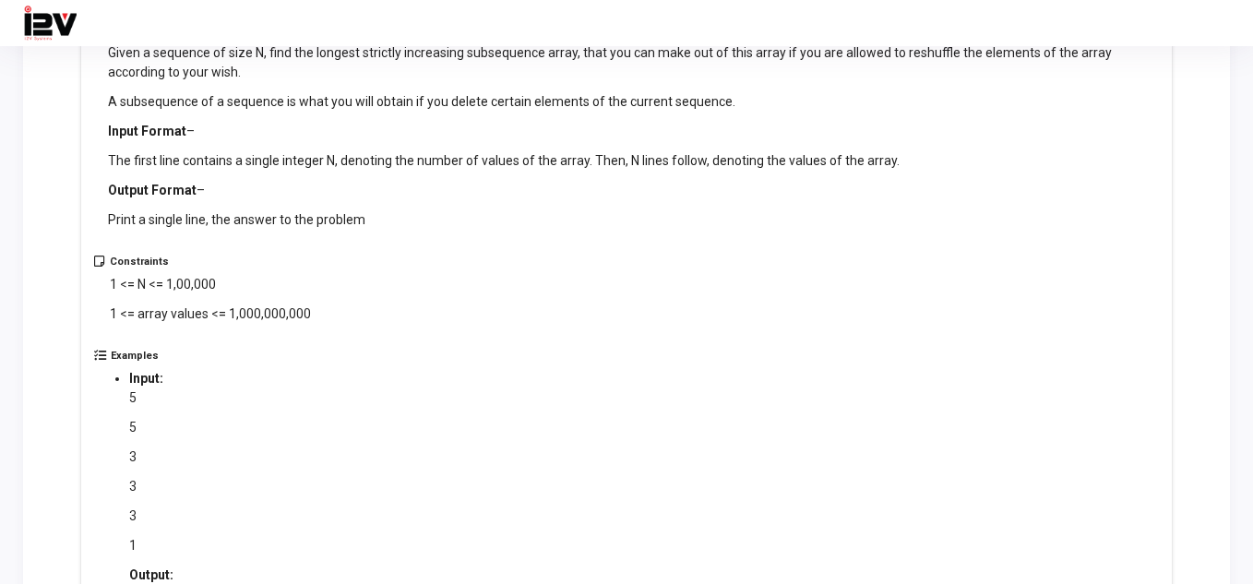
click at [441, 134] on p "Input Format –" at bounding box center [634, 131] width 1052 height 19
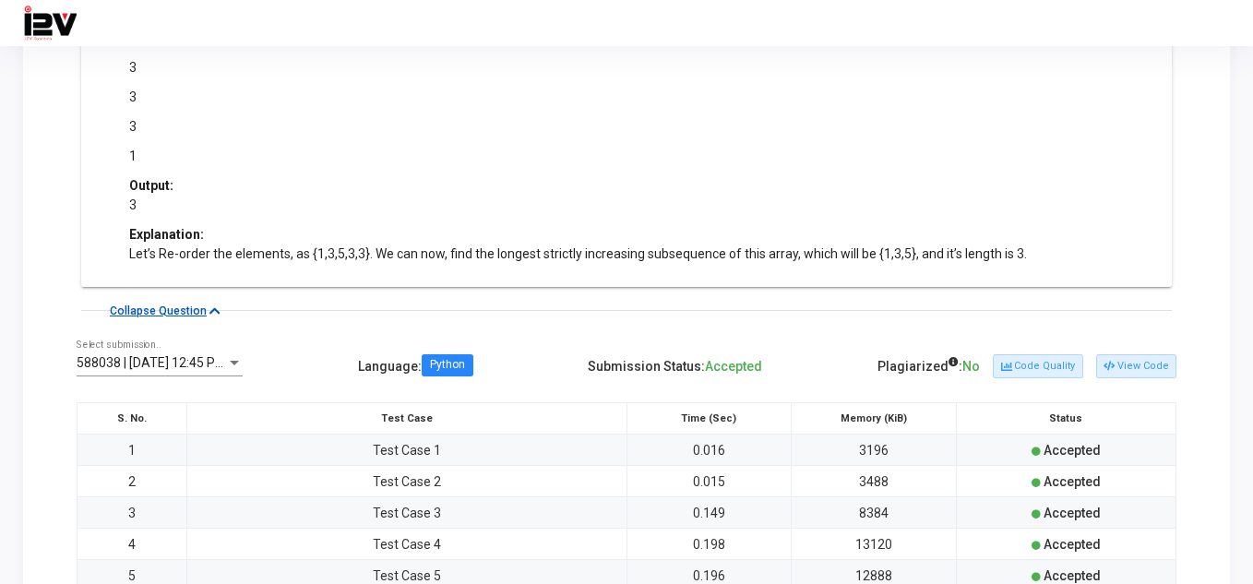
scroll to position [862, 0]
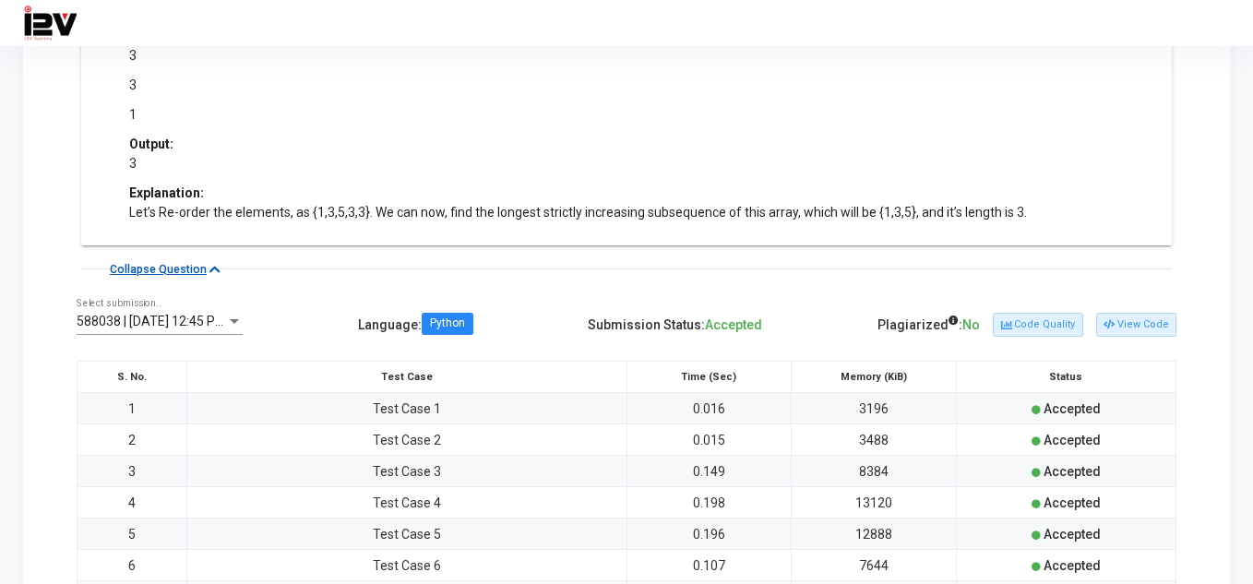
drag, startPoint x: 309, startPoint y: 215, endPoint x: 367, endPoint y: 206, distance: 58.8
click at [365, 206] on p "Let’s Re-order the elements, as {1,3,5,3,3}. We can now, find the longest stric…" at bounding box center [577, 212] width 897 height 19
drag, startPoint x: 576, startPoint y: 203, endPoint x: 931, endPoint y: 208, distance: 355.2
click at [931, 208] on p "Let’s Re-order the elements, as {1,3,5,3,3}. We can now, find the longest stric…" at bounding box center [577, 212] width 897 height 19
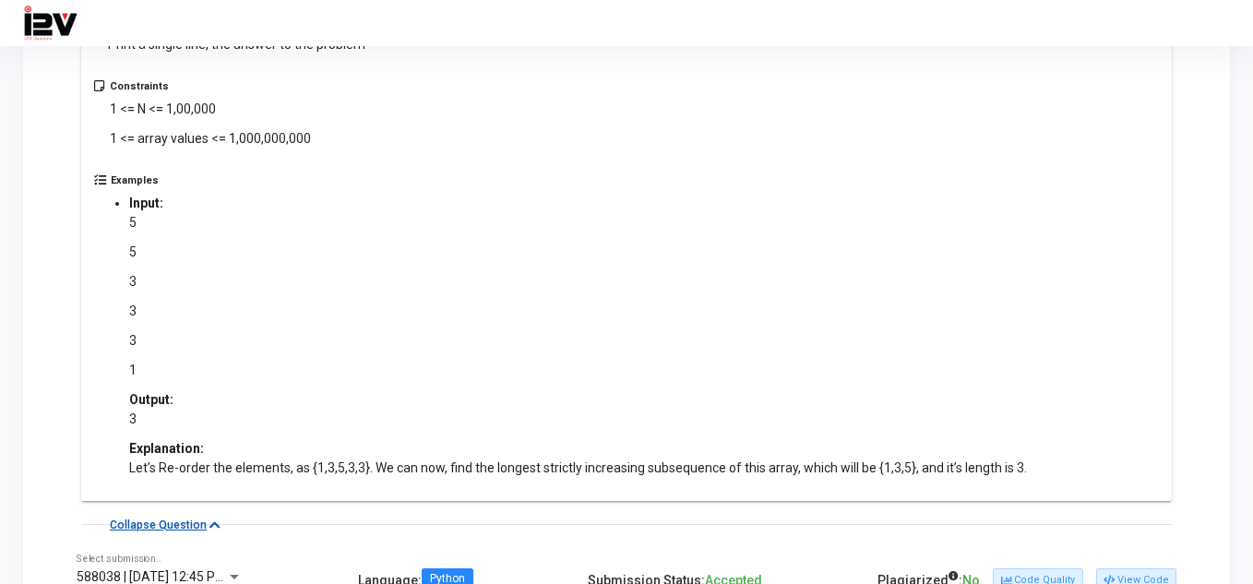
scroll to position [646, 0]
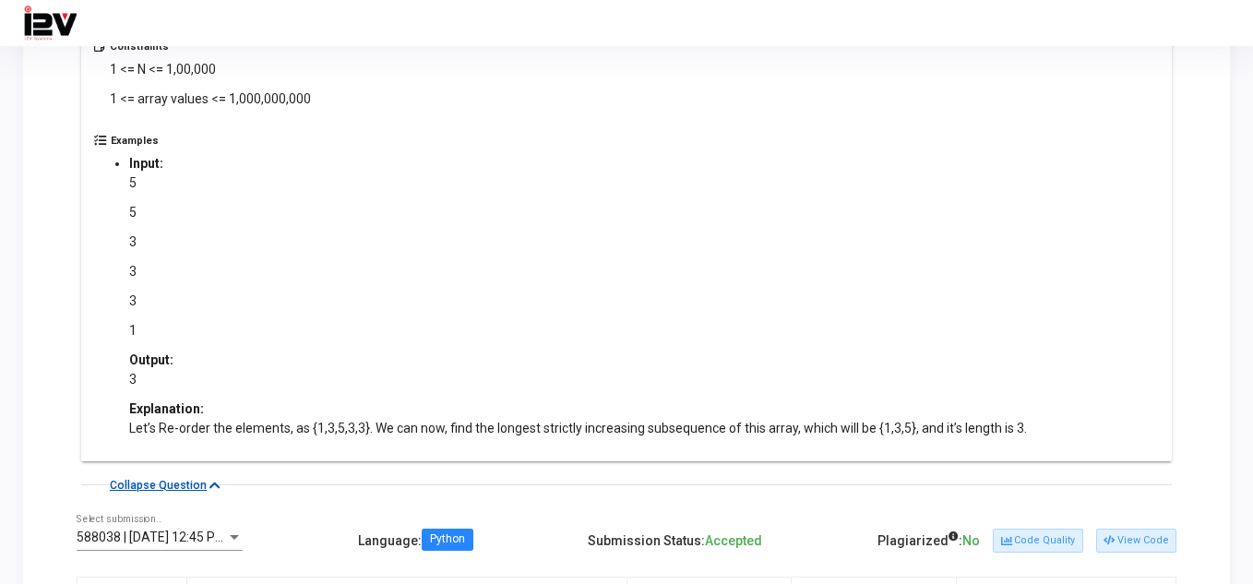
click at [1136, 527] on div "Plagiarized : No Code Quality View Code" at bounding box center [1026, 541] width 299 height 30
click at [1113, 538] on icon at bounding box center [1108, 541] width 10 height 10
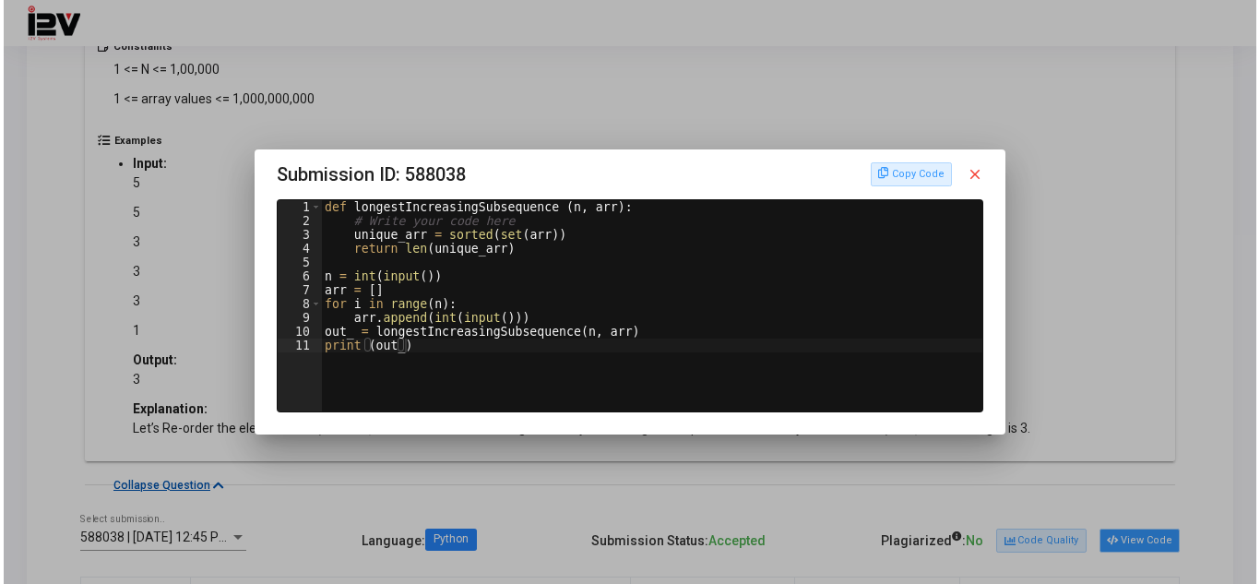
scroll to position [0, 0]
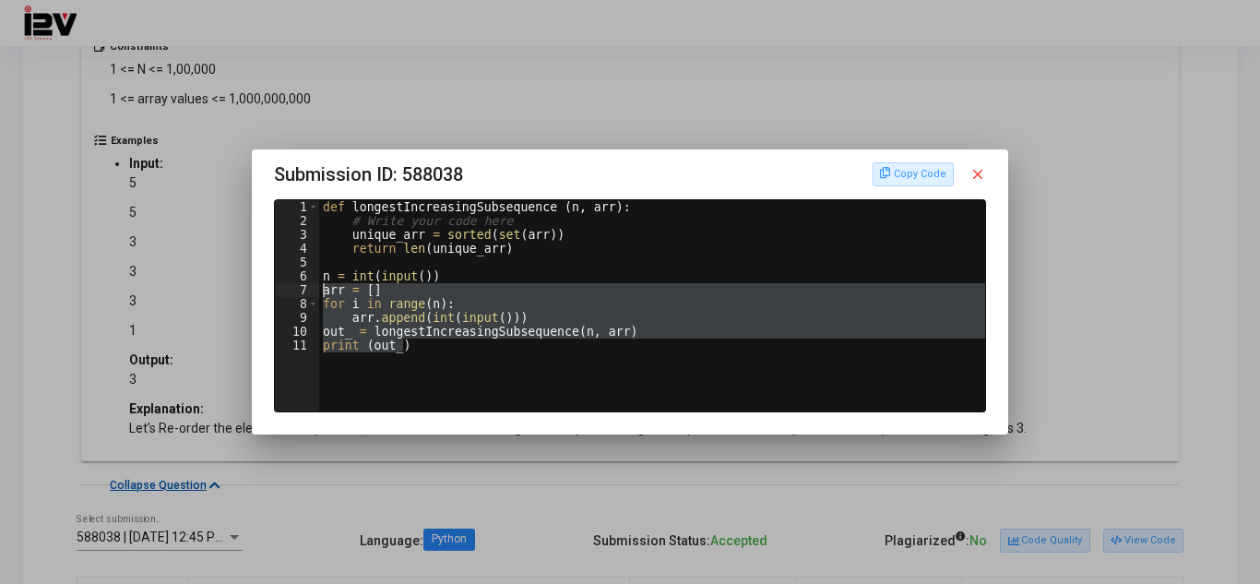
drag, startPoint x: 408, startPoint y: 354, endPoint x: 316, endPoint y: 291, distance: 110.8
click at [316, 291] on div "print (out_) 1 2 3 4 5 6 7 8 9 10 11 def longestIncreasingSubsequence ( n , arr…" at bounding box center [630, 305] width 710 height 211
click at [363, 307] on div "def longestIncreasingSubsequence ( n , arr ) : # Write your code here unique_ar…" at bounding box center [652, 305] width 666 height 211
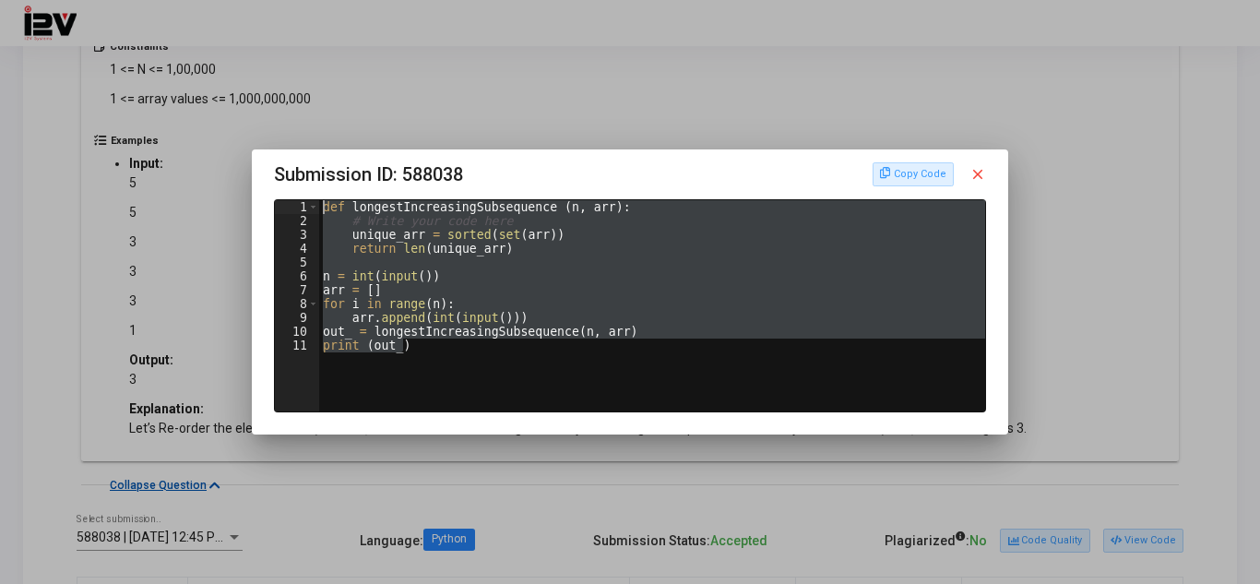
drag, startPoint x: 418, startPoint y: 358, endPoint x: 307, endPoint y: 196, distance: 196.5
click at [307, 196] on div "Submission ID: 588038 Copy Code close for i in range(n): 1 2 3 4 5 6 7 8 9 10 1…" at bounding box center [630, 286] width 712 height 253
click at [406, 339] on div "def longestIncreasingSubsequence ( n , arr ) : # Write your code here unique_ar…" at bounding box center [652, 305] width 666 height 211
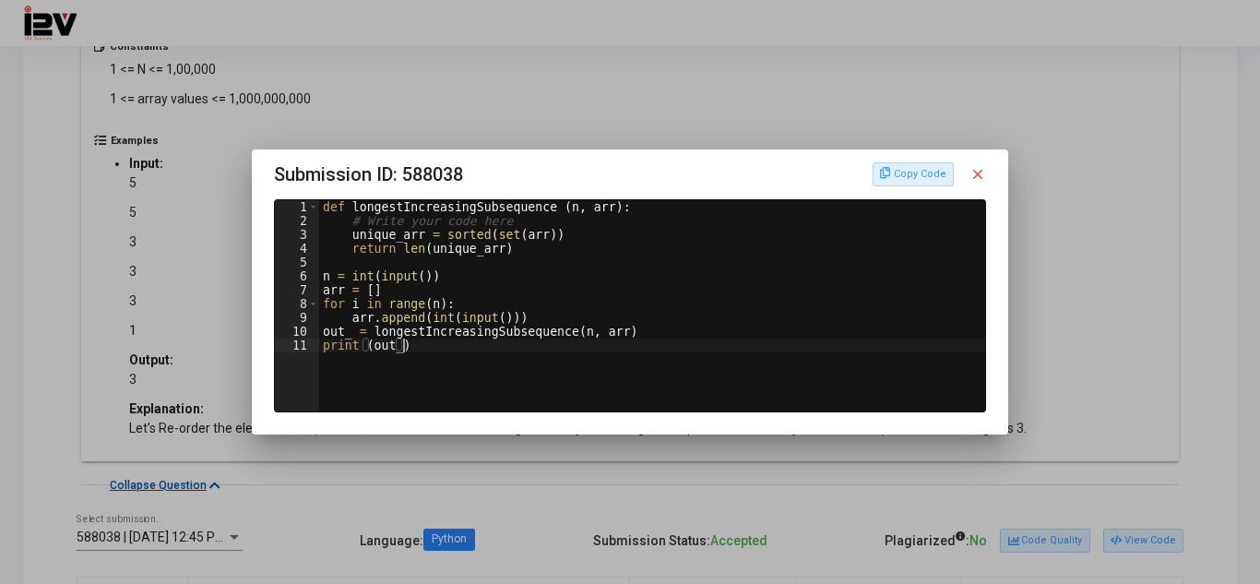
click at [464, 236] on div "def longestIncreasingSubsequence ( n , arr ) : # Write your code here unique_ar…" at bounding box center [652, 319] width 666 height 239
drag, startPoint x: 541, startPoint y: 176, endPoint x: 532, endPoint y: 164, distance: 15.1
click at [530, 168] on h3 "Submission ID: 588038 Copy Code close" at bounding box center [630, 175] width 712 height 30
drag, startPoint x: 511, startPoint y: 173, endPoint x: 534, endPoint y: 171, distance: 23.2
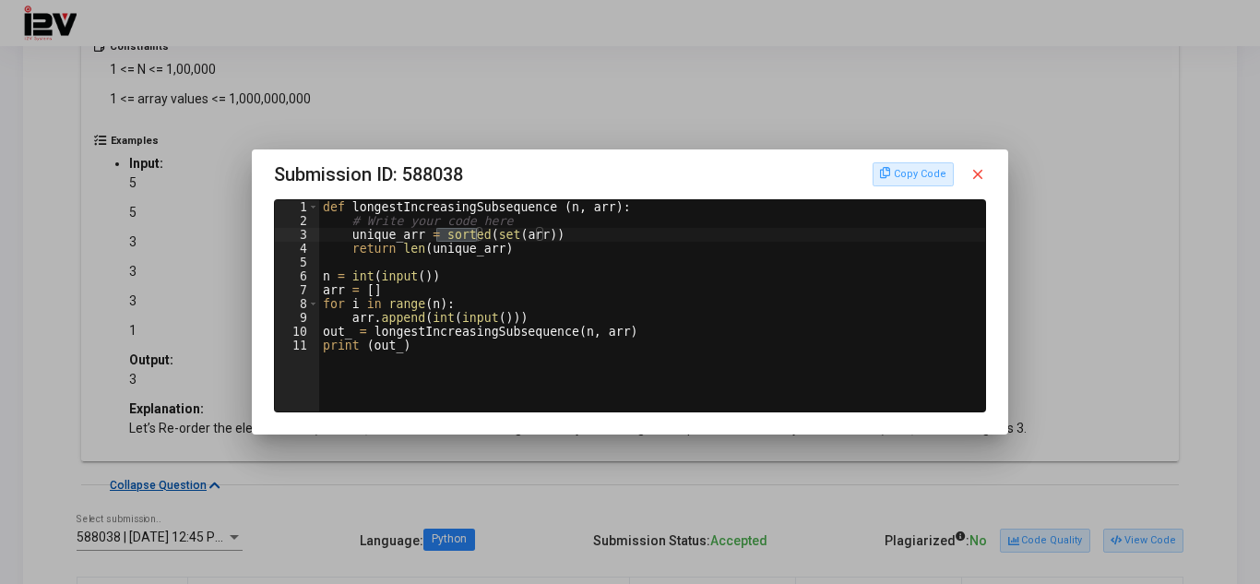
click at [534, 171] on h3 "Submission ID: 588038 Copy Code close" at bounding box center [630, 175] width 712 height 30
type textarea "def longestIncreasingSubsequence (n, arr):"
drag, startPoint x: 638, startPoint y: 200, endPoint x: 544, endPoint y: 295, distance: 133.7
click at [571, 196] on div "Submission ID: 588038 Copy Code close def longestIncreasingSubsequence (n, arr)…" at bounding box center [630, 286] width 712 height 253
click at [502, 147] on div at bounding box center [630, 292] width 1260 height 584
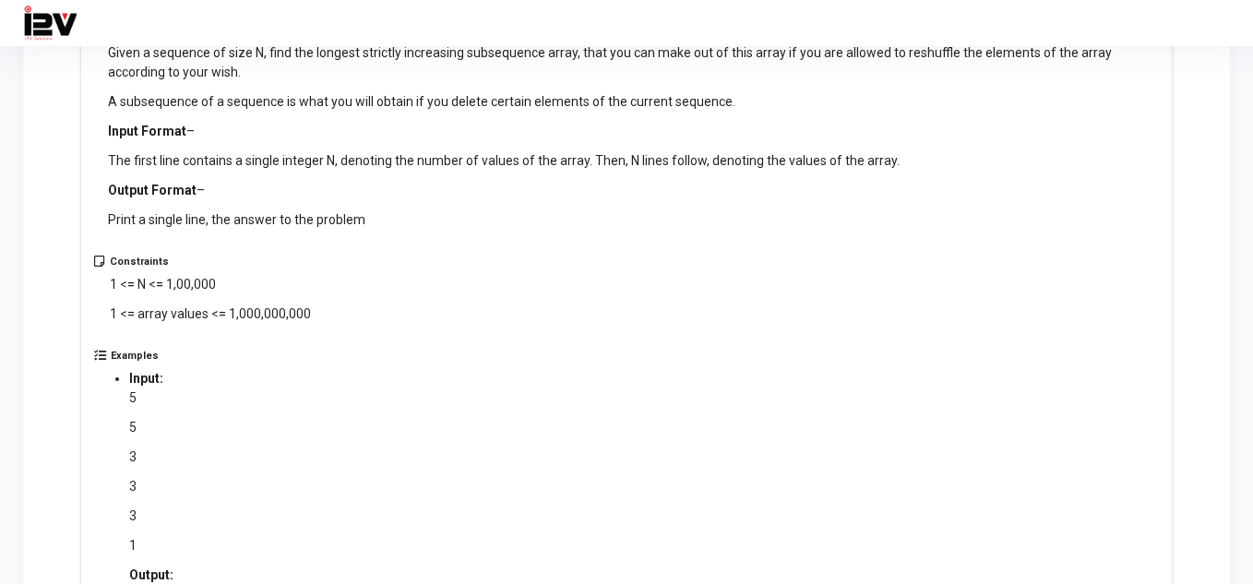
scroll to position [646, 0]
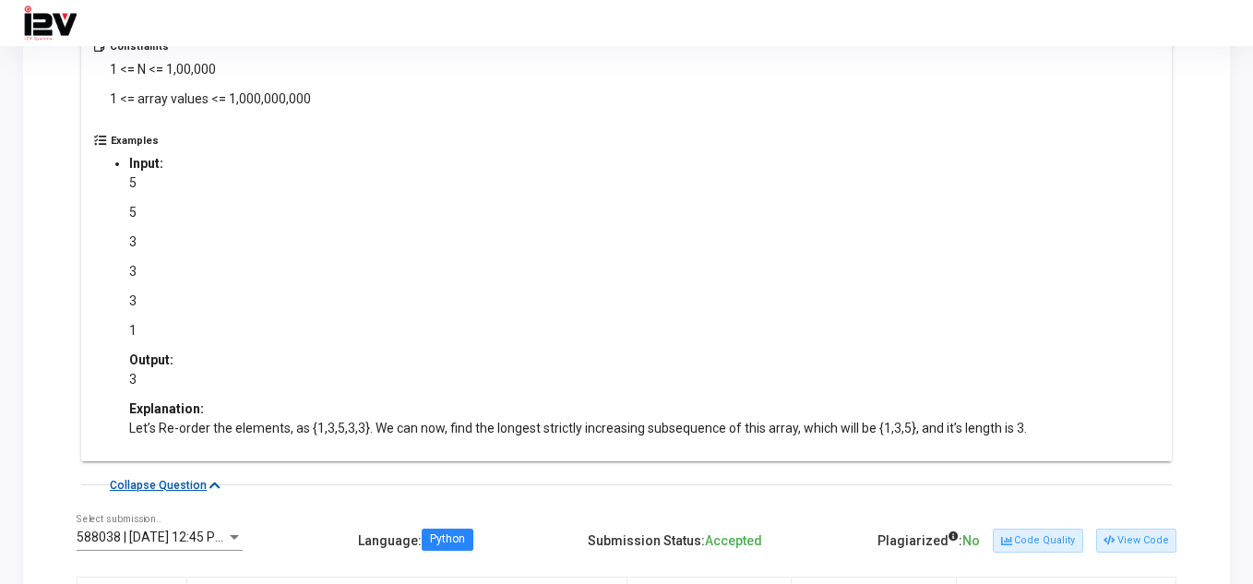
drag, startPoint x: 315, startPoint y: 424, endPoint x: 340, endPoint y: 426, distance: 25.9
click at [340, 426] on p "Let’s Re-order the elements, as {1,3,5,3,3}. We can now, find the longest stric…" at bounding box center [577, 428] width 897 height 19
click at [376, 381] on p "3" at bounding box center [577, 379] width 897 height 19
drag, startPoint x: 314, startPoint y: 434, endPoint x: 326, endPoint y: 434, distance: 12.0
click at [326, 434] on p "Let’s Re-order the elements, as {1,3,5,3,3}. We can now, find the longest stric…" at bounding box center [577, 428] width 897 height 19
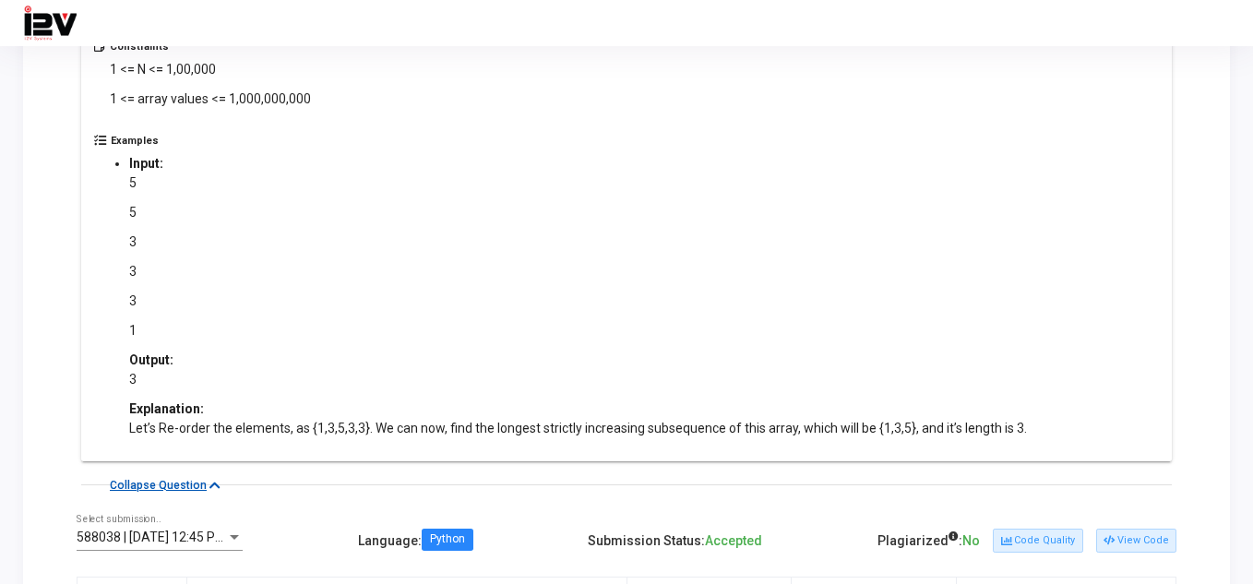
drag, startPoint x: 338, startPoint y: 433, endPoint x: 312, endPoint y: 432, distance: 25.8
click at [312, 432] on p "Let’s Re-order the elements, as {1,3,5,3,3}. We can now, find the longest stric…" at bounding box center [577, 428] width 897 height 19
drag, startPoint x: 357, startPoint y: 429, endPoint x: 310, endPoint y: 429, distance: 47.0
click at [310, 429] on p "Let’s Re-order the elements, as {1,3,5,3,3}. We can now, find the longest stric…" at bounding box center [577, 428] width 897 height 19
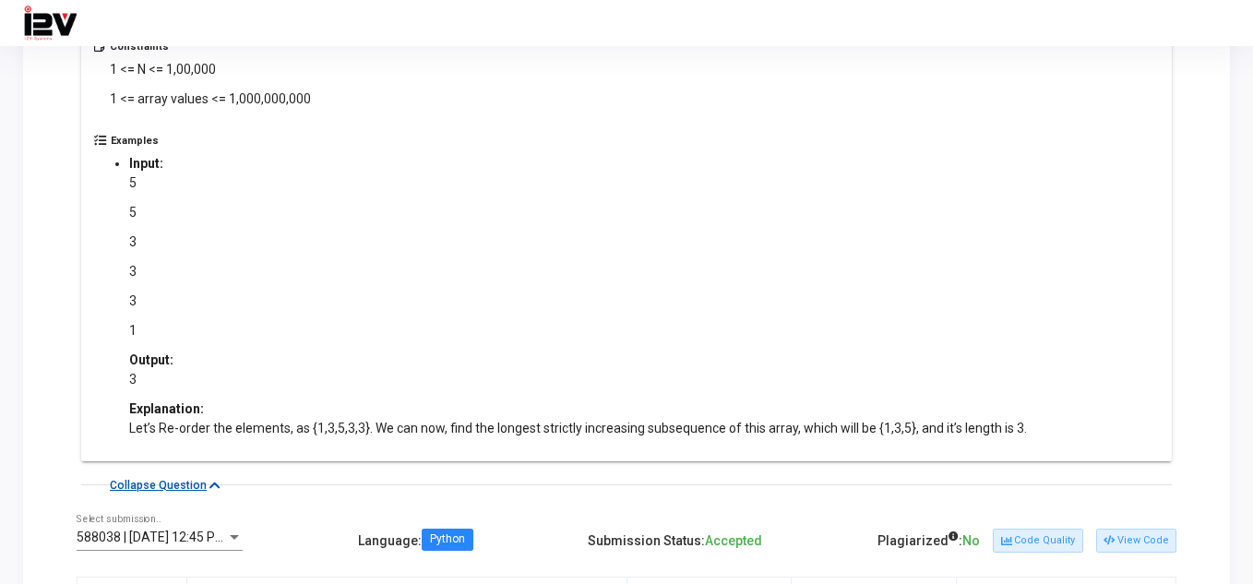
click at [310, 429] on p "Let’s Re-order the elements, as {1,3,5,3,3}. We can now, find the longest stric…" at bounding box center [577, 428] width 897 height 19
click at [339, 428] on p "Let’s Re-order the elements, as {1,3,5,3,3}. We can now, find the longest stric…" at bounding box center [577, 428] width 897 height 19
click at [336, 428] on p "Let’s Re-order the elements, as {1,3,5,3,3}. We can now, find the longest stric…" at bounding box center [577, 428] width 897 height 19
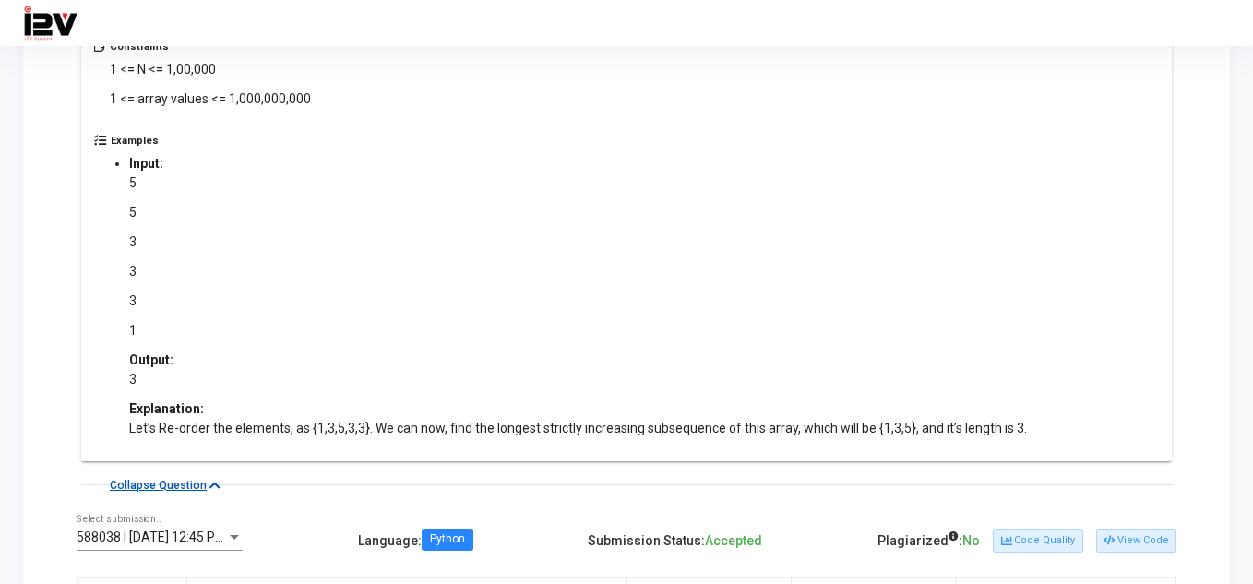
click at [333, 426] on p "Let’s Re-order the elements, as {1,3,5,3,3}. We can now, find the longest stric…" at bounding box center [577, 428] width 897 height 19
click at [405, 408] on div "Explanation:" at bounding box center [577, 408] width 897 height 19
click at [146, 190] on ul "Input: 5 5 3 3 3 1 Output: 3 Explanation: Let’s Re-order the elements, as {1,3,…" at bounding box center [578, 296] width 934 height 284
drag, startPoint x: 119, startPoint y: 208, endPoint x: 147, endPoint y: 208, distance: 27.7
click at [147, 208] on ul "Input: 5 5 3 3 3 1 Output: 3 Explanation: Let’s Re-order the elements, as {1,3,…" at bounding box center [578, 296] width 934 height 284
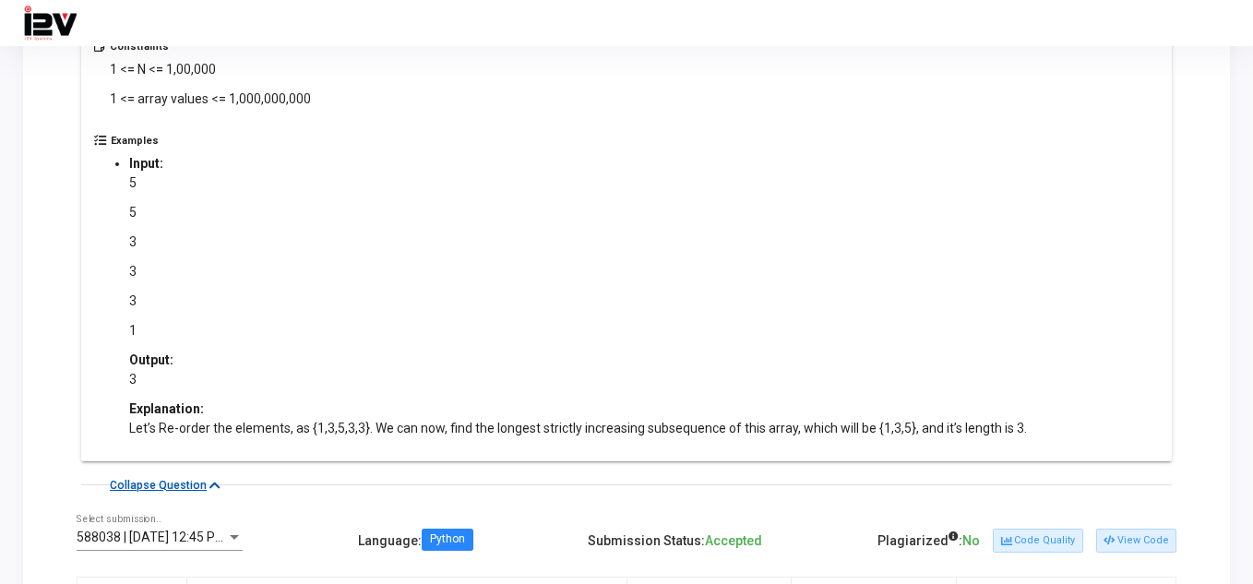
drag, startPoint x: 120, startPoint y: 249, endPoint x: 146, endPoint y: 255, distance: 26.4
click at [146, 255] on ul "Input: 5 5 3 3 3 1 Output: 3 Explanation: Let’s Re-order the elements, as {1,3,…" at bounding box center [578, 296] width 934 height 284
click at [125, 262] on ul "Input: 5 5 3 3 3 1 Output: 3 Explanation: Let’s Re-order the elements, as {1,3,…" at bounding box center [578, 296] width 934 height 284
drag, startPoint x: 121, startPoint y: 303, endPoint x: 147, endPoint y: 304, distance: 25.8
click at [147, 304] on ul "Input: 5 5 3 3 3 1 Output: 3 Explanation: Let’s Re-order the elements, as {1,3,…" at bounding box center [578, 296] width 934 height 284
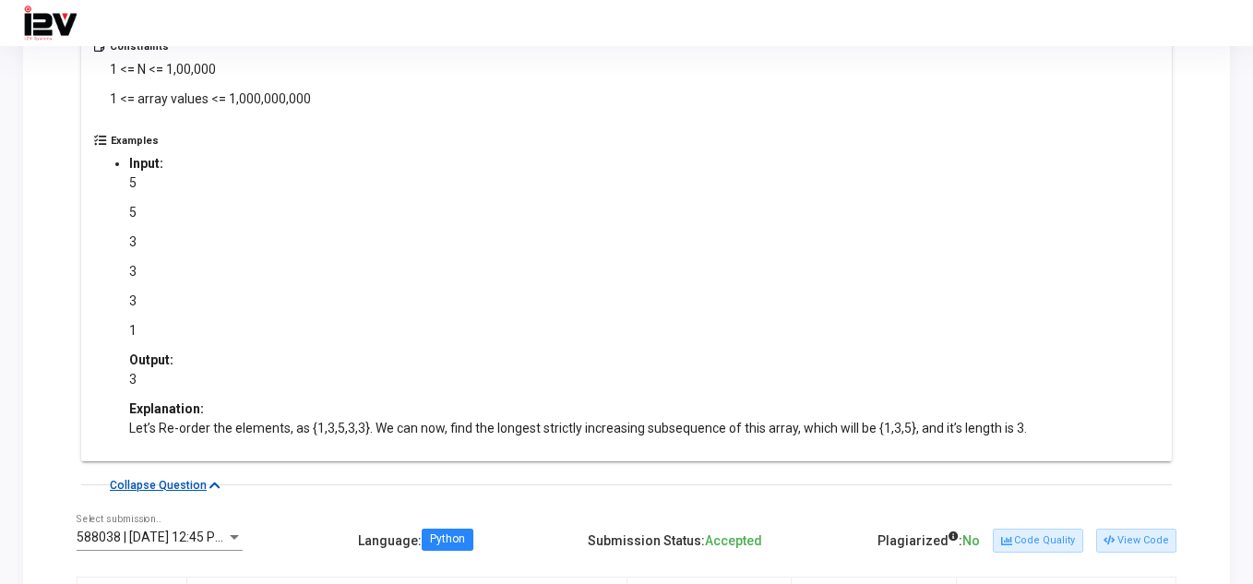
click at [125, 324] on ul "Input: 5 5 3 3 3 1 Output: 3 Explanation: Let’s Re-order the elements, as {1,3,…" at bounding box center [578, 296] width 934 height 284
drag, startPoint x: 125, startPoint y: 324, endPoint x: 143, endPoint y: 327, distance: 17.7
click at [143, 327] on ul "Input: 5 5 3 3 3 1 Output: 3 Explanation: Let’s Re-order the elements, as {1,3,…" at bounding box center [578, 296] width 934 height 284
click at [143, 327] on p "1" at bounding box center [577, 330] width 897 height 19
drag, startPoint x: 123, startPoint y: 185, endPoint x: 134, endPoint y: 185, distance: 11.1
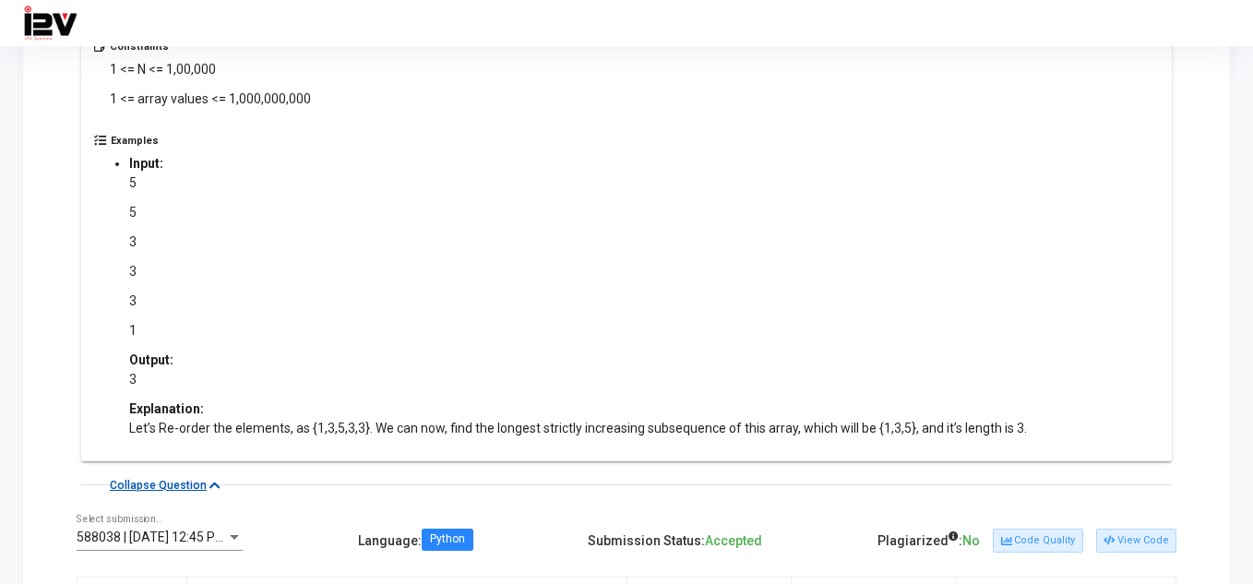
click at [134, 185] on ul "Input: 5 5 3 3 3 1 Output: 3 Explanation: Let’s Re-order the elements, as {1,3,…" at bounding box center [578, 296] width 934 height 284
drag, startPoint x: 149, startPoint y: 208, endPoint x: 123, endPoint y: 210, distance: 26.8
click at [123, 210] on ul "Input: 5 5 3 3 3 1 Output: 3 Explanation: Let’s Re-order the elements, as {1,3,…" at bounding box center [578, 296] width 934 height 284
drag, startPoint x: 125, startPoint y: 327, endPoint x: 116, endPoint y: 325, distance: 9.4
click at [116, 325] on ul "Input: 5 5 3 3 3 1 Output: 3 Explanation: Let’s Re-order the elements, as {1,3,…" at bounding box center [578, 296] width 934 height 284
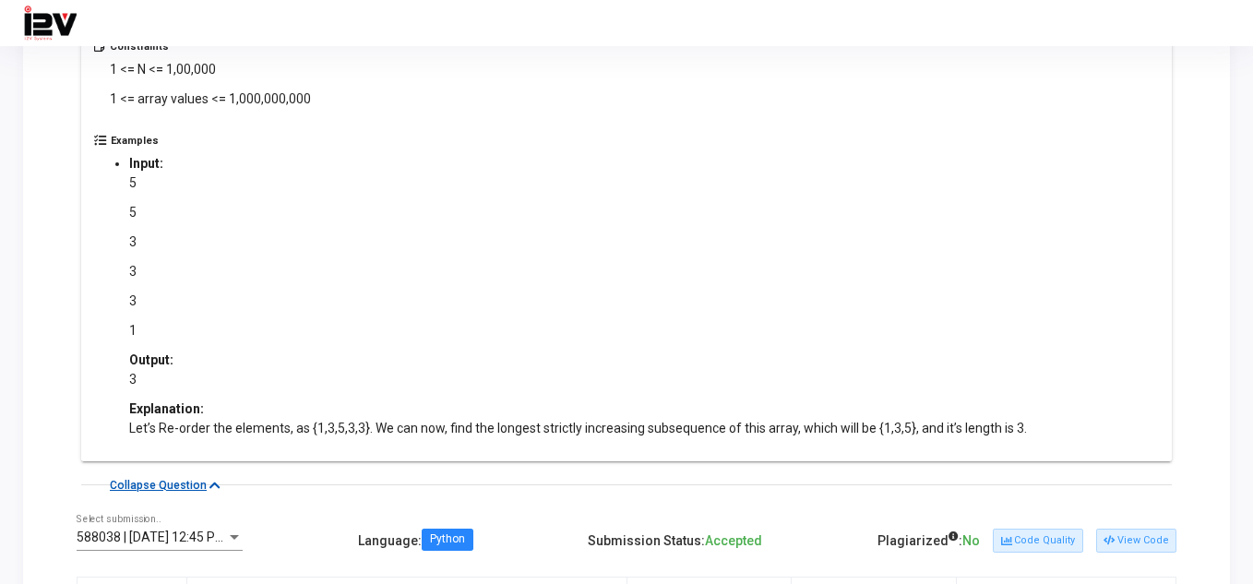
drag, startPoint x: 144, startPoint y: 299, endPoint x: 118, endPoint y: 300, distance: 25.8
click at [118, 300] on ul "Input: 5 5 3 3 3 1 Output: 3 Explanation: Let’s Re-order the elements, as {1,3,…" at bounding box center [578, 296] width 934 height 284
click at [131, 220] on p "5" at bounding box center [577, 212] width 897 height 19
drag, startPoint x: 145, startPoint y: 301, endPoint x: 132, endPoint y: 235, distance: 66.8
click at [132, 235] on div "5 5 3 3 3 1" at bounding box center [577, 256] width 897 height 167
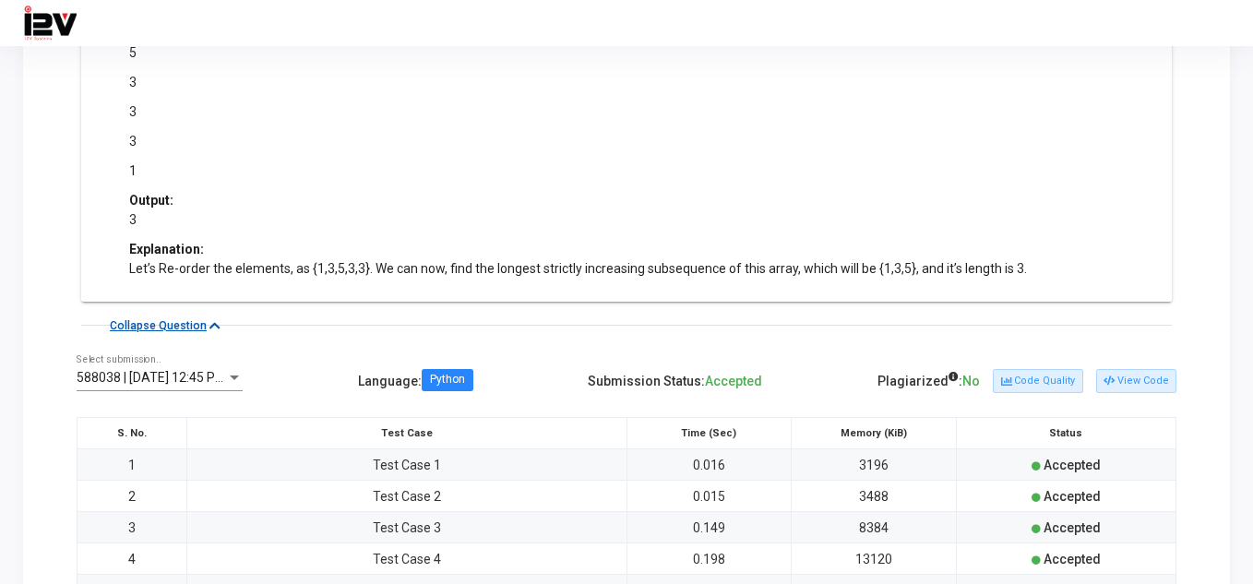
scroll to position [1076, 0]
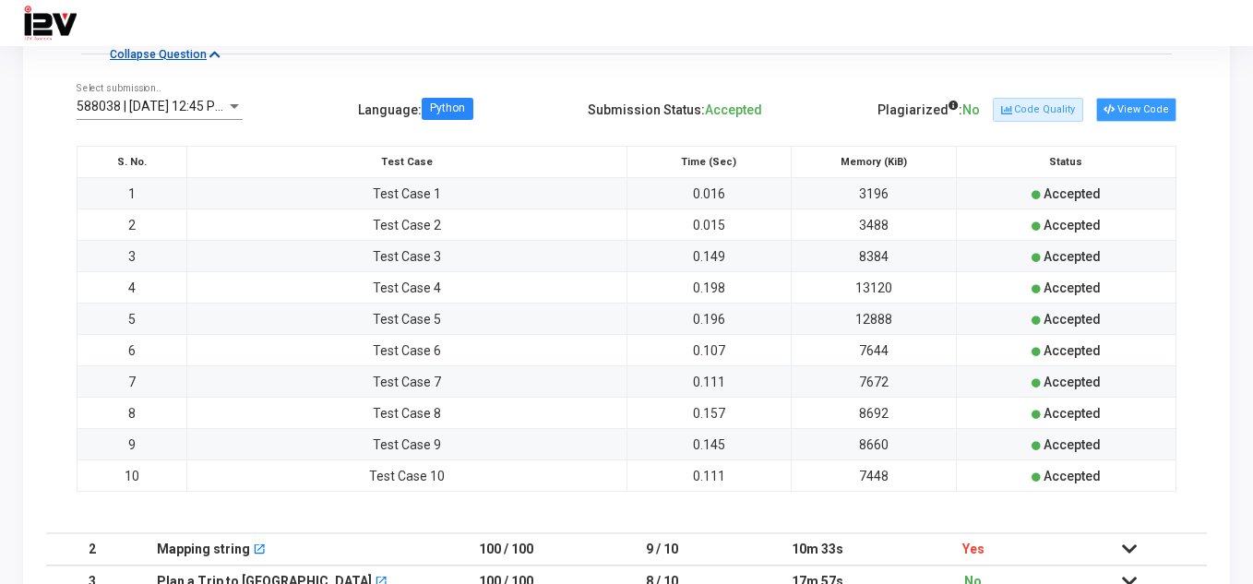
click at [1138, 108] on button "View Code" at bounding box center [1136, 110] width 80 height 24
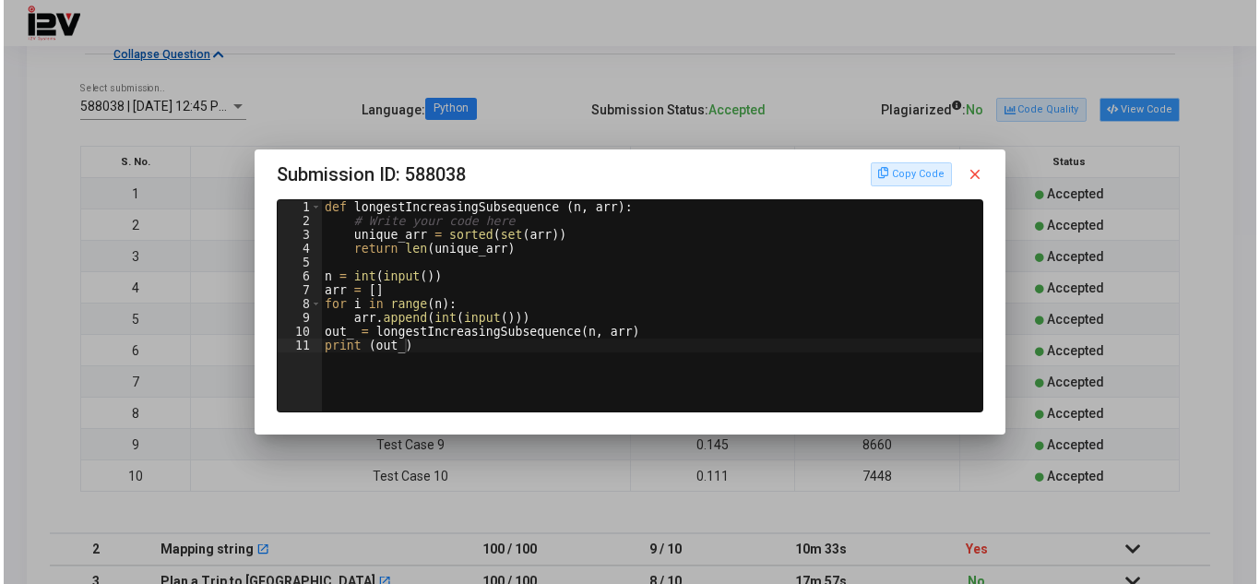
scroll to position [0, 0]
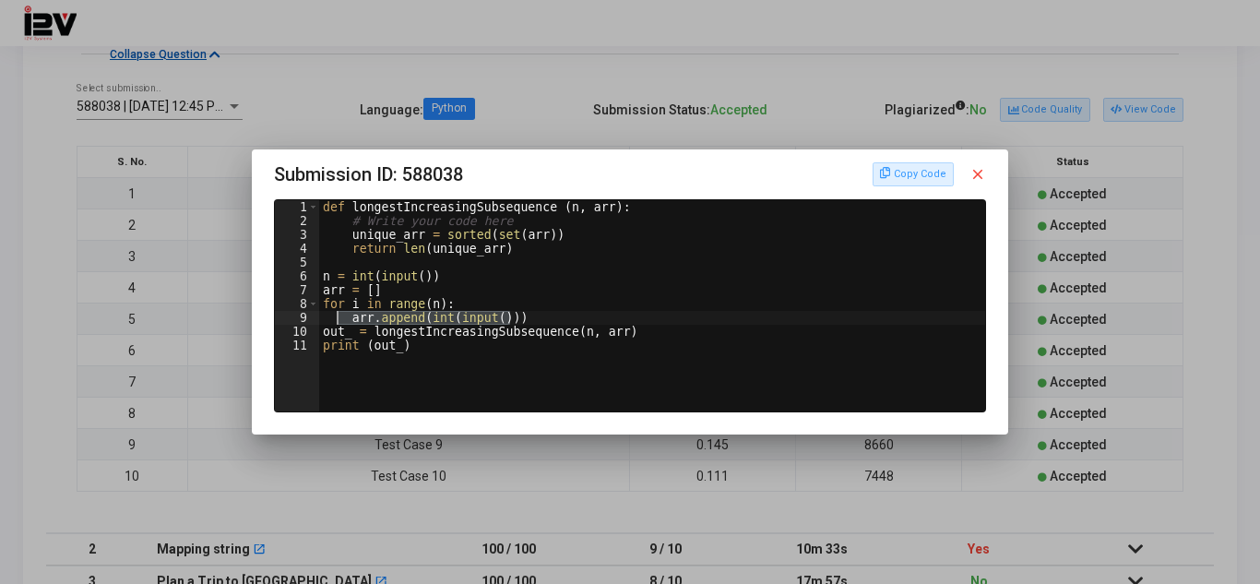
drag, startPoint x: 511, startPoint y: 314, endPoint x: 334, endPoint y: 315, distance: 177.1
click at [334, 315] on div "def longestIncreasingSubsequence ( n , arr ) : # Write your code here unique_ar…" at bounding box center [652, 319] width 666 height 239
click at [377, 332] on div "def longestIncreasingSubsequence ( n , arr ) : # Write your code here unique_ar…" at bounding box center [652, 319] width 666 height 239
type textarea "out_ = longestIncreasingSubsequence(n, arr)"
click at [377, 332] on div "def longestIncreasingSubsequence ( n , arr ) : # Write your code here unique_ar…" at bounding box center [652, 319] width 666 height 239
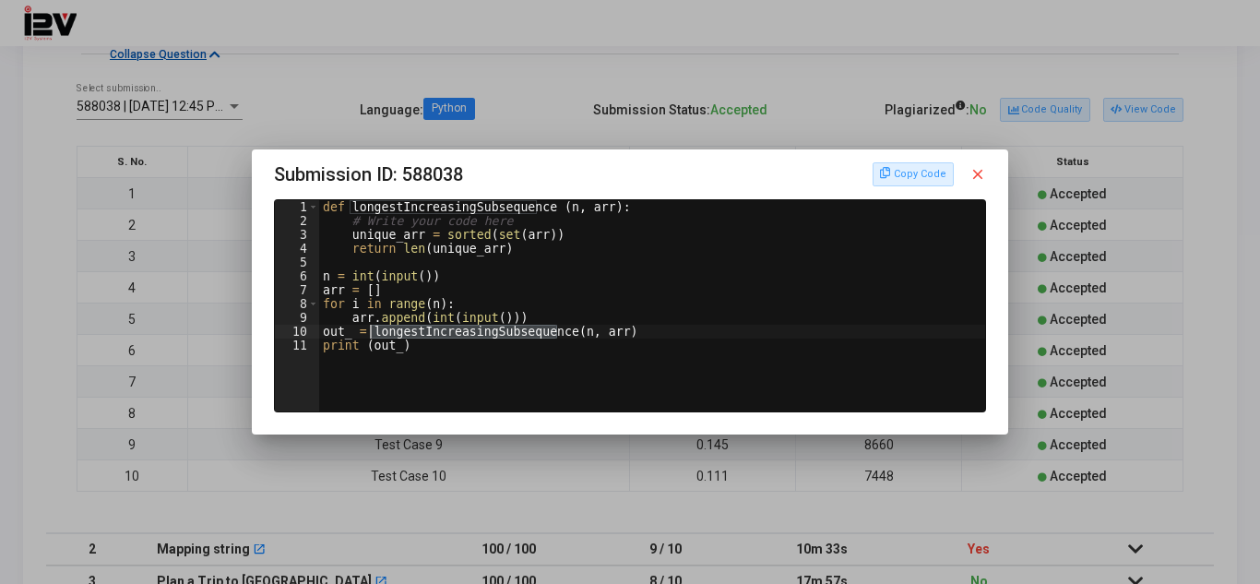
click at [442, 329] on div "def longestIncreasingSubsequence ( n , arr ) : # Write your code here unique_ar…" at bounding box center [652, 305] width 666 height 211
click at [446, 331] on div "def longestIncreasingSubsequence ( n , arr ) : # Write your code here unique_ar…" at bounding box center [652, 319] width 666 height 239
click at [627, 328] on div "def longestIncreasingSubsequence ( n , arr ) : # Write your code here unique_ar…" at bounding box center [652, 319] width 666 height 239
drag, startPoint x: 639, startPoint y: 334, endPoint x: 324, endPoint y: 332, distance: 315.5
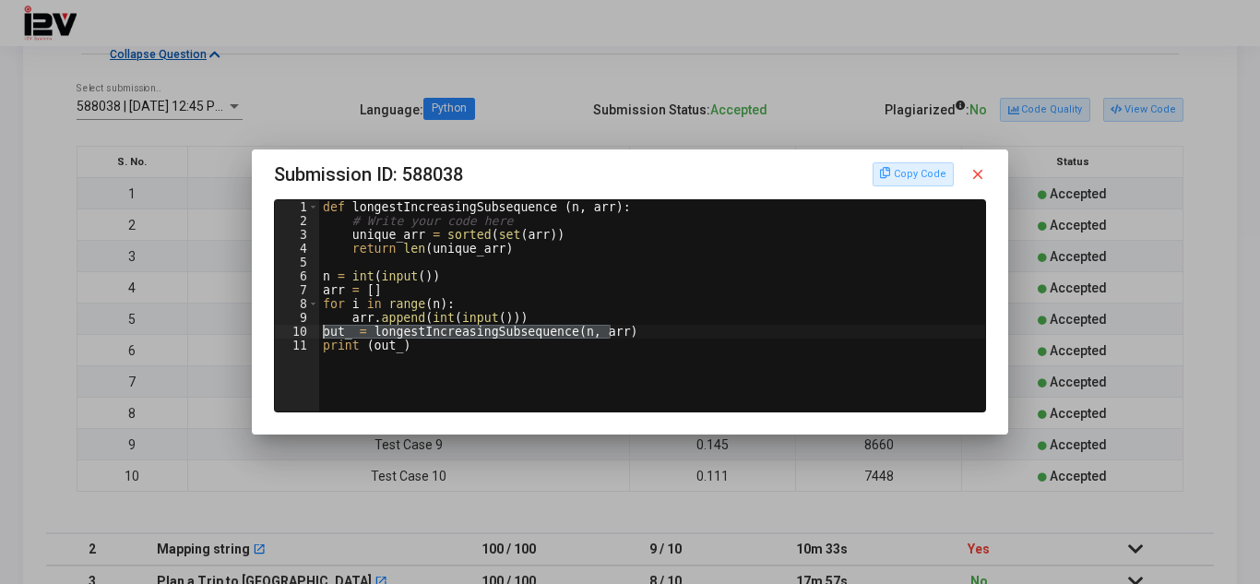
click at [324, 332] on div "def longestIncreasingSubsequence ( n , arr ) : # Write your code here unique_ar…" at bounding box center [652, 319] width 666 height 239
drag, startPoint x: 604, startPoint y: 171, endPoint x: 563, endPoint y: 159, distance: 43.2
click at [563, 160] on h3 "Submission ID: 588038 Copy Code close" at bounding box center [630, 175] width 712 height 30
click at [669, 173] on h3 "Submission ID: 588038 Copy Code close" at bounding box center [630, 175] width 712 height 30
click at [635, 141] on div at bounding box center [630, 292] width 1260 height 584
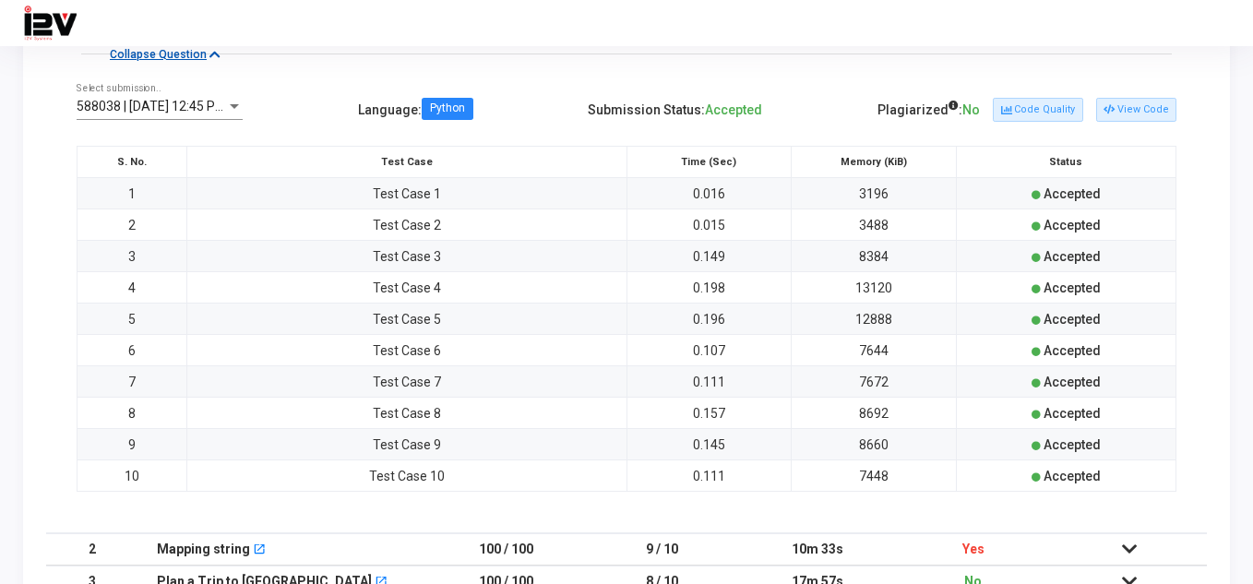
scroll to position [431, 0]
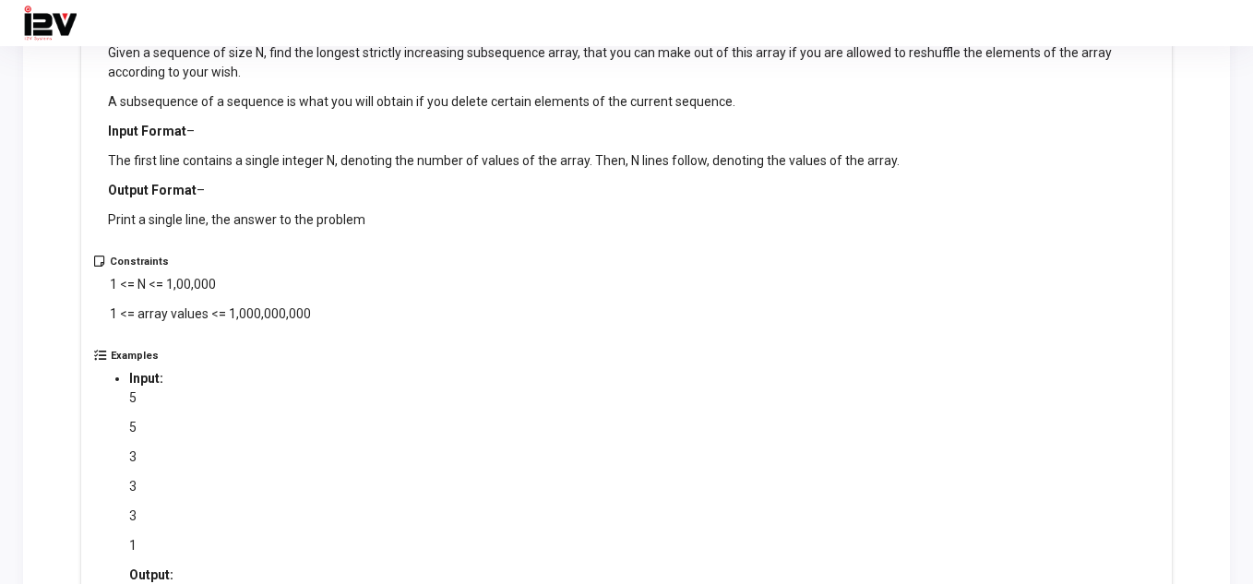
drag, startPoint x: 106, startPoint y: 101, endPoint x: 743, endPoint y: 96, distance: 636.5
click at [743, 96] on div "Description Given a sequence of size N, find the longest strictly increasing su…" at bounding box center [626, 140] width 1065 height 232
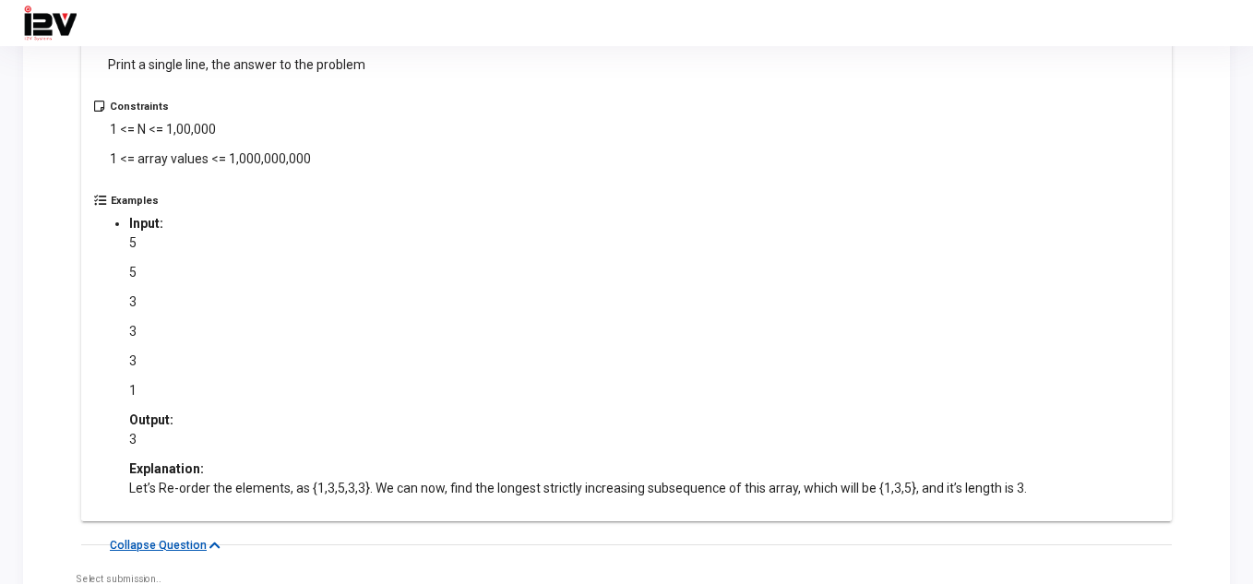
scroll to position [646, 0]
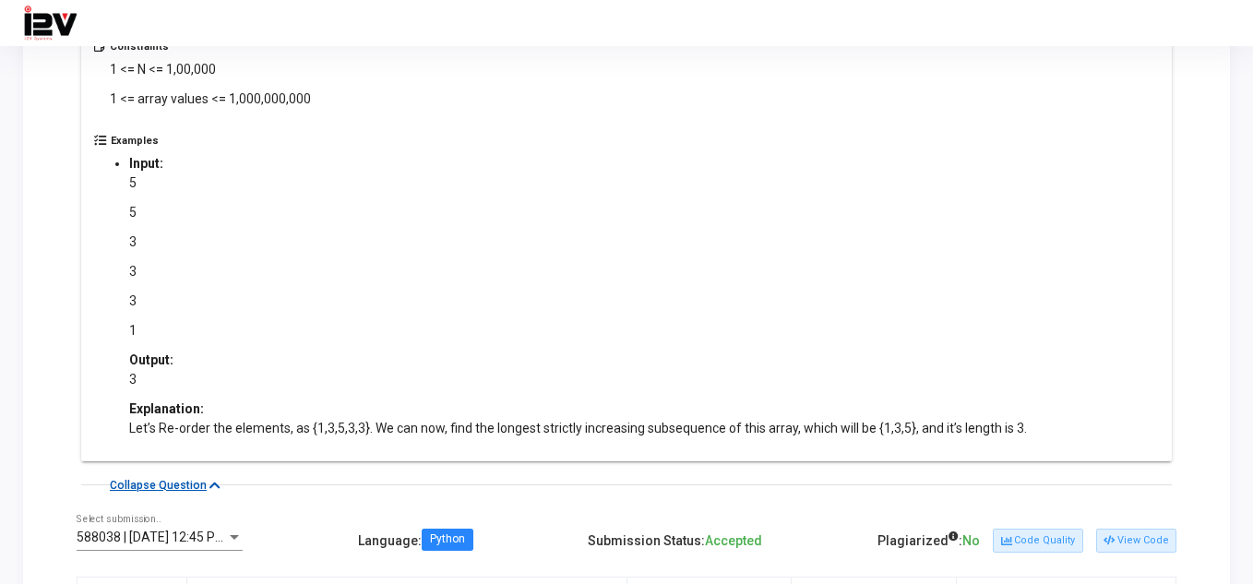
click at [181, 326] on p "1" at bounding box center [577, 330] width 897 height 19
click at [139, 329] on p "1" at bounding box center [577, 330] width 897 height 19
drag, startPoint x: 309, startPoint y: 431, endPoint x: 338, endPoint y: 432, distance: 28.6
click at [338, 432] on p "Let’s Re-order the elements, as {1,3,5,3,3}. We can now, find the longest stric…" at bounding box center [577, 428] width 897 height 19
click at [154, 315] on div "5 5 3 3 3 1" at bounding box center [577, 256] width 897 height 167
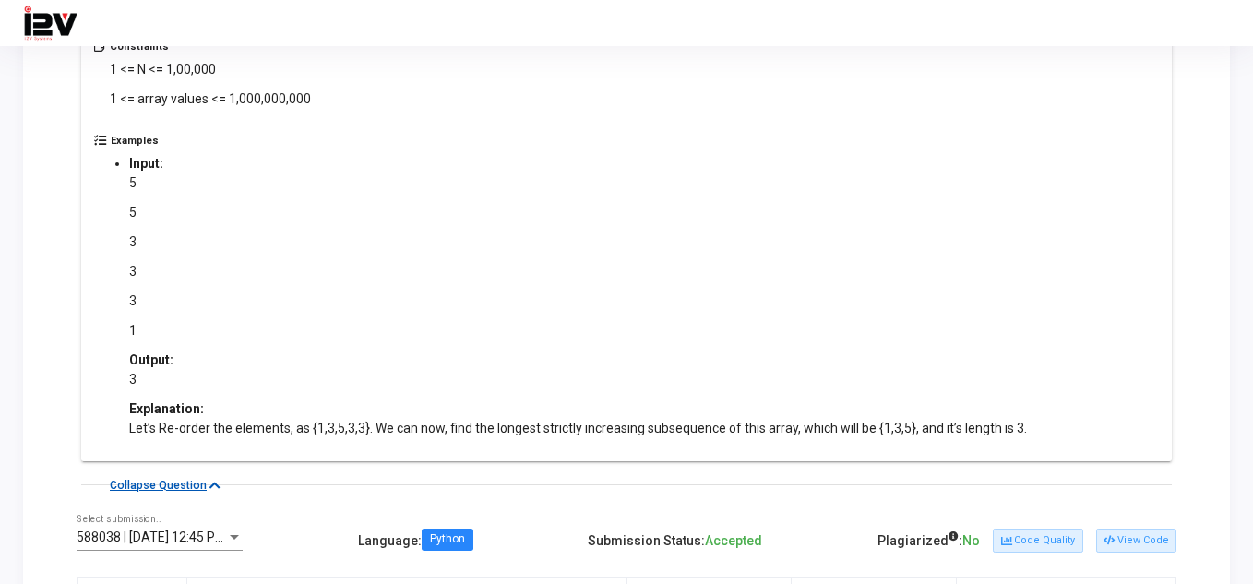
click at [149, 290] on div "5 5 3 3 3 1" at bounding box center [577, 256] width 897 height 167
click at [140, 267] on p "3" at bounding box center [577, 271] width 897 height 19
drag, startPoint x: 329, startPoint y: 426, endPoint x: 351, endPoint y: 433, distance: 23.1
click at [351, 433] on p "Let’s Re-order the elements, as {1,3,5,3,3}. We can now, find the longest stric…" at bounding box center [577, 428] width 897 height 19
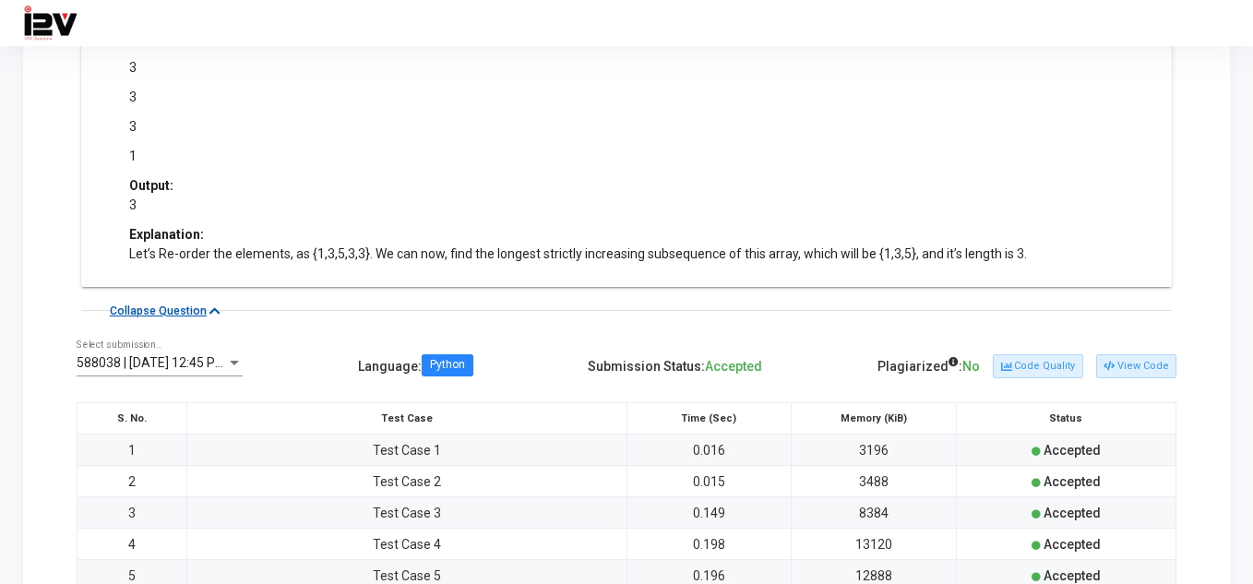
scroll to position [862, 0]
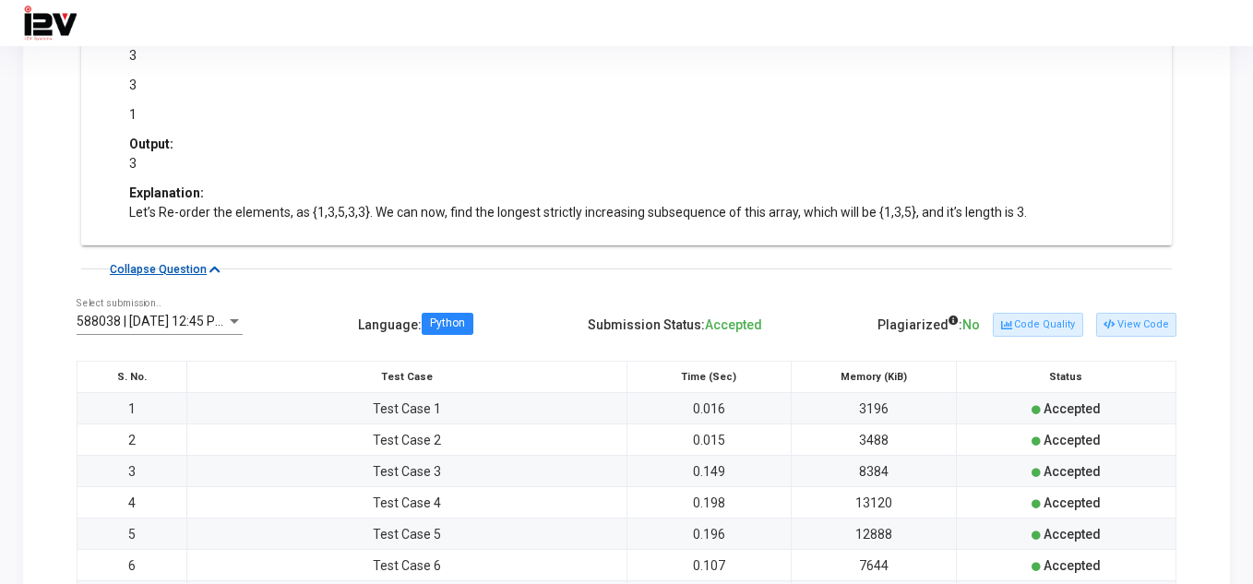
click at [461, 210] on p "Let’s Re-order the elements, as {1,3,5,3,3}. We can now, find the longest stric…" at bounding box center [577, 212] width 897 height 19
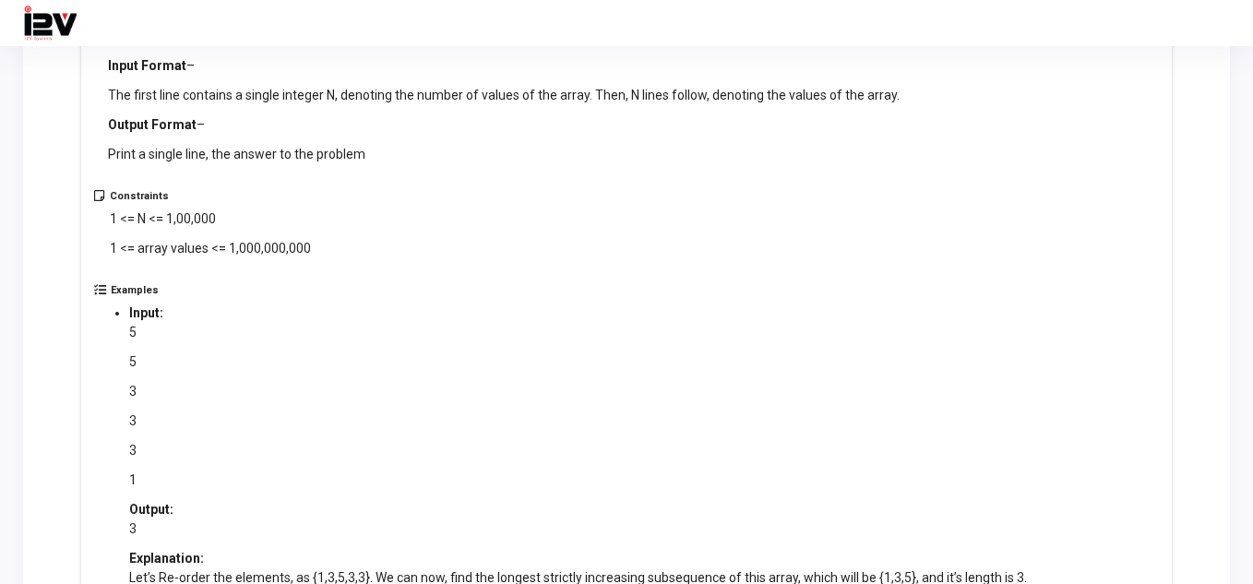
scroll to position [431, 0]
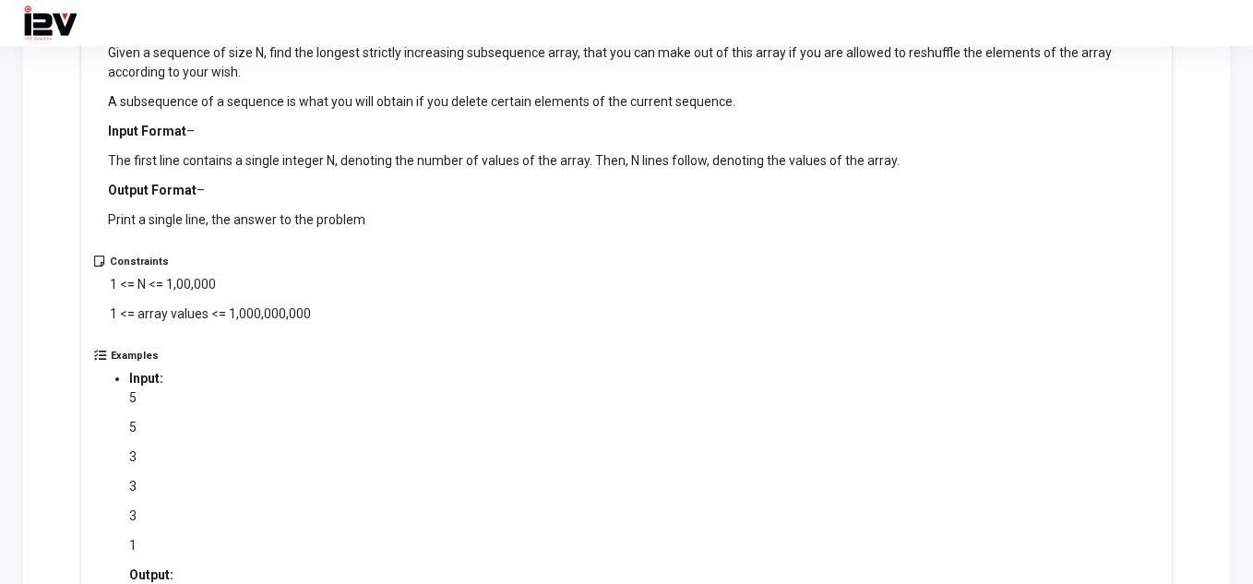
drag, startPoint x: 110, startPoint y: 101, endPoint x: 737, endPoint y: 102, distance: 627.2
click at [737, 102] on p "A subsequence of a sequence is what you will obtain if you delete certain eleme…" at bounding box center [634, 101] width 1052 height 19
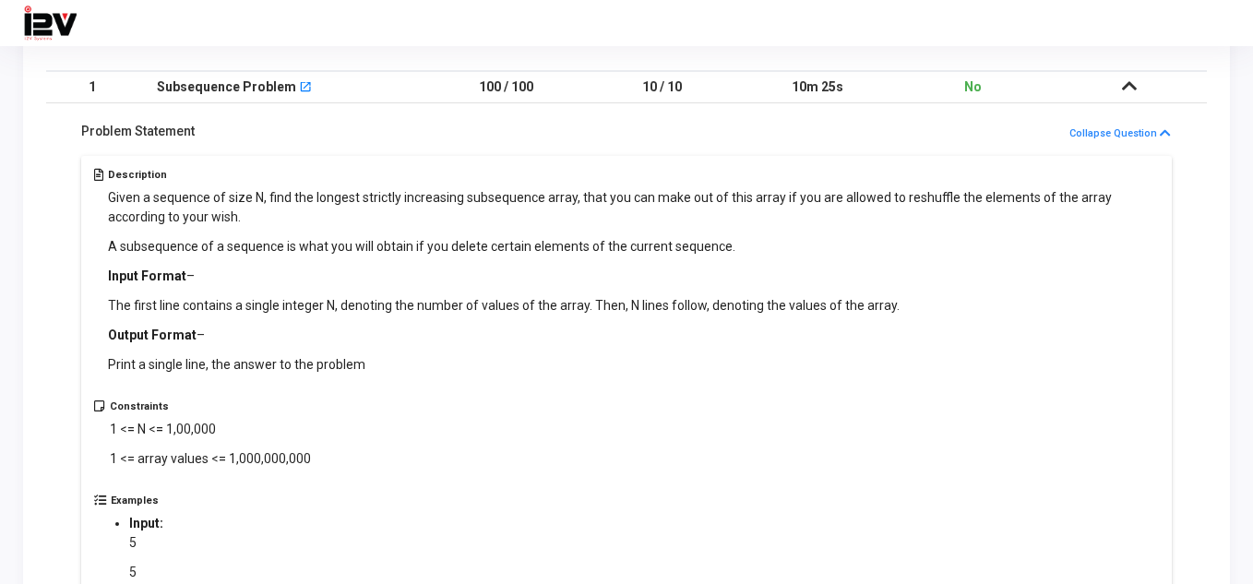
scroll to position [216, 0]
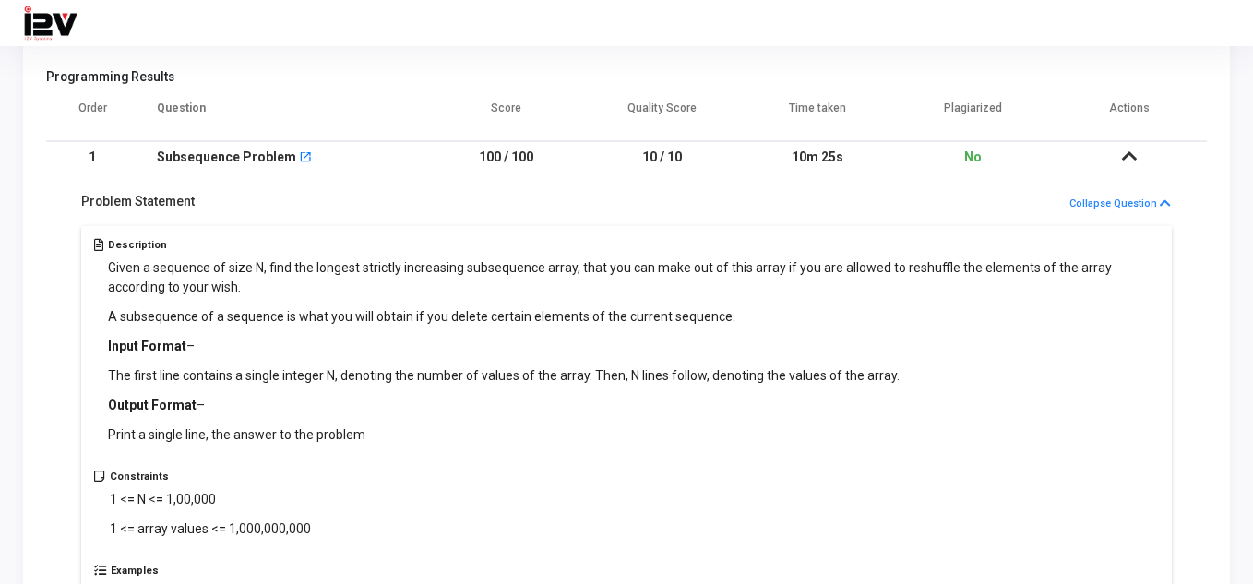
drag, startPoint x: 94, startPoint y: 267, endPoint x: 212, endPoint y: 281, distance: 118.9
click at [212, 281] on div "Description Given a sequence of size N, find the longest strictly increasing su…" at bounding box center [626, 355] width 1065 height 232
drag, startPoint x: 103, startPoint y: 316, endPoint x: 722, endPoint y: 314, distance: 618.9
click at [722, 314] on div "Description Given a sequence of size N, find the longest strictly increasing su…" at bounding box center [626, 355] width 1065 height 232
click at [728, 328] on div "A subsequence of a sequence is what you will obtain if you delete certain eleme…" at bounding box center [634, 375] width 1052 height 137
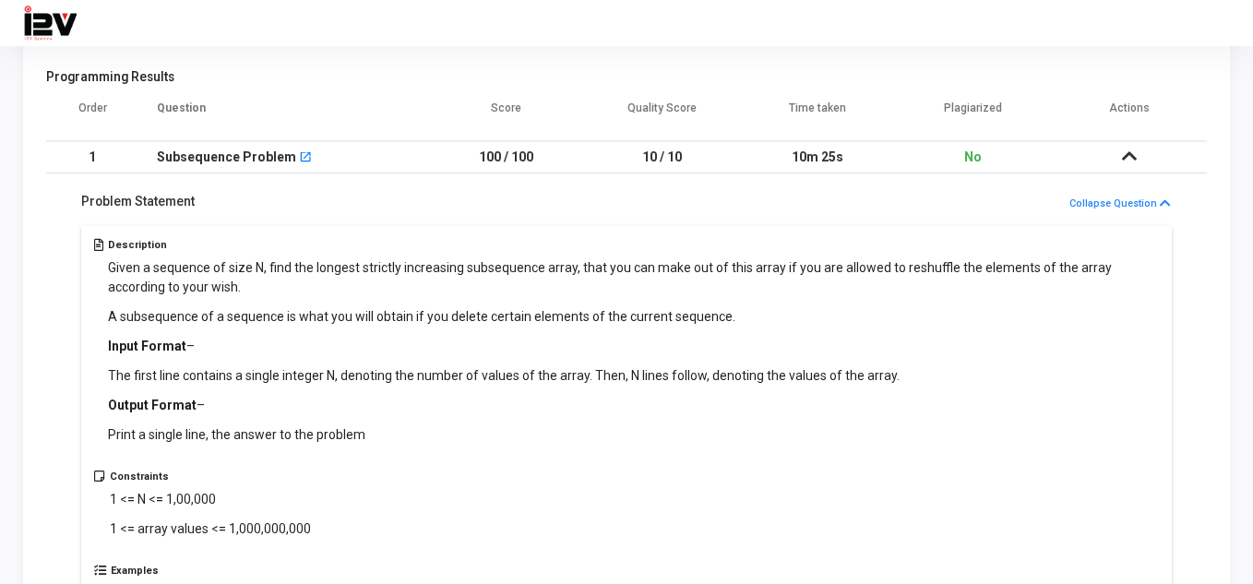
drag, startPoint x: 731, startPoint y: 315, endPoint x: 107, endPoint y: 313, distance: 623.5
click at [108, 313] on p "A subsequence of a sequence is what you will obtain if you delete certain eleme…" at bounding box center [634, 316] width 1052 height 19
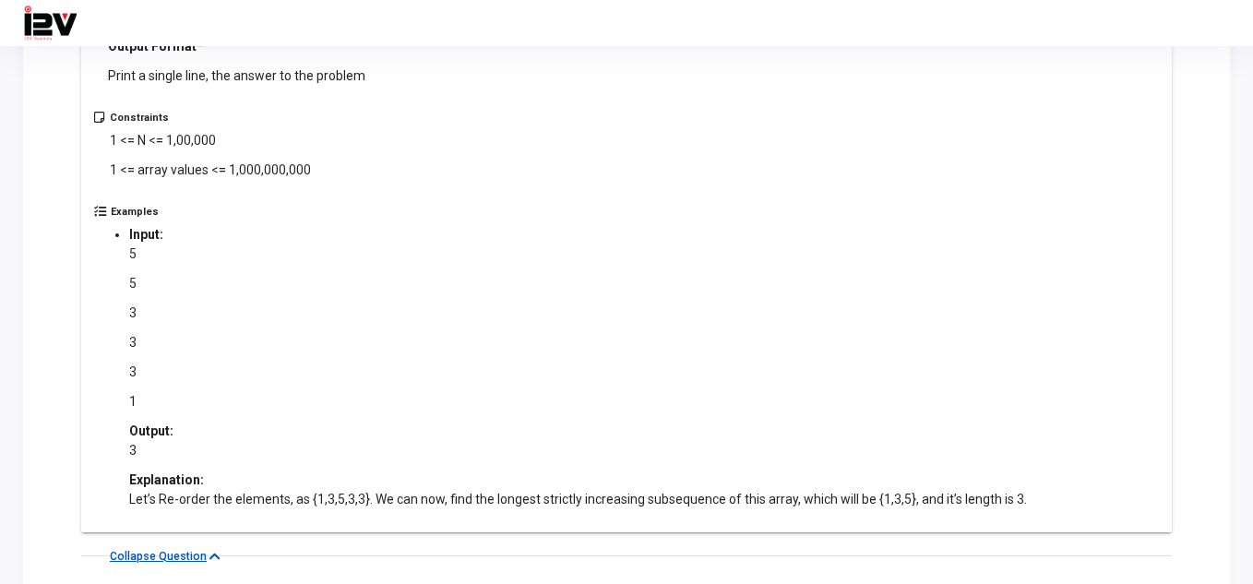
scroll to position [646, 0]
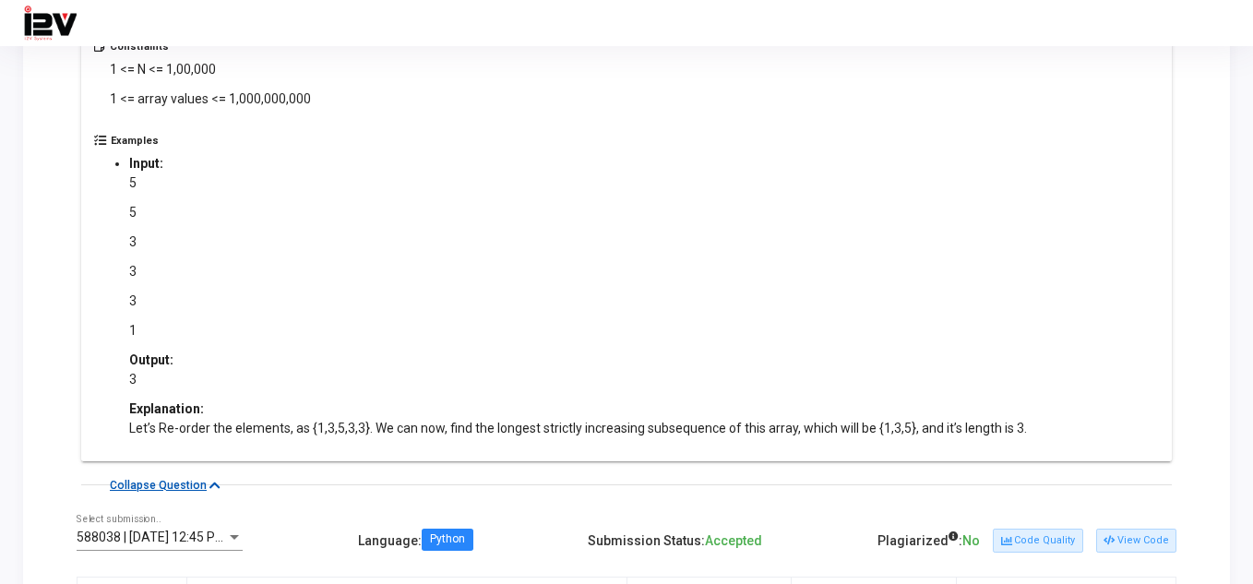
drag, startPoint x: 142, startPoint y: 334, endPoint x: 124, endPoint y: 279, distance: 57.5
click at [125, 281] on ul "Input: 5 5 3 3 3 1 Output: 3 Explanation: Let’s Re-order the elements, as {1,3,…" at bounding box center [578, 296] width 934 height 284
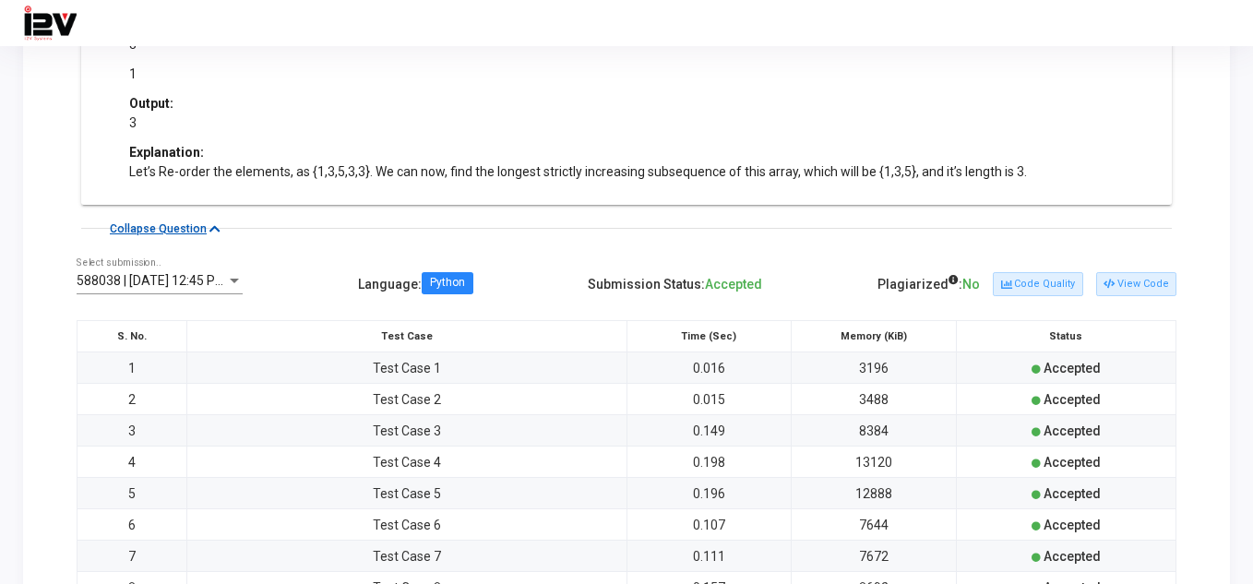
scroll to position [862, 0]
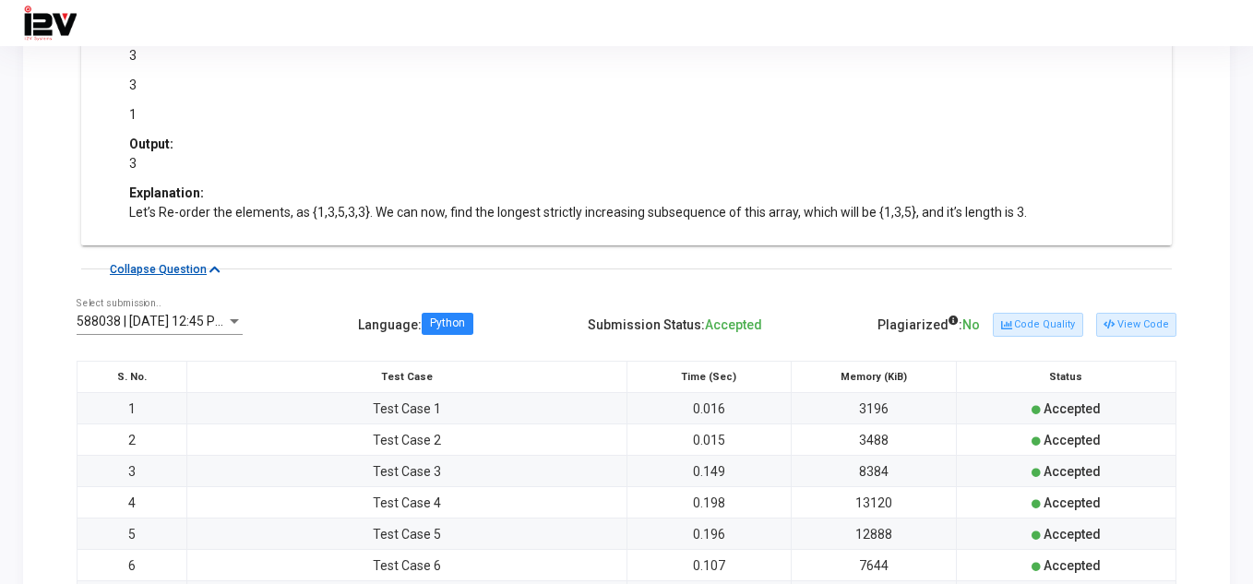
click at [492, 421] on td "Test Case 1" at bounding box center [406, 408] width 439 height 31
click at [362, 449] on td "Test Case 2" at bounding box center [406, 439] width 439 height 31
click at [371, 446] on td "Test Case 2" at bounding box center [406, 439] width 439 height 31
click at [381, 439] on td "Test Case 2" at bounding box center [406, 439] width 439 height 31
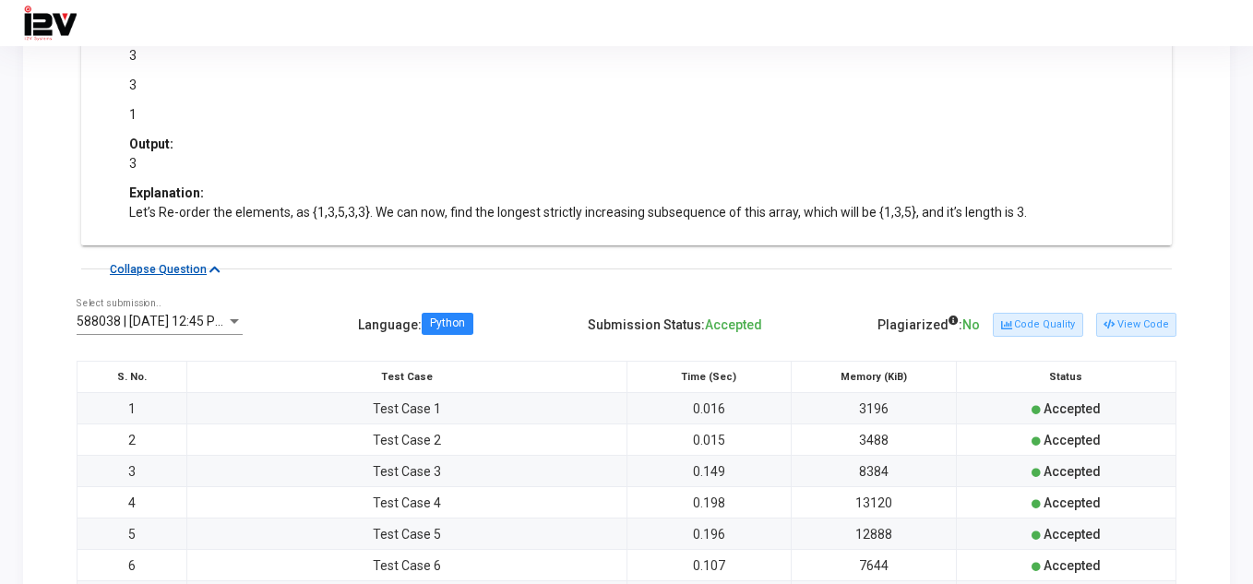
click at [1074, 444] on span "Accepted" at bounding box center [1071, 440] width 57 height 15
click at [1067, 440] on span "Accepted" at bounding box center [1071, 440] width 57 height 15
click at [1036, 331] on button "Code Quality" at bounding box center [1036, 325] width 89 height 24
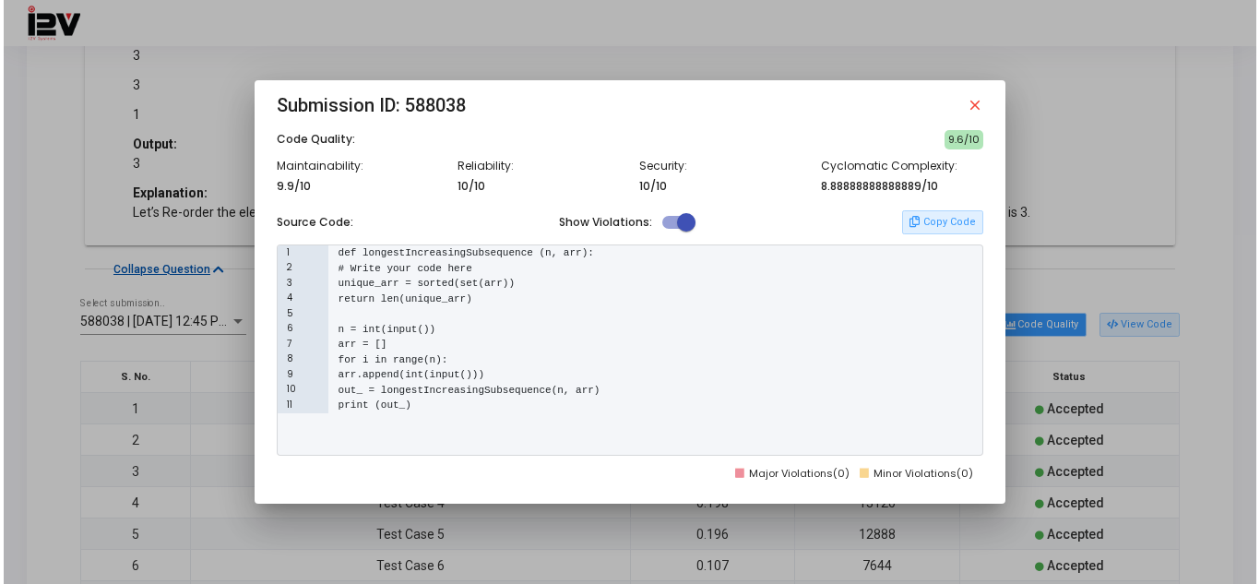
scroll to position [0, 0]
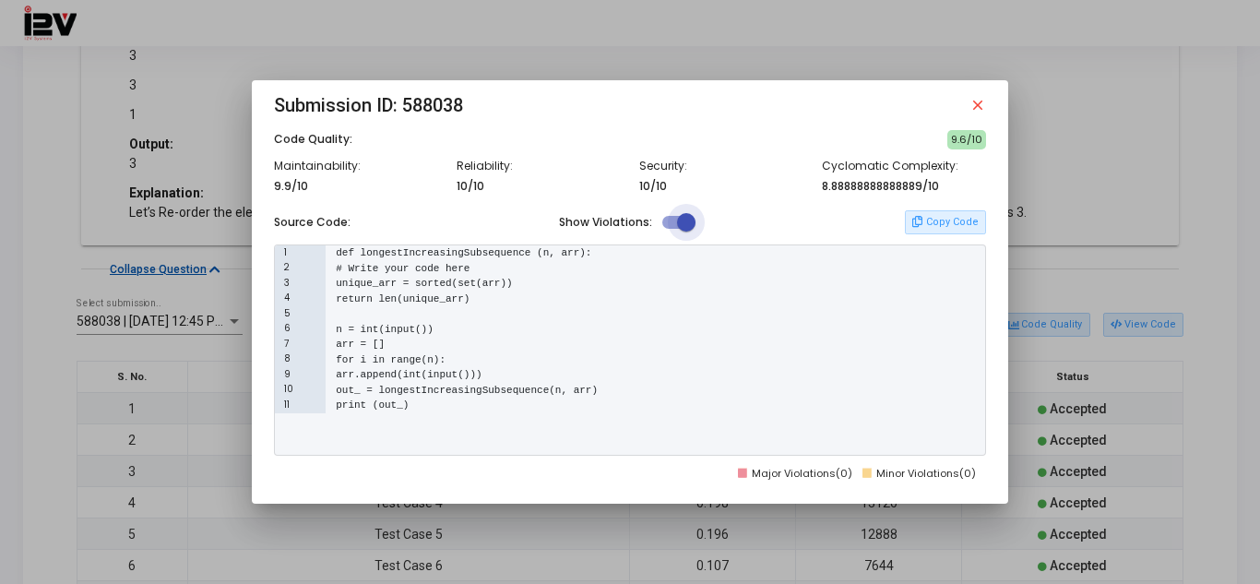
click at [671, 222] on span at bounding box center [678, 222] width 33 height 13
click at [671, 229] on input "checkbox" at bounding box center [671, 229] width 1 height 1
click at [671, 222] on span at bounding box center [671, 222] width 18 height 18
click at [671, 229] on input "checkbox" at bounding box center [671, 229] width 1 height 1
checkbox input "true"
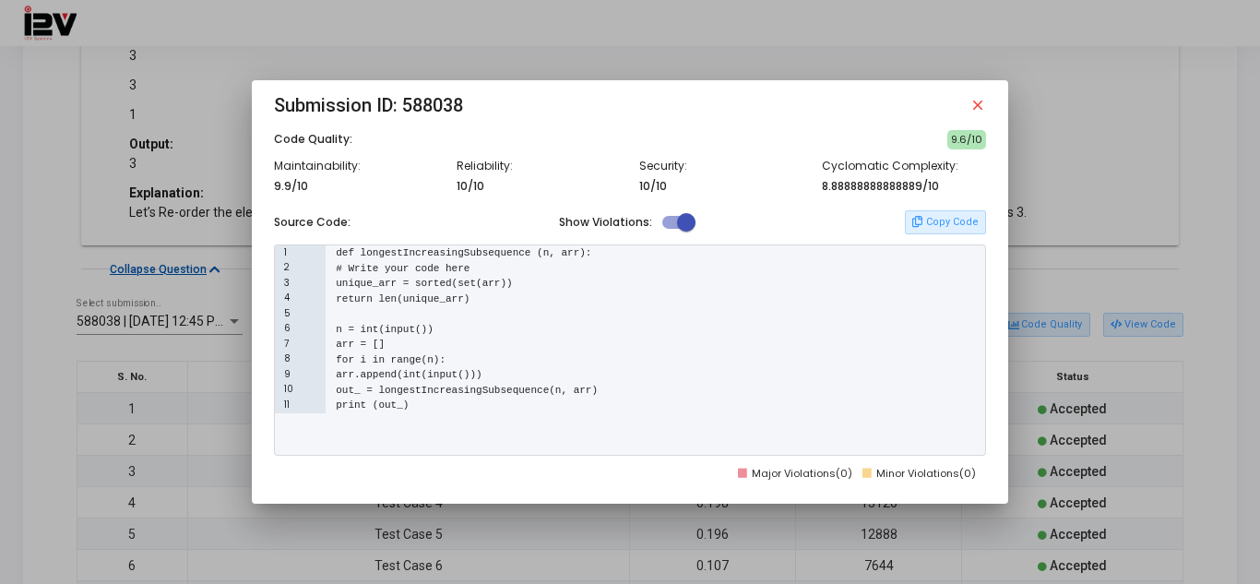
click at [979, 112] on mat-icon "close" at bounding box center [977, 105] width 17 height 17
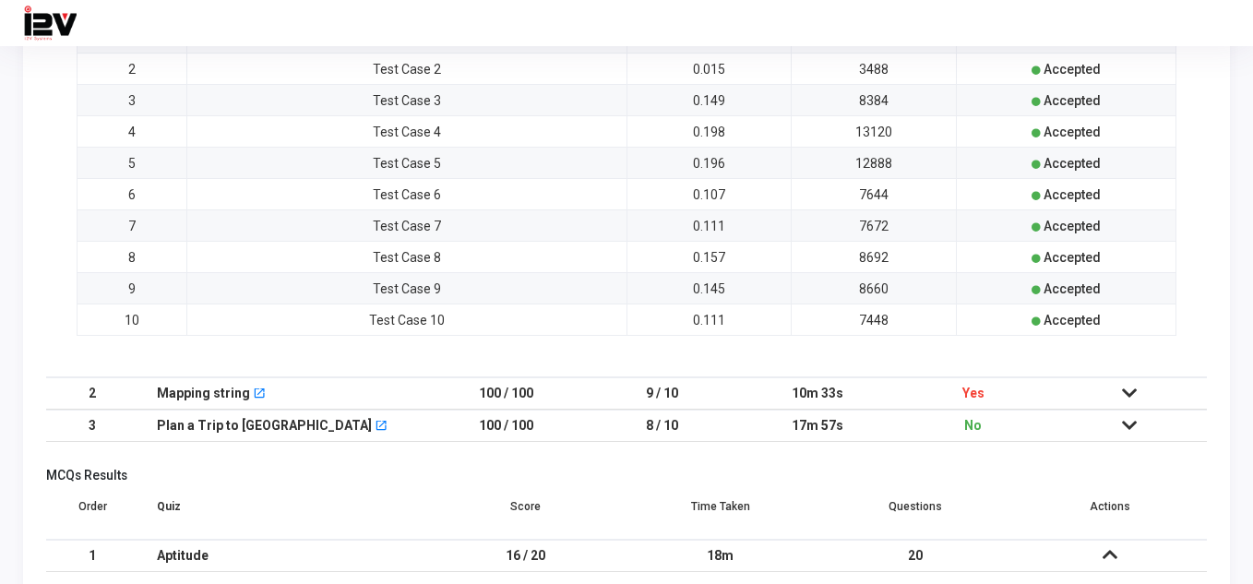
scroll to position [1292, 0]
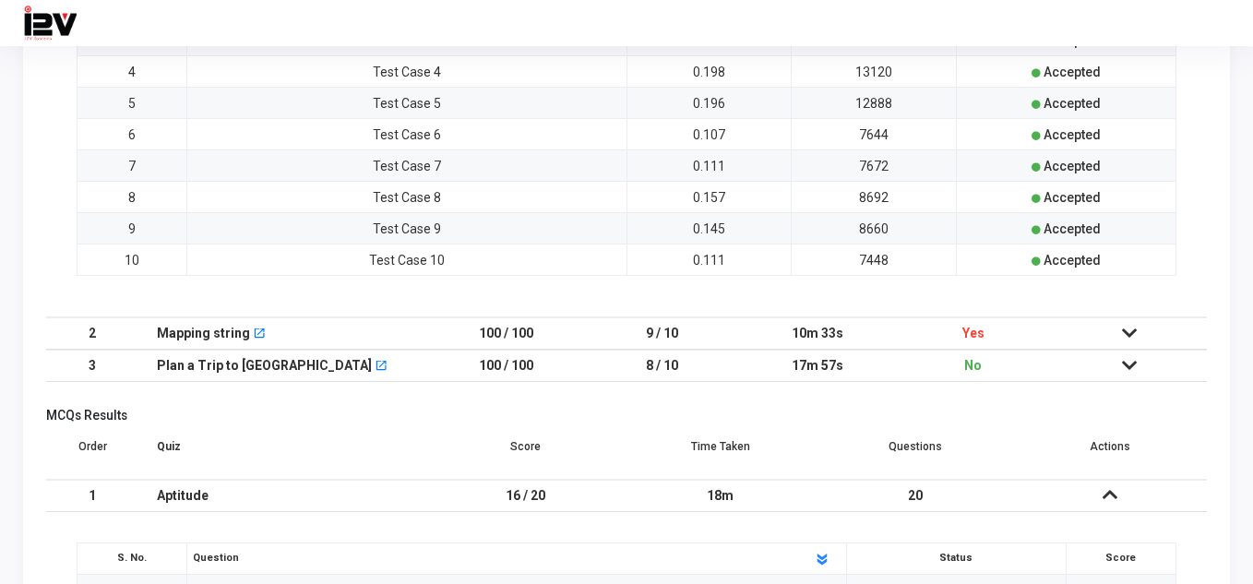
click at [409, 151] on td "Test Case 7" at bounding box center [406, 165] width 439 height 31
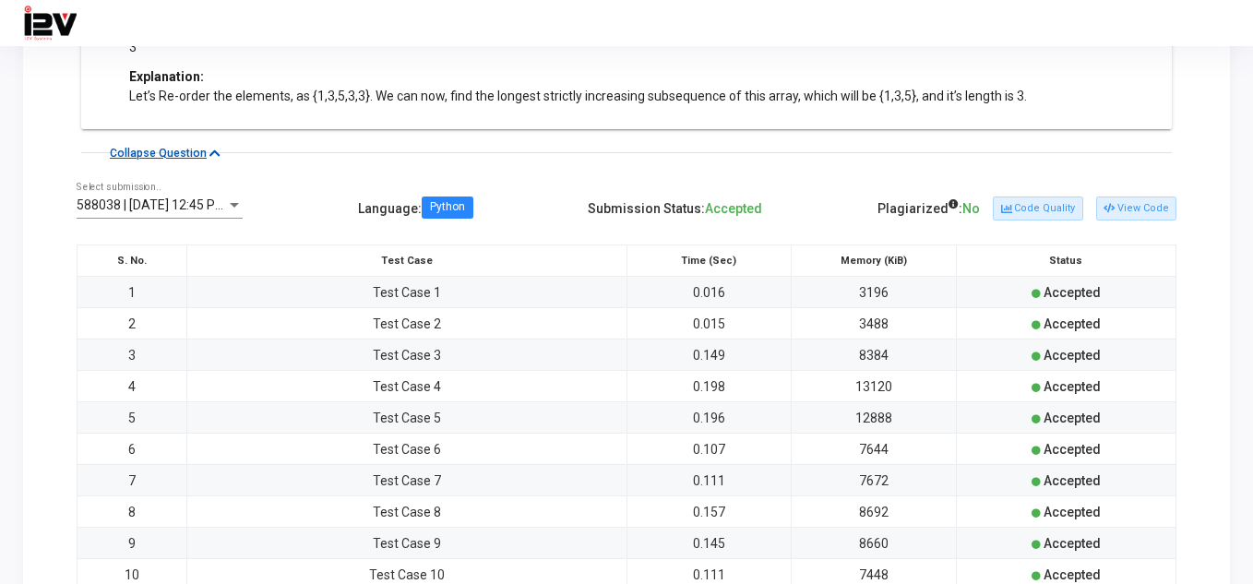
scroll to position [862, 0]
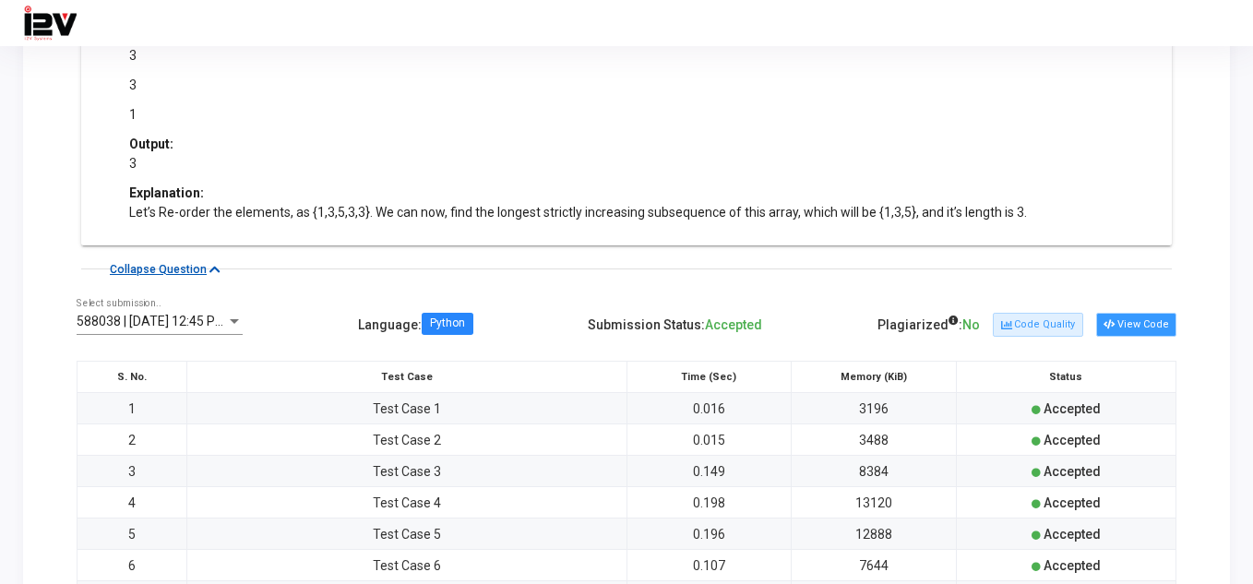
click at [1159, 323] on button "View Code" at bounding box center [1136, 325] width 80 height 24
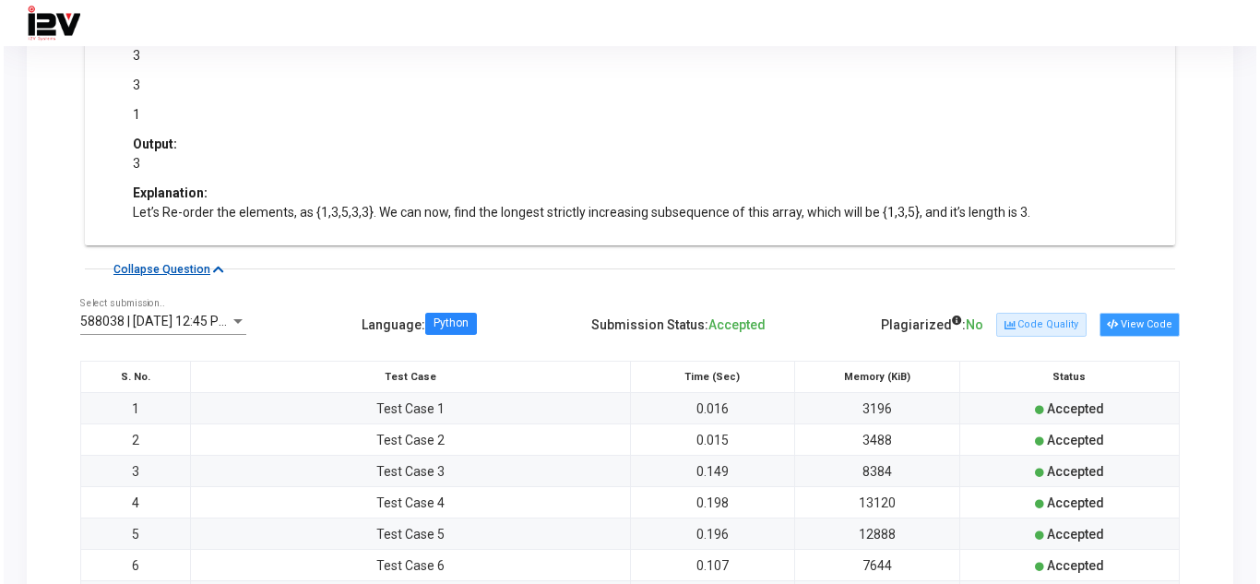
scroll to position [0, 0]
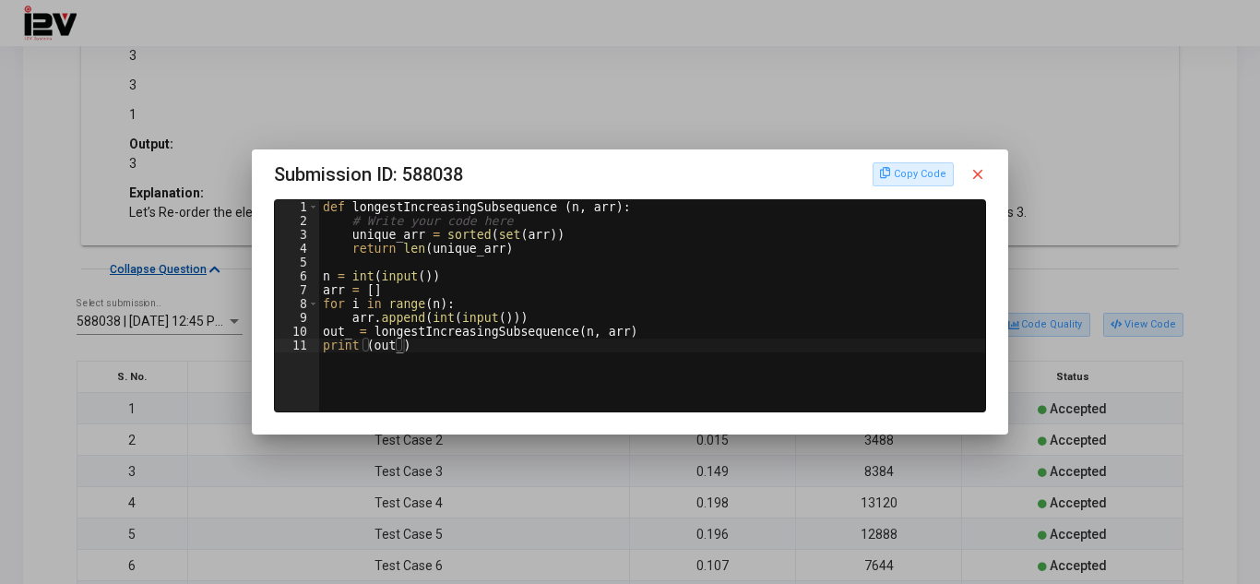
drag, startPoint x: 576, startPoint y: 151, endPoint x: 584, endPoint y: 166, distance: 16.5
click at [584, 166] on div "Submission ID: 588038 Copy Code close 1 2 3 4 5 6 7 8 9 10 11 def longestIncrea…" at bounding box center [630, 292] width 1260 height 584
click at [645, 160] on h3 "Submission ID: 588038 Copy Code close" at bounding box center [630, 175] width 712 height 30
click at [587, 141] on div at bounding box center [630, 292] width 1260 height 584
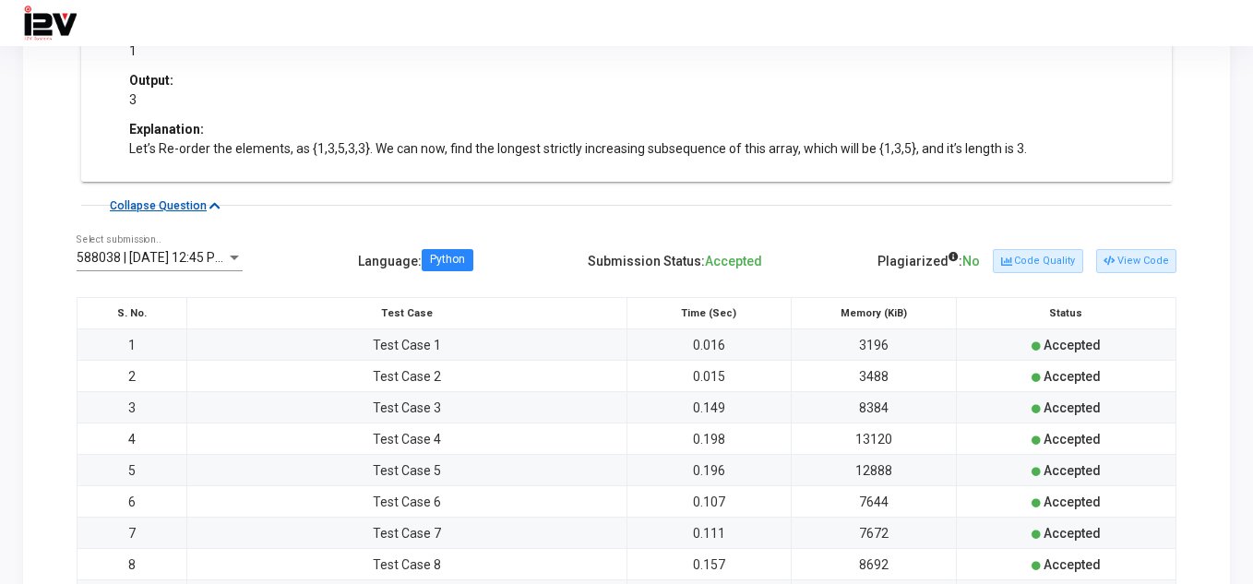
scroll to position [1076, 0]
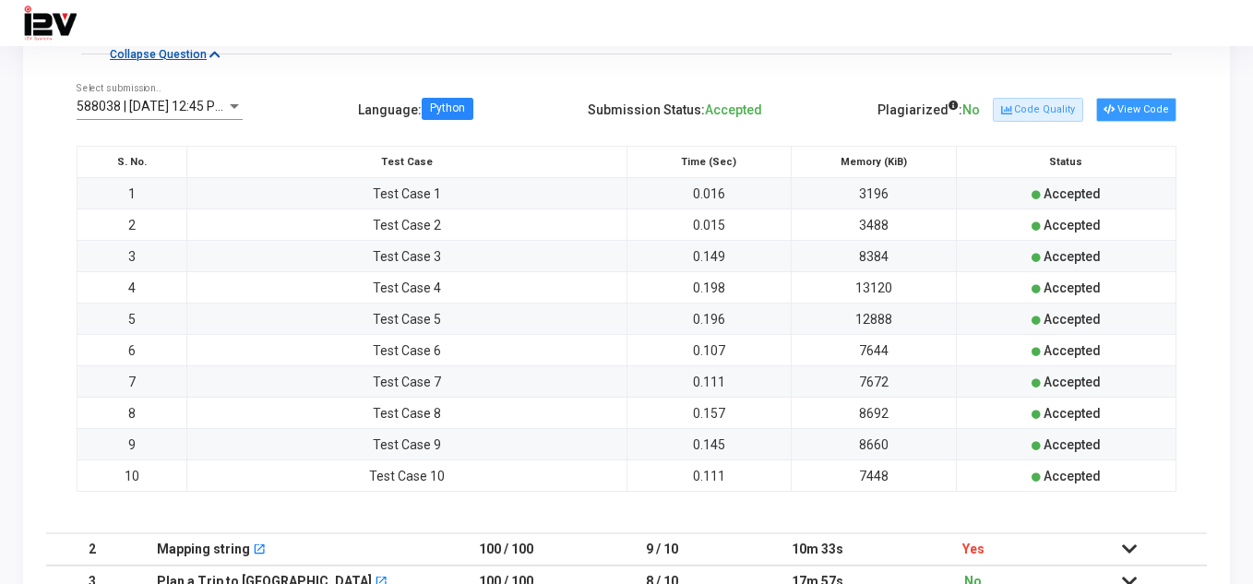
click at [1156, 113] on button "View Code" at bounding box center [1136, 110] width 80 height 24
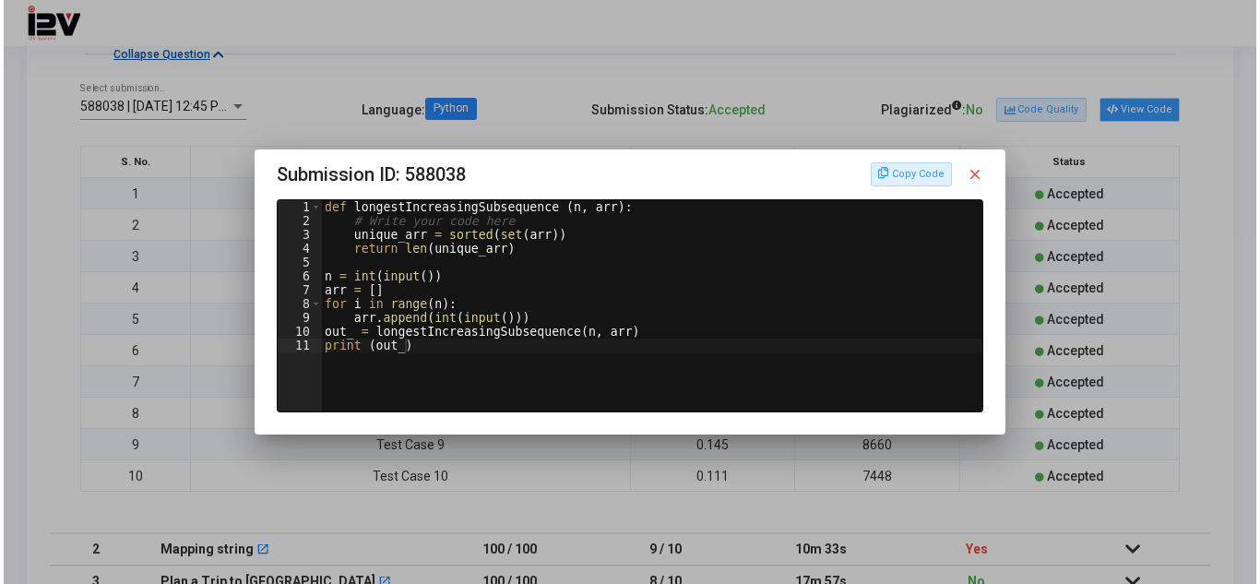
scroll to position [0, 0]
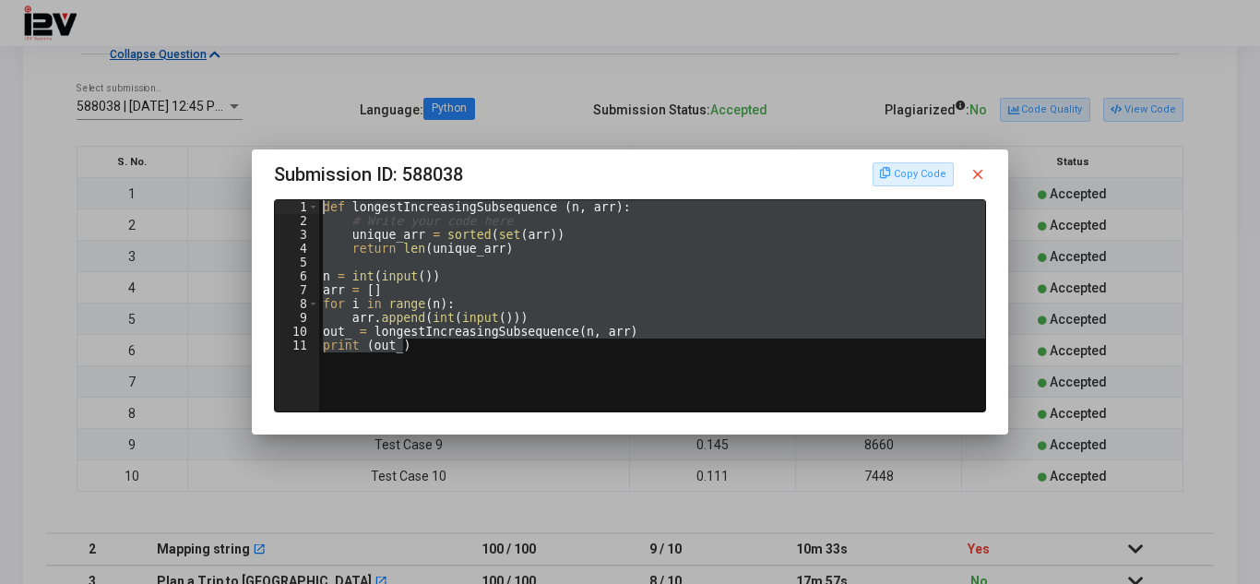
drag, startPoint x: 421, startPoint y: 345, endPoint x: 319, endPoint y: 196, distance: 180.6
click at [319, 196] on div "Submission ID: 588038 Copy Code close print (out_) 1 2 3 4 5 6 7 8 9 10 11 def …" at bounding box center [630, 286] width 712 height 253
click at [422, 283] on div "def longestIncreasingSubsequence ( n , arr ) : # Write your code here unique_ar…" at bounding box center [652, 305] width 666 height 211
type textarea "arr = []"
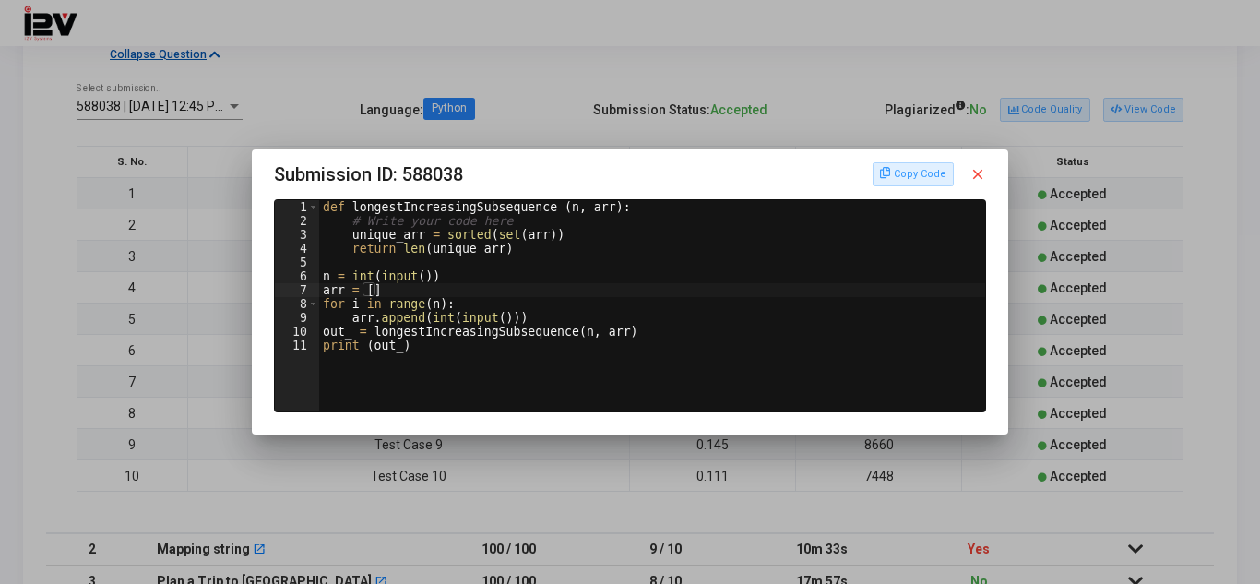
drag, startPoint x: 697, startPoint y: 172, endPoint x: 695, endPoint y: 196, distance: 24.1
click at [690, 200] on div "Submission ID: 588038 Copy Code close arr = [] 1 2 3 4 5 6 7 8 9 10 11 def long…" at bounding box center [630, 286] width 712 height 253
click at [983, 171] on mat-icon "close" at bounding box center [977, 174] width 17 height 17
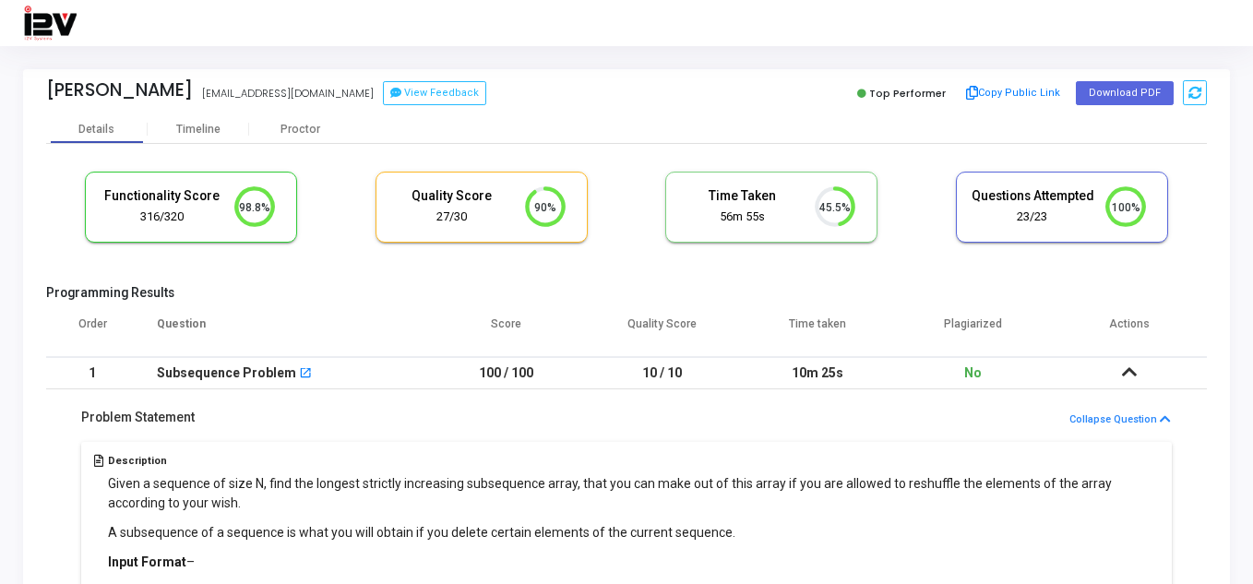
drag, startPoint x: 557, startPoint y: 251, endPoint x: 474, endPoint y: 245, distance: 83.2
click at [474, 245] on div "Functionality Score 316/320 98.8% Quality Score 27/30 90% Time Taken calculated…" at bounding box center [626, 216] width 1160 height 108
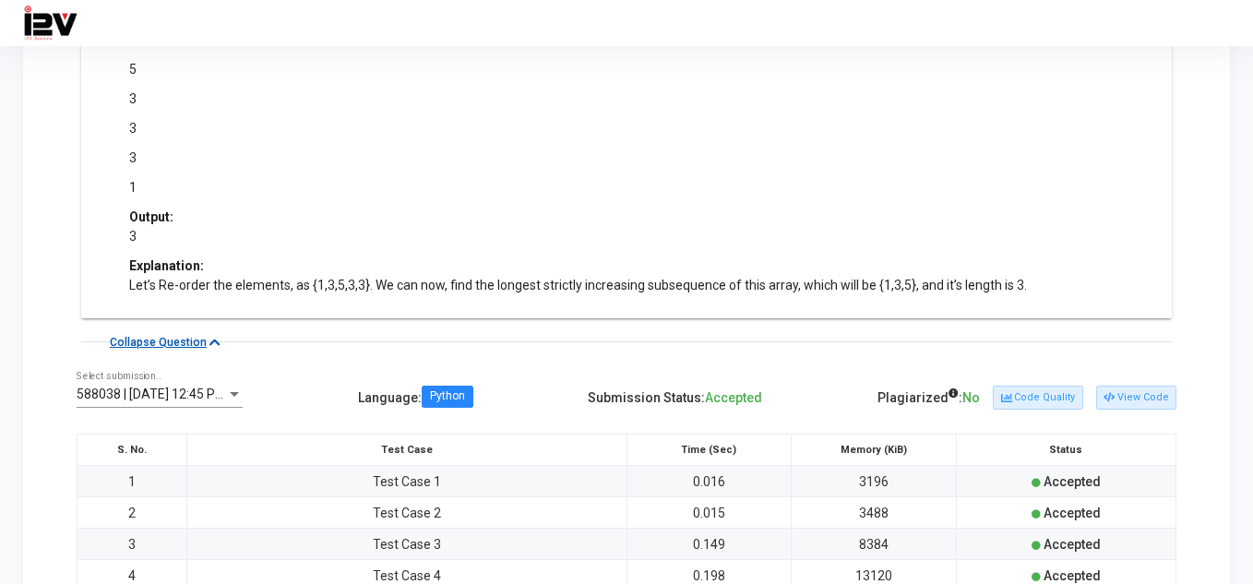
scroll to position [861, 0]
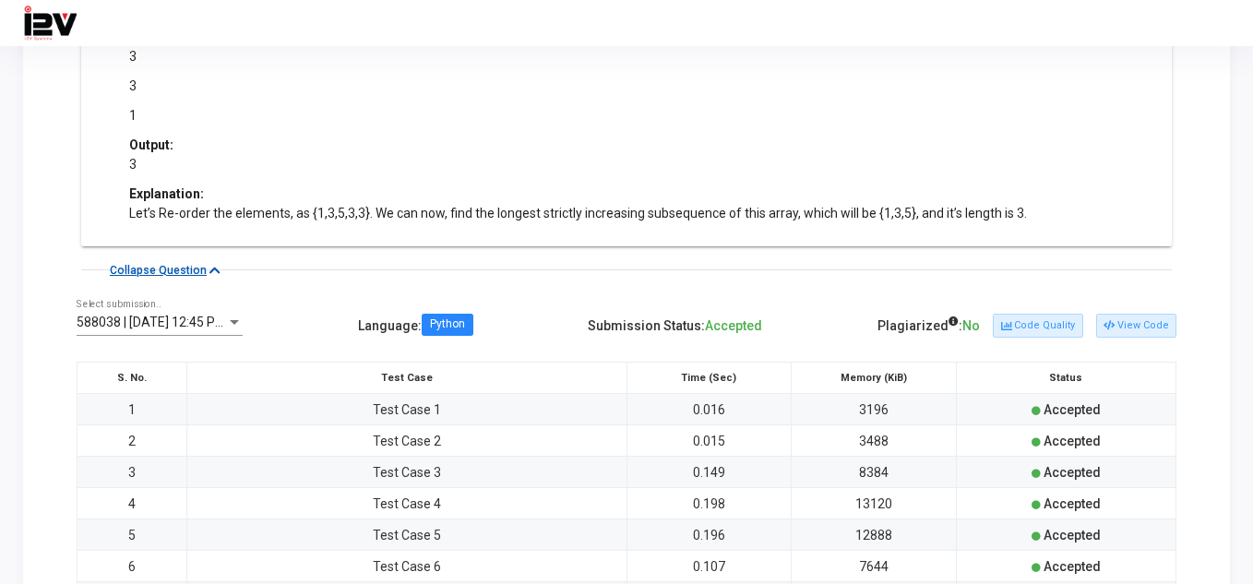
click at [1147, 339] on div "Plagiarized : No Code Quality View Code" at bounding box center [1026, 326] width 299 height 30
click at [1144, 318] on button "View Code" at bounding box center [1136, 326] width 80 height 24
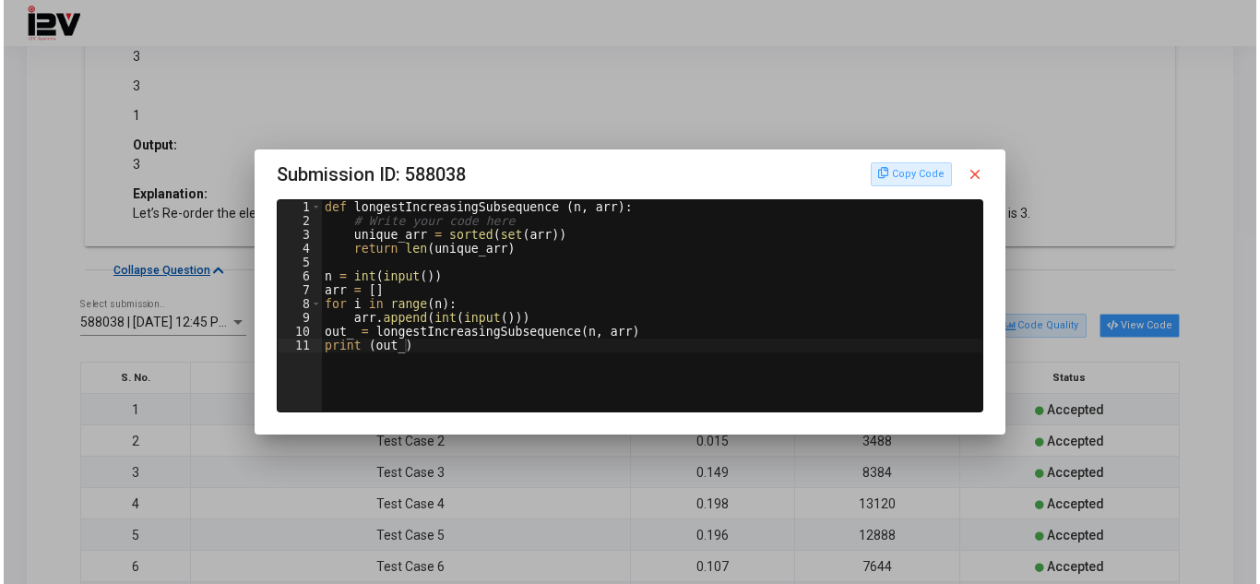
scroll to position [0, 0]
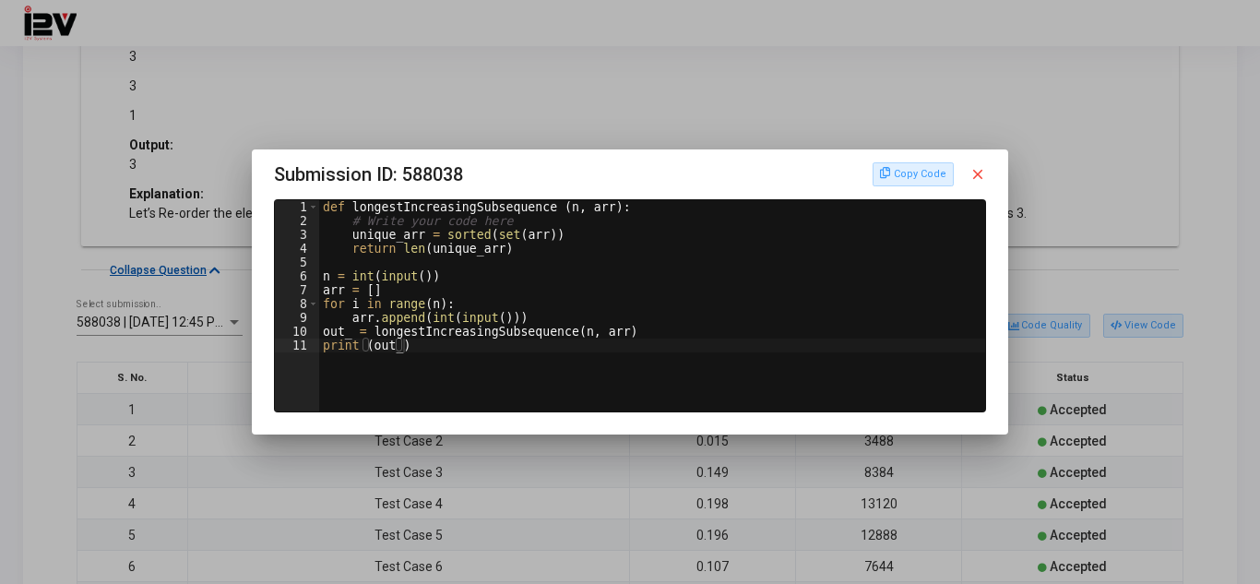
drag, startPoint x: 600, startPoint y: 169, endPoint x: 568, endPoint y: 170, distance: 32.3
click at [568, 170] on h3 "Submission ID: 588038 Copy Code close" at bounding box center [630, 175] width 712 height 30
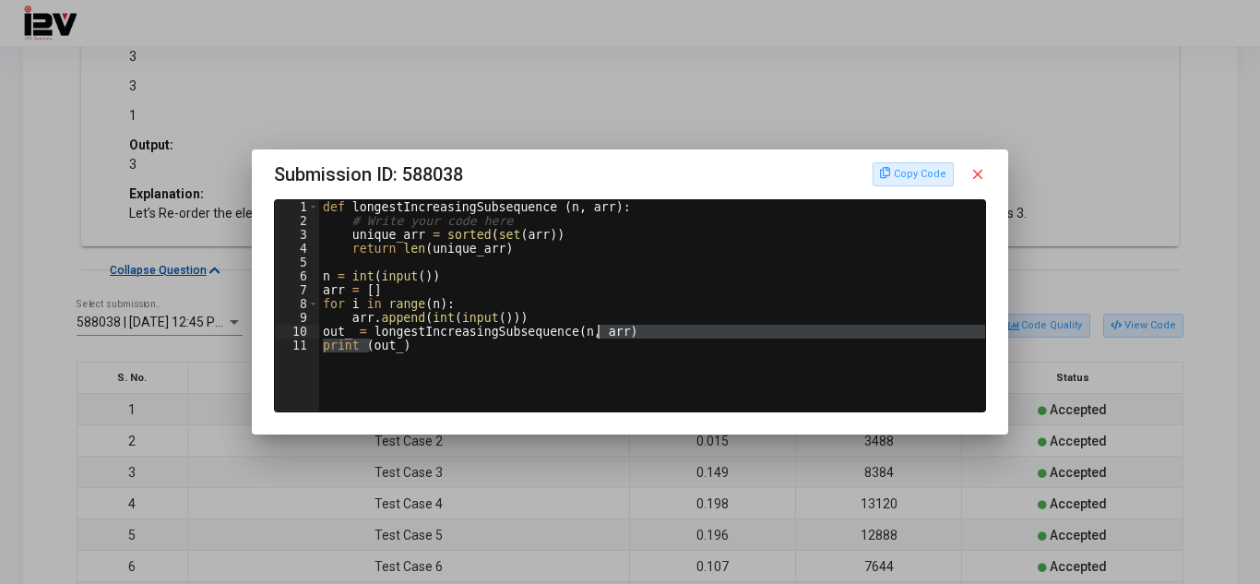
drag, startPoint x: 372, startPoint y: 339, endPoint x: 609, endPoint y: 325, distance: 237.5
click at [609, 325] on div "def longestIncreasingSubsequence ( n , arr ) : # Write your code here unique_ar…" at bounding box center [652, 319] width 666 height 239
click at [612, 325] on div "def longestIncreasingSubsequence ( n , arr ) : # Write your code here unique_ar…" at bounding box center [652, 305] width 666 height 211
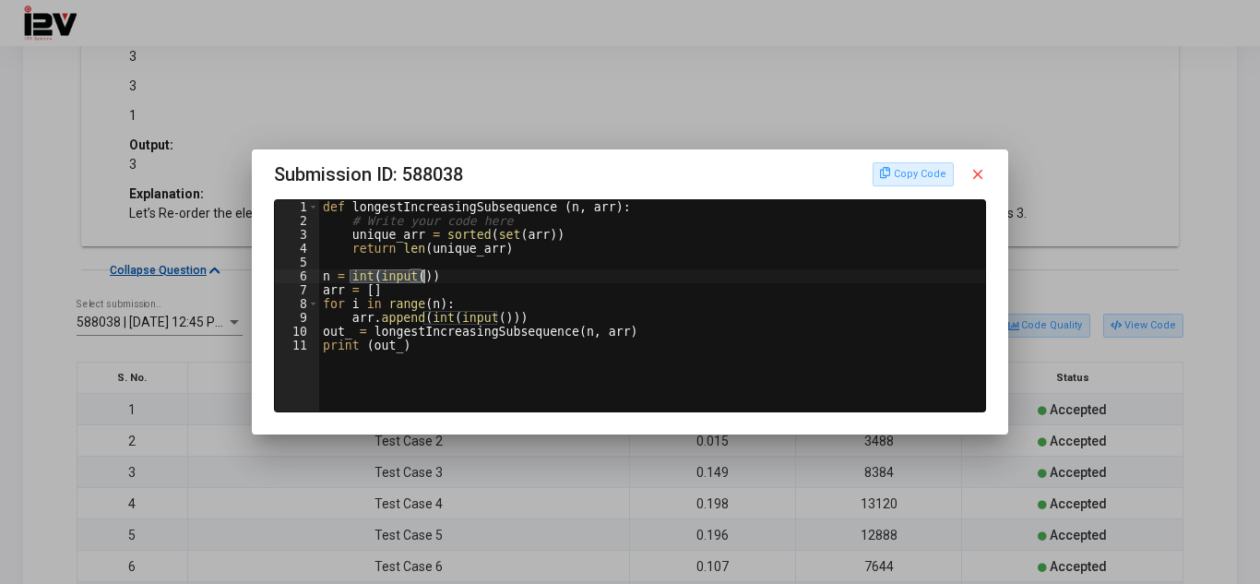
drag, startPoint x: 351, startPoint y: 279, endPoint x: 423, endPoint y: 279, distance: 72.9
click at [423, 279] on div "def longestIncreasingSubsequence ( n , arr ) : # Write your code here unique_ar…" at bounding box center [652, 319] width 666 height 239
click at [425, 306] on div "def longestIncreasingSubsequence ( n , arr ) : # Write your code here unique_ar…" at bounding box center [652, 319] width 666 height 239
drag, startPoint x: 320, startPoint y: 305, endPoint x: 410, endPoint y: 306, distance: 89.5
click at [410, 306] on div "def longestIncreasingSubsequence ( n , arr ) : # Write your code here unique_ar…" at bounding box center [652, 319] width 666 height 239
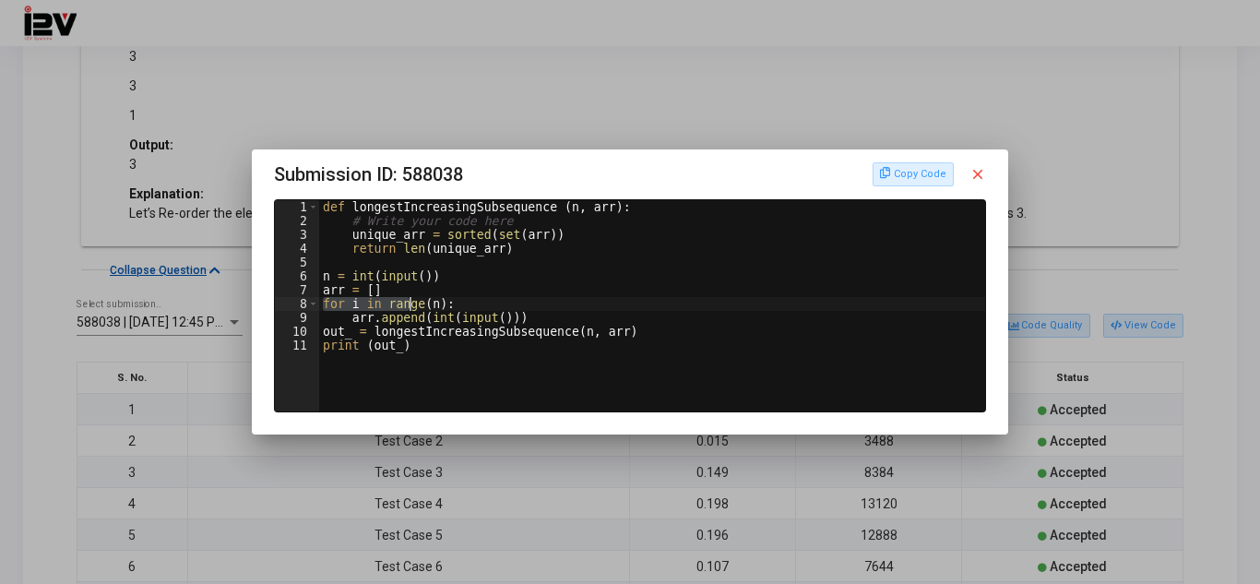
click at [398, 321] on div "def longestIncreasingSubsequence ( n , arr ) : # Write your code here unique_ar…" at bounding box center [652, 319] width 666 height 239
click at [390, 318] on div "def longestIncreasingSubsequence ( n , arr ) : # Write your code here unique_ar…" at bounding box center [652, 305] width 666 height 211
click at [390, 318] on div "def longestIncreasingSubsequence ( n , arr ) : # Write your code here unique_ar…" at bounding box center [652, 319] width 666 height 239
click at [347, 316] on div "def longestIncreasingSubsequence ( n , arr ) : # Write your code here unique_ar…" at bounding box center [652, 319] width 666 height 239
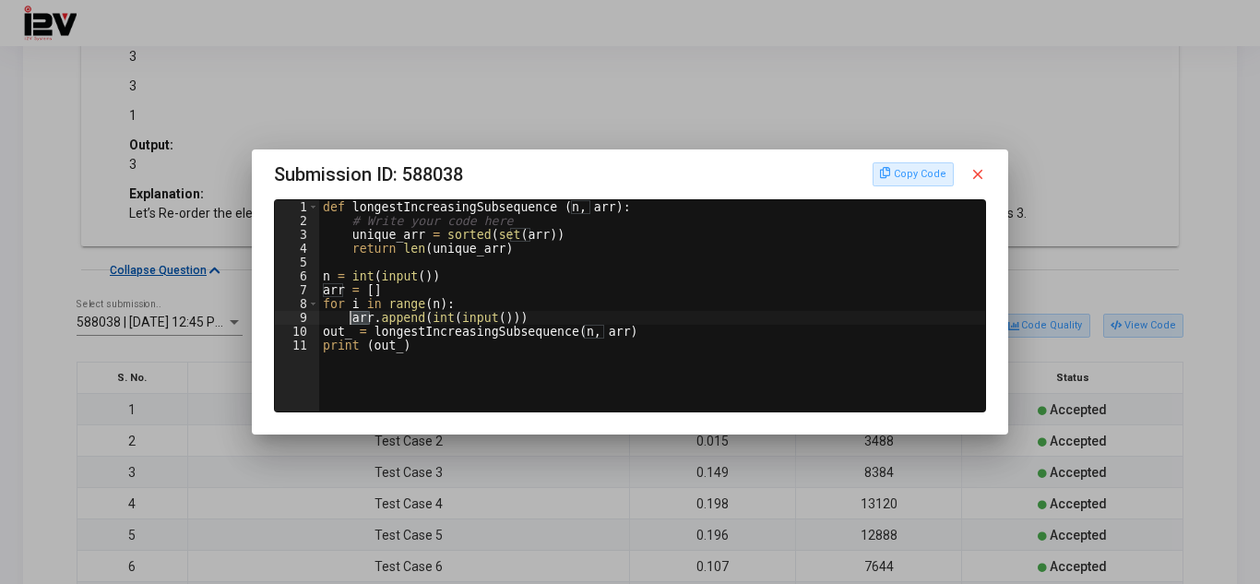
click at [347, 316] on div "def longestIncreasingSubsequence ( n , arr ) : # Write your code here unique_ar…" at bounding box center [652, 319] width 666 height 239
click at [353, 319] on div "def longestIncreasingSubsequence ( n , arr ) : # Write your code here unique_ar…" at bounding box center [652, 305] width 666 height 211
click at [353, 319] on div "def longestIncreasingSubsequence ( n , arr ) : # Write your code here unique_ar…" at bounding box center [652, 319] width 666 height 239
click at [353, 319] on div "def longestIncreasingSubsequence ( n , arr ) : # Write your code here unique_ar…" at bounding box center [652, 305] width 666 height 211
click at [353, 319] on div "def longestIncreasingSubsequence ( n , arr ) : # Write your code here unique_ar…" at bounding box center [652, 319] width 666 height 239
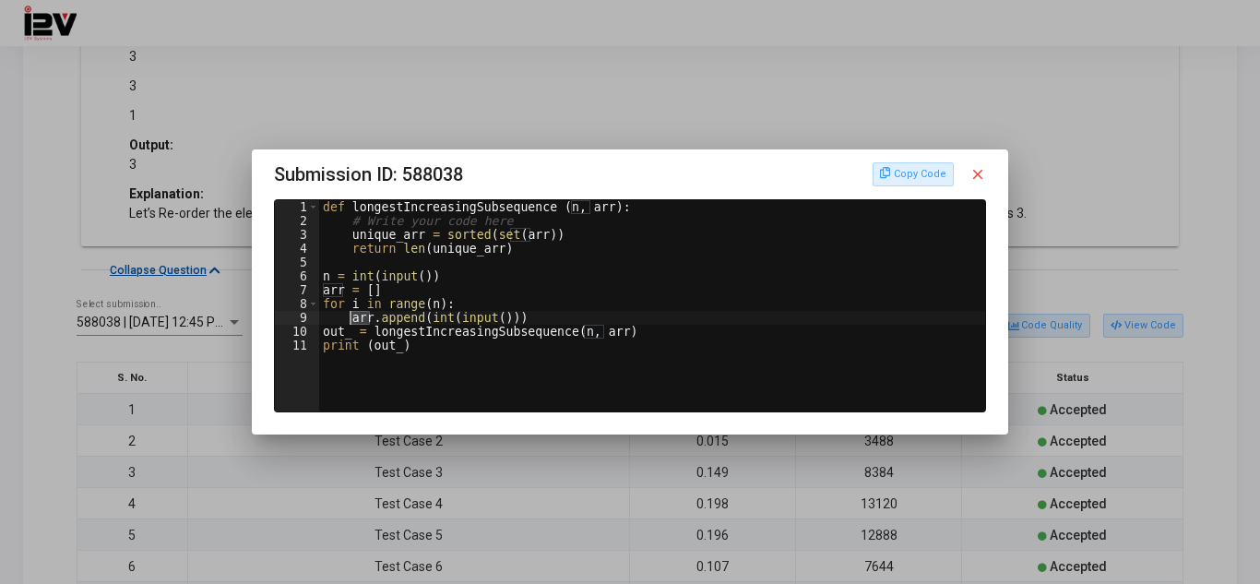
click at [353, 319] on div "def longestIncreasingSubsequence ( n , arr ) : # Write your code here unique_ar…" at bounding box center [652, 305] width 666 height 211
click at [353, 319] on div "def longestIncreasingSubsequence ( n , arr ) : # Write your code here unique_ar…" at bounding box center [652, 319] width 666 height 239
click at [356, 319] on div "def longestIncreasingSubsequence ( n , arr ) : # Write your code here unique_ar…" at bounding box center [652, 319] width 666 height 239
click at [391, 320] on div "def longestIncreasingSubsequence ( n , arr ) : # Write your code here unique_ar…" at bounding box center [652, 319] width 666 height 239
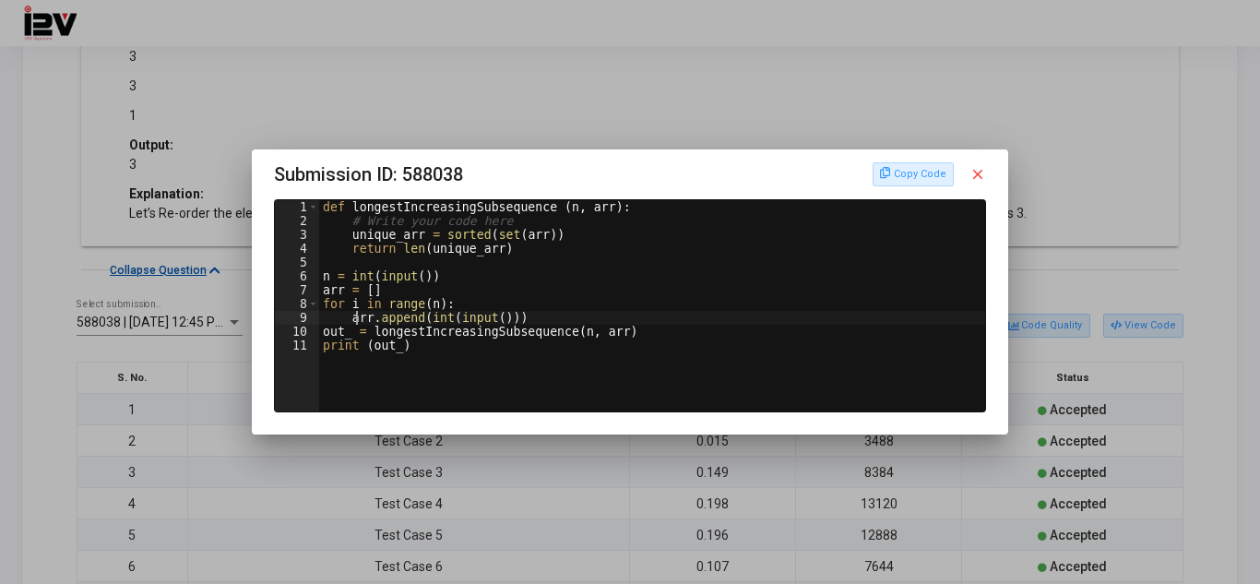
click at [356, 315] on div "def longestIncreasingSubsequence ( n , arr ) : # Write your code here unique_ar…" at bounding box center [652, 319] width 666 height 239
click at [356, 315] on div "def longestIncreasingSubsequence ( n , arr ) : # Write your code here unique_ar…" at bounding box center [652, 305] width 666 height 211
click at [356, 315] on div "def longestIncreasingSubsequence ( n , arr ) : # Write your code here unique_ar…" at bounding box center [652, 319] width 666 height 239
drag, startPoint x: 357, startPoint y: 305, endPoint x: 367, endPoint y: 305, distance: 10.1
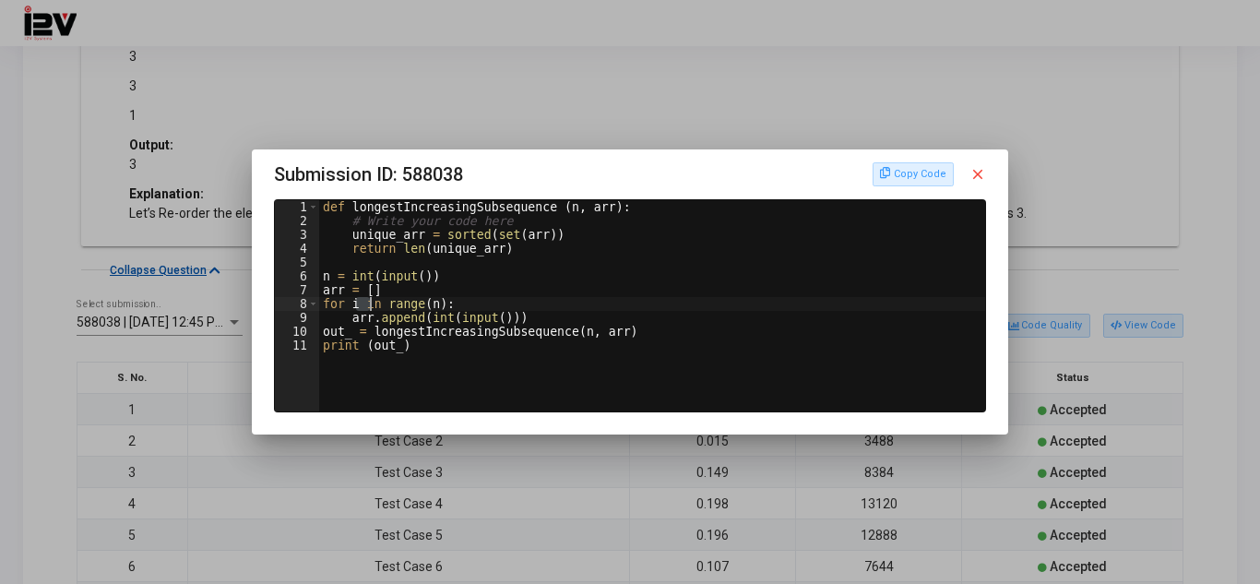
click at [367, 305] on div "def longestIncreasingSubsequence ( n , arr ) : # Write your code here unique_ar…" at bounding box center [652, 319] width 666 height 239
drag, startPoint x: 376, startPoint y: 291, endPoint x: 364, endPoint y: 291, distance: 12.0
click at [364, 291] on div "def longestIncreasingSubsequence ( n , arr ) : # Write your code here unique_ar…" at bounding box center [652, 319] width 666 height 239
drag, startPoint x: 444, startPoint y: 280, endPoint x: 316, endPoint y: 281, distance: 127.3
click at [316, 281] on div "arr = [] 1 2 3 4 5 6 7 8 9 10 11 def longestIncreasingSubsequence ( n , arr ) :…" at bounding box center [630, 305] width 710 height 211
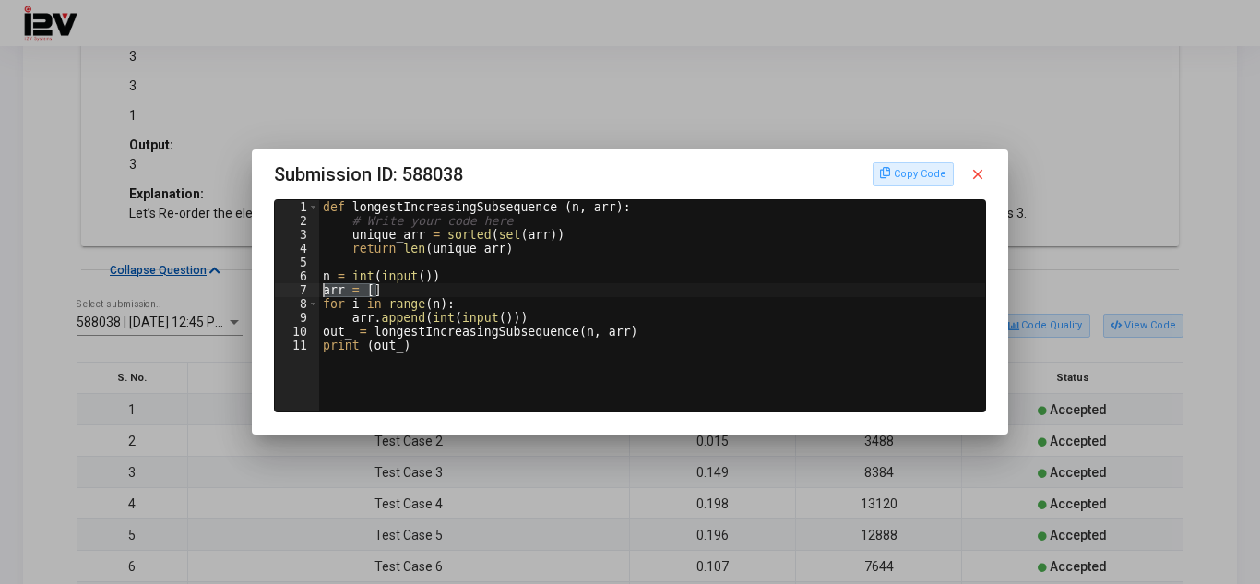
drag, startPoint x: 381, startPoint y: 292, endPoint x: 312, endPoint y: 294, distance: 69.2
click at [312, 294] on div "n = int(input()) 1 2 3 4 5 6 7 8 9 10 11 def longestIncreasingSubsequence ( n ,…" at bounding box center [630, 305] width 710 height 211
drag, startPoint x: 343, startPoint y: 317, endPoint x: 526, endPoint y: 311, distance: 182.7
click at [526, 311] on div "def longestIncreasingSubsequence ( n , arr ) : # Write your code here unique_ar…" at bounding box center [652, 319] width 666 height 239
click at [529, 312] on div "def longestIncreasingSubsequence ( n , arr ) : # Write your code here unique_ar…" at bounding box center [652, 305] width 666 height 211
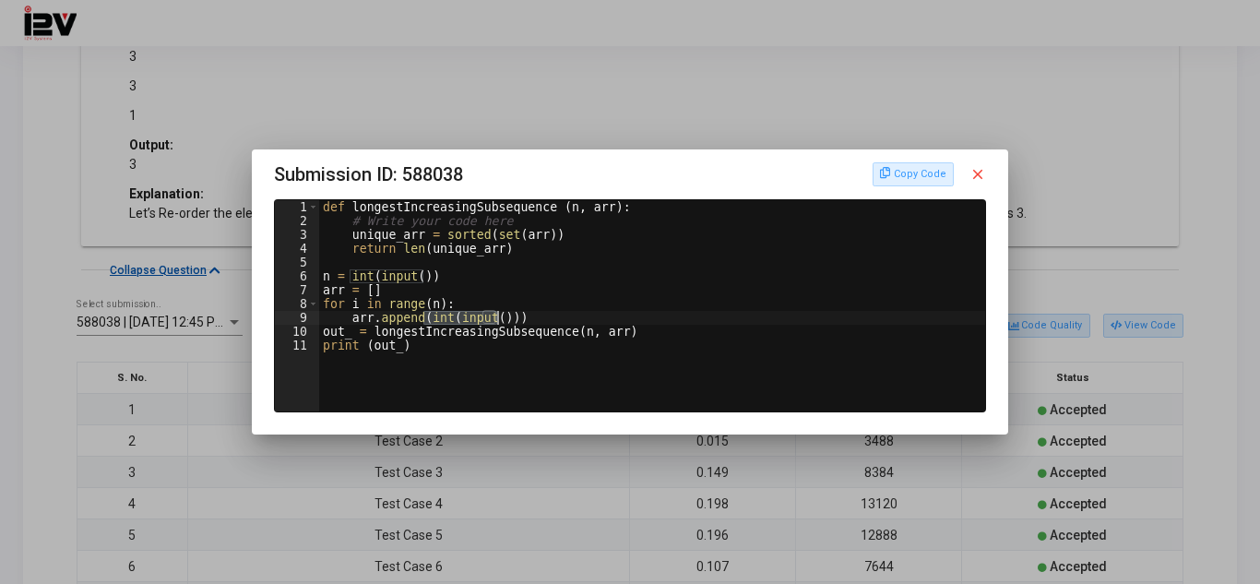
drag, startPoint x: 425, startPoint y: 319, endPoint x: 501, endPoint y: 315, distance: 75.7
click at [501, 315] on div "def longestIncreasingSubsequence ( n , arr ) : # Write your code here unique_ar…" at bounding box center [652, 319] width 666 height 239
click at [441, 309] on div "def longestIncreasingSubsequence ( n , arr ) : # Write your code here unique_ar…" at bounding box center [652, 319] width 666 height 239
drag, startPoint x: 369, startPoint y: 331, endPoint x: 614, endPoint y: 328, distance: 245.4
click at [614, 328] on div "def longestIncreasingSubsequence ( n , arr ) : # Write your code here unique_ar…" at bounding box center [652, 319] width 666 height 239
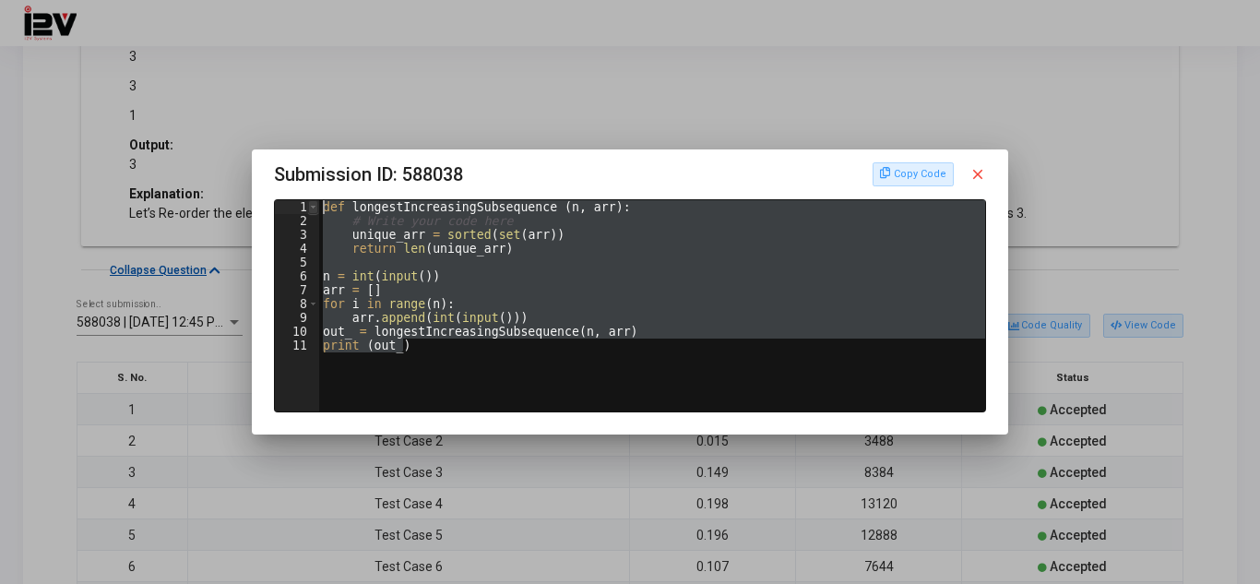
drag, startPoint x: 408, startPoint y: 375, endPoint x: 317, endPoint y: 209, distance: 189.0
click at [317, 209] on div "out_ = longestIncreasingSubsequence(n, arr) 1 2 3 4 5 6 7 8 9 10 11 def longest…" at bounding box center [630, 305] width 710 height 211
click at [391, 299] on div "def longestIncreasingSubsequence ( n , arr ) : # Write your code here unique_ar…" at bounding box center [652, 305] width 666 height 211
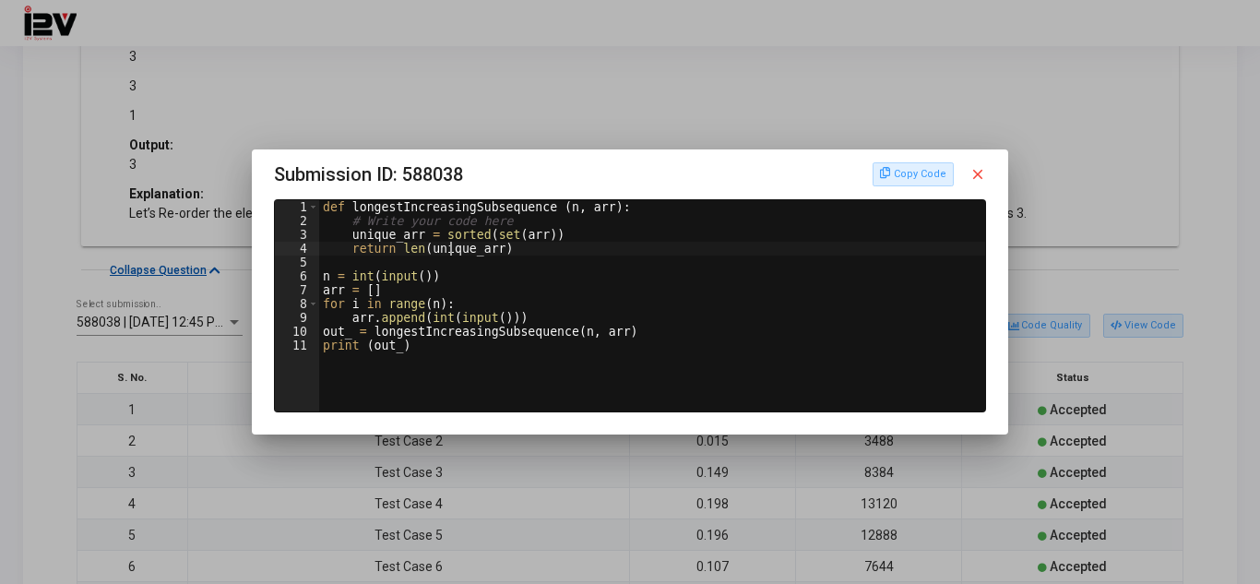
click at [453, 254] on div "def longestIncreasingSubsequence ( n , arr ) : # Write your code here unique_ar…" at bounding box center [652, 319] width 666 height 239
drag, startPoint x: 483, startPoint y: 241, endPoint x: 534, endPoint y: 236, distance: 50.9
click at [534, 236] on div "def longestIncreasingSubsequence ( n , arr ) : # Write your code here unique_ar…" at bounding box center [652, 319] width 666 height 239
drag, startPoint x: 523, startPoint y: 316, endPoint x: 346, endPoint y: 323, distance: 177.2
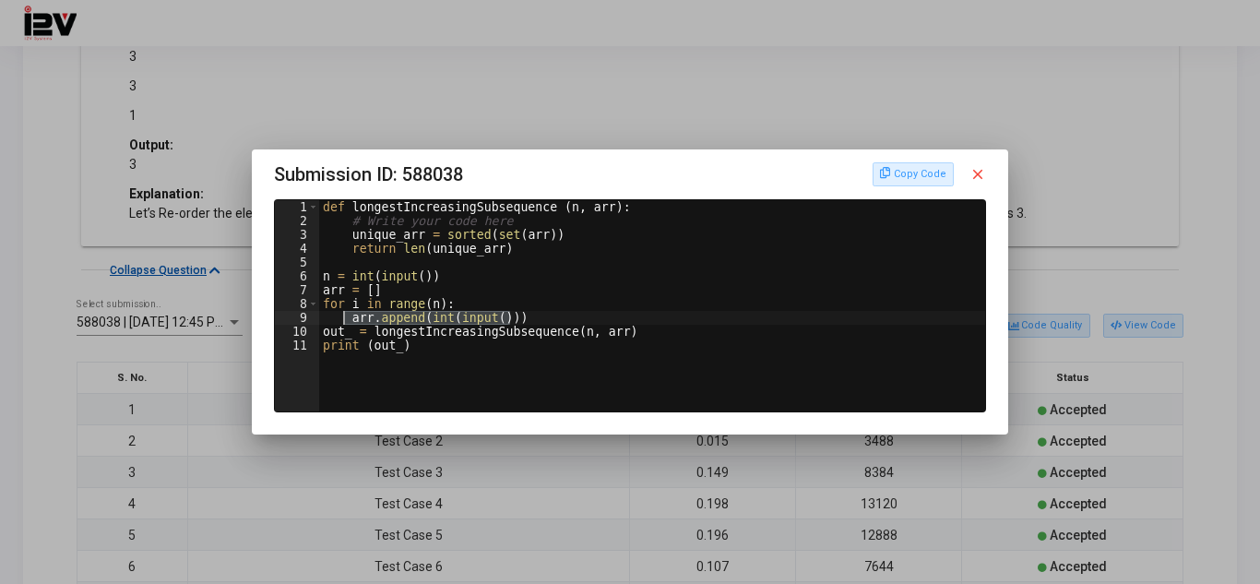
click at [346, 323] on div "def longestIncreasingSubsequence ( n , arr ) : # Write your code here unique_ar…" at bounding box center [652, 319] width 666 height 239
click at [399, 328] on div "def longestIncreasingSubsequence ( n , arr ) : # Write your code here unique_ar…" at bounding box center [652, 319] width 666 height 239
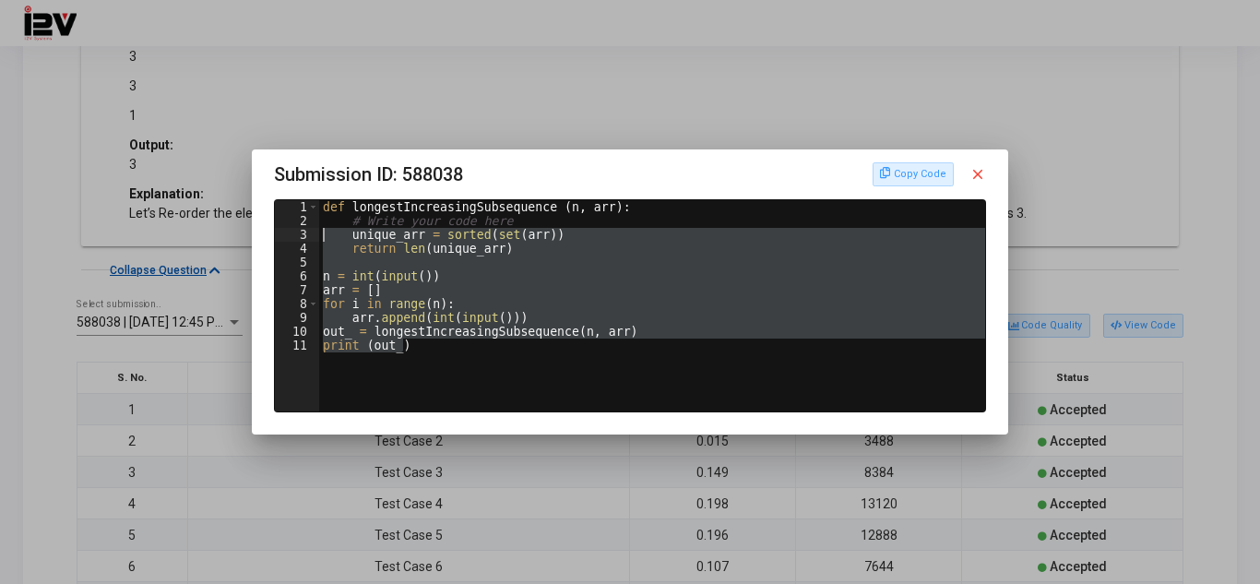
drag, startPoint x: 438, startPoint y: 351, endPoint x: 291, endPoint y: 226, distance: 193.1
click at [291, 226] on div "out_ = longestIncreasingSubsequence(n, arr) 1 2 3 4 5 6 7 8 9 10 11 def longest…" at bounding box center [630, 305] width 710 height 211
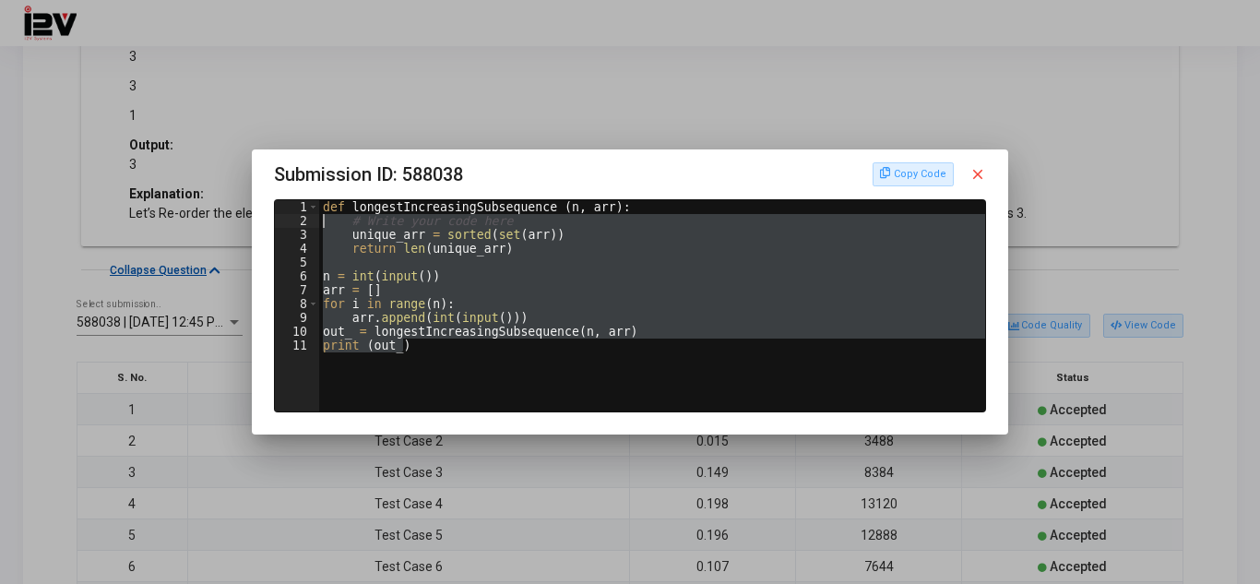
click at [370, 314] on div "def longestIncreasingSubsequence ( n , arr ) : # Write your code here unique_ar…" at bounding box center [652, 305] width 666 height 211
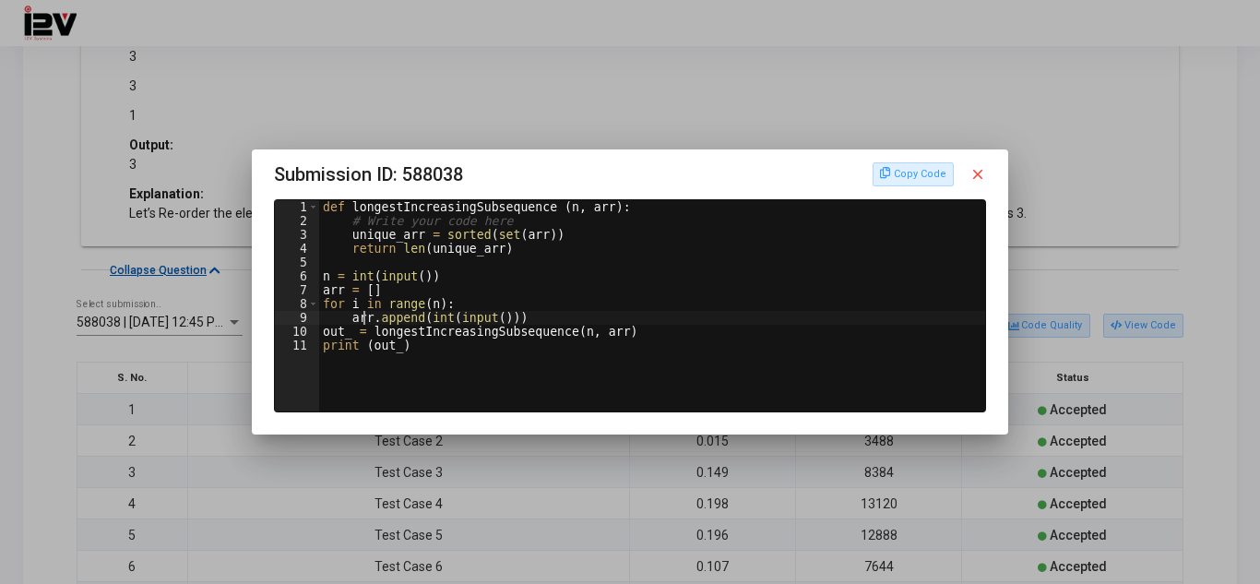
click at [362, 318] on div "def longestIncreasingSubsequence ( n , arr ) : # Write your code here unique_ar…" at bounding box center [652, 319] width 666 height 239
click at [438, 335] on div "def longestIncreasingSubsequence ( n , arr ) : # Write your code here unique_ar…" at bounding box center [652, 319] width 666 height 239
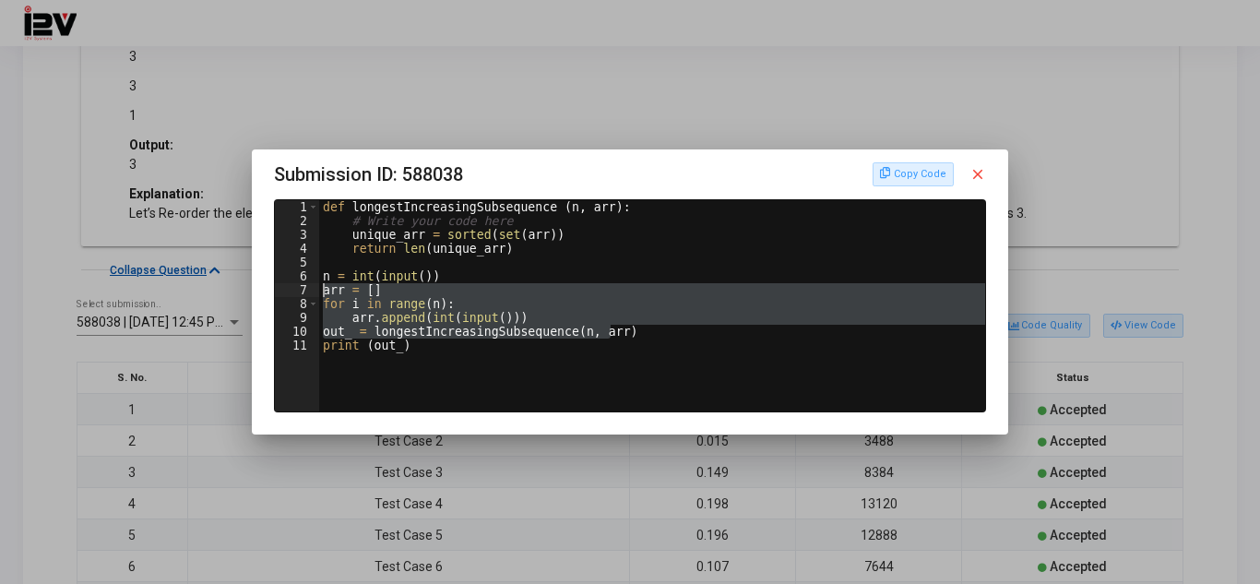
drag, startPoint x: 646, startPoint y: 330, endPoint x: 307, endPoint y: 286, distance: 341.4
click at [307, 286] on div "out_ = longestIncreasingSubsequence(n, arr) 1 2 3 4 5 6 7 8 9 10 11 def longest…" at bounding box center [630, 305] width 710 height 211
click at [664, 344] on div "def longestIncreasingSubsequence ( n , arr ) : # Write your code here unique_ar…" at bounding box center [652, 319] width 666 height 239
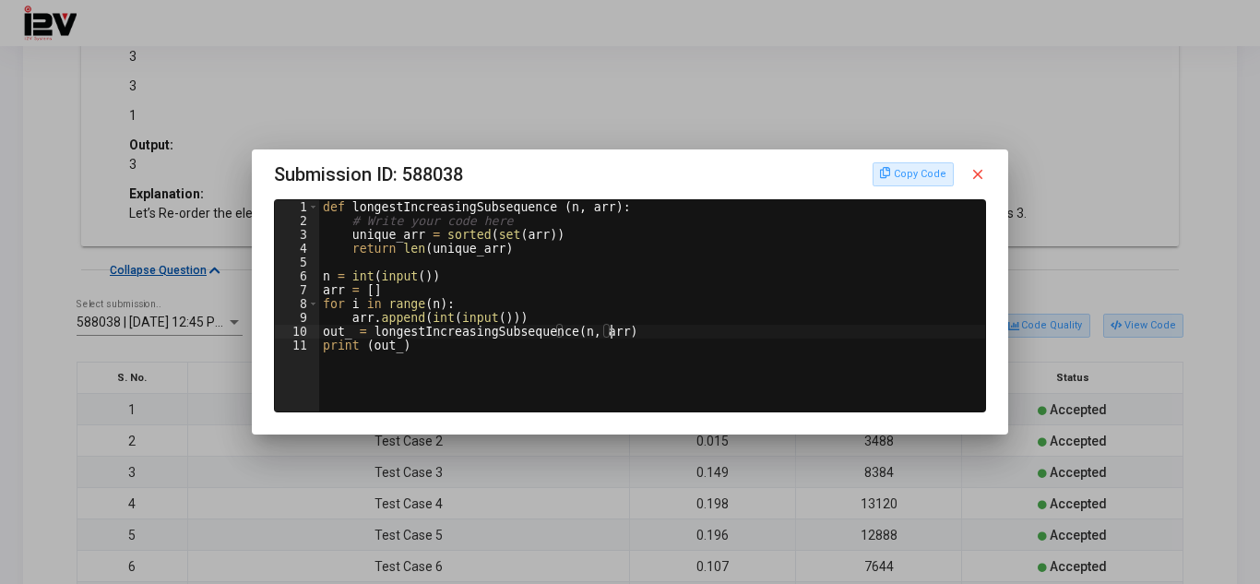
drag, startPoint x: 639, startPoint y: 333, endPoint x: 628, endPoint y: 333, distance: 11.1
click at [628, 333] on div "def longestIncreasingSubsequence ( n , arr ) : # Write your code here unique_ar…" at bounding box center [652, 319] width 666 height 239
type textarea "out_ = longestIncreasingSubsequence(n, arr)"
click at [553, 164] on h3 "Submission ID: 588038 Copy Code close" at bounding box center [630, 175] width 712 height 30
click at [983, 180] on mat-icon "close" at bounding box center [977, 174] width 17 height 17
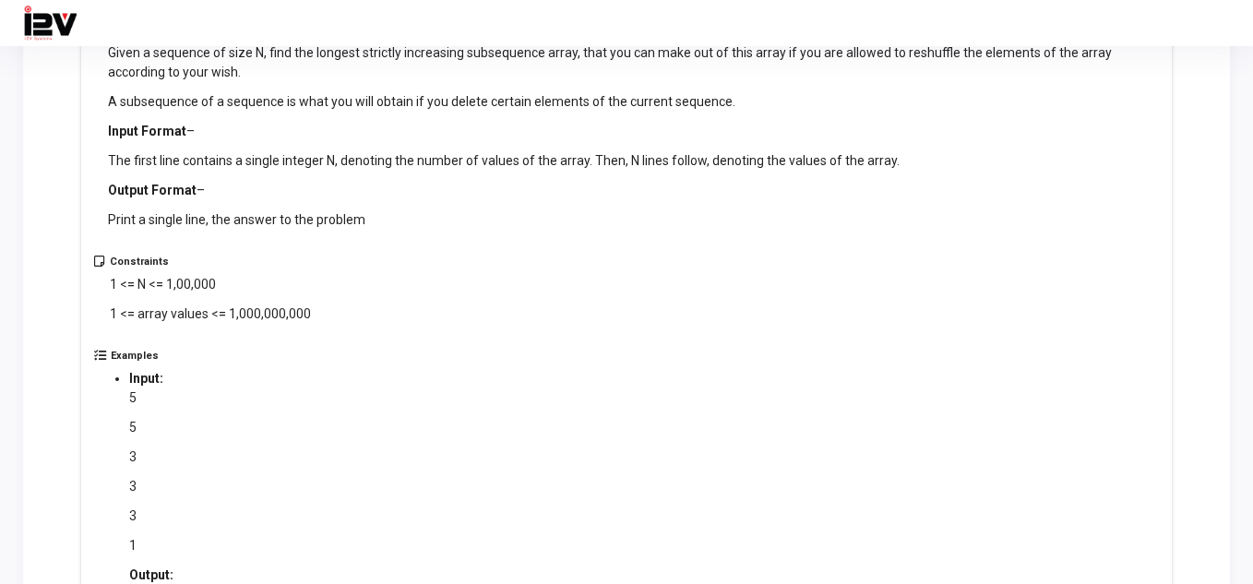
scroll to position [646, 0]
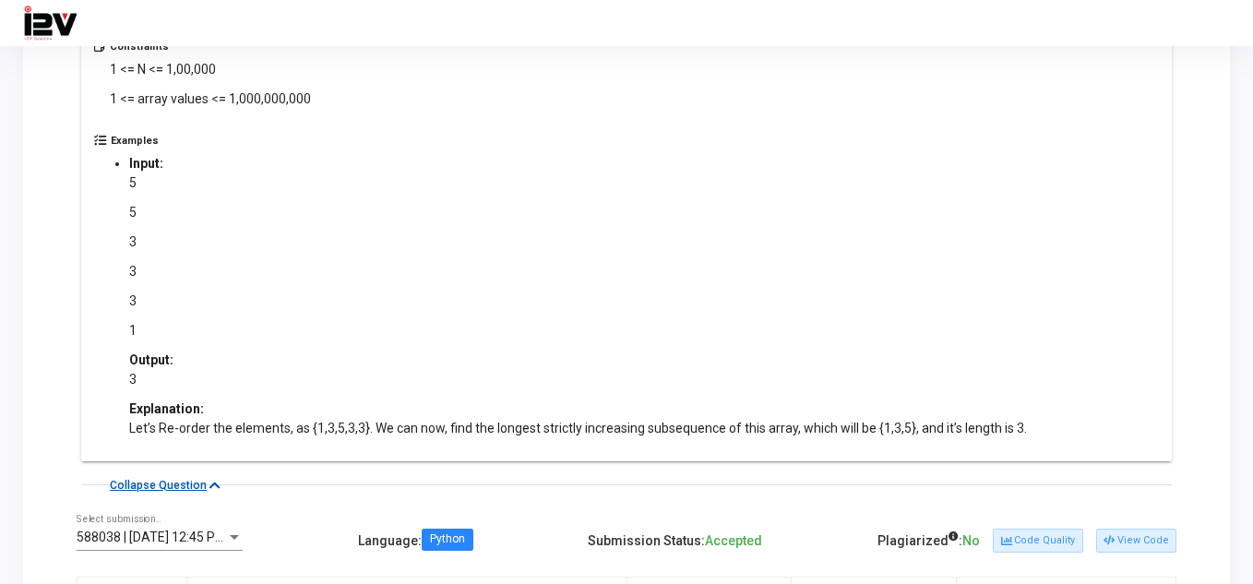
drag, startPoint x: 116, startPoint y: 180, endPoint x: 157, endPoint y: 232, distance: 65.7
click at [157, 232] on ul "Input: 5 5 3 3 3 1 Output: 3 Explanation: Let’s Re-order the elements, as {1,3,…" at bounding box center [578, 296] width 934 height 284
drag, startPoint x: 188, startPoint y: 351, endPoint x: 118, endPoint y: 188, distance: 176.8
click at [118, 188] on ul "Input: 5 5 3 3 3 1 Output: 3 Explanation: Let’s Re-order the elements, as {1,3,…" at bounding box center [578, 296] width 934 height 284
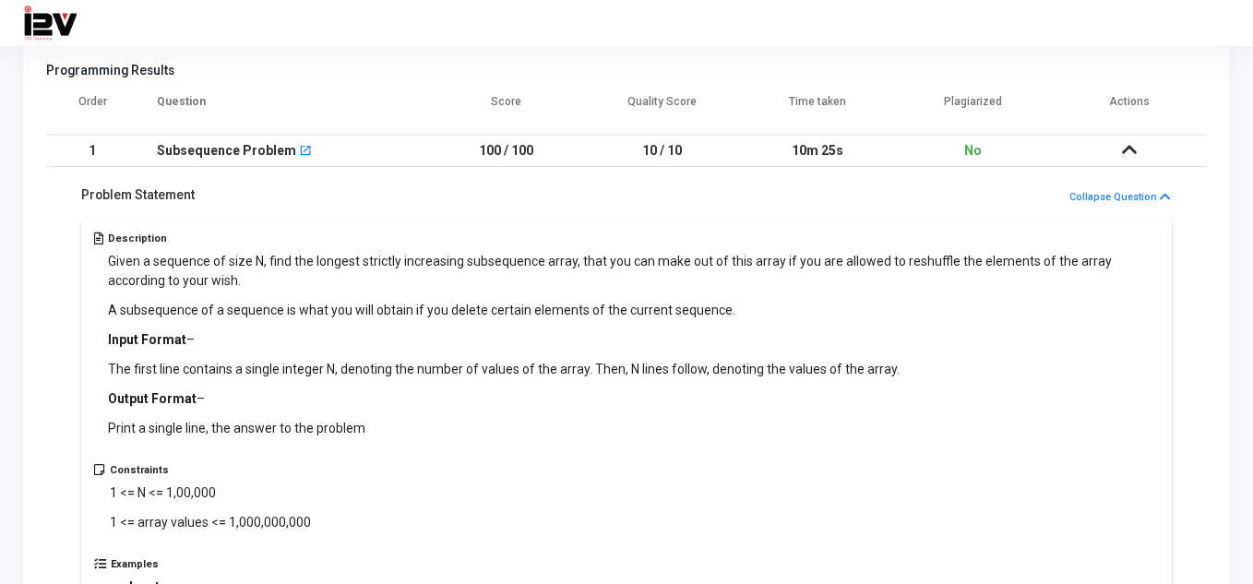
scroll to position [215, 0]
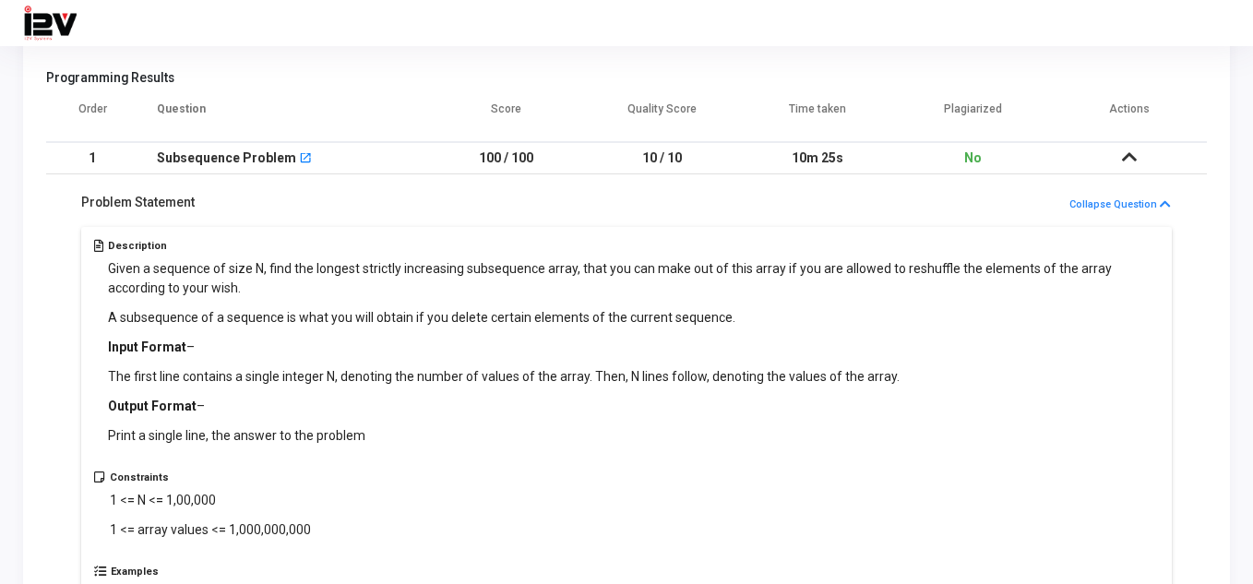
click at [335, 362] on div "A subsequence of a sequence is what you will obtain if you delete certain eleme…" at bounding box center [634, 376] width 1052 height 137
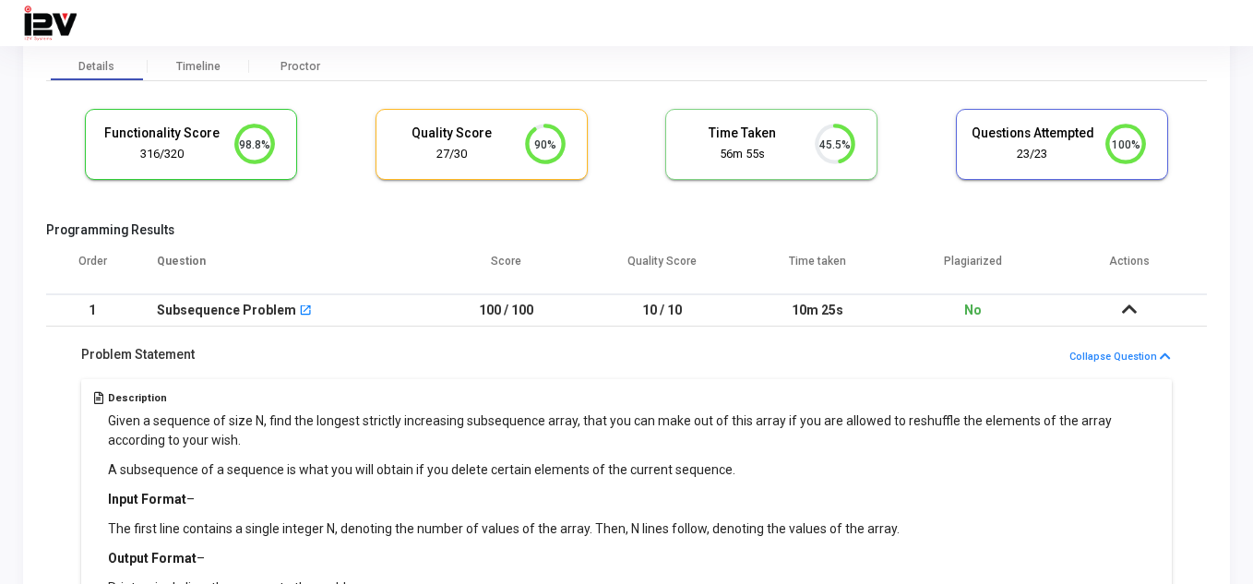
scroll to position [0, 0]
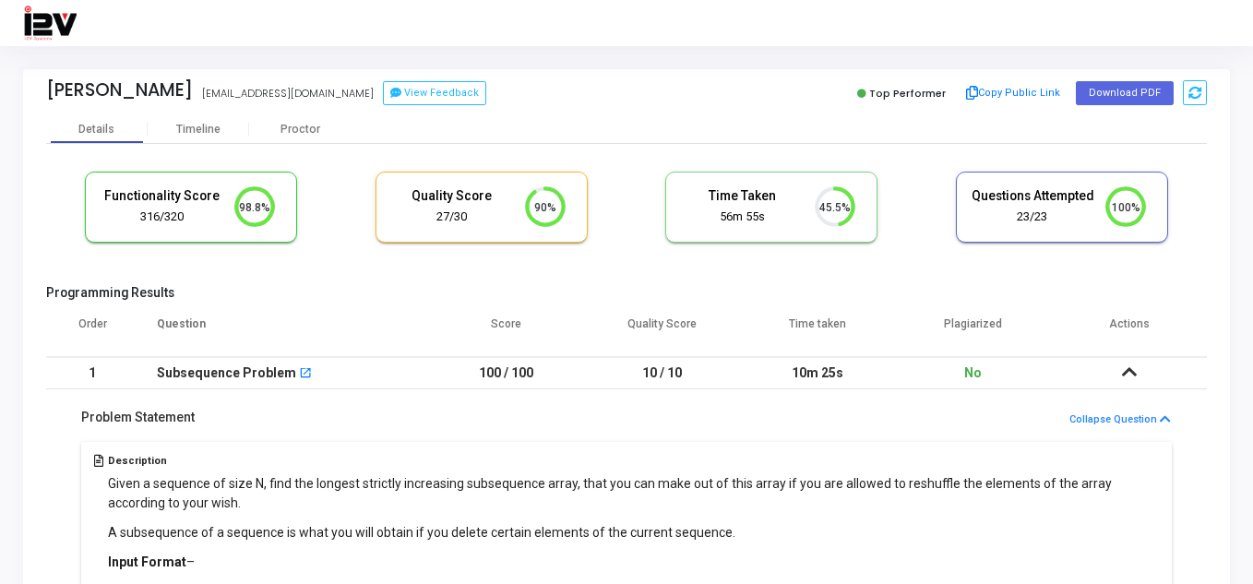
click at [315, 376] on div "Subsequence Problem open_in_new" at bounding box center [284, 373] width 254 height 30
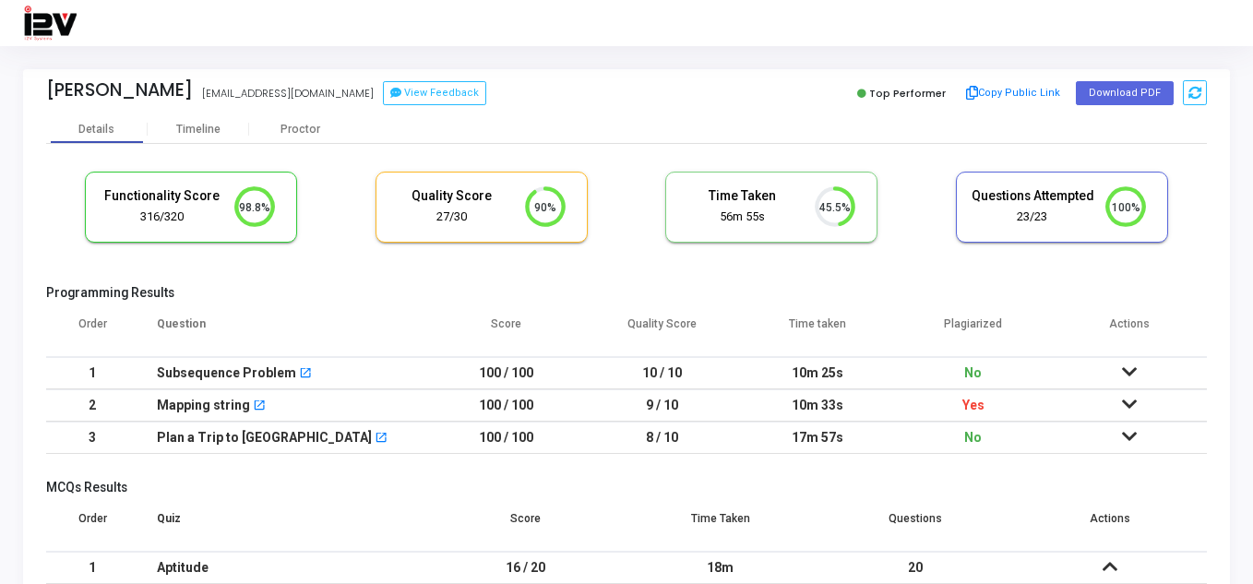
click at [318, 395] on div "Mapping string open_in_new" at bounding box center [284, 405] width 254 height 30
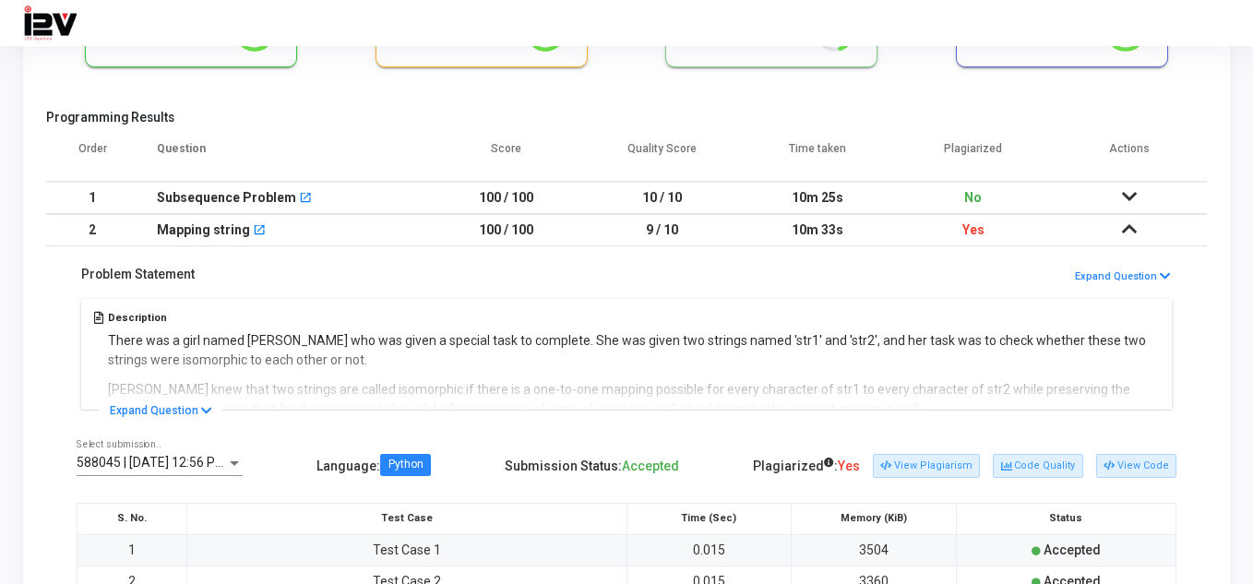
scroll to position [215, 0]
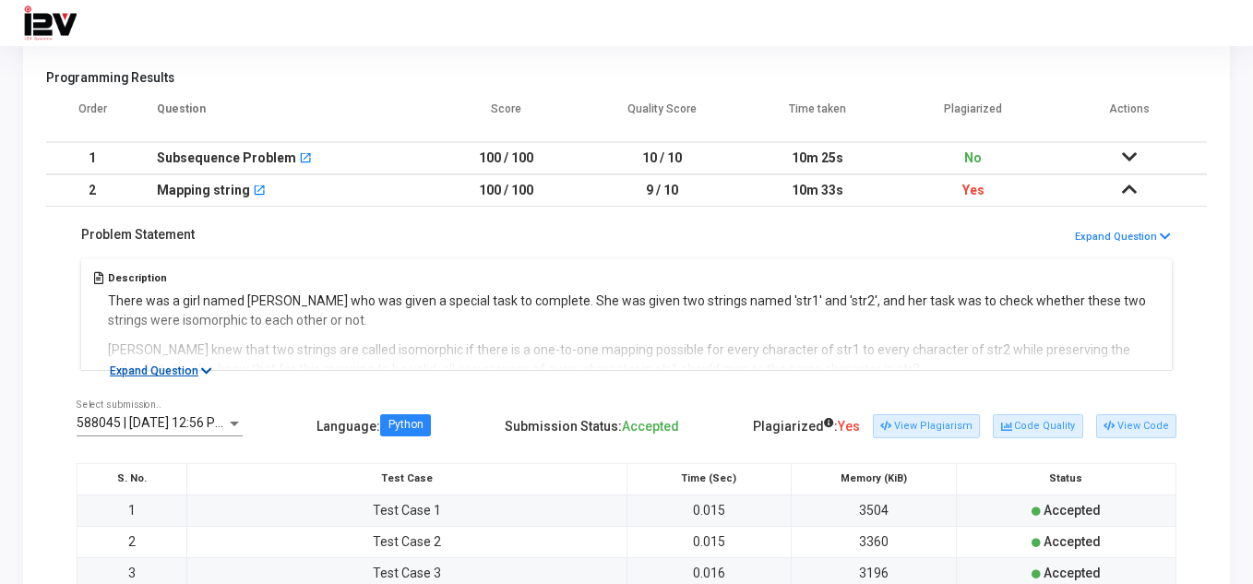
drag, startPoint x: 225, startPoint y: 362, endPoint x: 211, endPoint y: 365, distance: 14.3
click at [224, 362] on div "Description There was a girl named Muskan who was given a special task to compl…" at bounding box center [626, 312] width 1099 height 115
click at [211, 365] on button "Expand Question" at bounding box center [161, 371] width 123 height 18
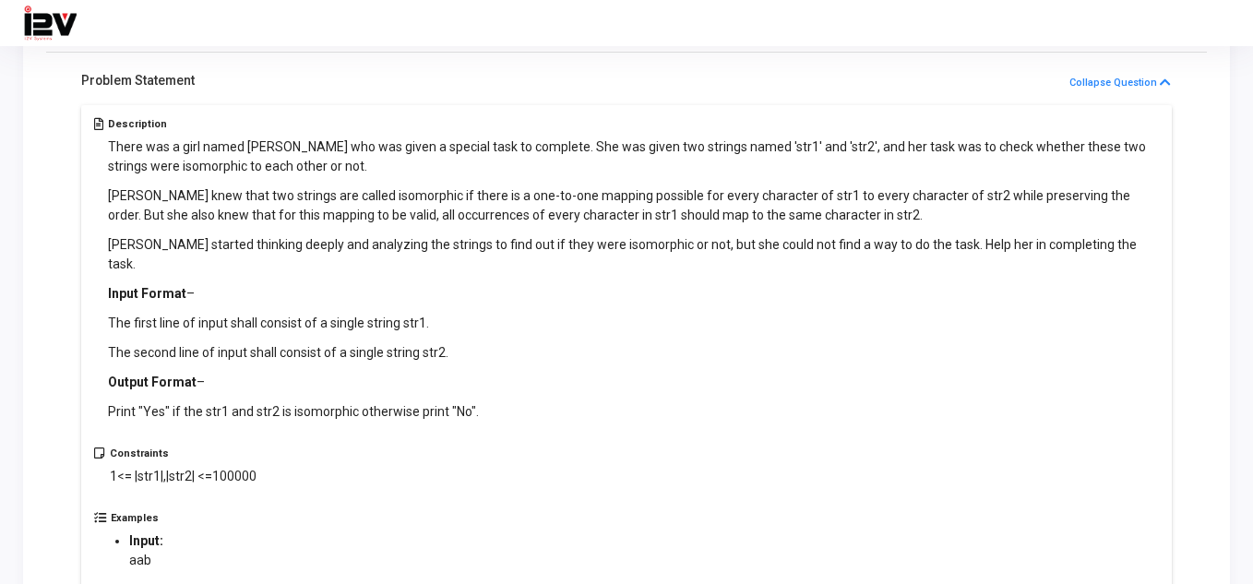
scroll to position [431, 0]
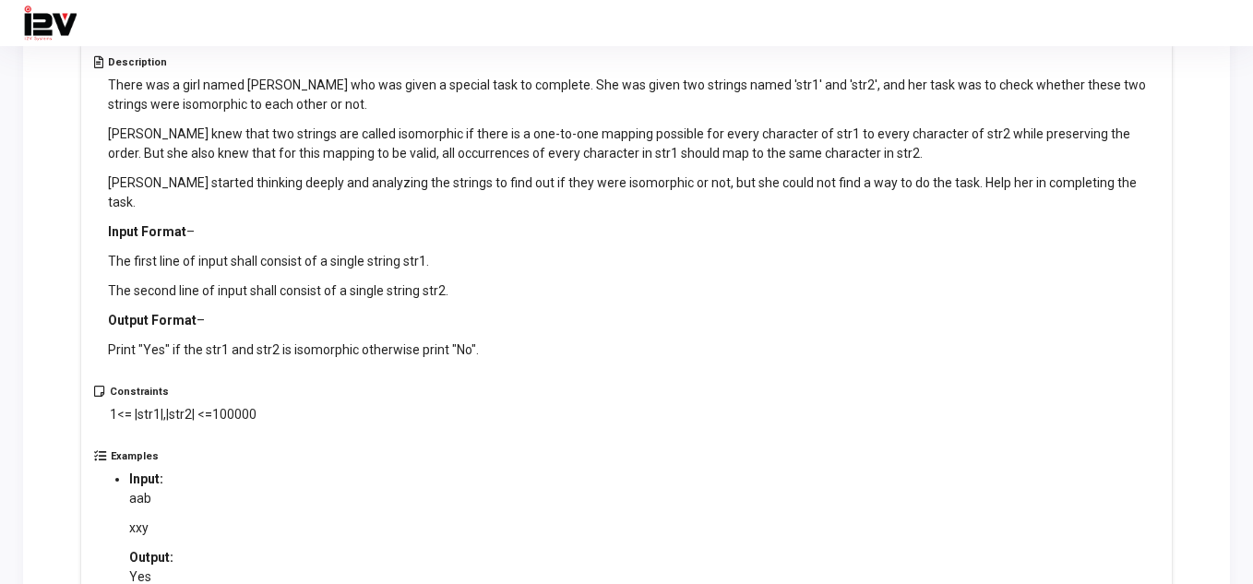
drag, startPoint x: 478, startPoint y: 334, endPoint x: 126, endPoint y: 179, distance: 384.1
click at [126, 179] on div "There was a girl named Muskan who was given a special task to complete. She was…" at bounding box center [634, 218] width 1052 height 284
click at [320, 291] on div "There was a girl named Muskan who was given a special task to complete. She was…" at bounding box center [634, 218] width 1052 height 284
drag, startPoint x: 180, startPoint y: 505, endPoint x: 118, endPoint y: 470, distance: 70.6
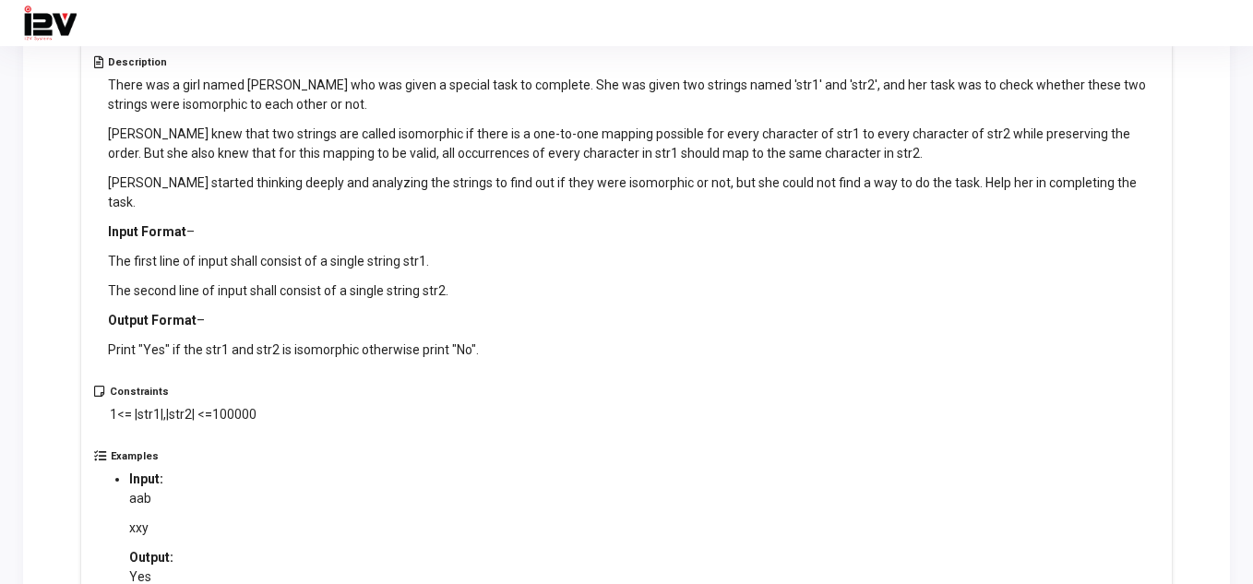
copy div "aab xxy"
drag, startPoint x: 201, startPoint y: 550, endPoint x: 128, endPoint y: 543, distance: 73.2
copy li "Output: Yes"
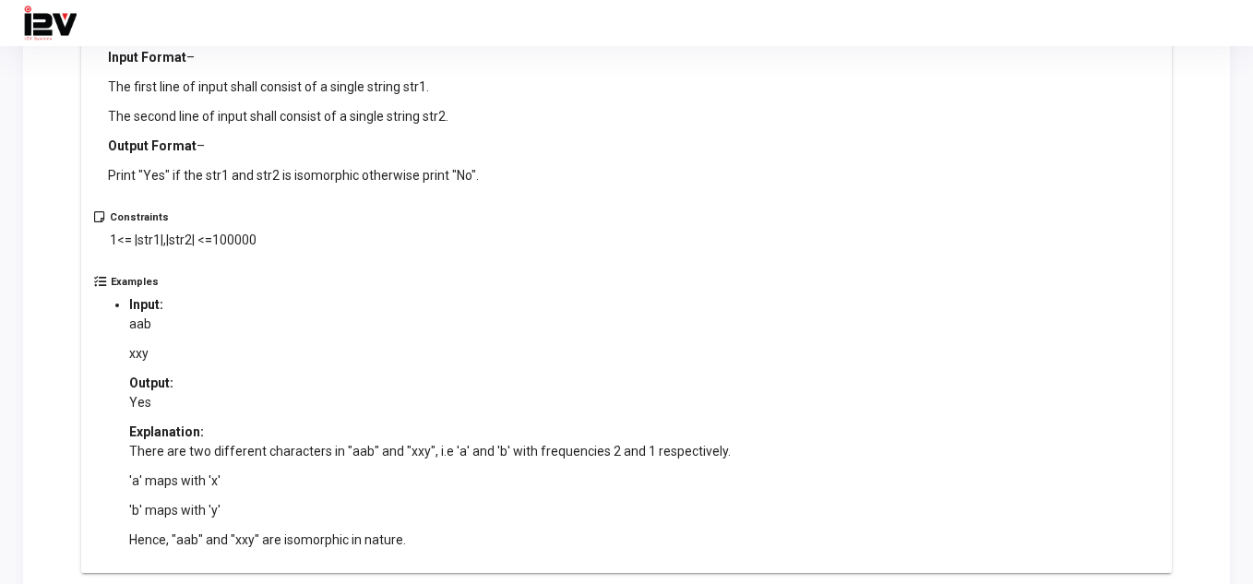
scroll to position [646, 0]
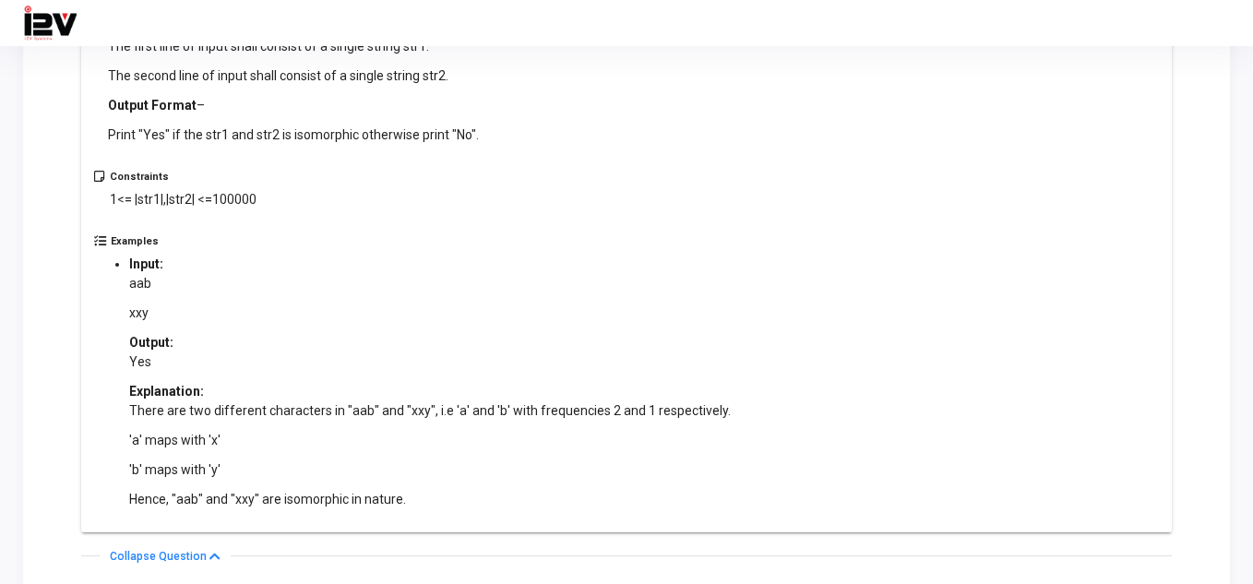
drag, startPoint x: 342, startPoint y: 391, endPoint x: 363, endPoint y: 393, distance: 21.3
click at [363, 401] on p "There are two different characters in "aab" and "xxy", i.e 'a' and 'b' with fre…" at bounding box center [429, 410] width 601 height 19
click at [420, 401] on p "There are two different characters in "aab" and "xxy", i.e 'a' and 'b' with fre…" at bounding box center [429, 410] width 601 height 19
drag, startPoint x: 395, startPoint y: 483, endPoint x: 113, endPoint y: 387, distance: 297.2
click at [113, 387] on ul "Input: aab xxy Output: Yes Explanation: There are two different characters in "…" at bounding box center [430, 382] width 638 height 255
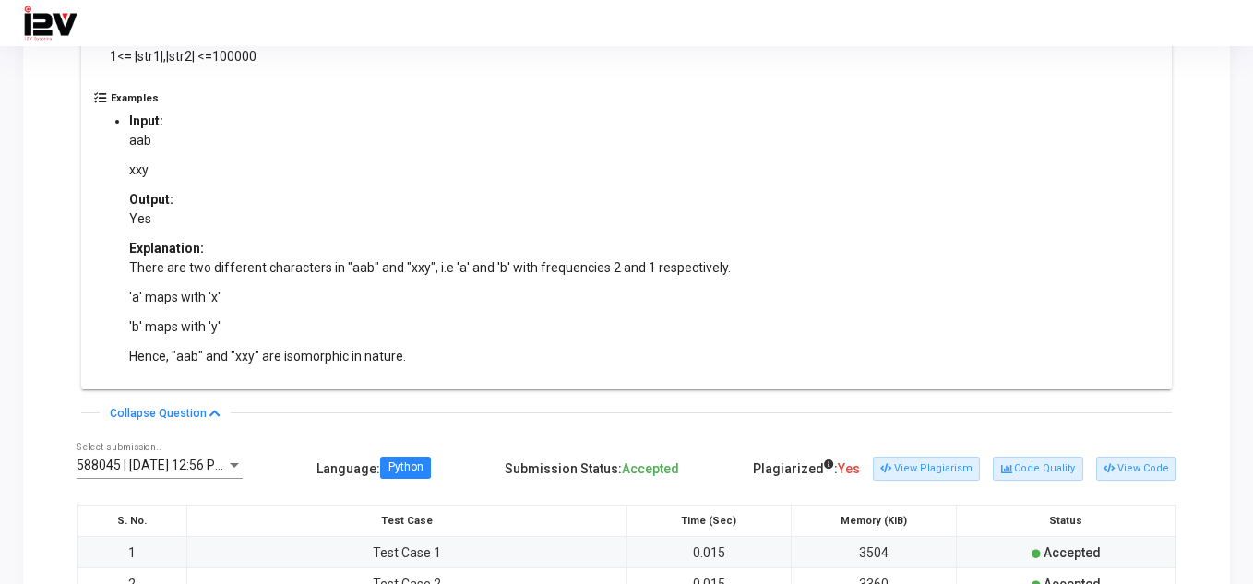
scroll to position [861, 0]
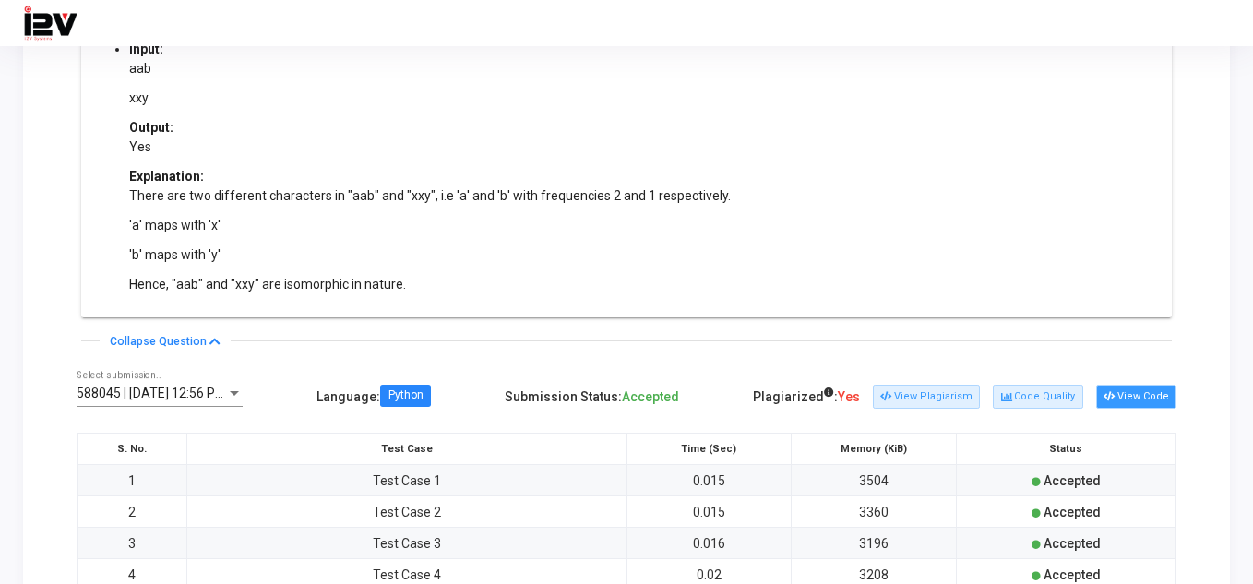
click at [1113, 392] on icon at bounding box center [1108, 397] width 10 height 10
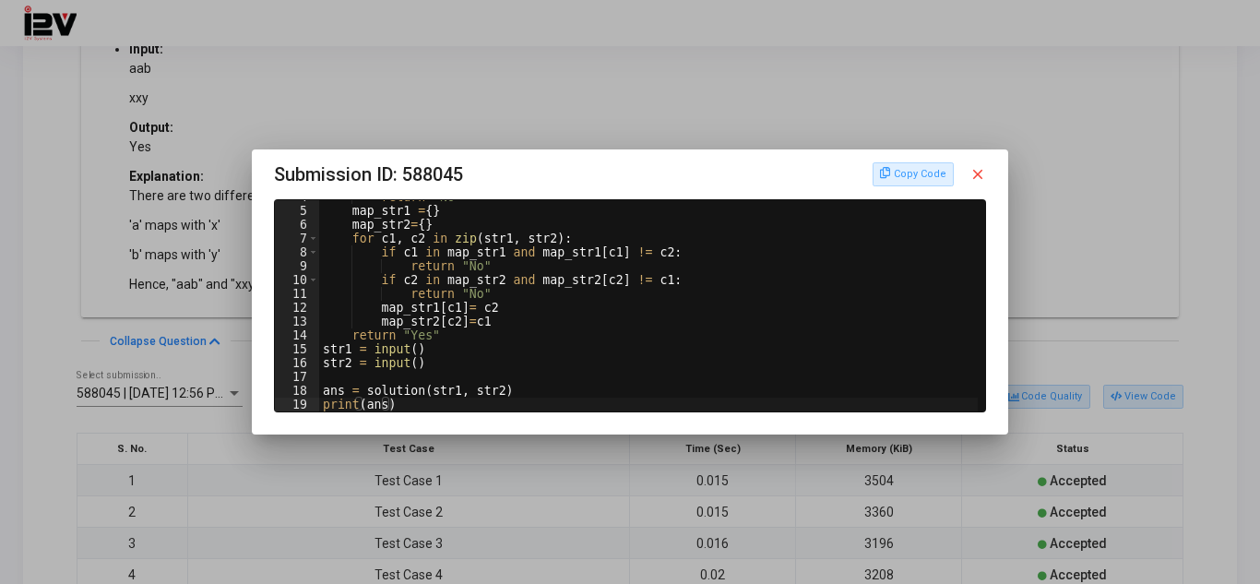
scroll to position [0, 0]
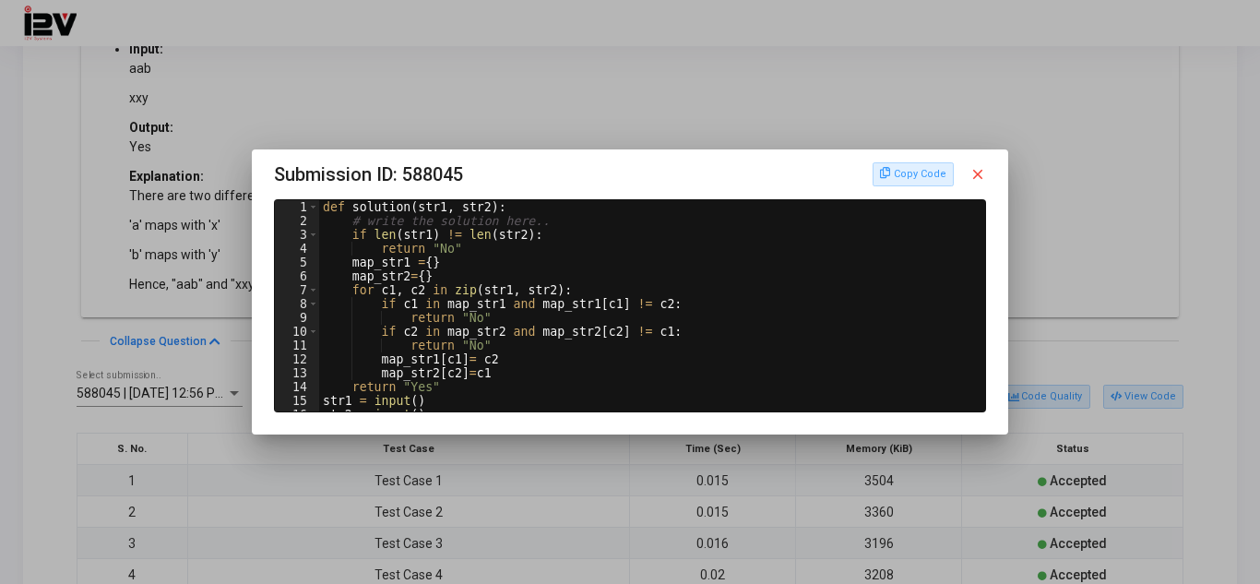
click at [406, 291] on div "def solution ( str1 , str2 ) : # write the solution here.. if len ( str1 ) != l…" at bounding box center [648, 319] width 659 height 239
click at [446, 295] on div "def solution ( str1 , str2 ) : # write the solution here.. if len ( str1 ) != l…" at bounding box center [648, 319] width 659 height 239
click at [484, 295] on div "def solution ( str1 , str2 ) : # write the solution here.. if len ( str1 ) != l…" at bounding box center [648, 319] width 659 height 239
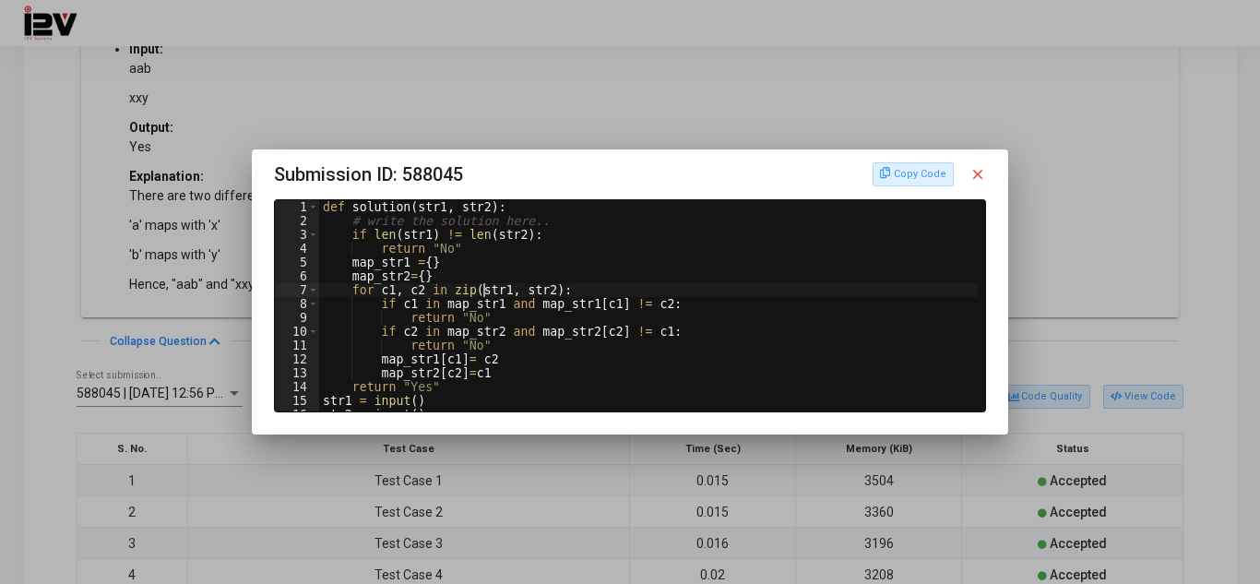
click at [484, 295] on div "def solution ( str1 , str2 ) : # write the solution here.. if len ( str1 ) != l…" at bounding box center [648, 319] width 659 height 239
drag, startPoint x: 487, startPoint y: 172, endPoint x: 428, endPoint y: 207, distance: 68.2
click at [427, 173] on h3 "Submission ID: 588045 Copy Code close" at bounding box center [630, 175] width 712 height 30
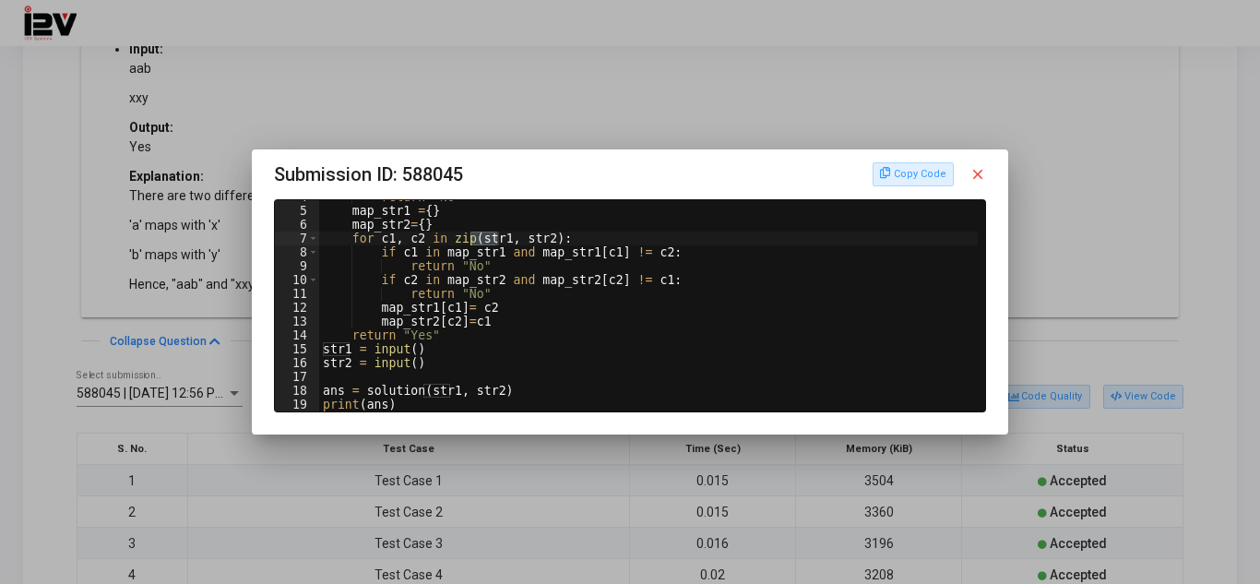
click at [434, 282] on div "return "No" map_str1 = { } map_str2 = { } for c1 , c2 in zip ( str1 , str2 ) : …" at bounding box center [648, 309] width 659 height 239
click at [469, 387] on div "return "No" map_str1 = { } map_str2 = { } for c1 , c2 in zip ( str1 , str2 ) : …" at bounding box center [648, 309] width 659 height 239
type textarea "ans = solution(str1, str2)"
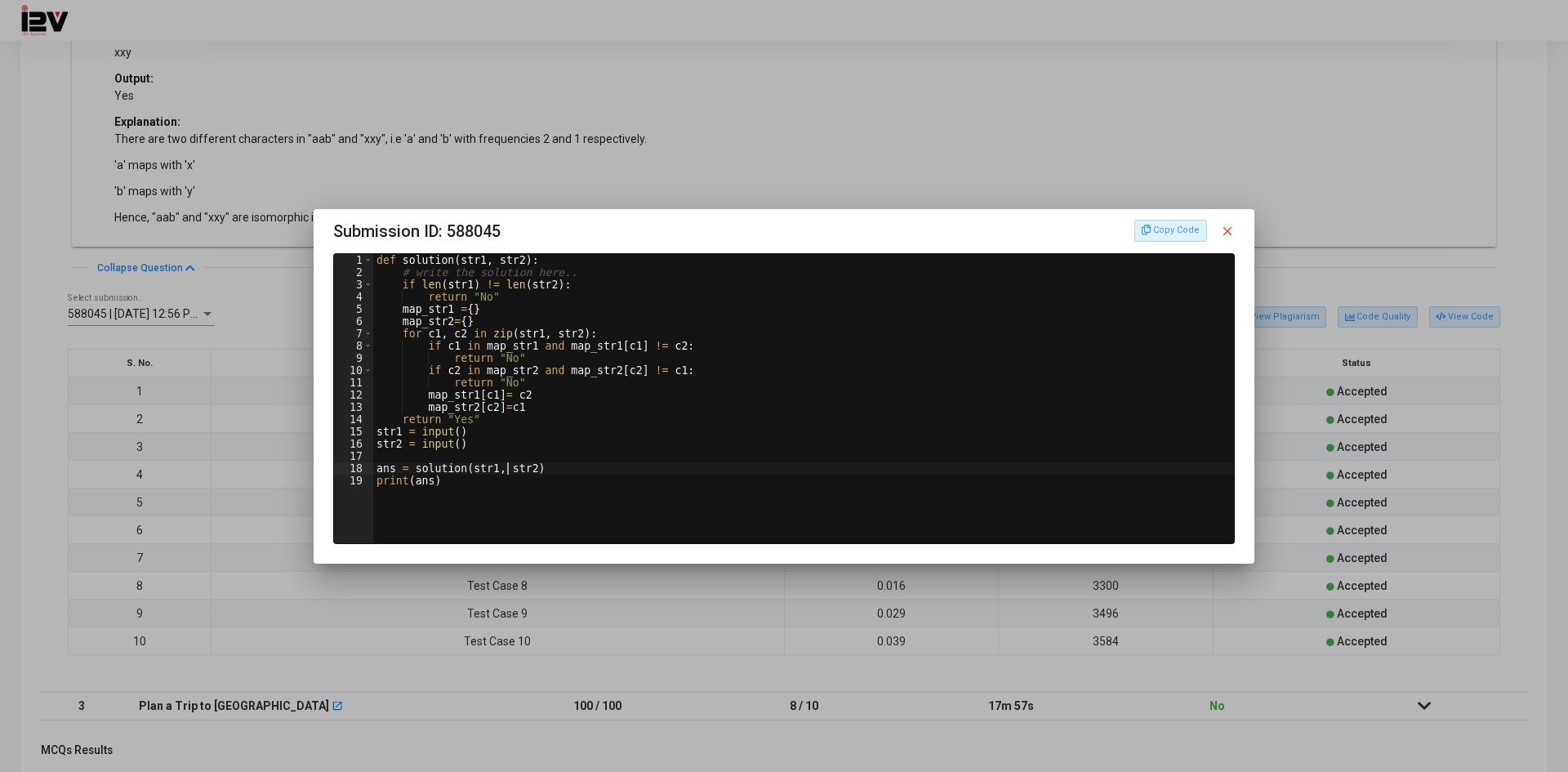
scroll to position [7, 7]
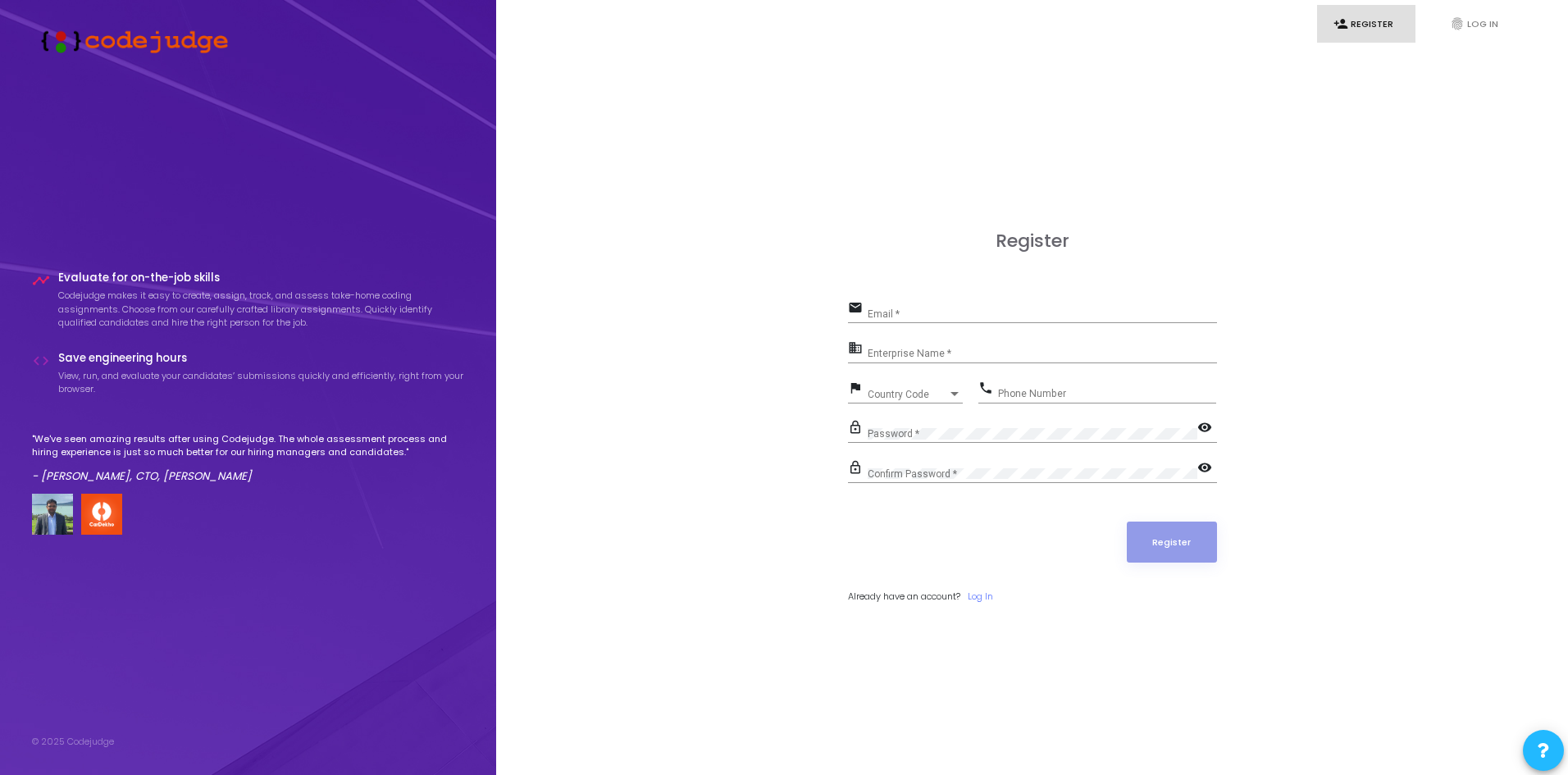
click at [1004, 319] on input "Email *" at bounding box center [1042, 314] width 349 height 12
click at [1009, 335] on form "email Email * Required field business Enterprise Name * flag Country Code Count…" at bounding box center [1032, 450] width 369 height 306
